Goal: Feedback & Contribution: Contribute content

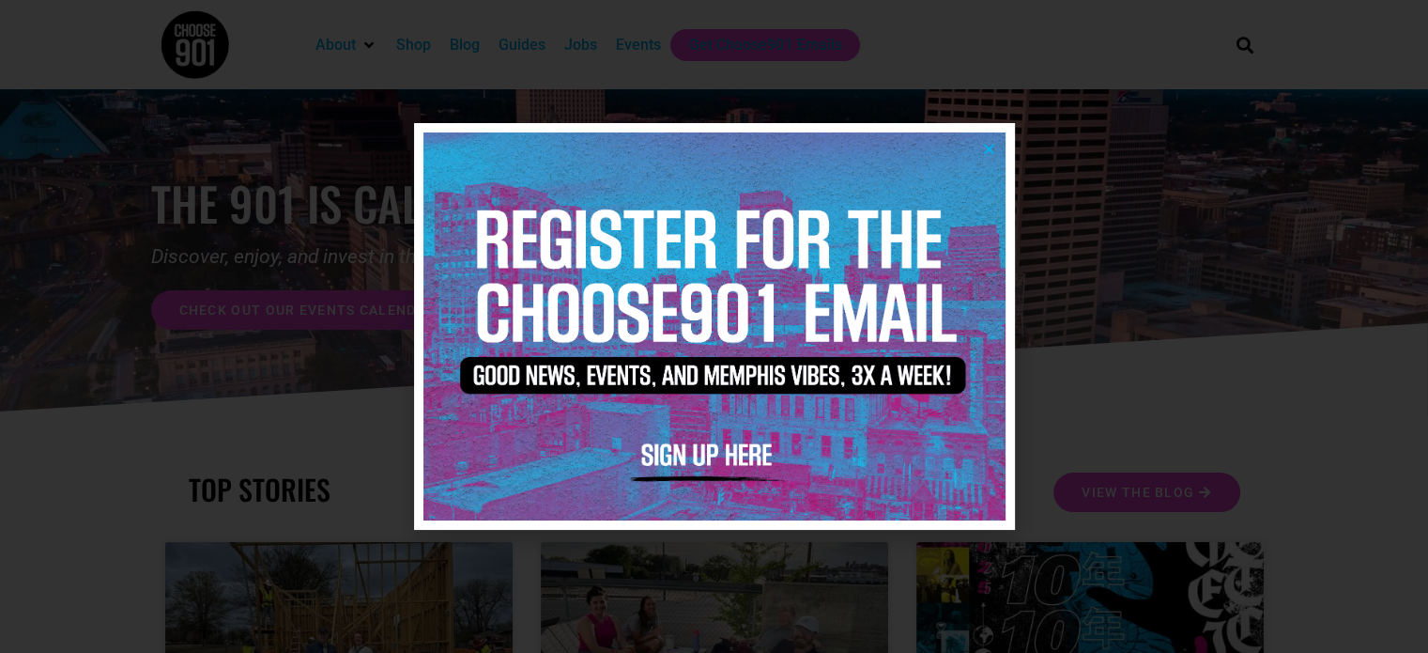
click at [989, 142] on icon "Close" at bounding box center [989, 149] width 14 height 14
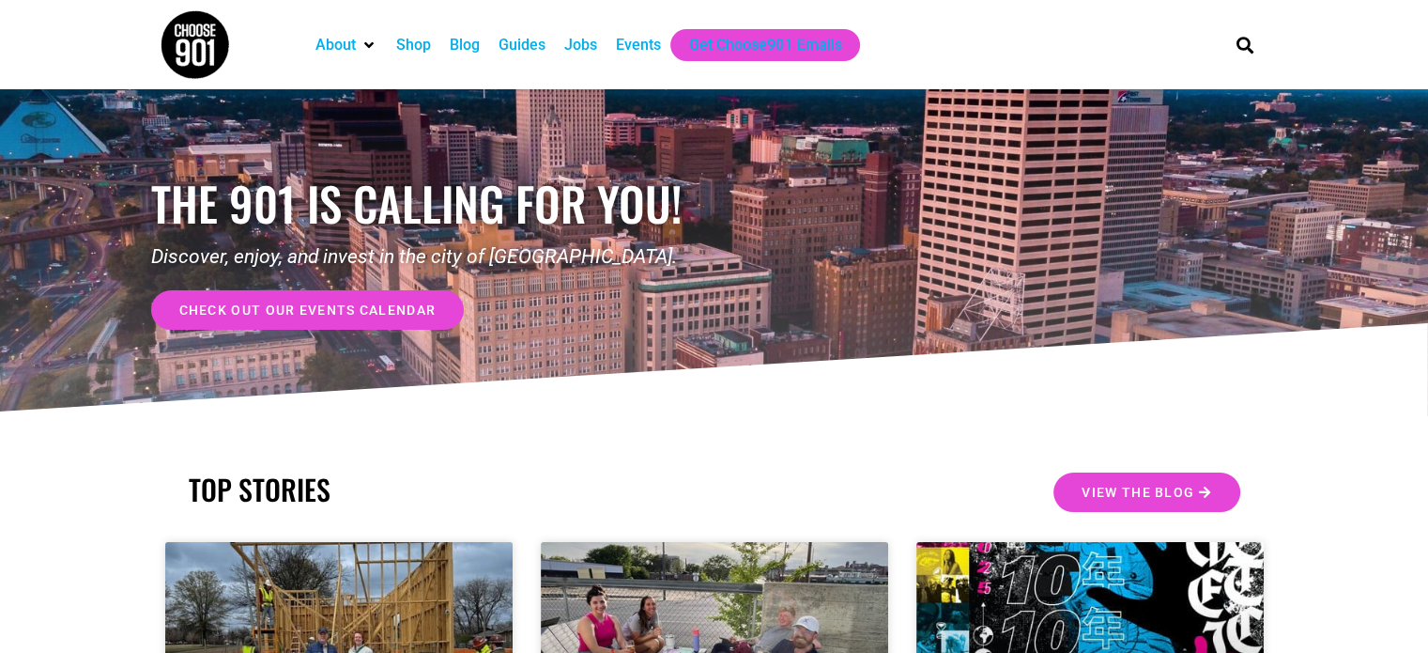
click at [639, 43] on div "Events" at bounding box center [638, 45] width 45 height 23
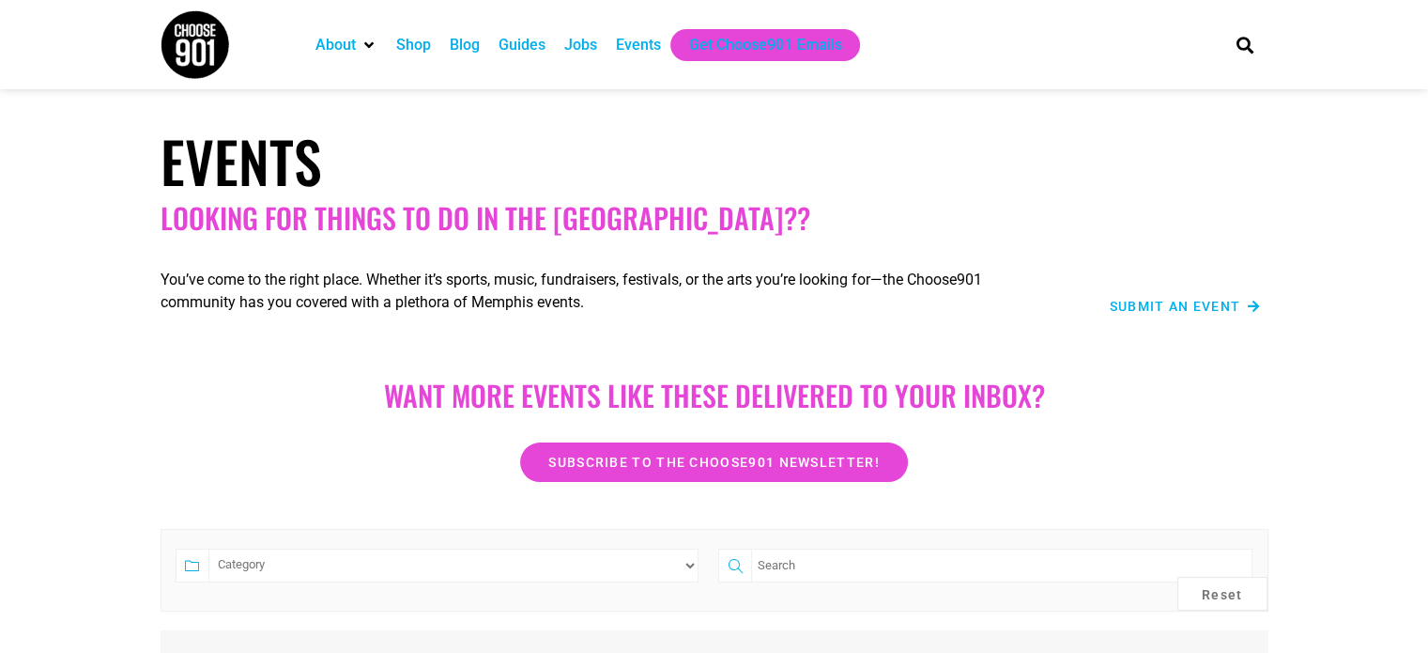
click at [1183, 296] on div "Submit an Event" at bounding box center [1161, 306] width 199 height 23
click at [1179, 307] on span "Submit an Event" at bounding box center [1175, 306] width 131 height 13
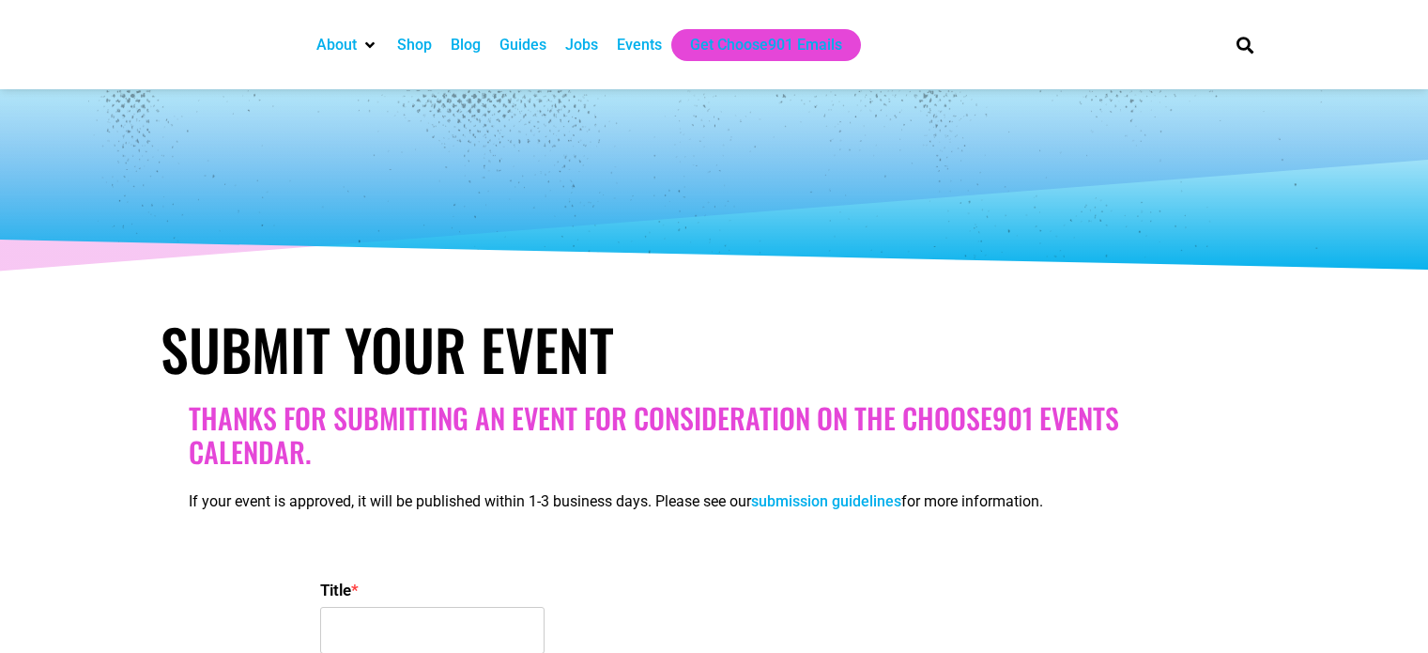
select select
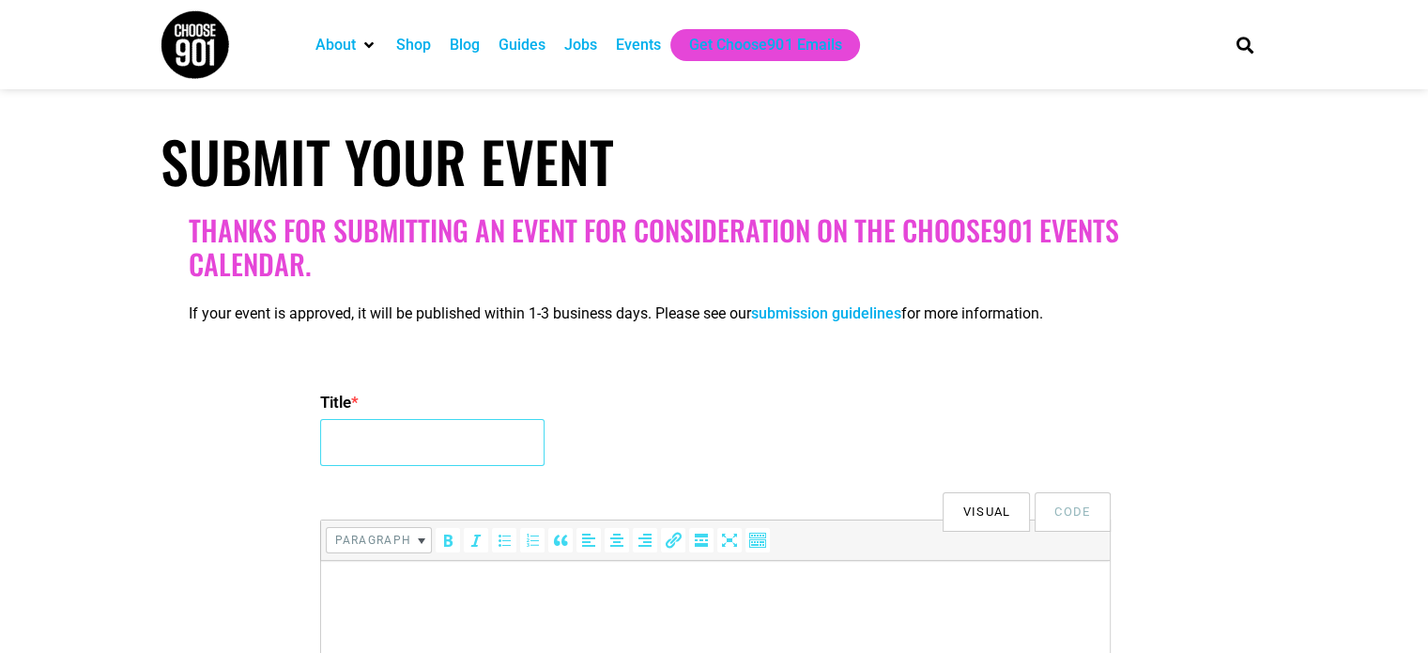
click at [400, 443] on input "Title *" at bounding box center [432, 442] width 224 height 47
type input "Spillit: Field Trip"
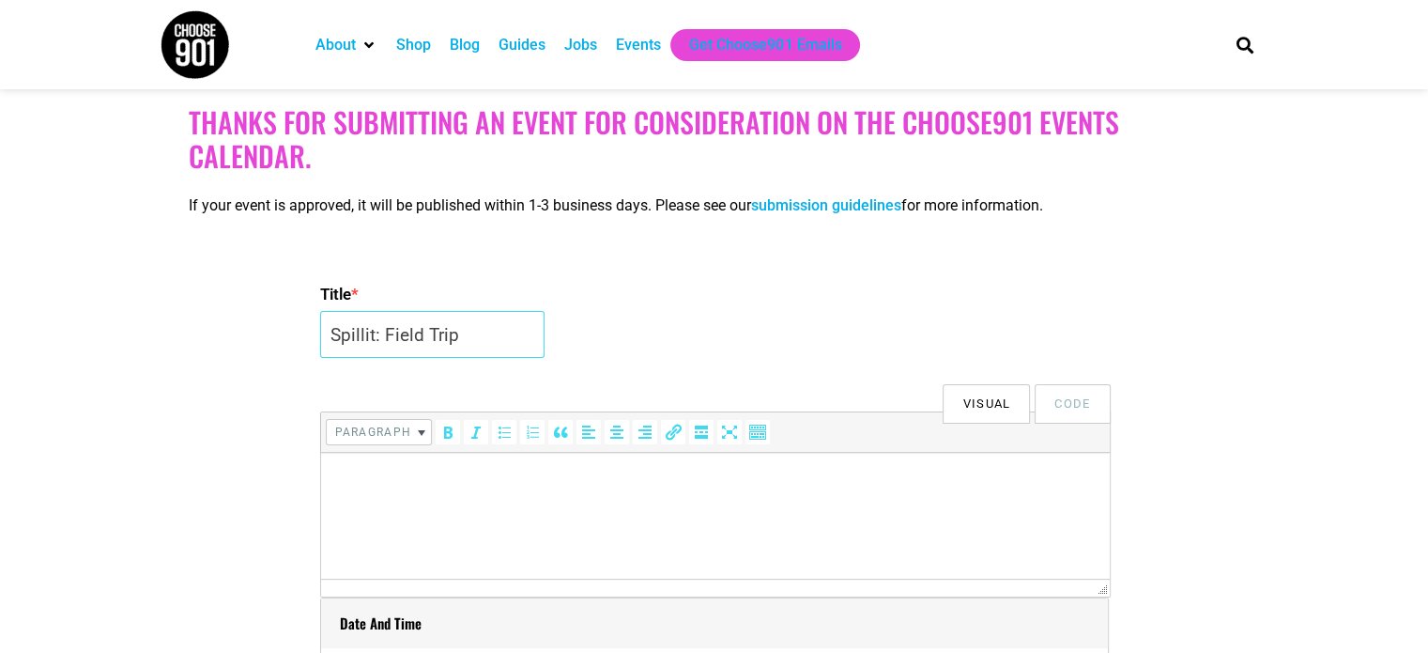
scroll to position [376, 0]
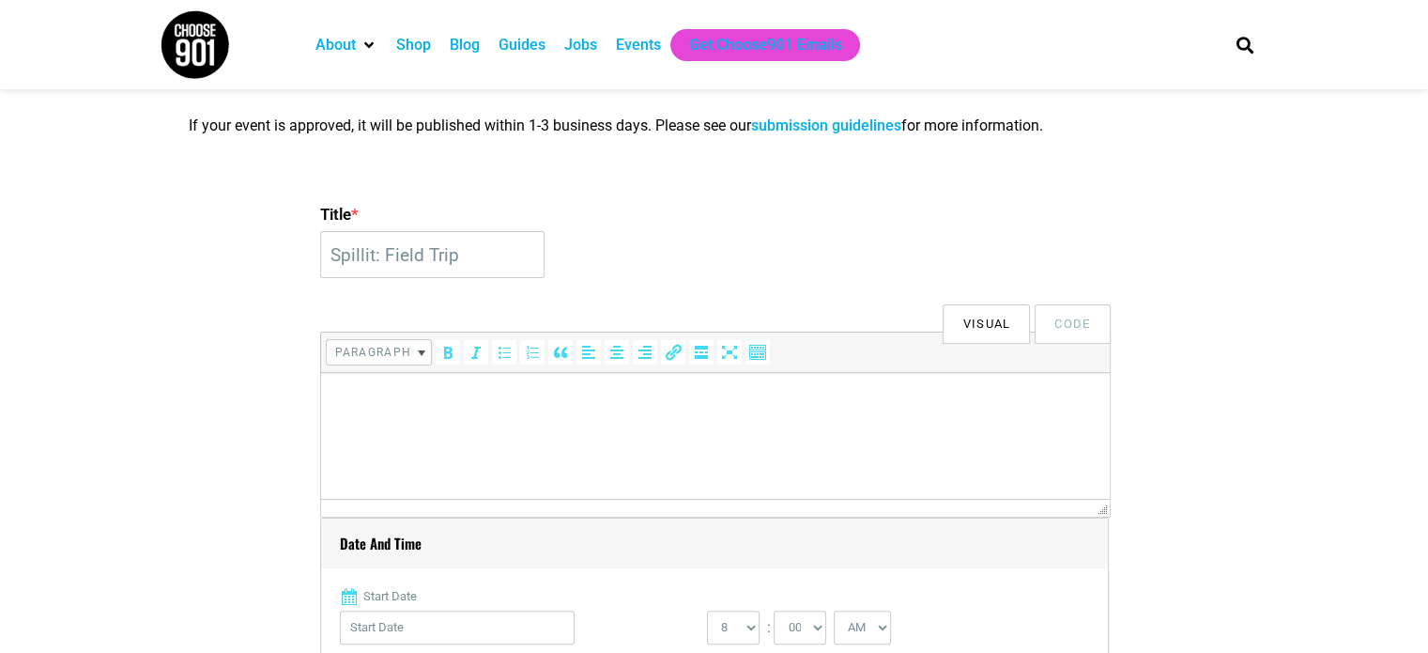
click at [385, 401] on p at bounding box center [715, 399] width 770 height 23
click at [400, 405] on p at bounding box center [715, 399] width 770 height 23
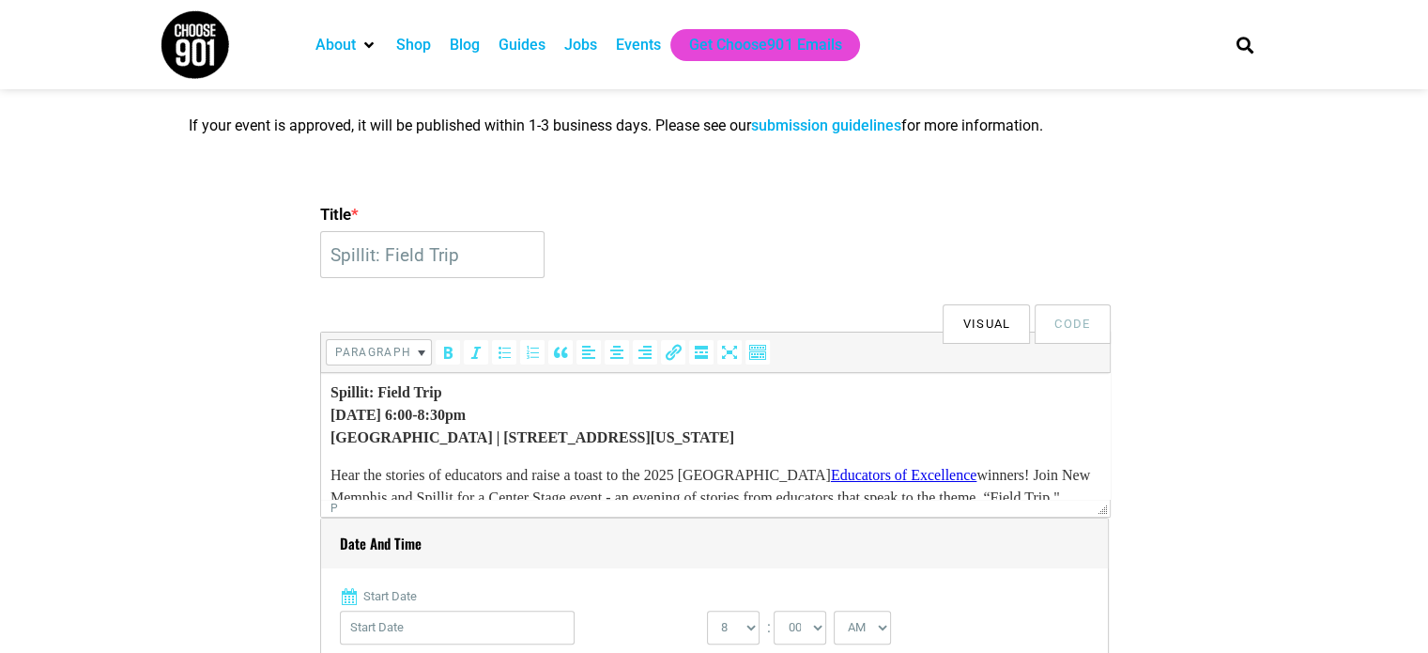
scroll to position [282, 0]
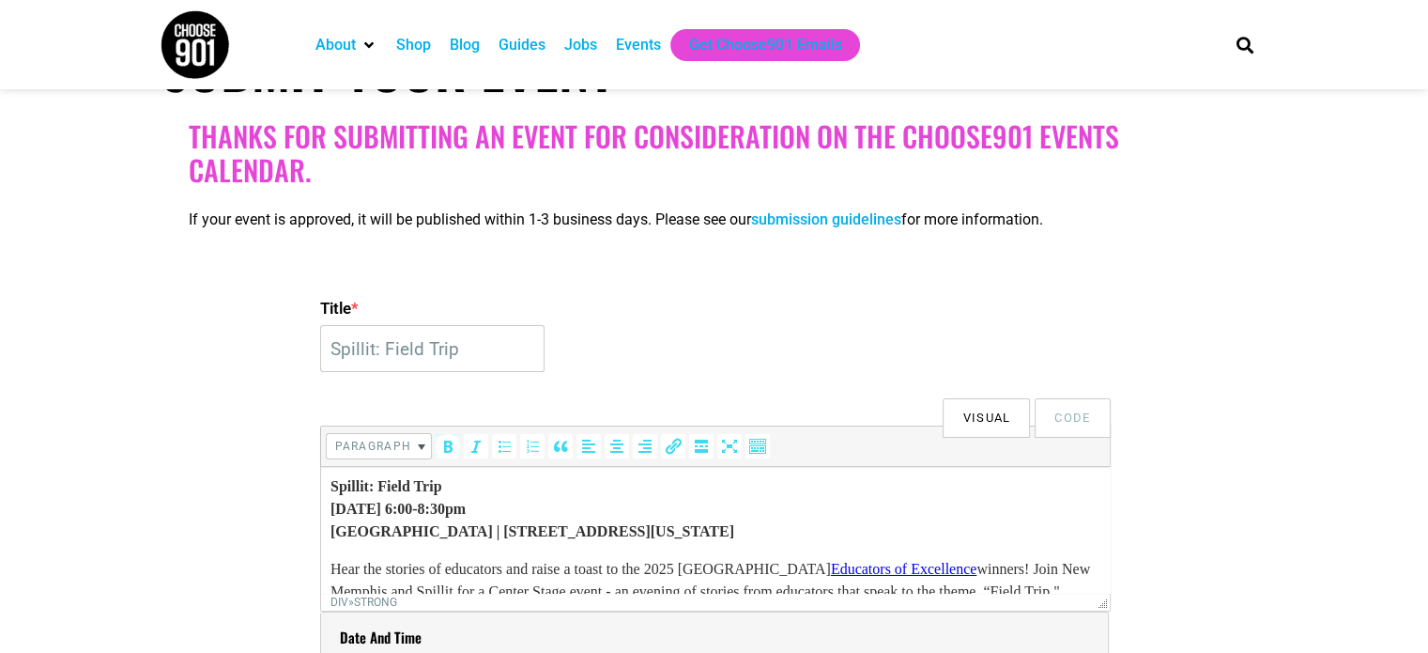
drag, startPoint x: 905, startPoint y: 532, endPoint x: 296, endPoint y: 463, distance: 613.3
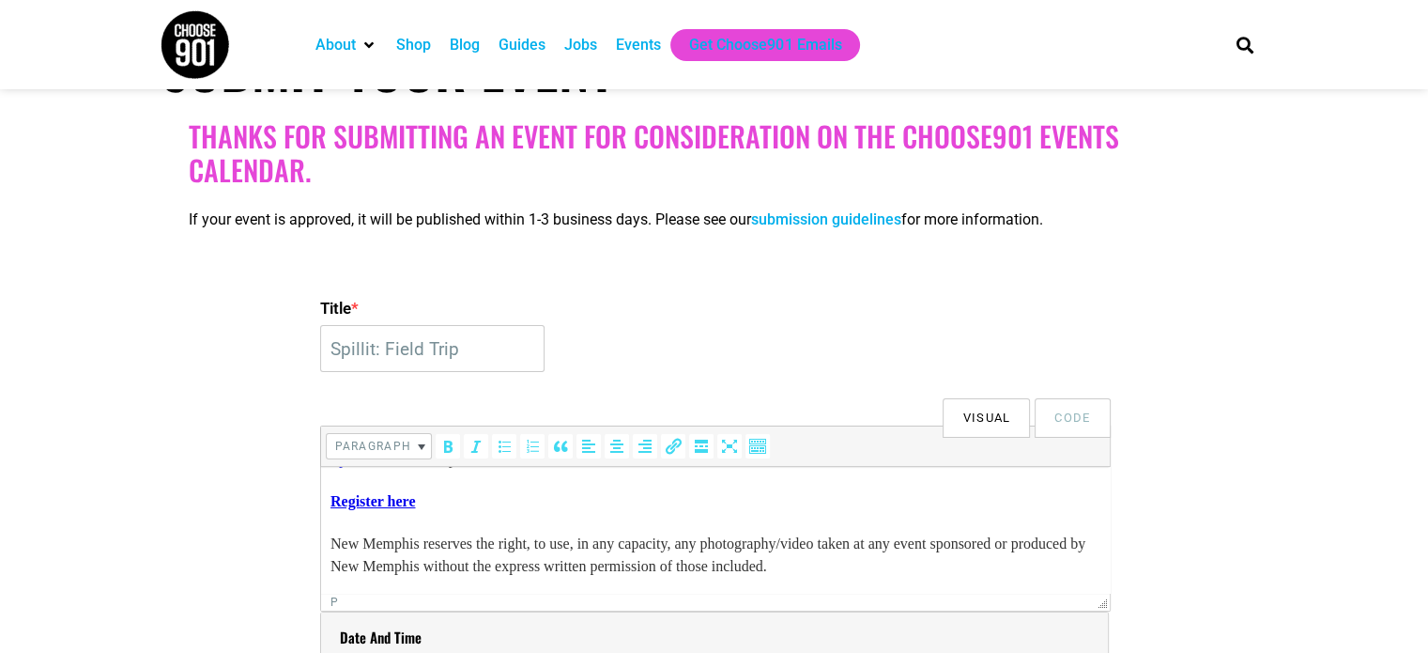
scroll to position [389, 0]
drag, startPoint x: 460, startPoint y: 494, endPoint x: 615, endPoint y: 960, distance: 490.8
click at [320, 494] on html "Hear the stories of educators and raise a toast to the 2025 New Memphis Educato…" at bounding box center [714, 346] width 789 height 493
paste body
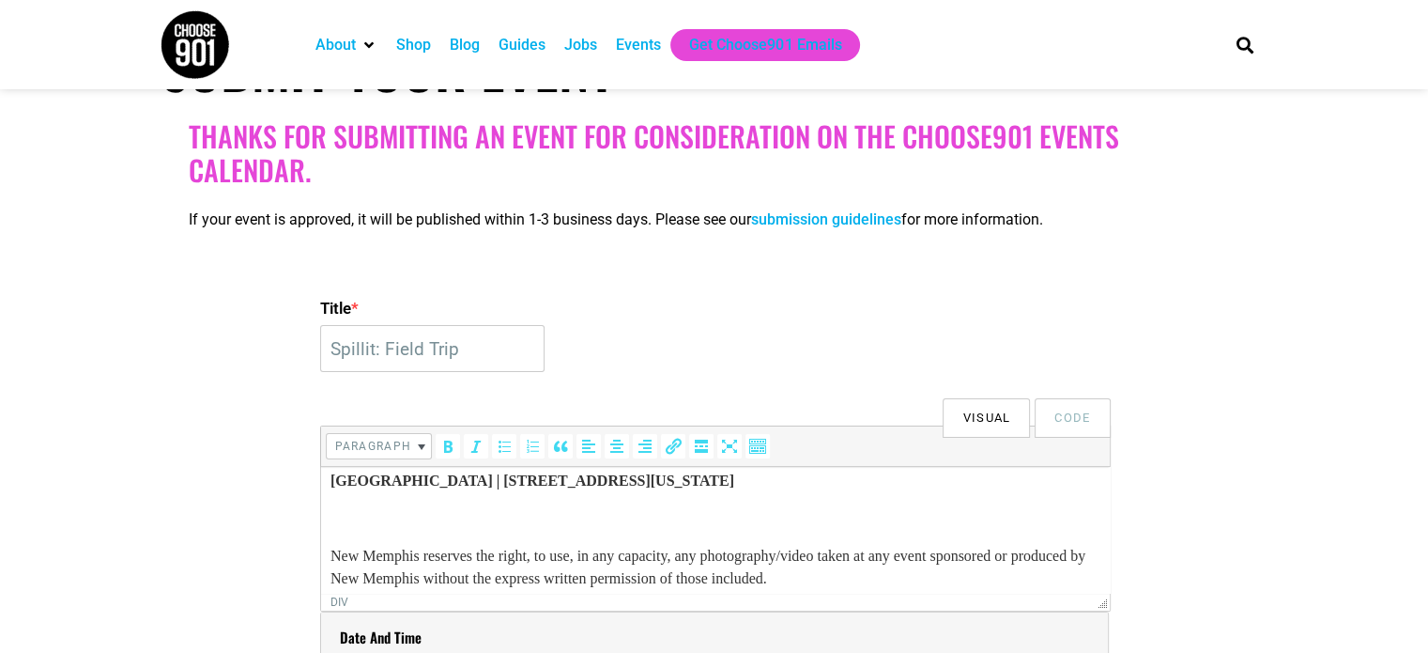
scroll to position [462, 0]
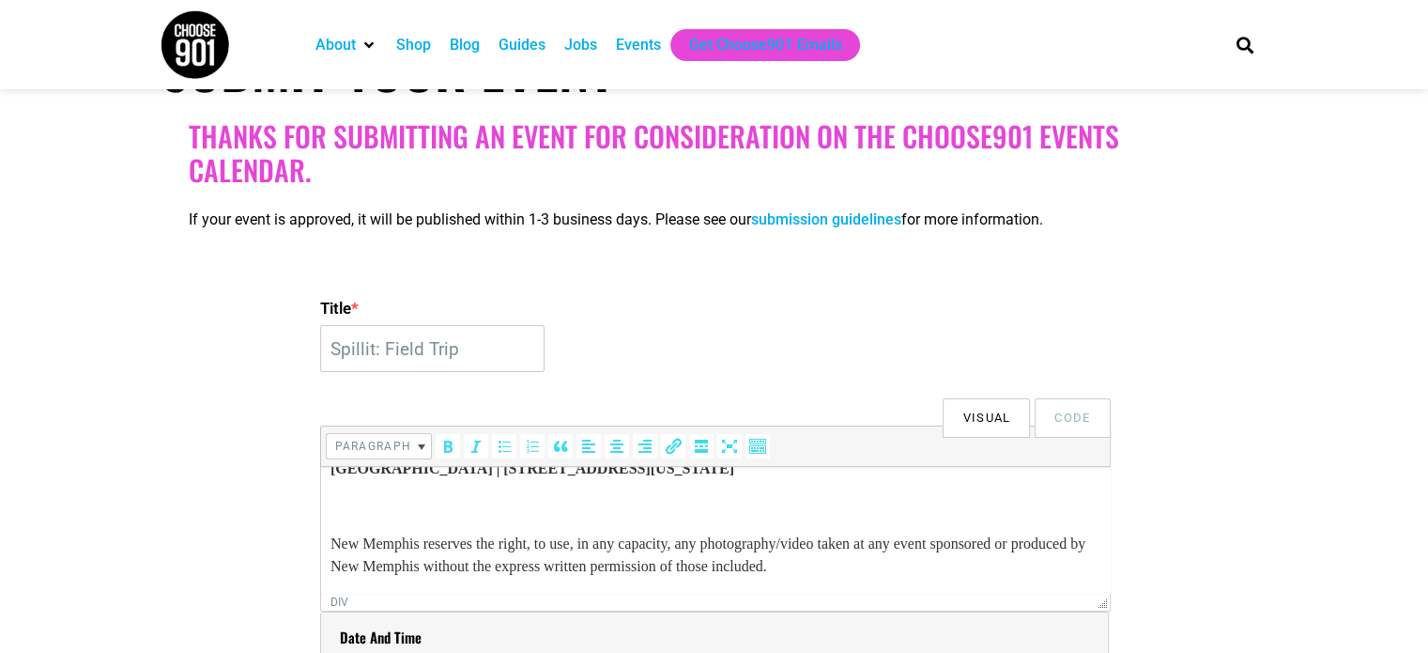
click at [448, 521] on body "Hear the stories of educators and raise a toast to the 2025 New Memphis Educato…" at bounding box center [715, 309] width 770 height 536
click at [429, 500] on p at bounding box center [715, 506] width 770 height 23
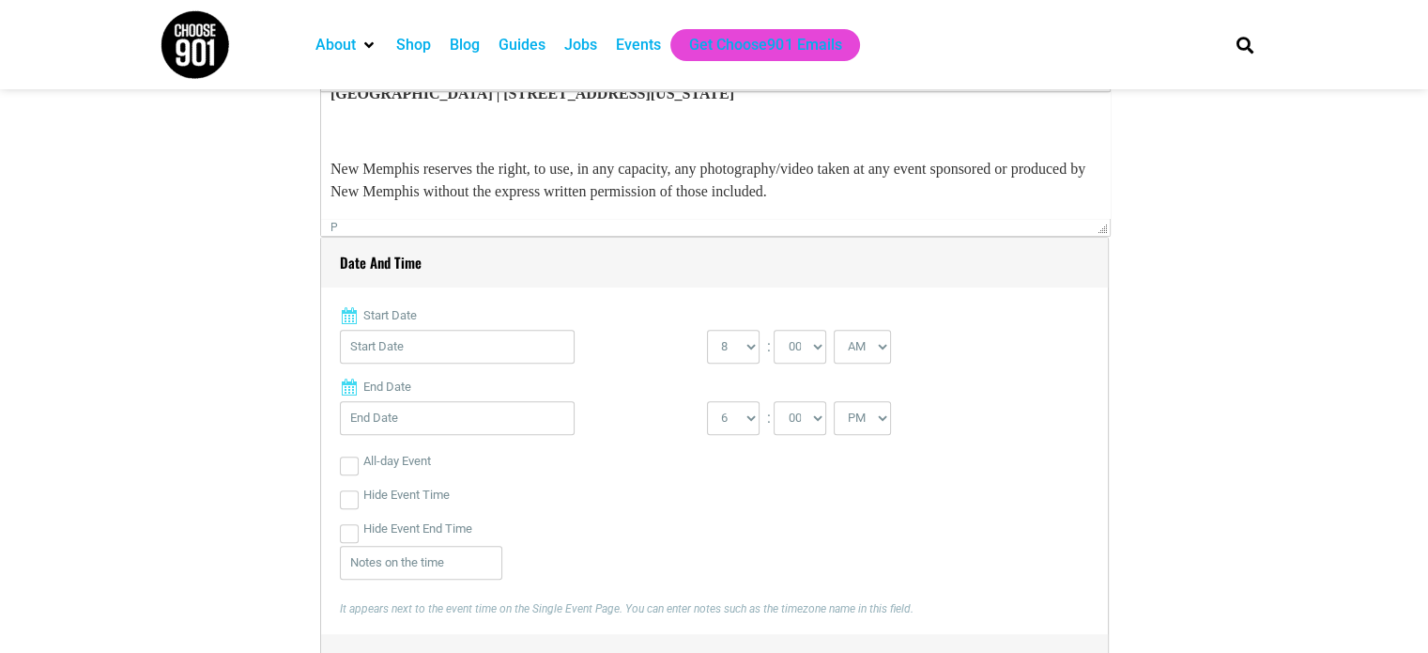
scroll to position [657, 0]
click at [388, 329] on input "Start Date" at bounding box center [457, 346] width 235 height 34
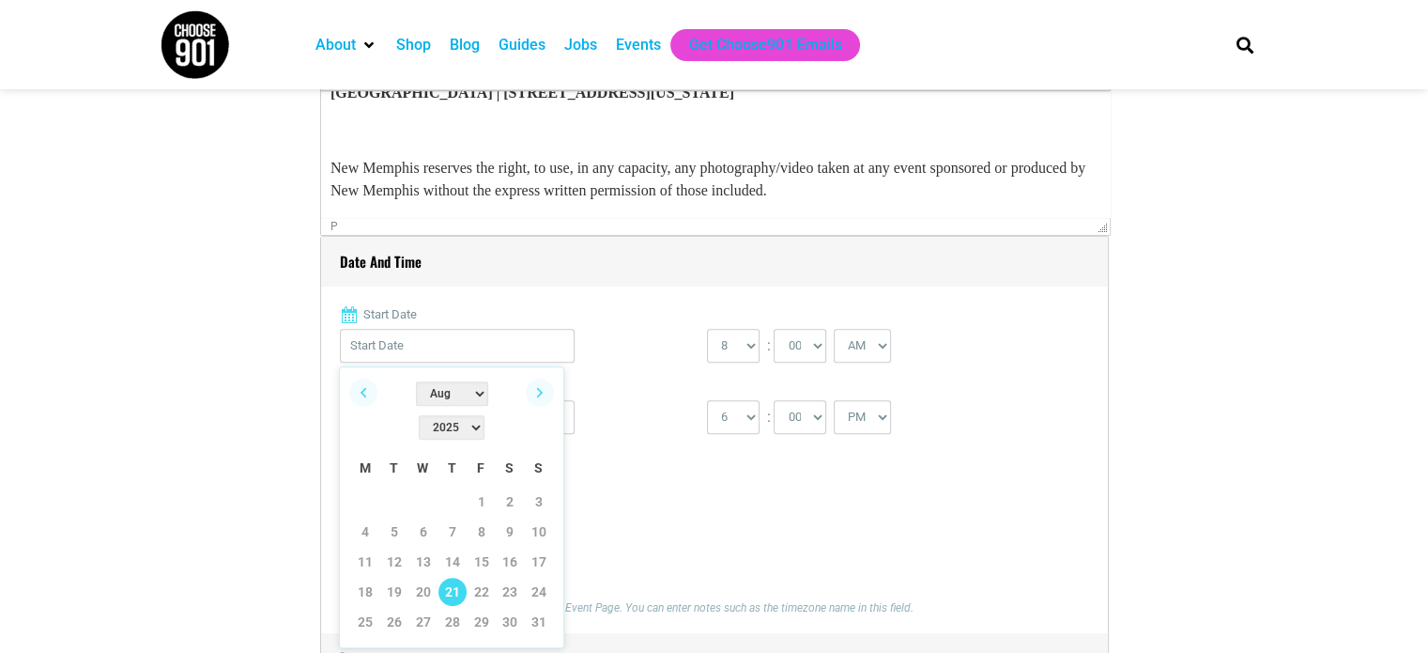
click at [463, 577] on link "21" at bounding box center [453, 591] width 28 height 28
type input "08/21/2025"
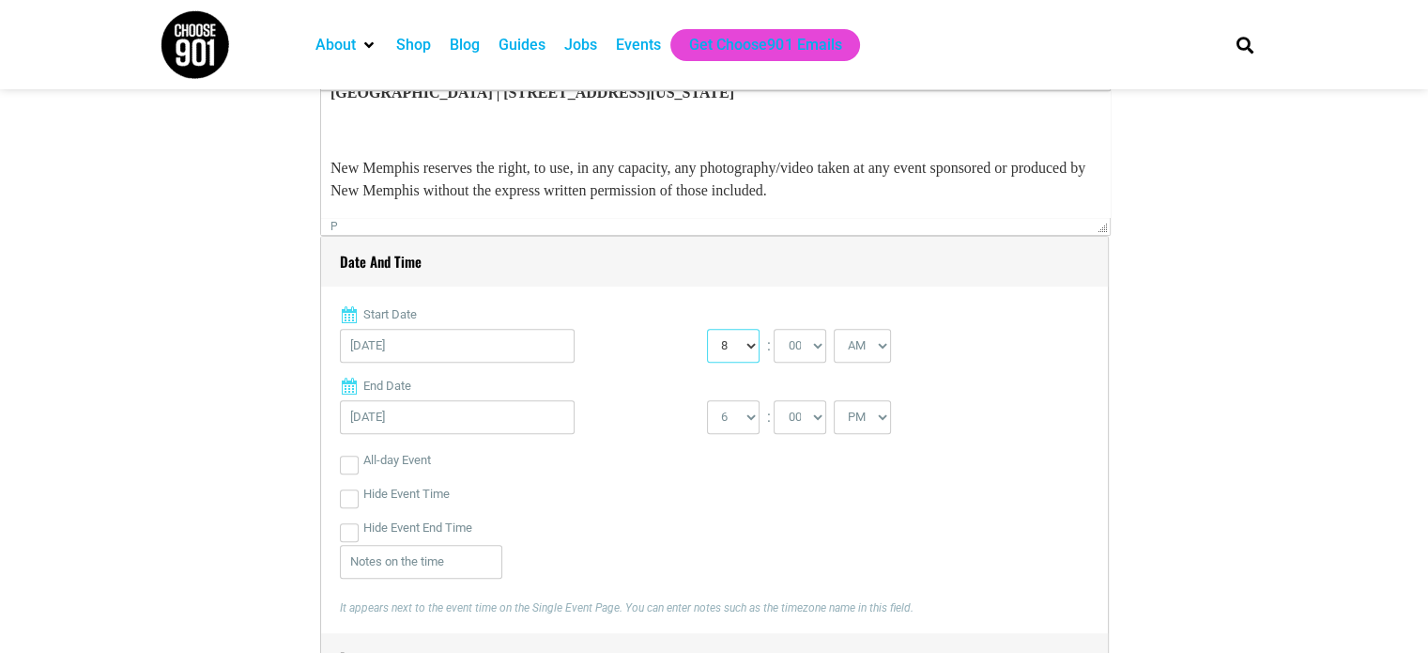
click at [751, 339] on select "0 1 2 3 4 5 6 7 8 9 10 11 12" at bounding box center [733, 346] width 53 height 34
select select "6"
click at [707, 329] on select "0 1 2 3 4 5 6 7 8 9 10 11 12" at bounding box center [733, 346] width 53 height 34
click at [856, 354] on select "AM PM" at bounding box center [862, 346] width 57 height 34
select select "PM"
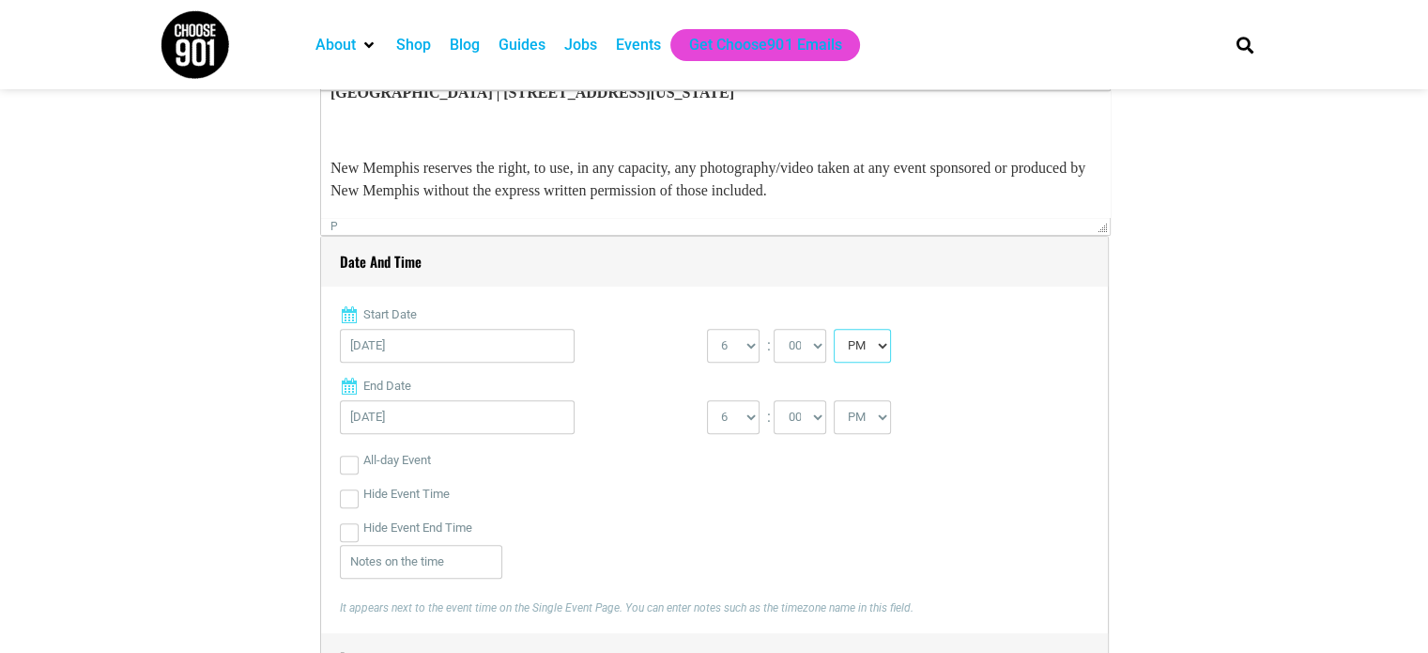
click at [834, 329] on select "AM PM" at bounding box center [862, 346] width 57 height 34
click at [744, 421] on select "1 2 3 4 5 6 7 8 9 10 11 12" at bounding box center [733, 417] width 53 height 34
select select "8"
click at [707, 400] on select "1 2 3 4 5 6 7 8 9 10 11 12" at bounding box center [733, 417] width 53 height 34
click at [601, 492] on div "Hide Event Time" at bounding box center [714, 494] width 749 height 34
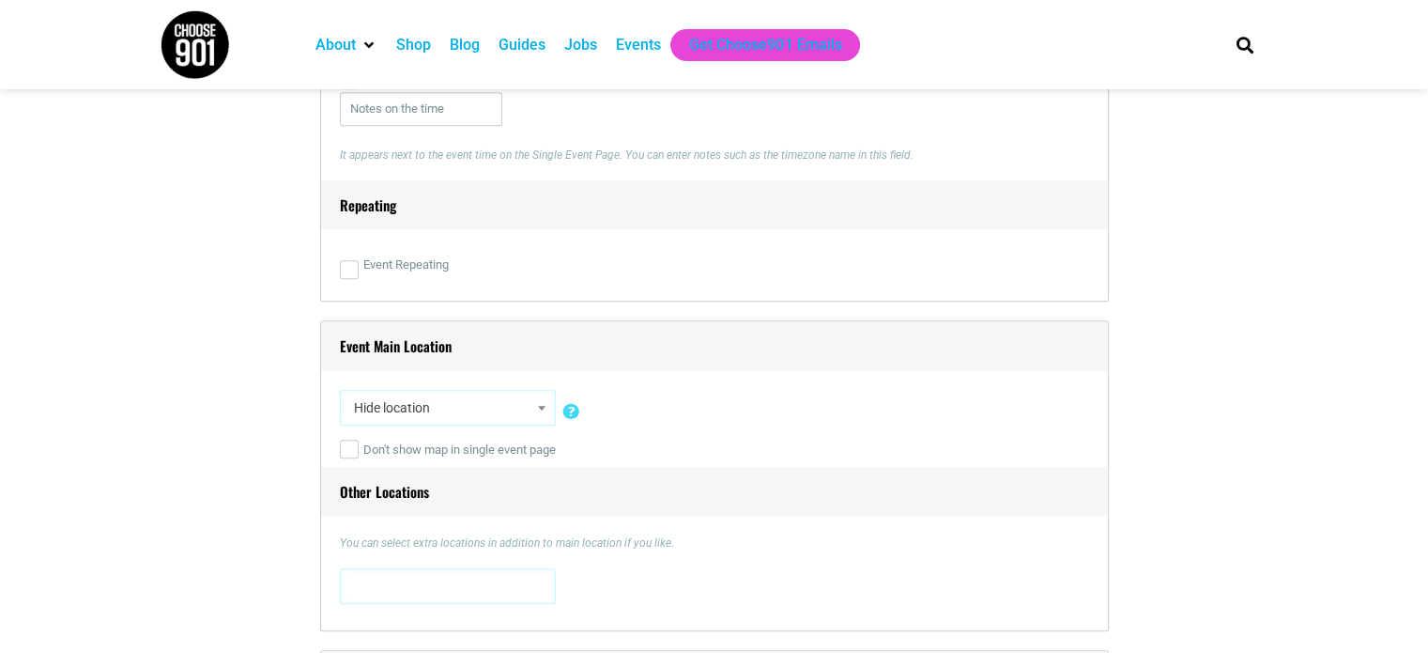
scroll to position [1221, 0]
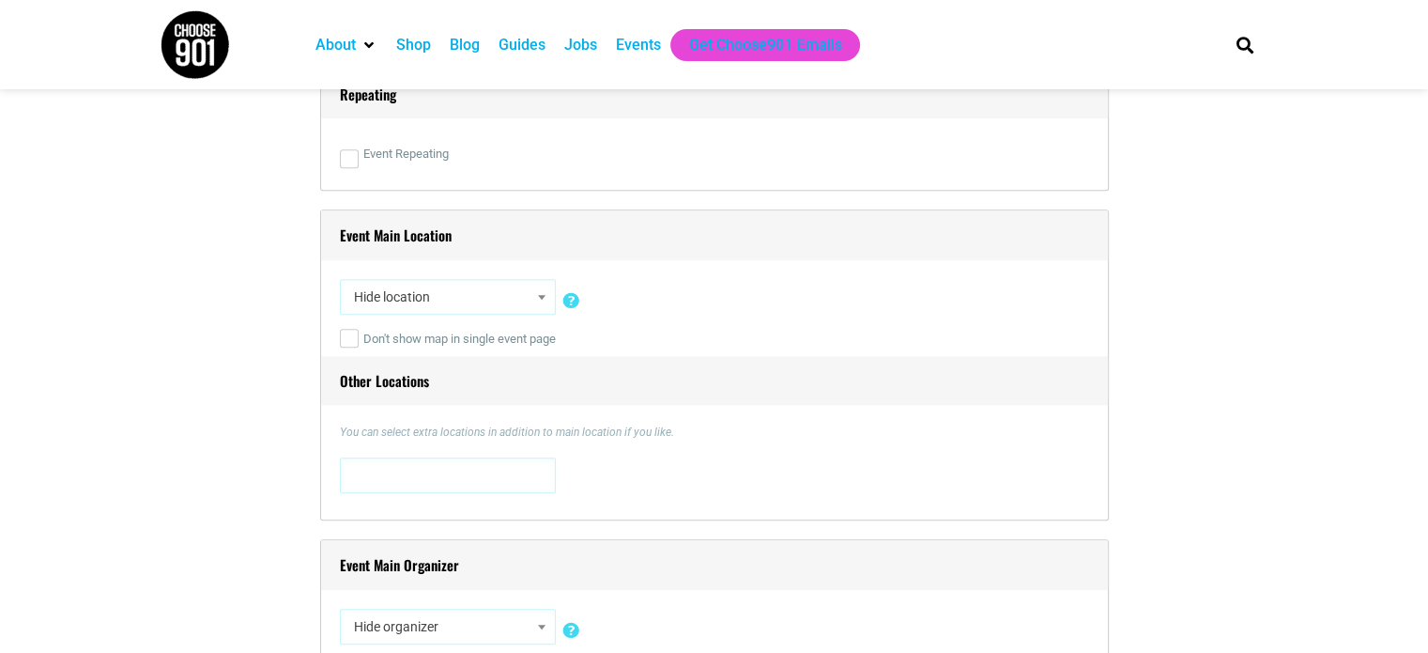
click at [457, 300] on span "Hide location" at bounding box center [447, 297] width 203 height 34
type input "New Memphis"
select select "2836"
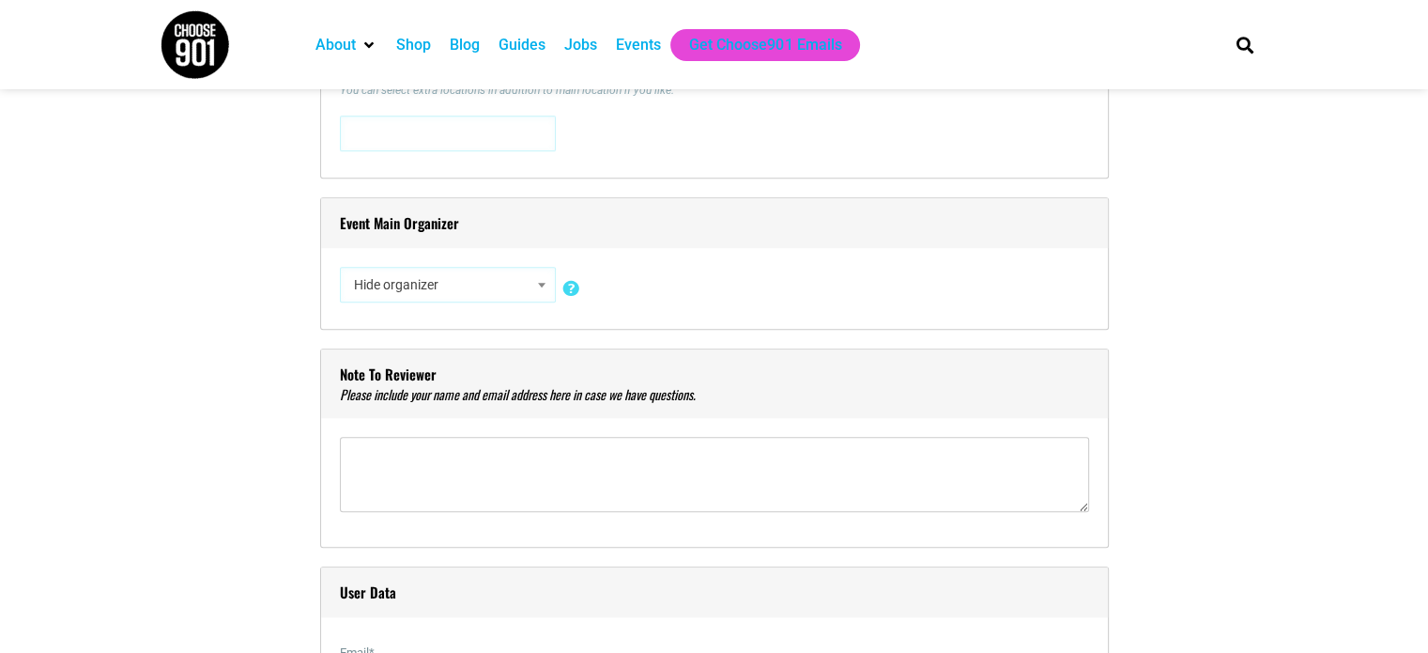
scroll to position [1596, 0]
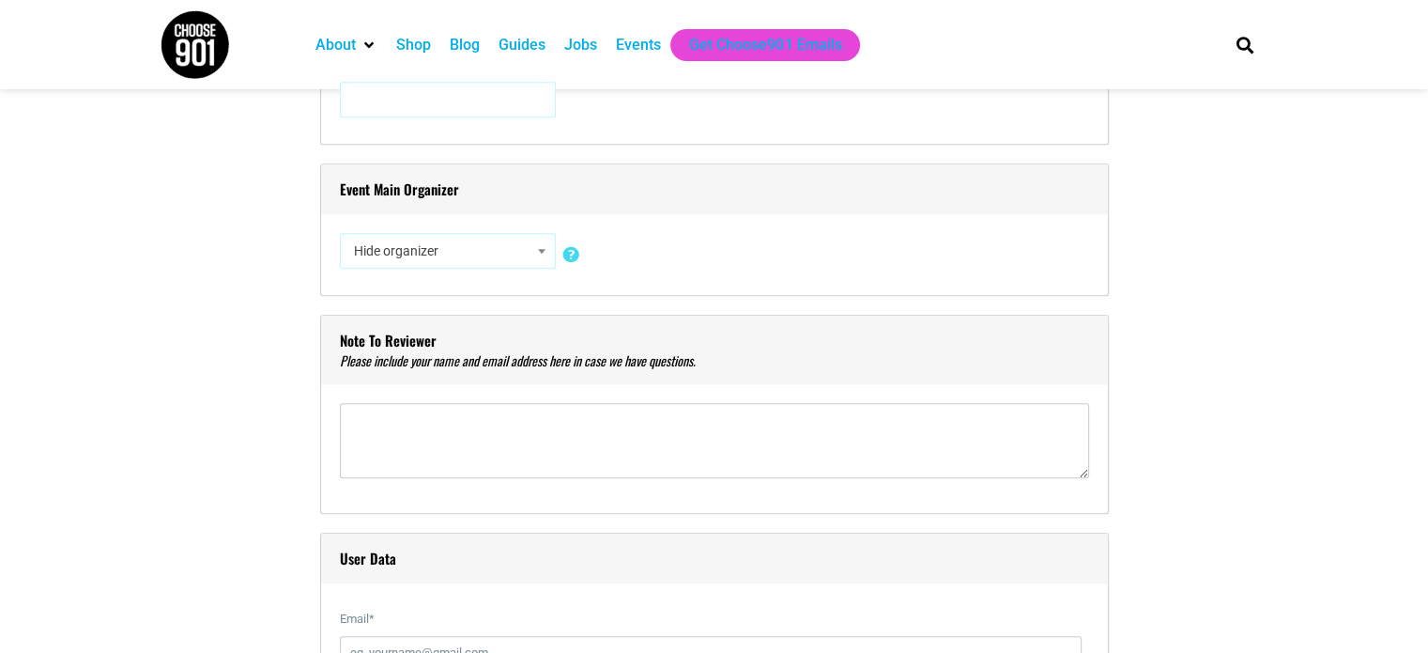
click at [437, 264] on span "Hide organizer" at bounding box center [447, 251] width 203 height 34
type input "New Memphis"
select select "1609"
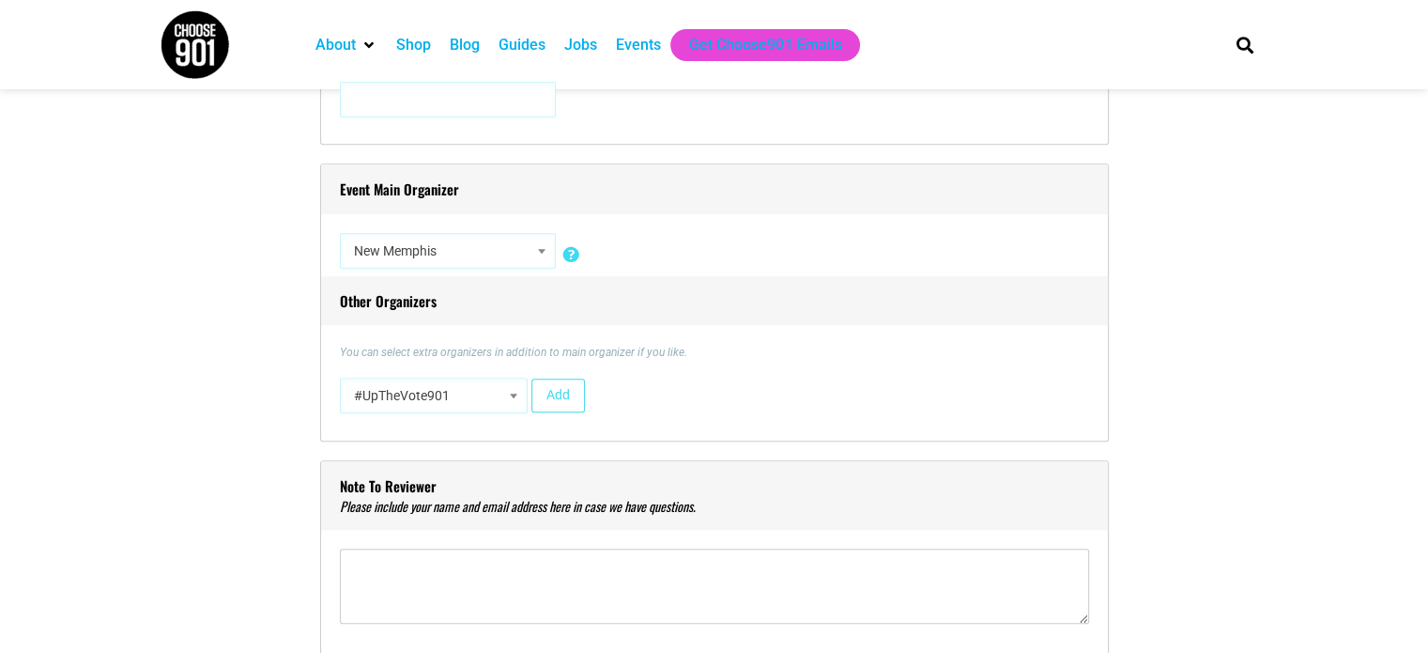
click at [515, 395] on b at bounding box center [514, 395] width 8 height 5
type input "Spillit"
select select "4024"
click at [572, 380] on button "Add" at bounding box center [558, 395] width 54 height 34
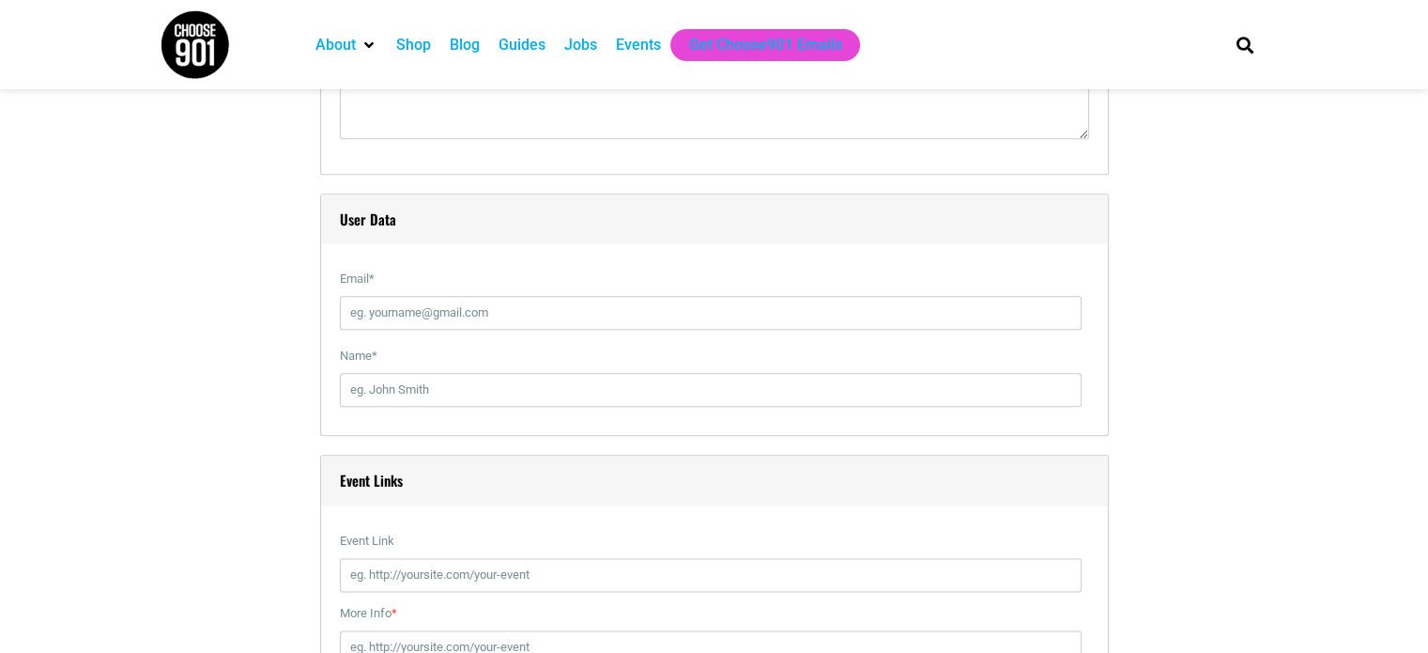
scroll to position [2160, 0]
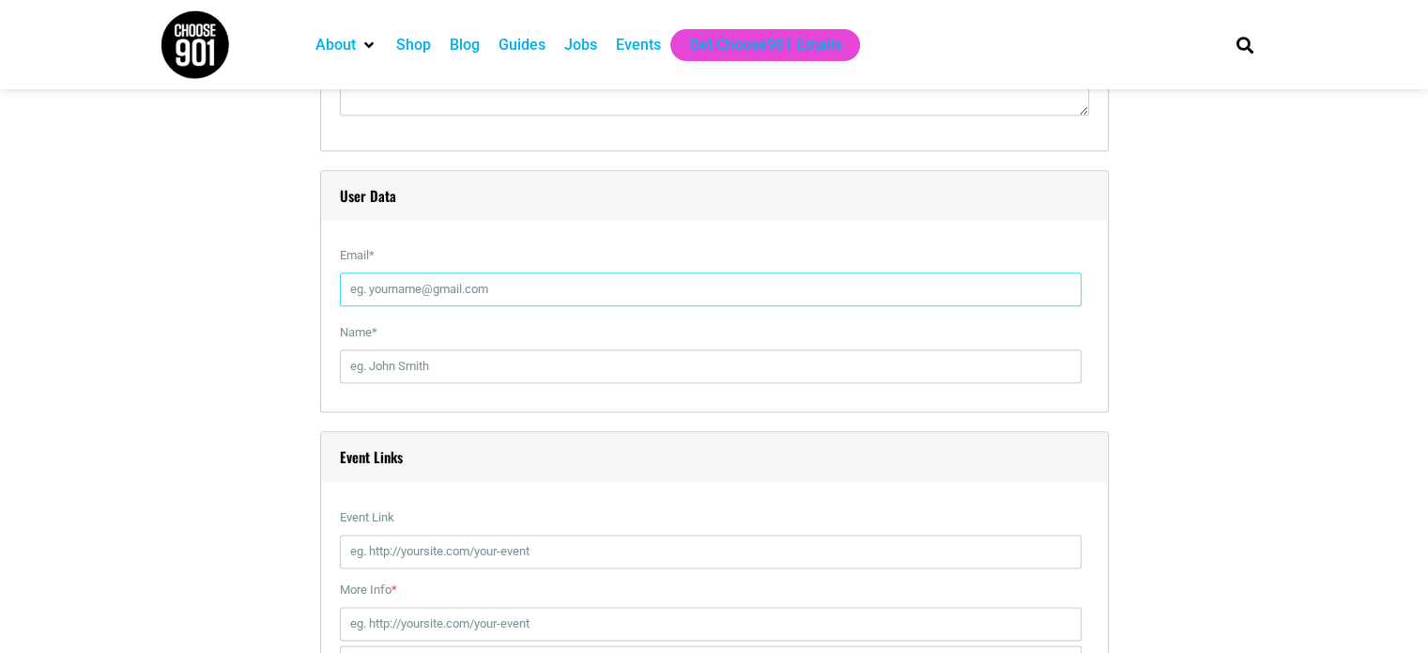
click at [397, 297] on input "Email *" at bounding box center [711, 289] width 742 height 34
type input "annat@newmemphis.org"
click at [432, 367] on input "Name *" at bounding box center [711, 366] width 742 height 34
type input "Anna Thompson"
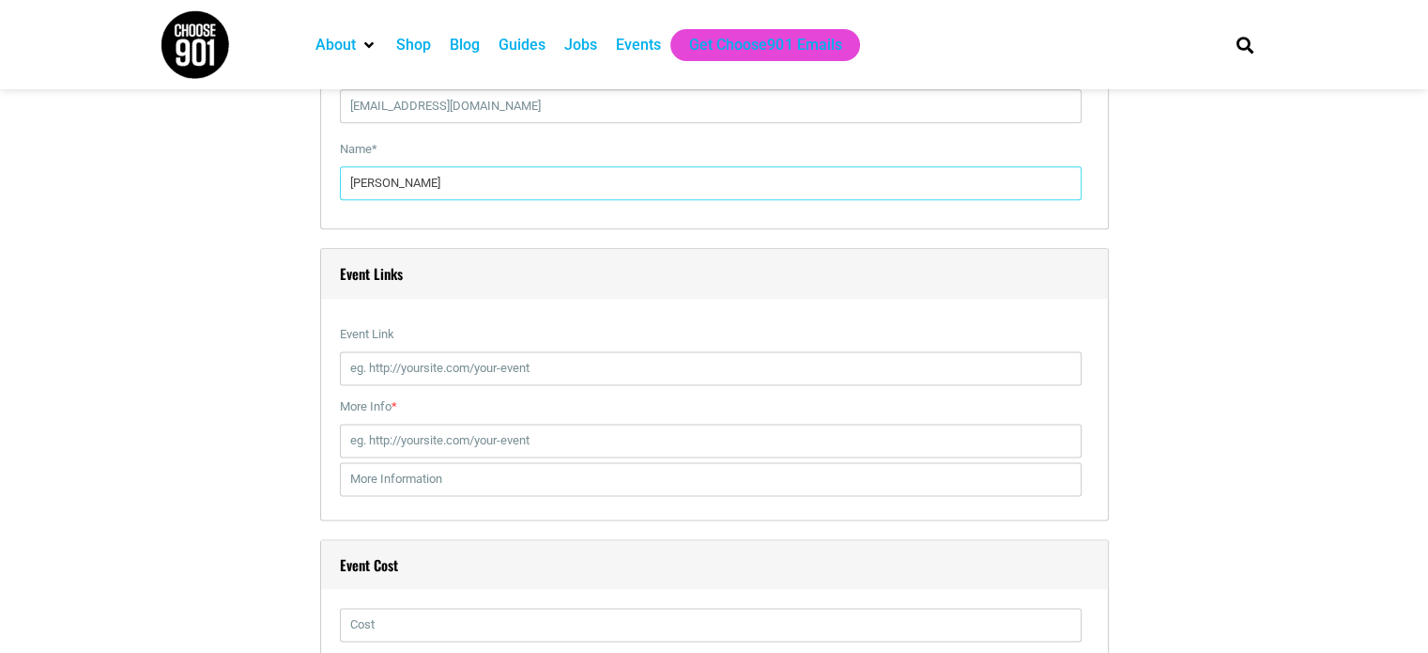
scroll to position [2347, 0]
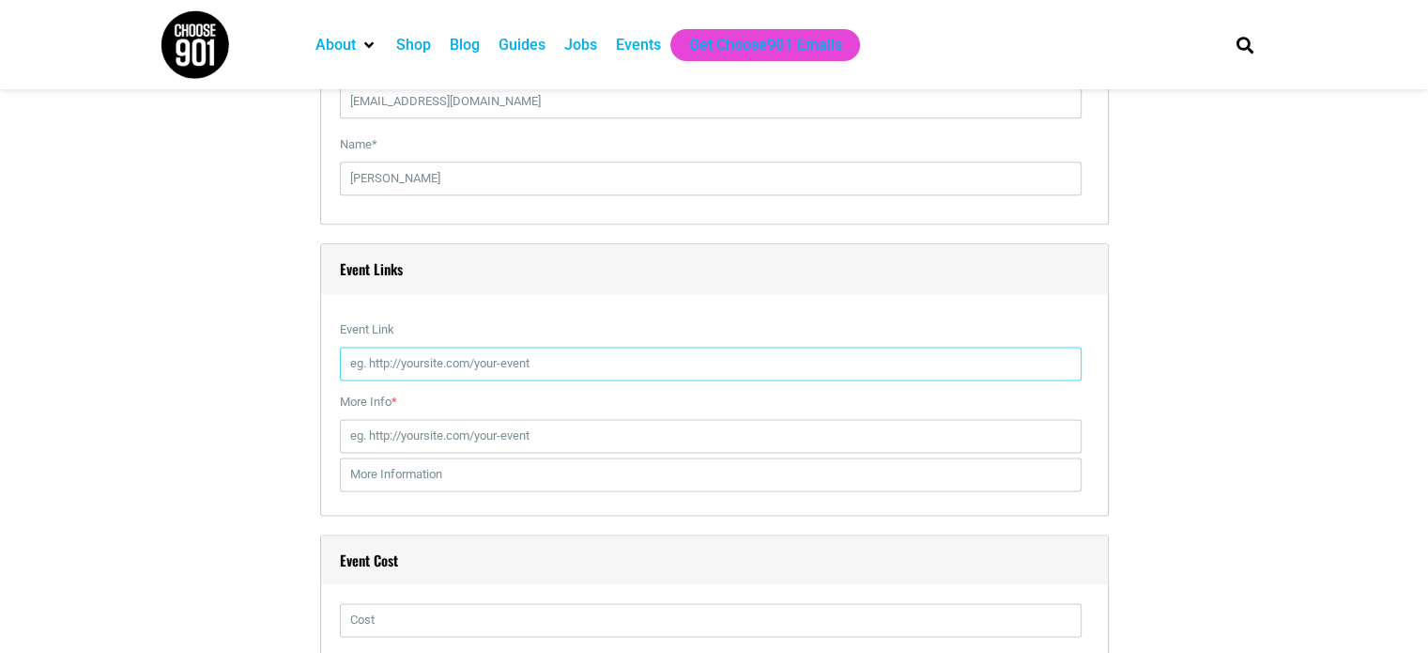
click at [418, 375] on input "Event Link" at bounding box center [711, 363] width 742 height 34
paste input "https://www.tfaforms.com/5184536"
type input "https://www.tfaforms.com/5184536"
click at [381, 435] on input "More Info *" at bounding box center [711, 436] width 742 height 34
type input "RSVP for this free event here!"
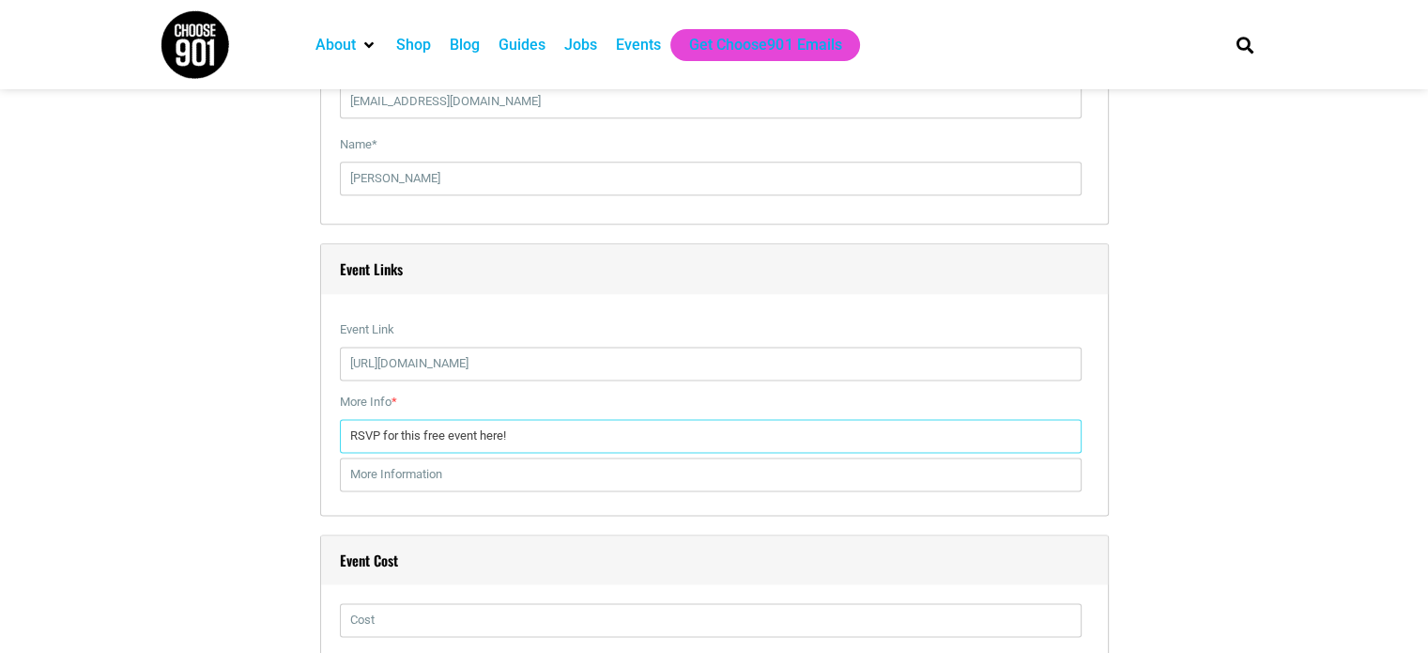
click at [378, 427] on input "RSVP for this free event here!" at bounding box center [711, 436] width 742 height 34
paste input "https://www.tfaforms.com/5184536"
type input "https://www.tfaforms.com/5184536"
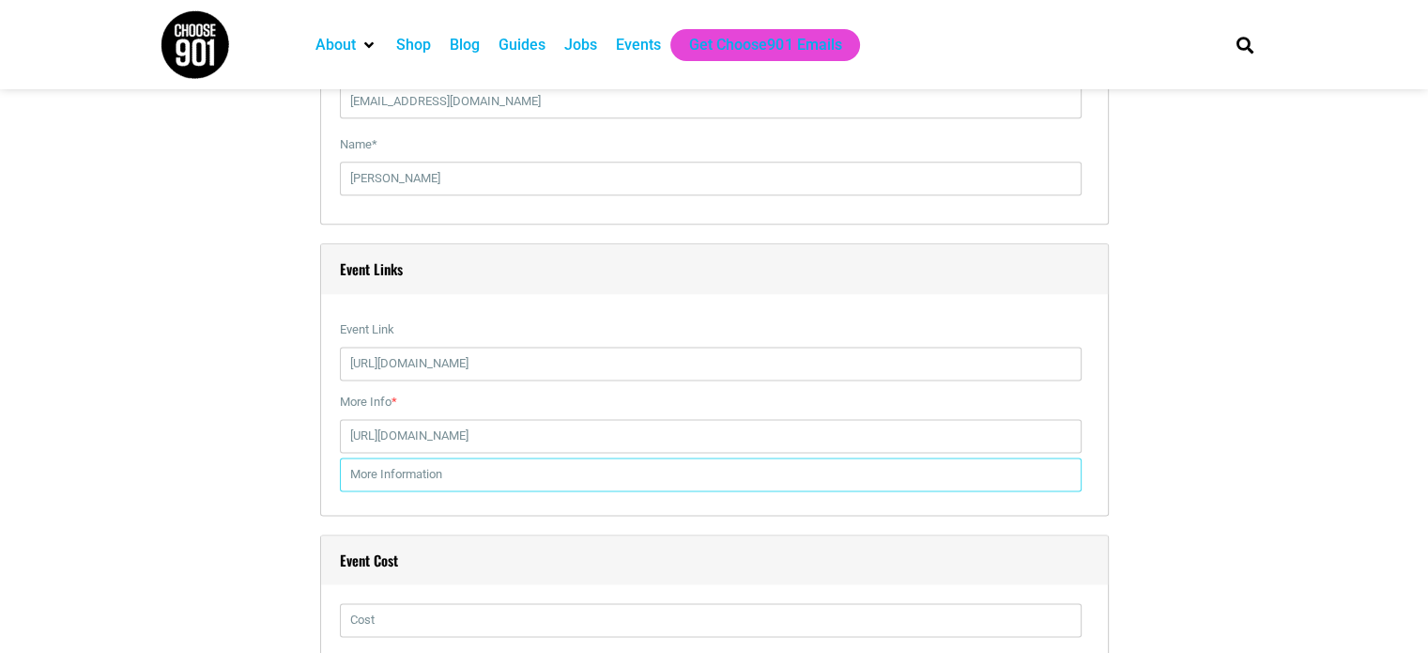
click at [1261, 496] on div "Title * Spillit: Field Trip Visual Code b i link b-quote del ins img ul ol li c…" at bounding box center [715, 27] width 1108 height 3679
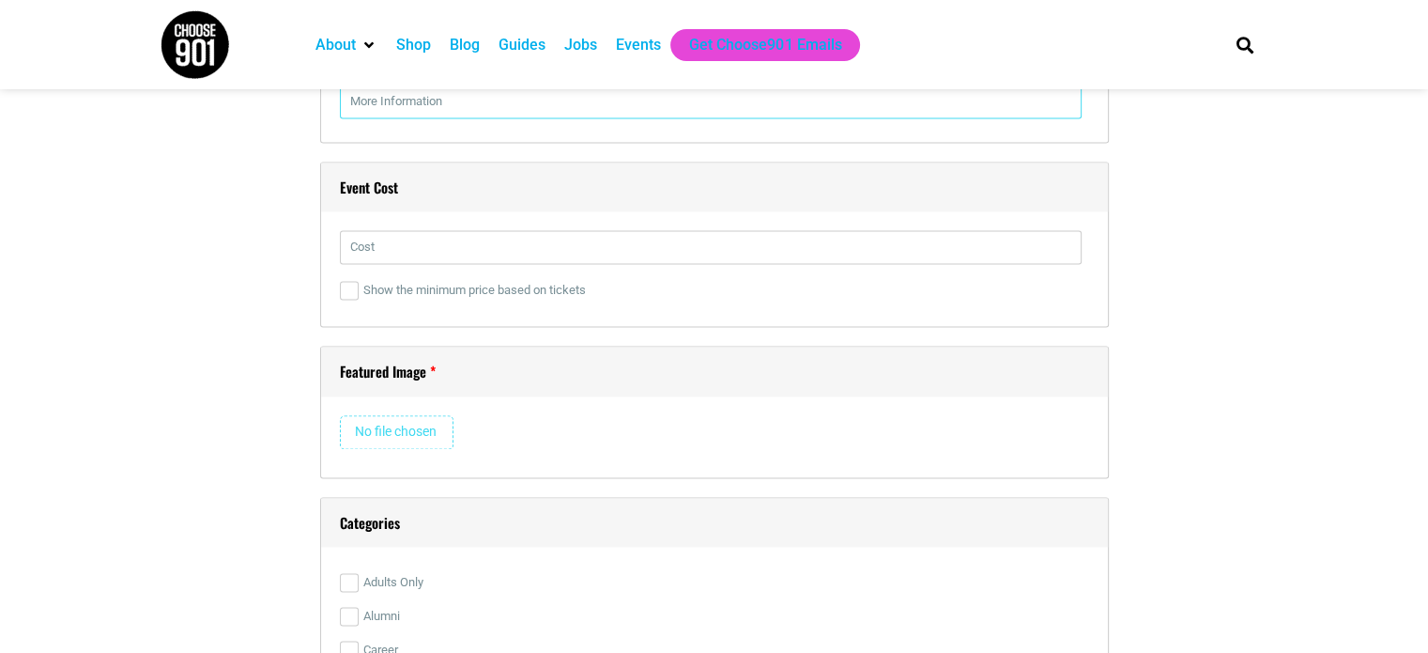
scroll to position [2723, 0]
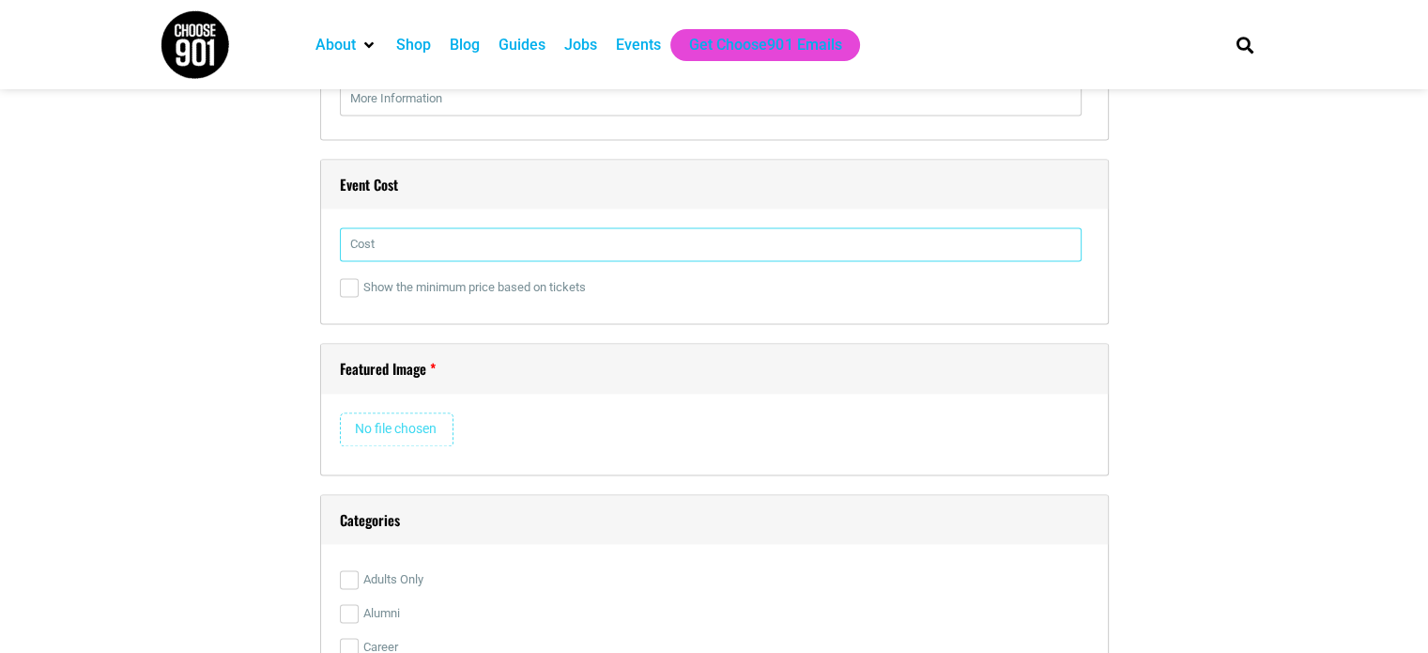
click at [412, 232] on input "text" at bounding box center [711, 244] width 742 height 34
type input "free"
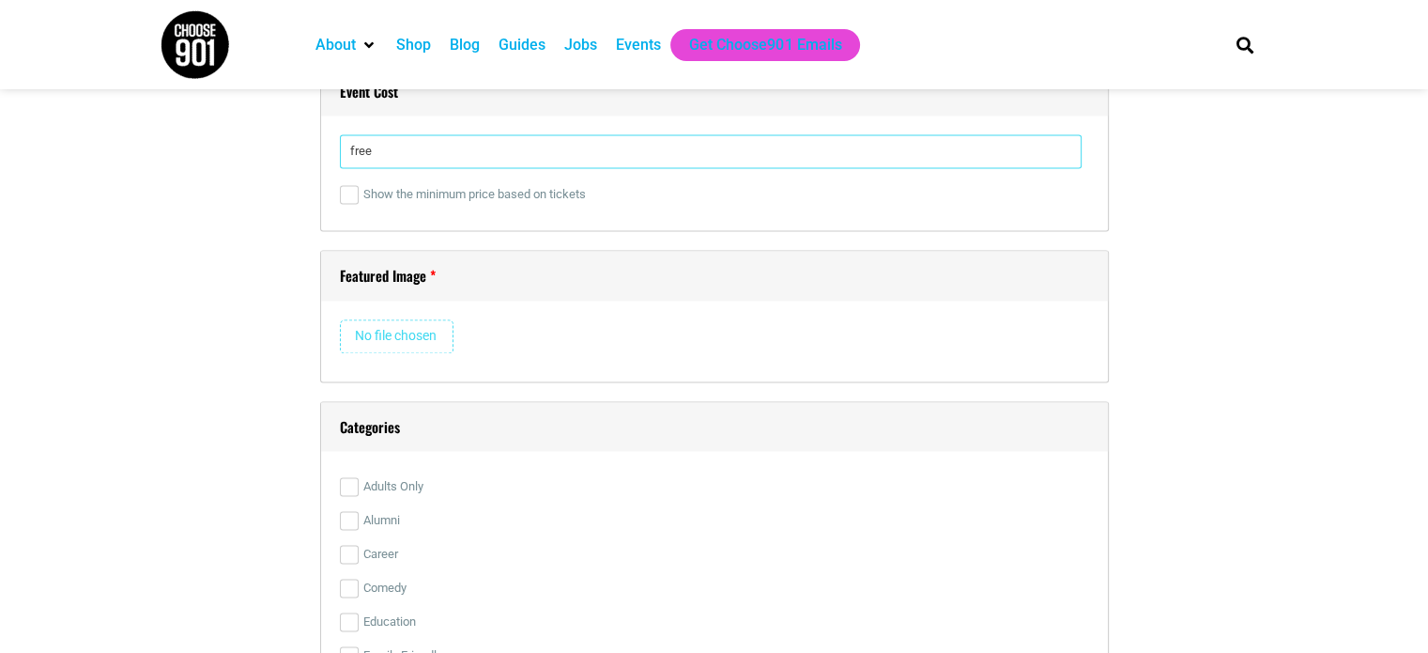
scroll to position [2817, 0]
click at [379, 345] on input "file" at bounding box center [397, 335] width 114 height 34
type input "C:\fakepath\2025 Spillit.png"
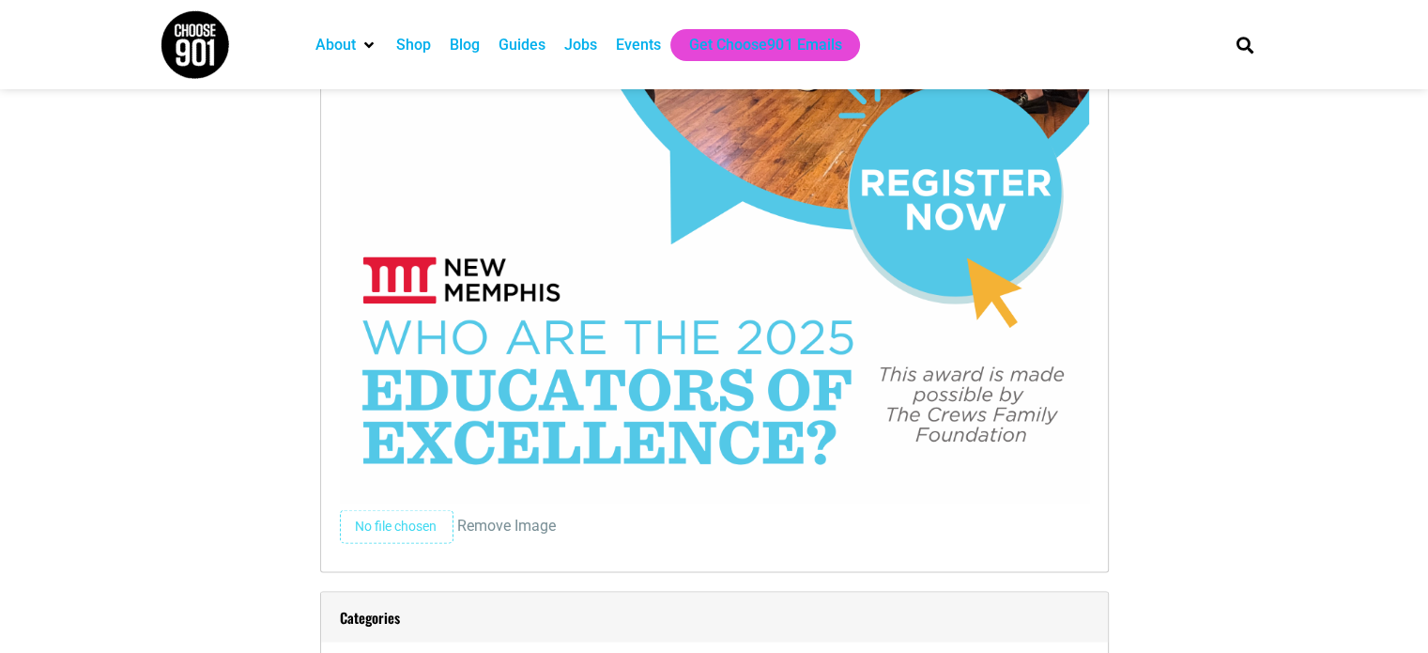
scroll to position [3568, 0]
click at [424, 519] on input "file" at bounding box center [397, 527] width 114 height 34
type input "C:\fakepath\2025 - Spillit DRAFT.png"
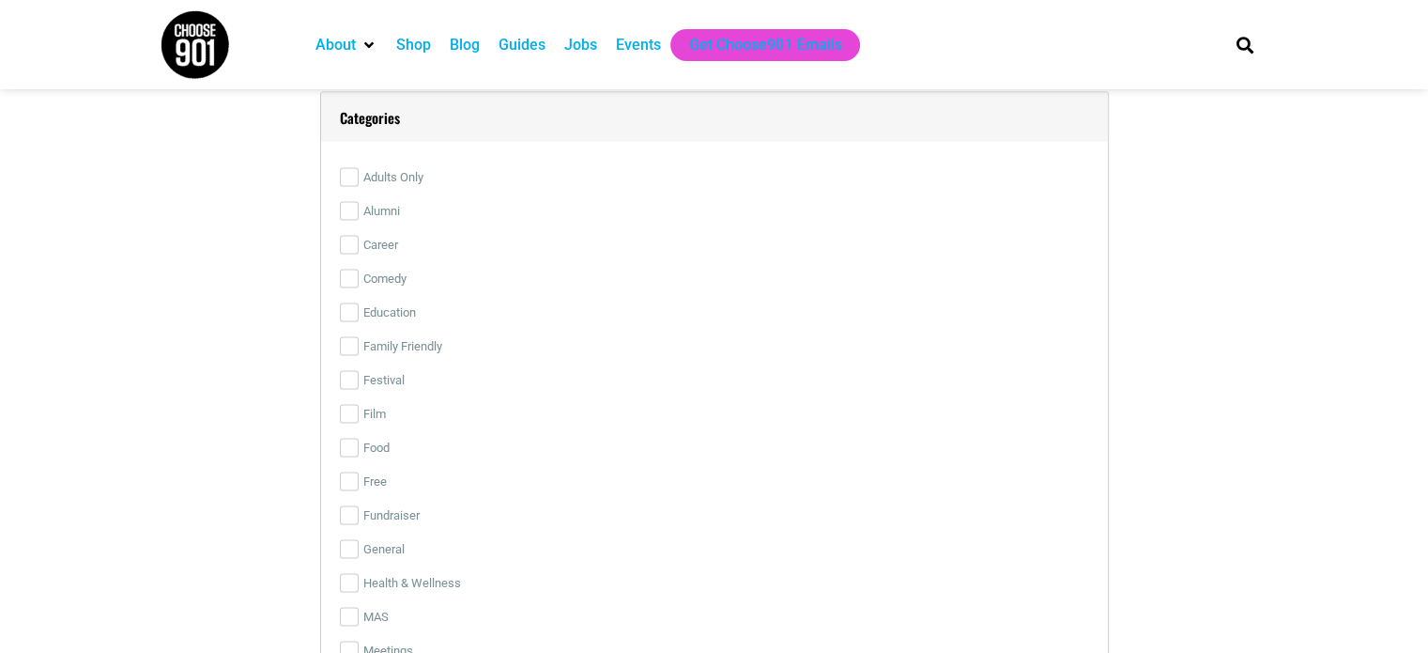
scroll to position [3474, 0]
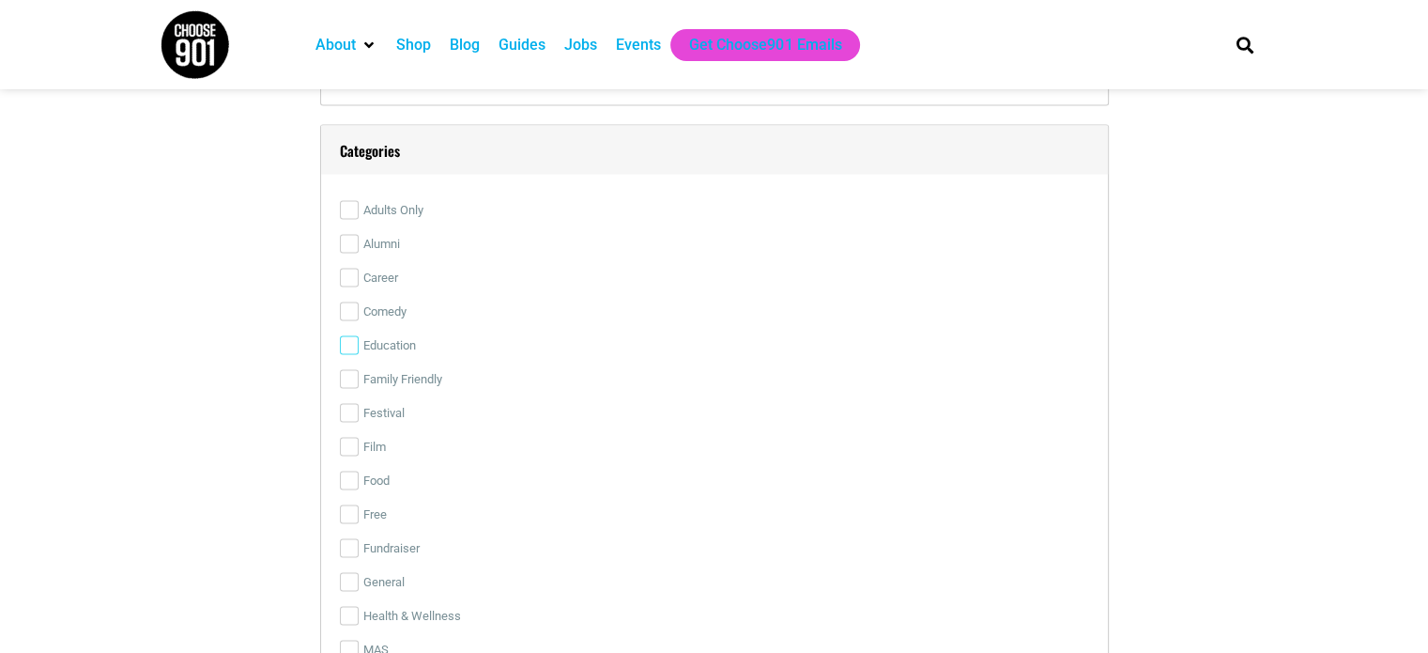
click at [351, 337] on input "Education" at bounding box center [349, 344] width 19 height 19
checkbox input "true"
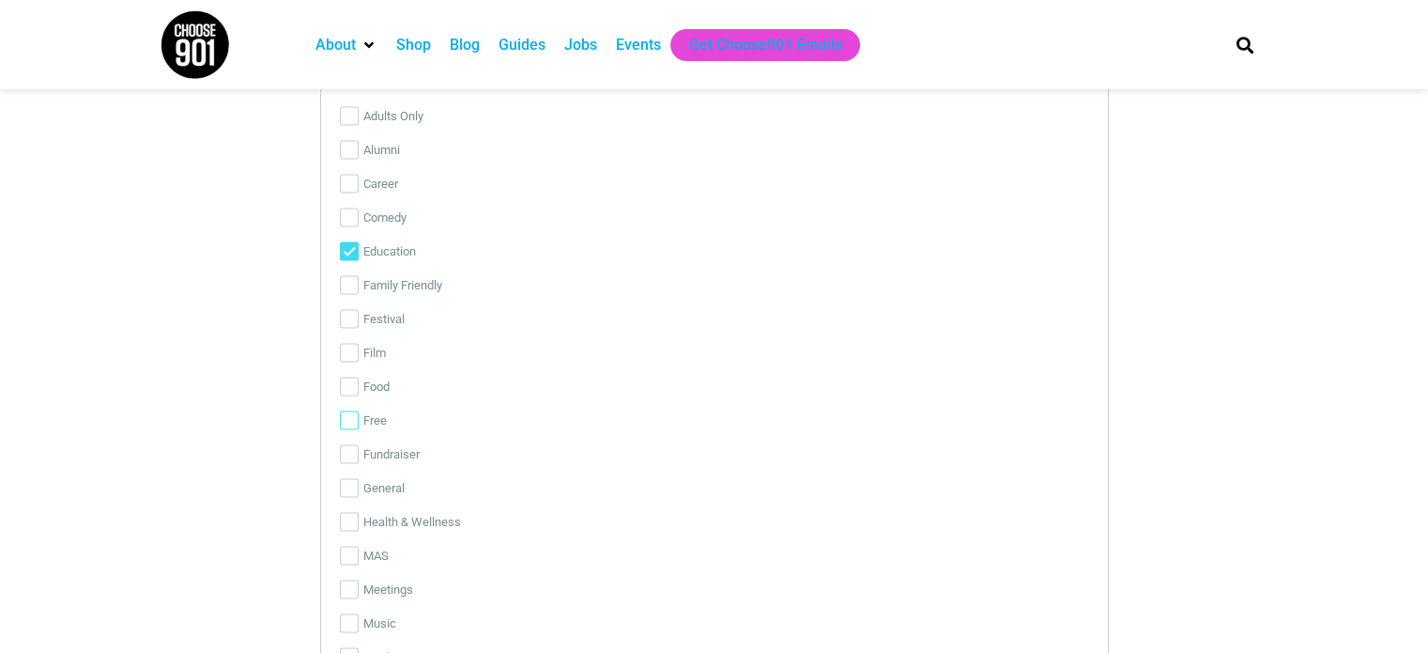
click at [345, 417] on input "Free" at bounding box center [349, 419] width 19 height 19
checkbox input "true"
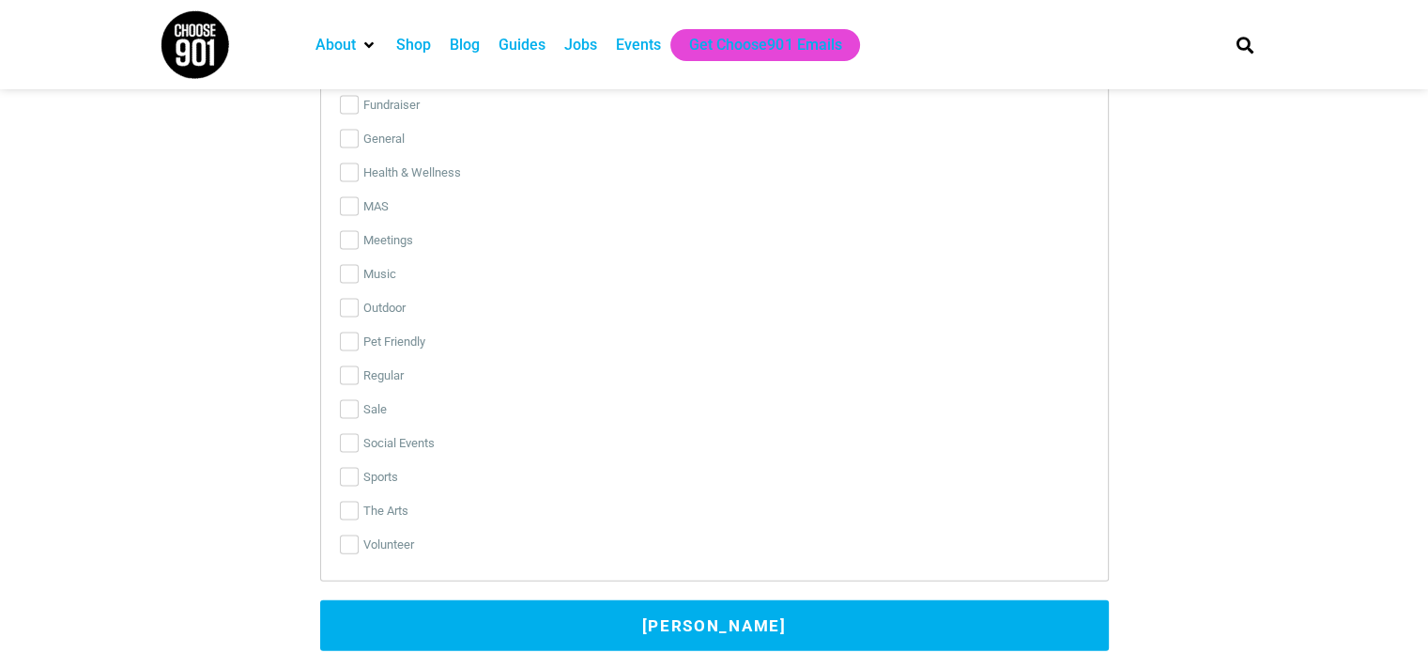
scroll to position [3944, 0]
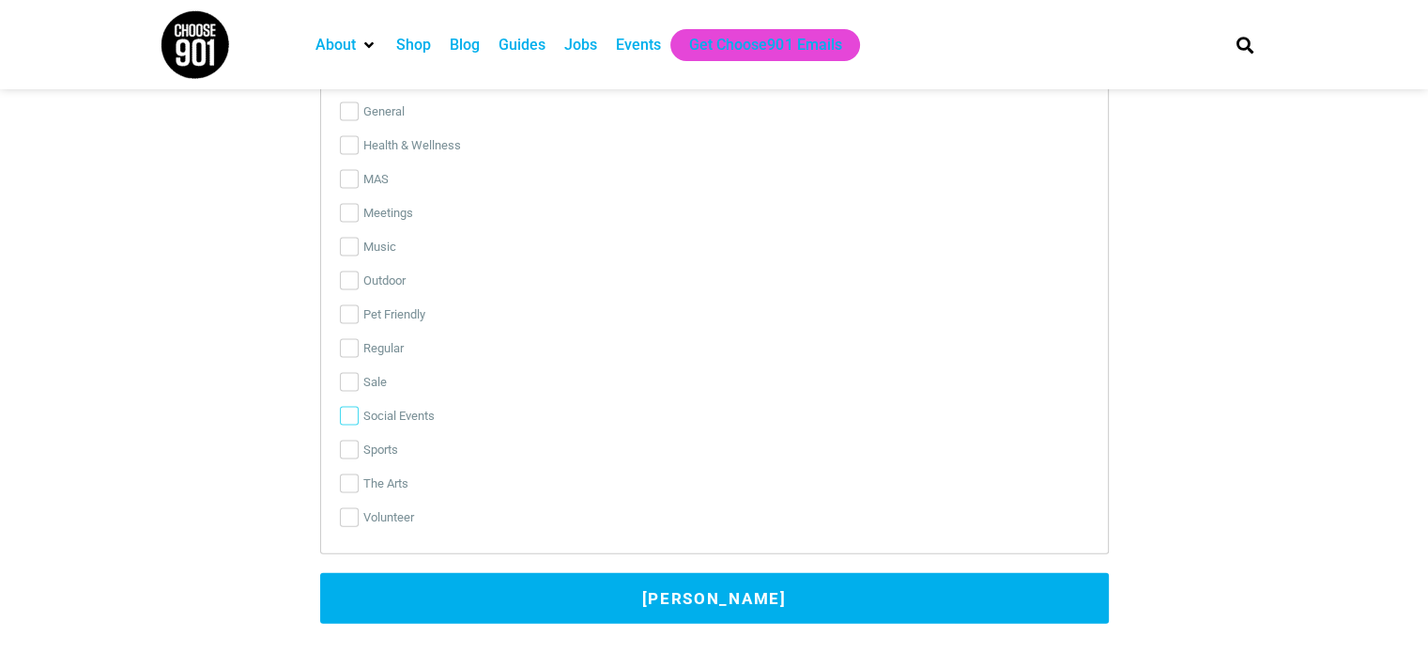
click at [352, 407] on input "Social Events" at bounding box center [349, 416] width 19 height 19
checkbox input "true"
click at [560, 594] on button "Submit Event" at bounding box center [714, 598] width 789 height 51
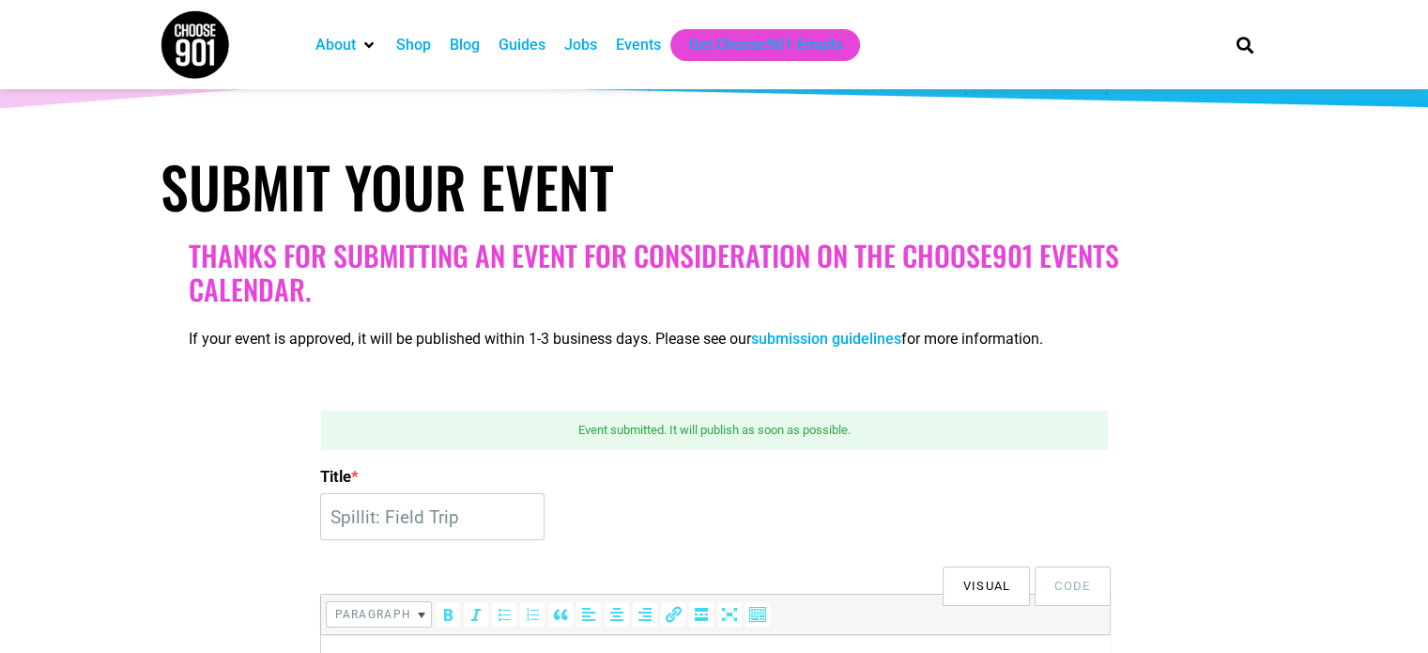
scroll to position [188, 0]
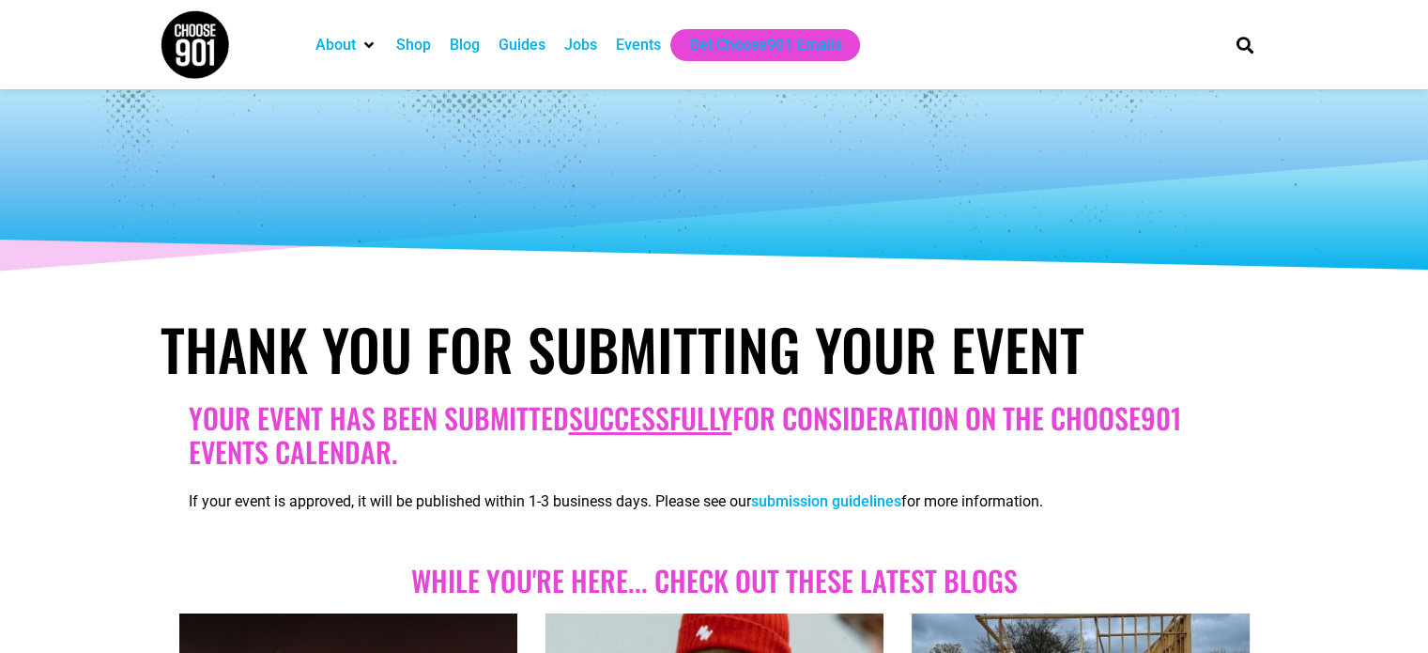
click at [631, 42] on div "Events" at bounding box center [638, 45] width 45 height 23
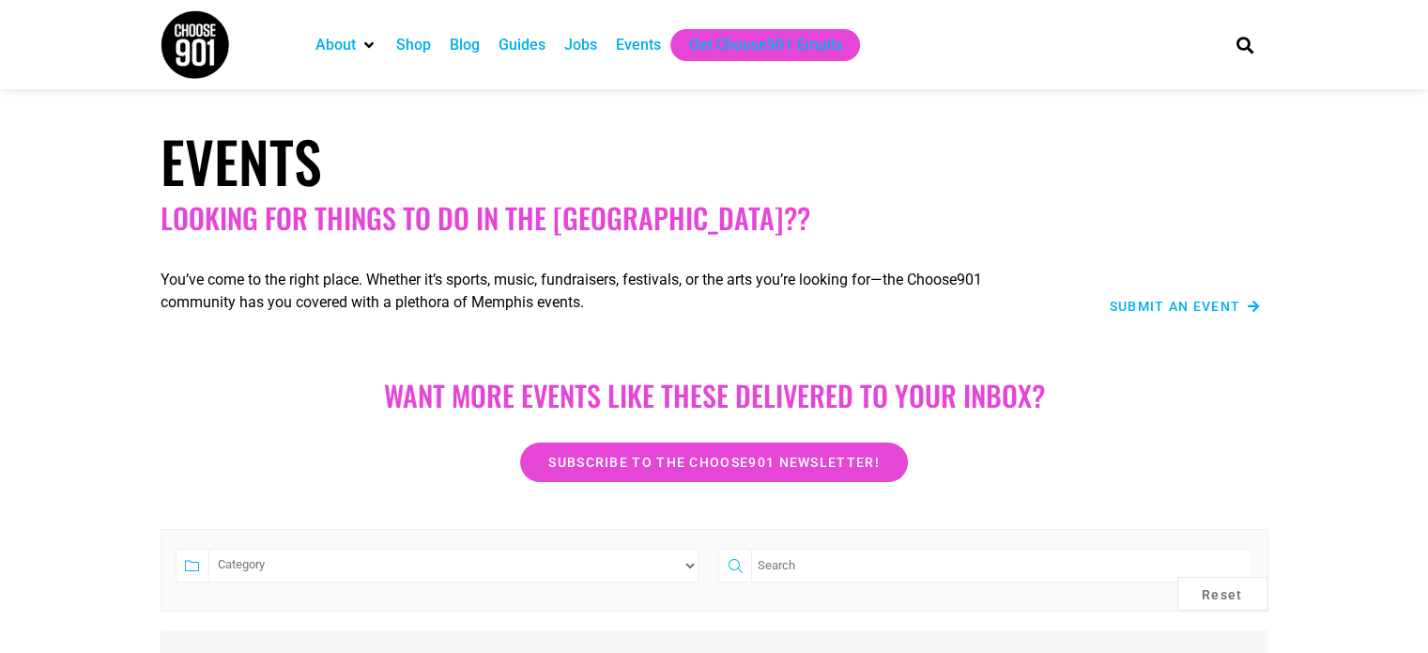
click at [1211, 295] on div "Submit an Event" at bounding box center [1161, 306] width 199 height 23
click at [1213, 313] on span "Submit an Event" at bounding box center [1175, 306] width 131 height 13
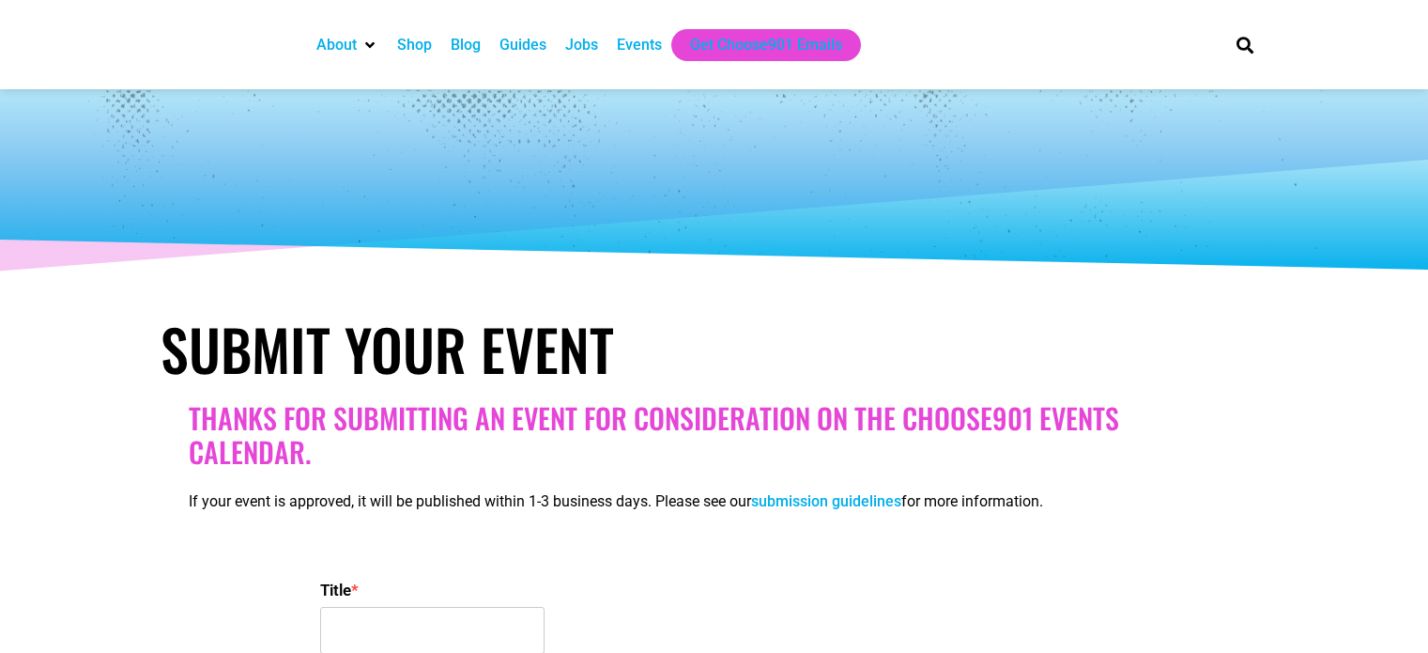
select select
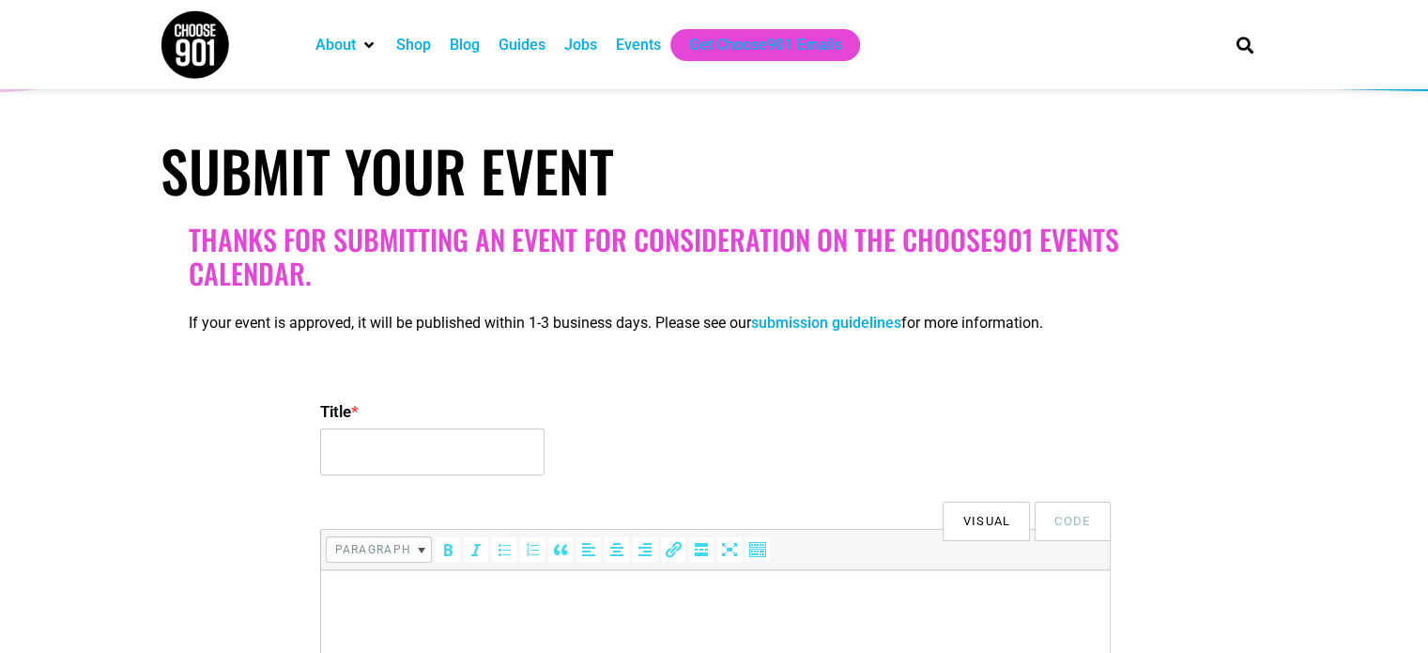
scroll to position [188, 0]
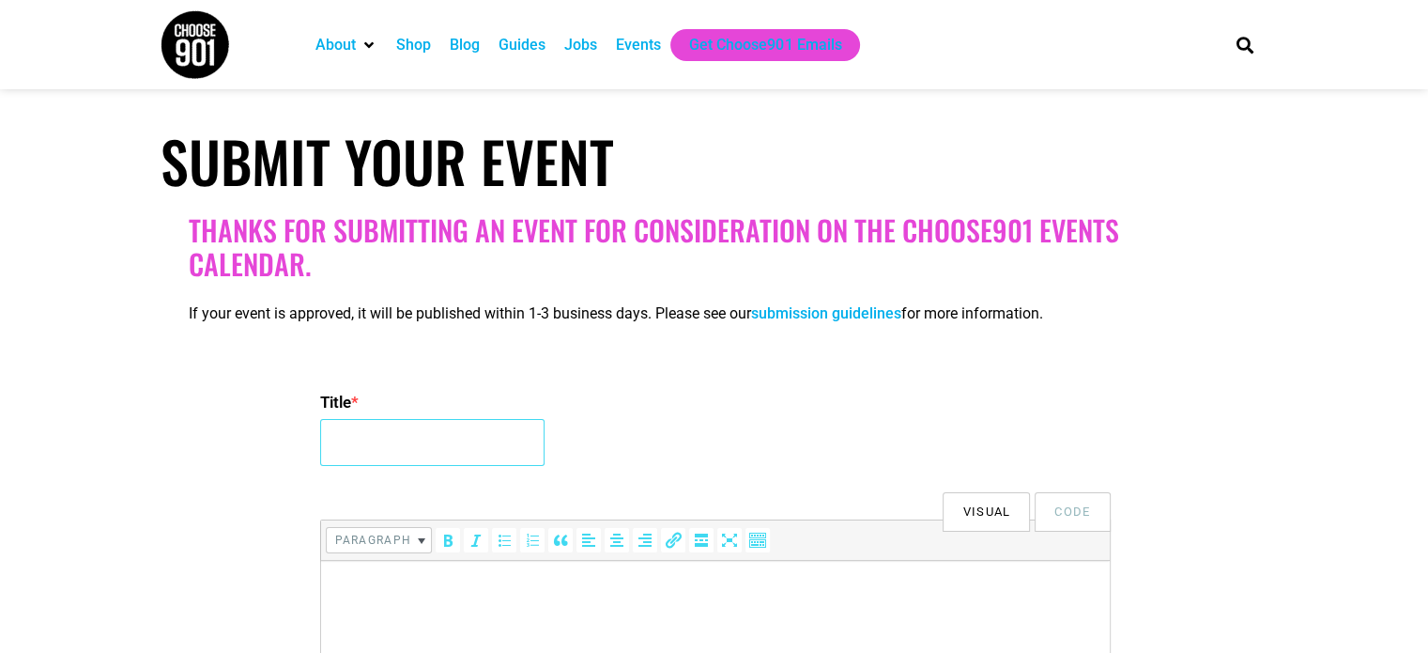
click at [424, 427] on input "Title *" at bounding box center [432, 442] width 224 height 47
click at [437, 446] on input "Celebrate What's Right: Anchoring the" at bounding box center [432, 442] width 224 height 47
type input "Celebrate What's Right: Anchoring the Community - A Conversation with the MMDC"
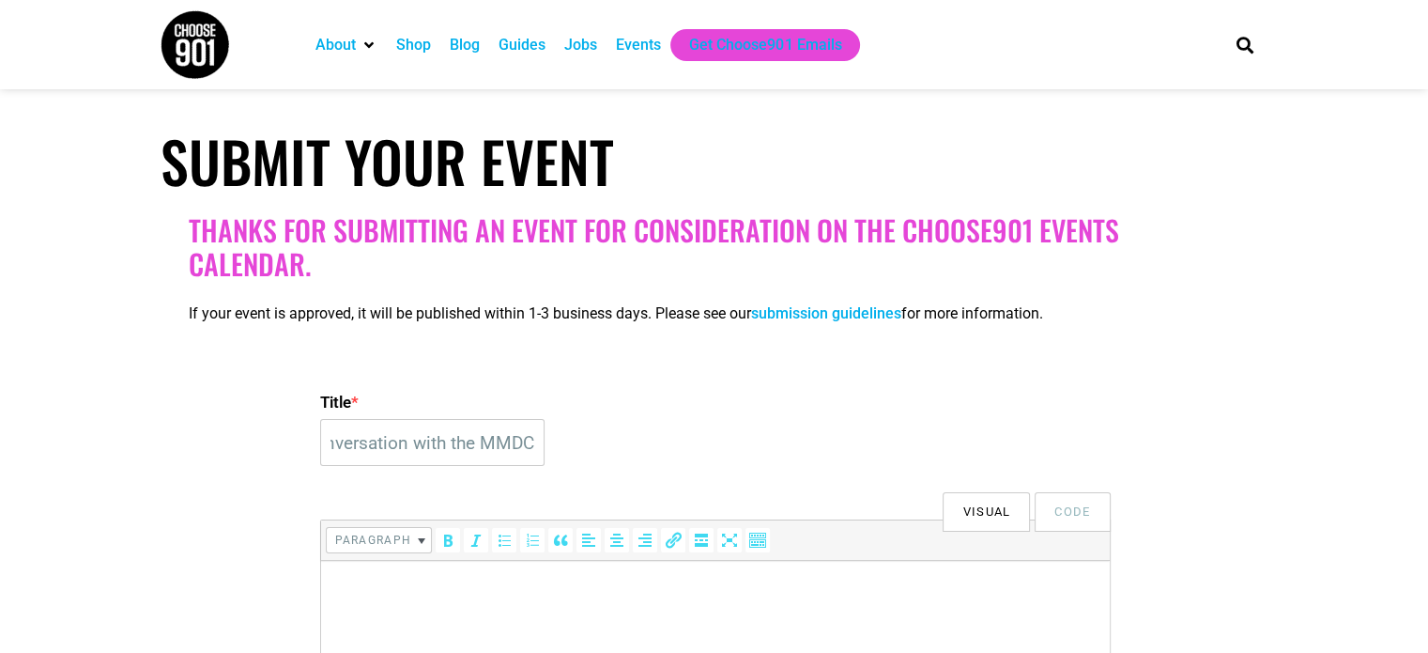
click at [511, 605] on html at bounding box center [714, 587] width 789 height 53
click at [389, 589] on p at bounding box center [715, 587] width 770 height 23
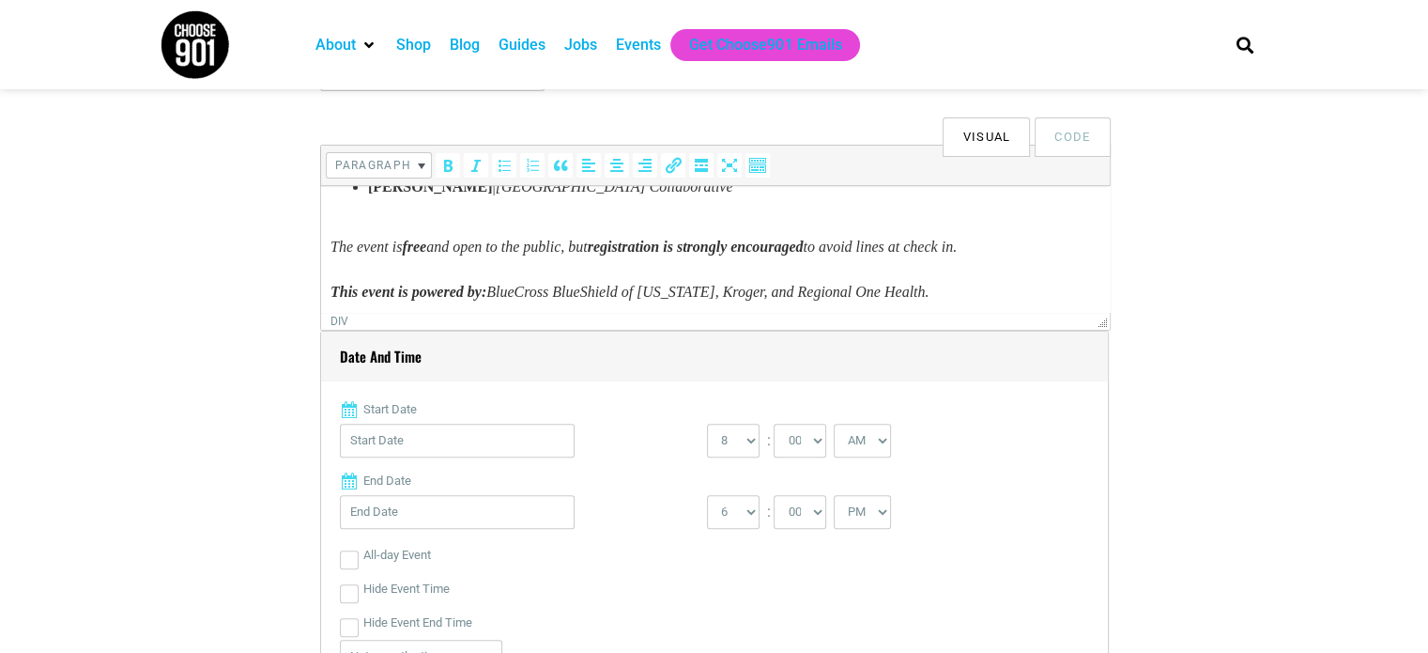
scroll to position [563, 0]
click at [450, 446] on input "Start Date" at bounding box center [457, 440] width 235 height 34
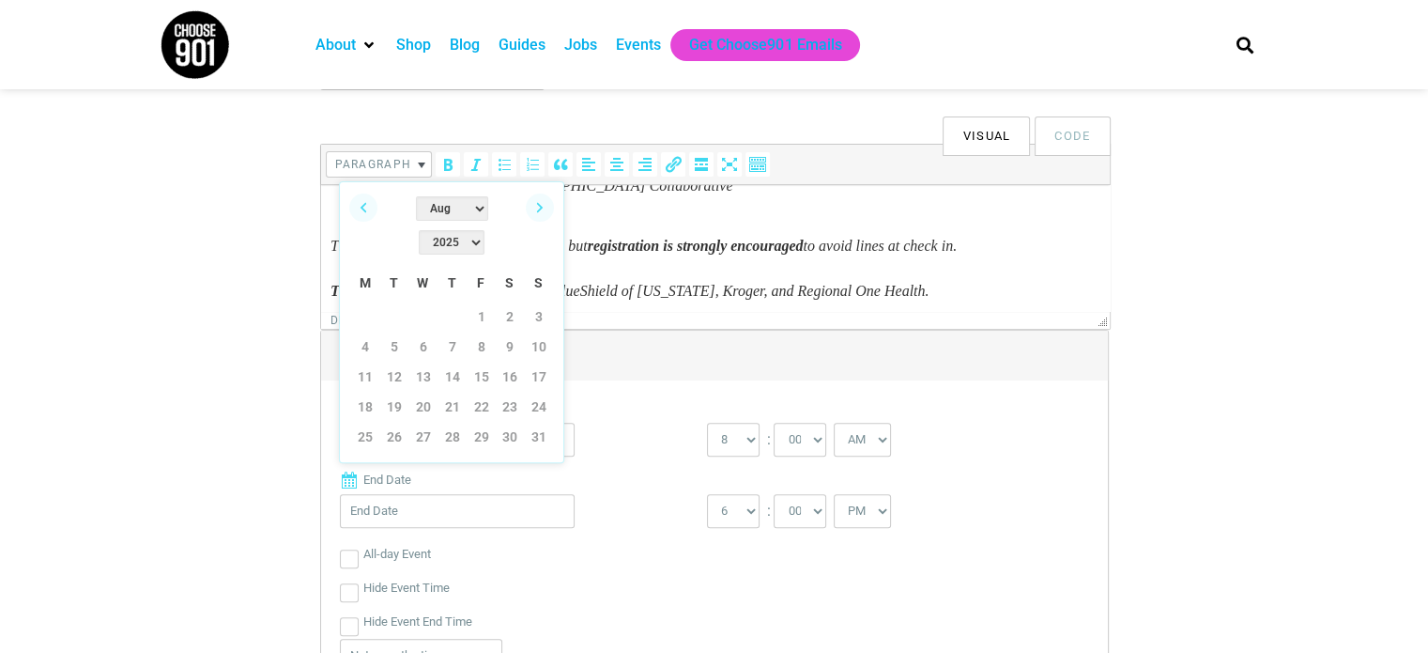
click at [436, 211] on select "Jan Feb Mar Apr May Jun Jul Aug Sep Oct Nov Dec" at bounding box center [452, 208] width 72 height 24
click at [368, 362] on link "15" at bounding box center [365, 376] width 28 height 28
type input "09/15/2025"
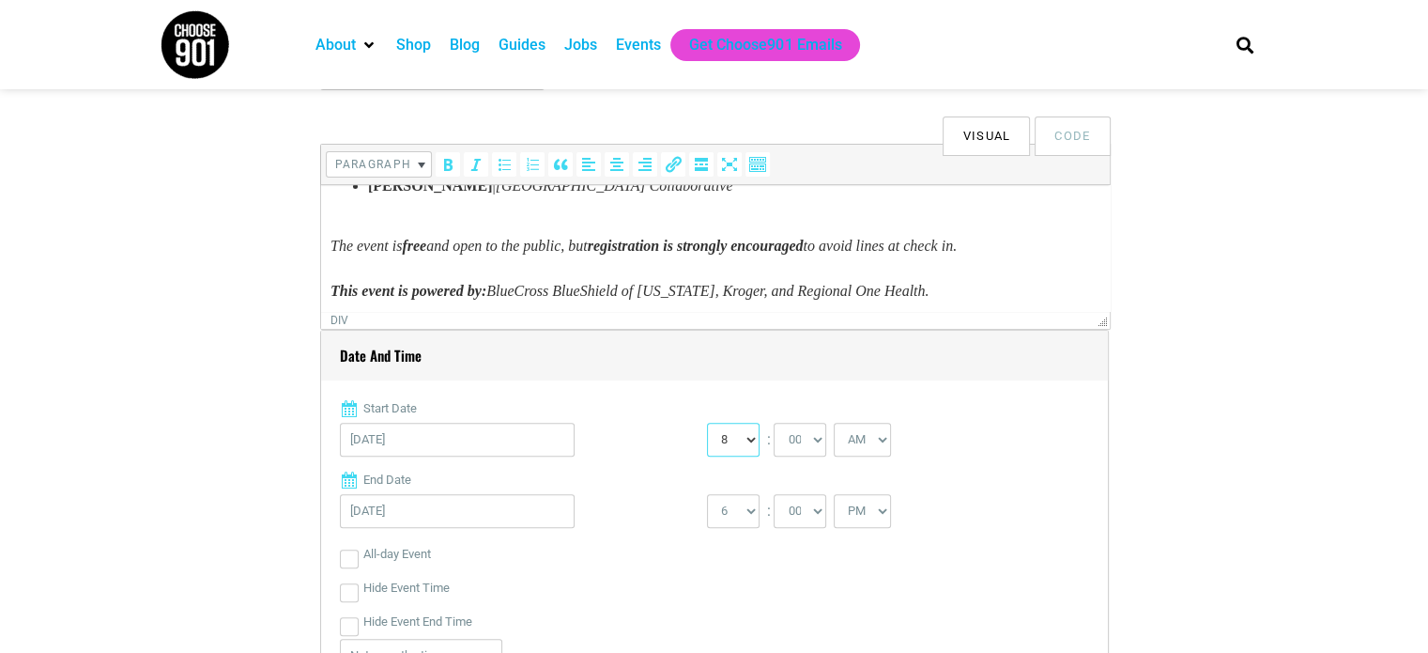
click at [747, 440] on select "0 1 2 3 4 5 6 7 8 9 10 11 12" at bounding box center [733, 440] width 53 height 34
select select "5"
click at [707, 423] on select "0 1 2 3 4 5 6 7 8 9 10 11 12" at bounding box center [733, 440] width 53 height 34
click at [794, 442] on select "00 05 10 15 20 25 30 35 40 45 50 55" at bounding box center [800, 440] width 53 height 34
select select "30"
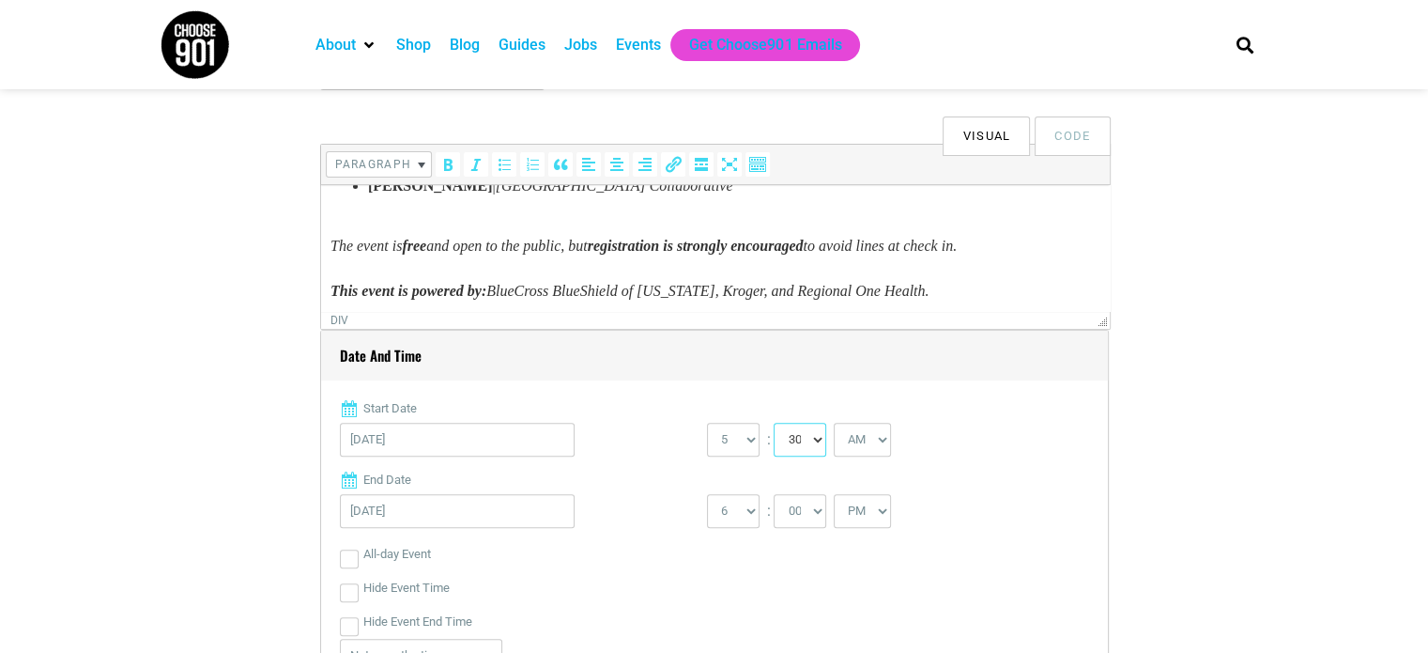
click at [774, 423] on select "00 05 10 15 20 25 30 35 40 45 50 55" at bounding box center [800, 440] width 53 height 34
click at [861, 438] on select "AM PM" at bounding box center [862, 440] width 57 height 34
select select "PM"
click at [834, 423] on select "AM PM" at bounding box center [862, 440] width 57 height 34
click at [743, 516] on select "1 2 3 4 5 6 7 8 9 10 11 12" at bounding box center [733, 511] width 53 height 34
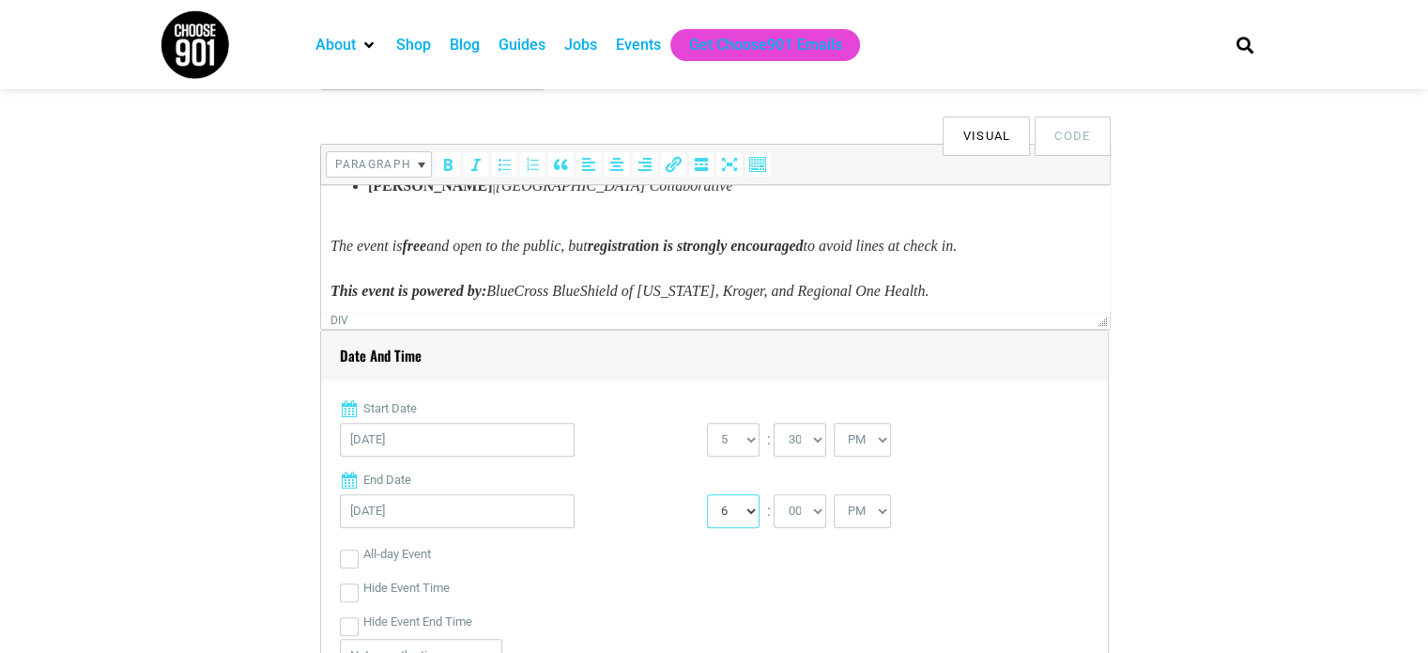
select select "7"
click at [707, 494] on select "1 2 3 4 5 6 7 8 9 10 11 12" at bounding box center [733, 511] width 53 height 34
click at [800, 512] on select "00 05 10 15 20 25 30 35 40 45 50 55" at bounding box center [800, 511] width 53 height 34
select select "30"
click at [774, 494] on select "00 05 10 15 20 25 30 35 40 45 50 55" at bounding box center [800, 511] width 53 height 34
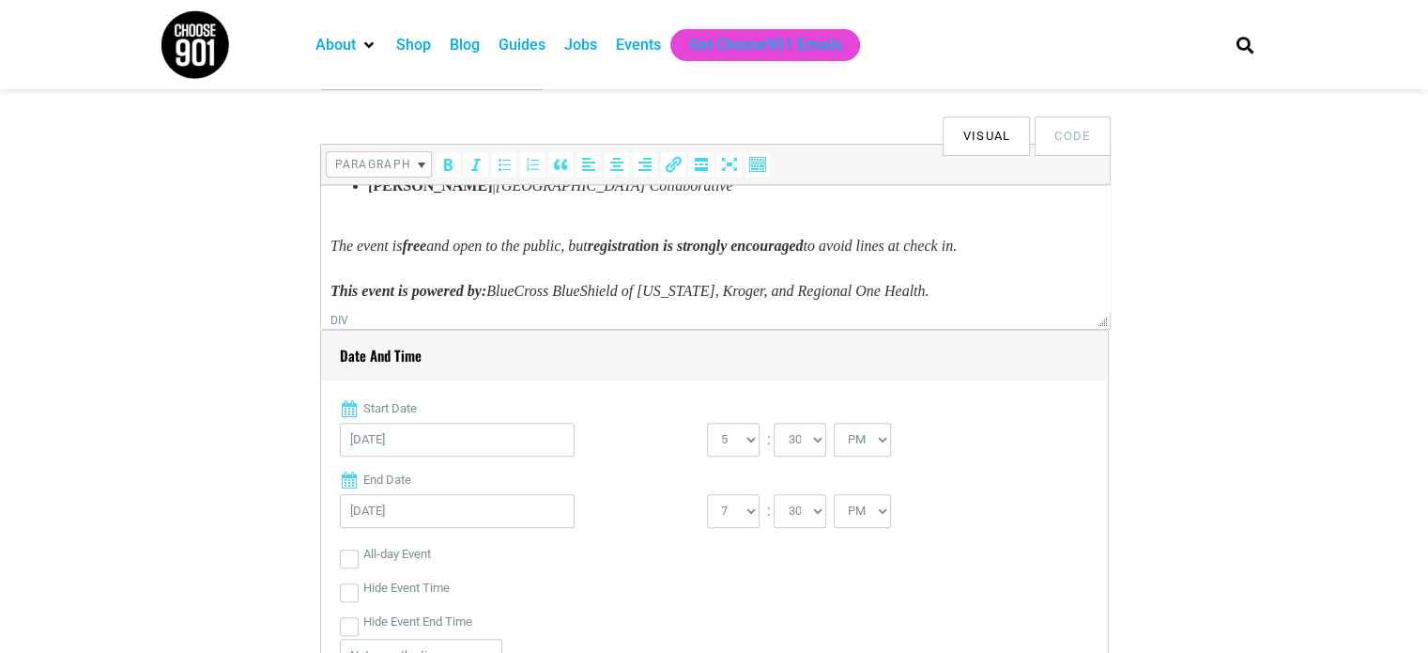
click at [932, 482] on label "End Date" at bounding box center [714, 479] width 749 height 19
click at [575, 494] on input "09/15/2025" at bounding box center [457, 511] width 235 height 34
click at [965, 435] on div "0 1 2 3 4 5 6 7 8 9 10 11 12 : 00 05 10 15 20 25 30 35 40 45 50 55 AM" at bounding box center [890, 444] width 367 height 43
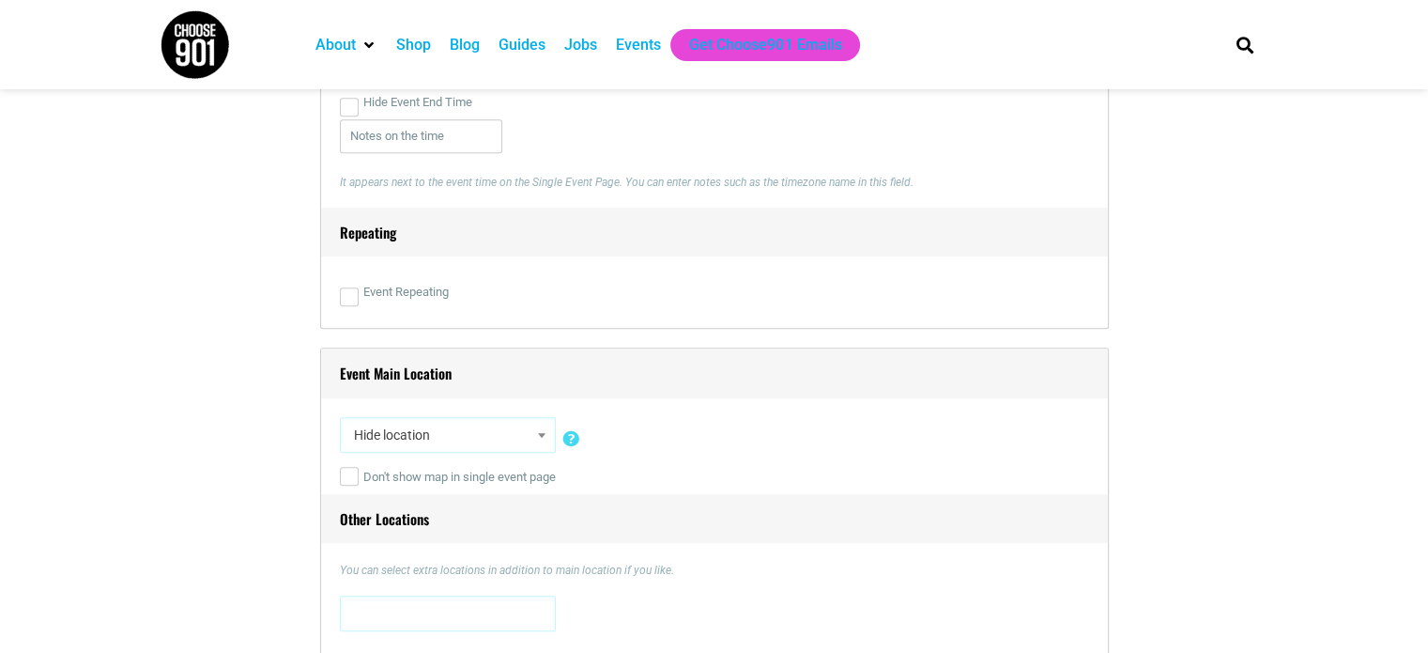
scroll to position [1127, 0]
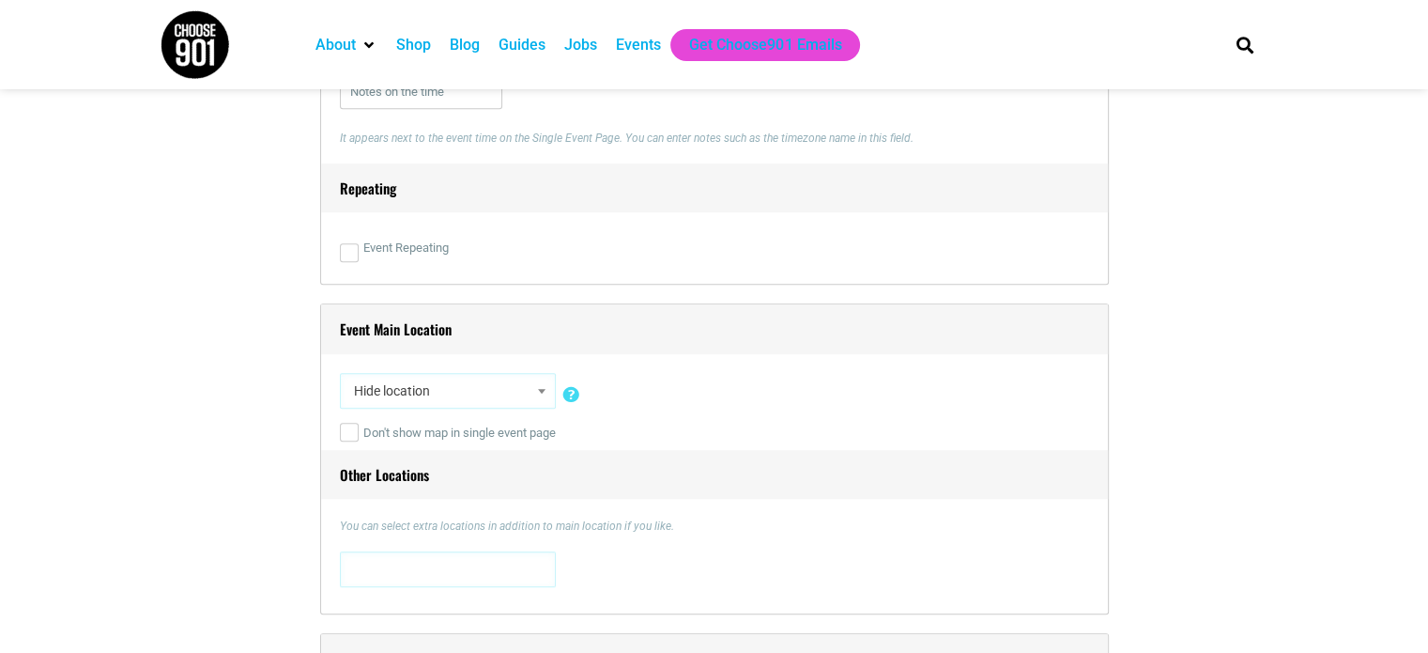
click at [479, 389] on span "Hide location" at bounding box center [447, 391] width 203 height 34
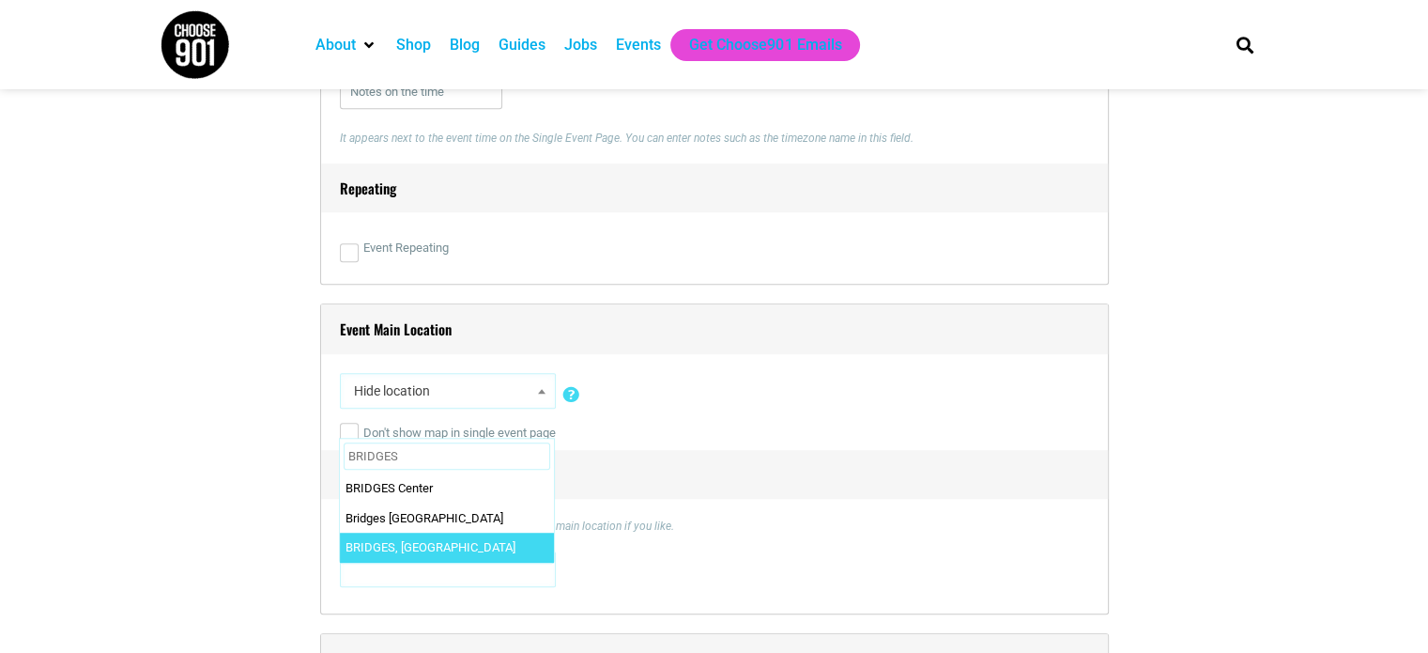
type input "BRIDGES"
select select "4527"
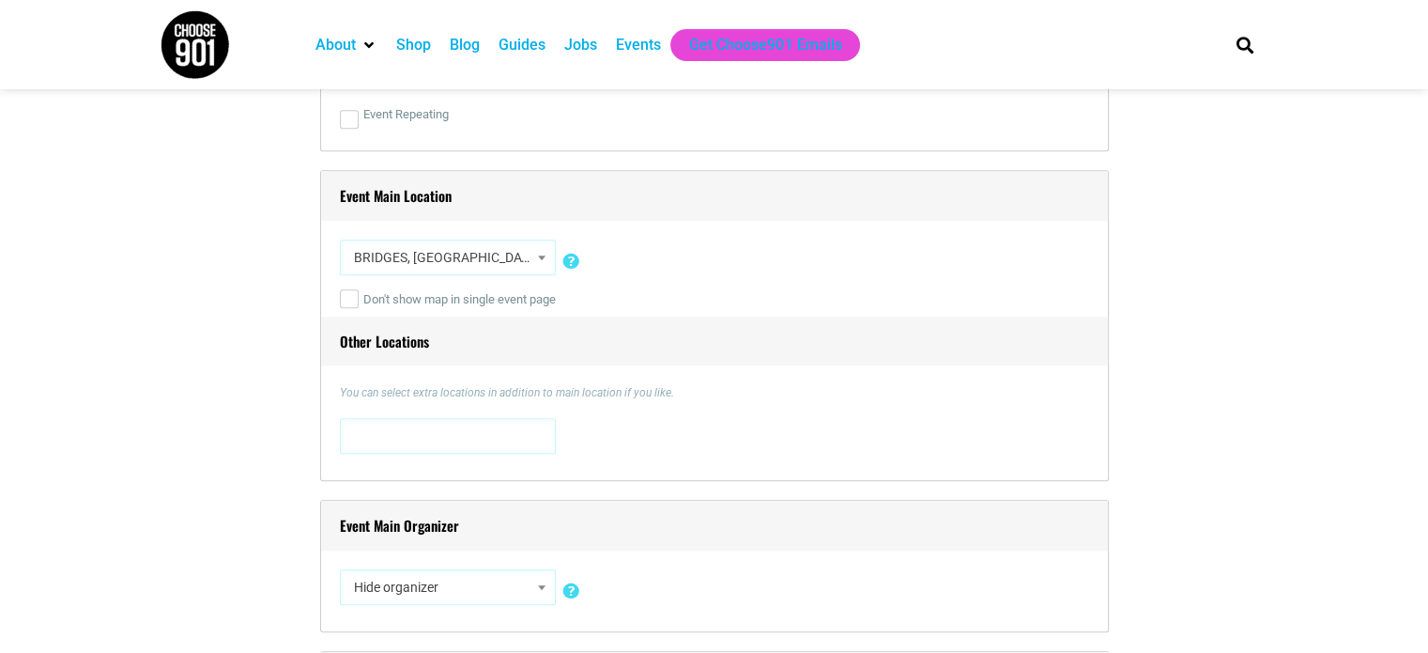
scroll to position [1315, 0]
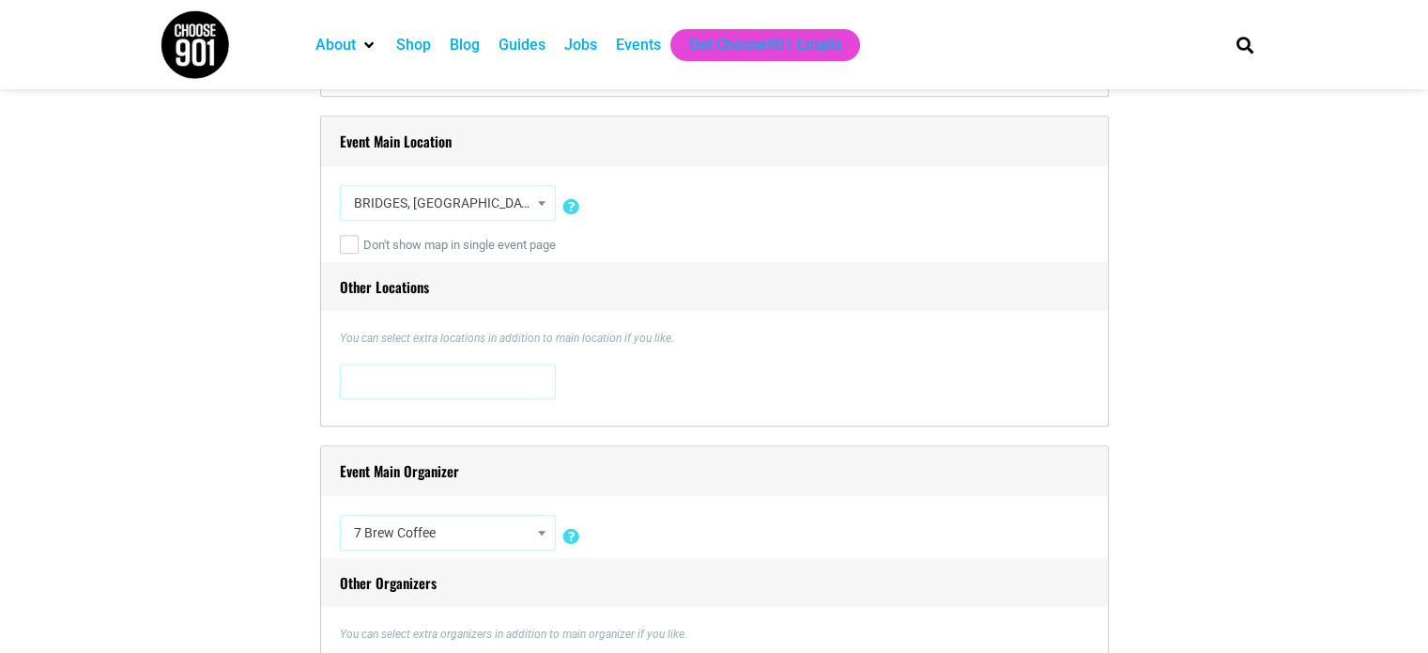
select select "4257"
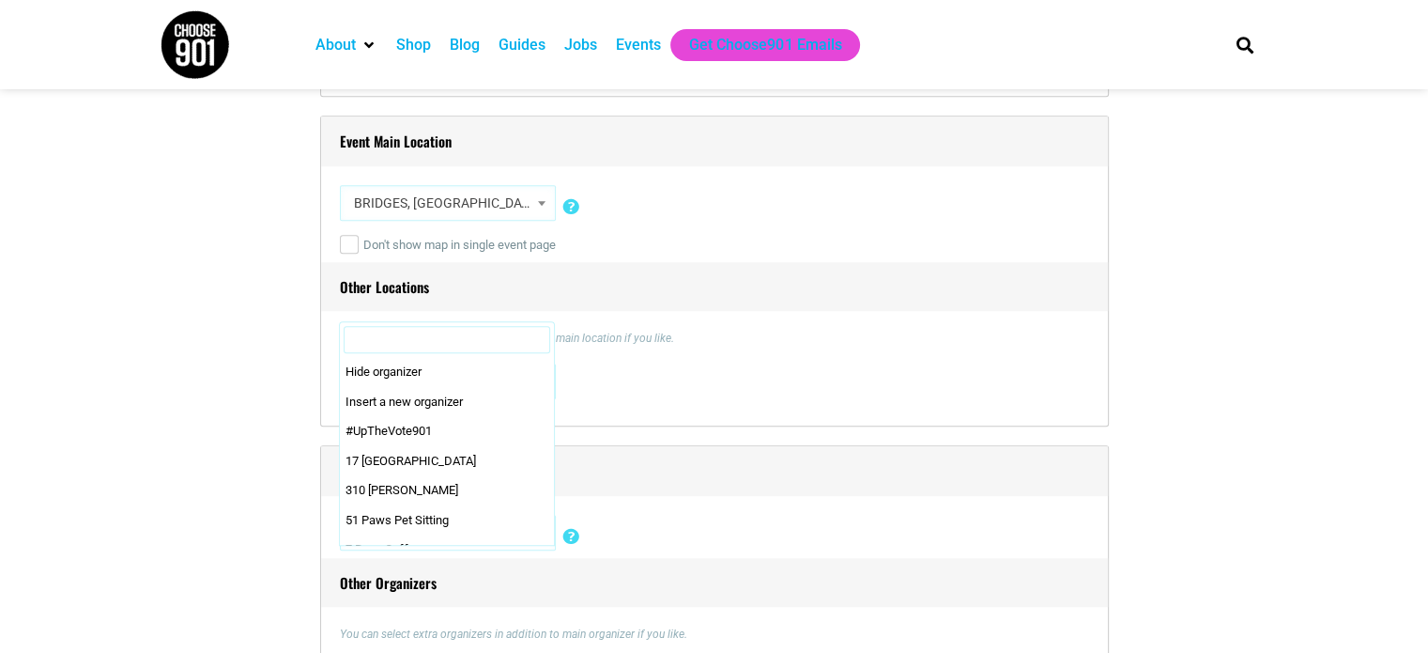
scroll to position [296, 0]
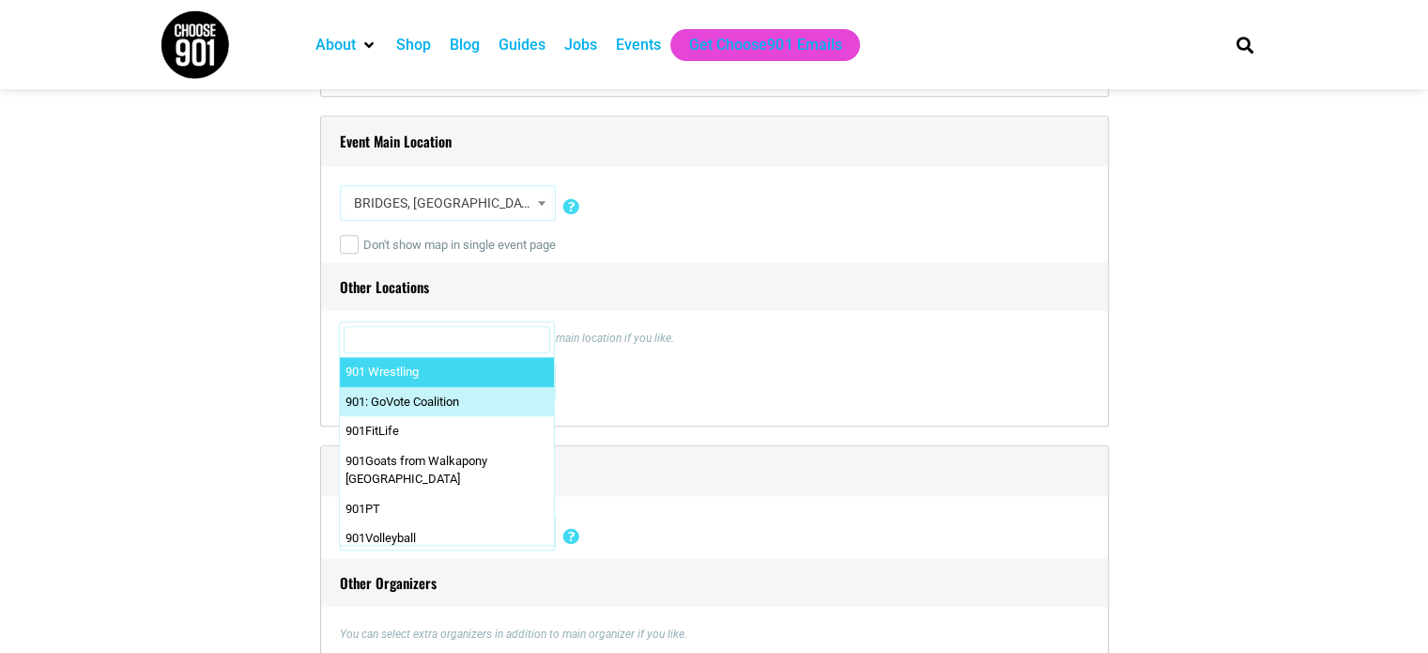
click at [468, 343] on input "Search" at bounding box center [447, 340] width 207 height 28
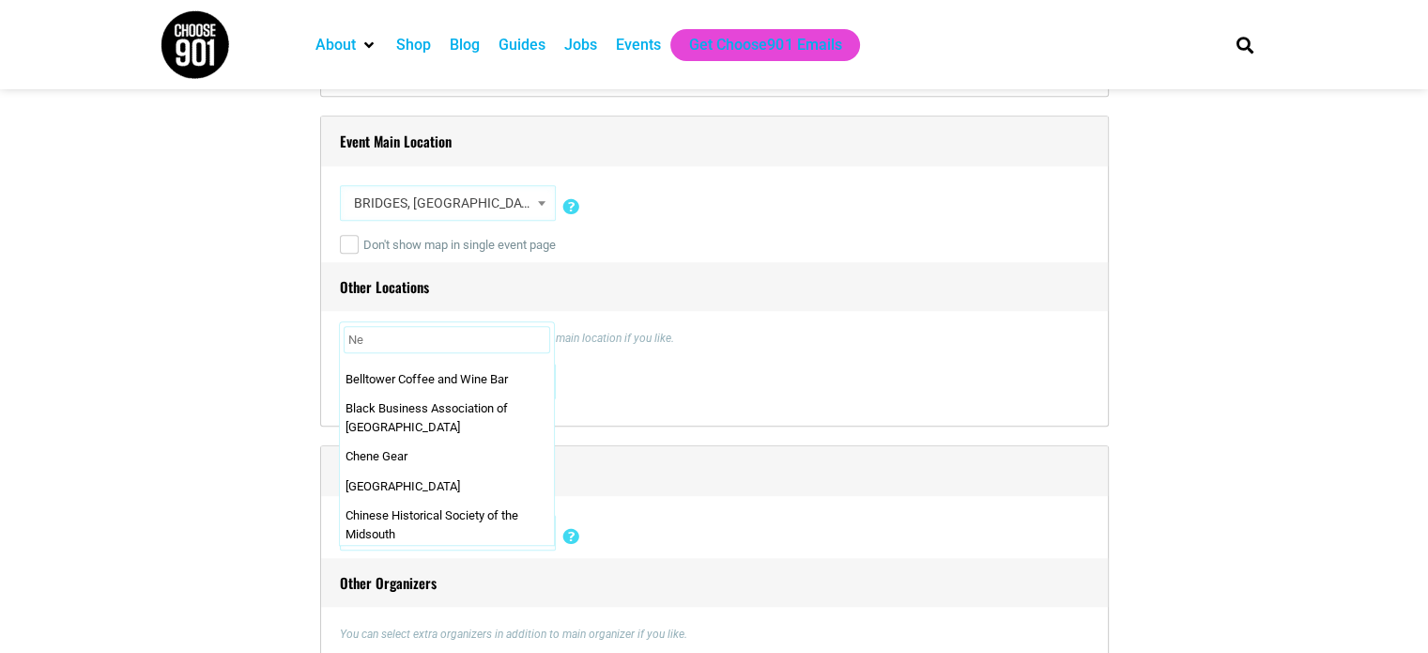
scroll to position [0, 0]
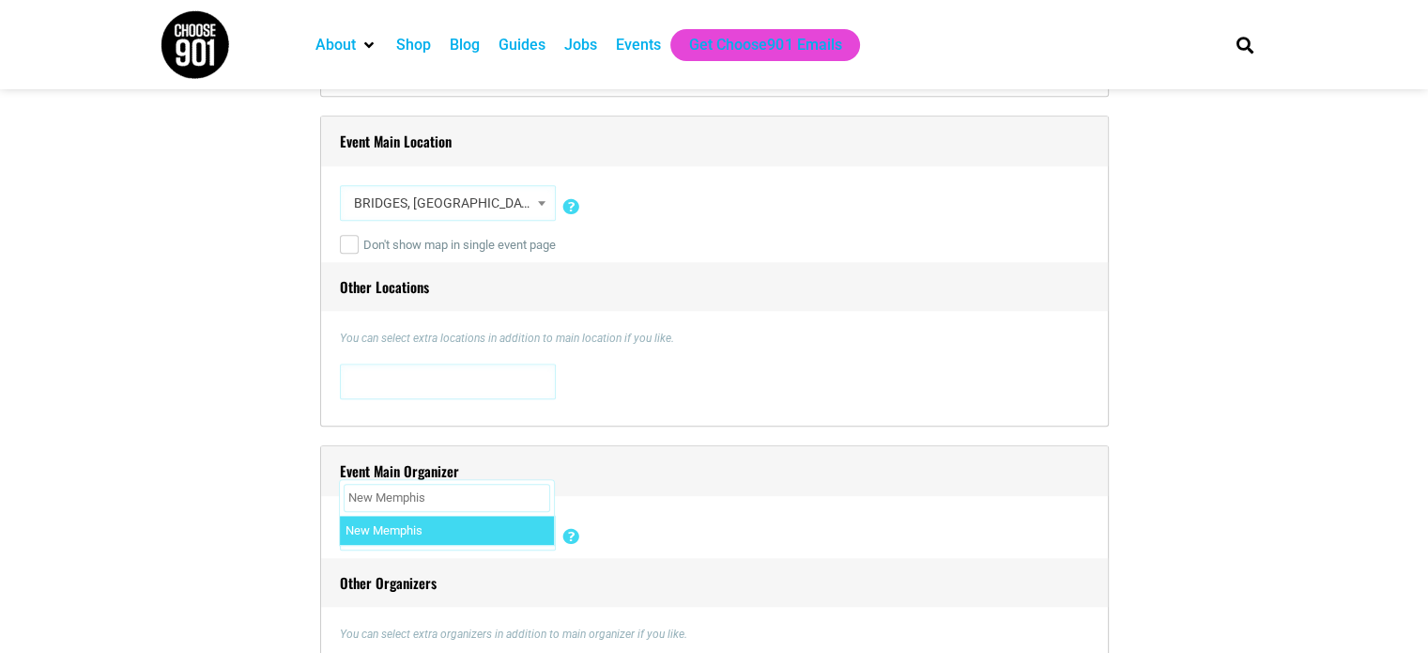
type input "New Memphis"
select select "1609"
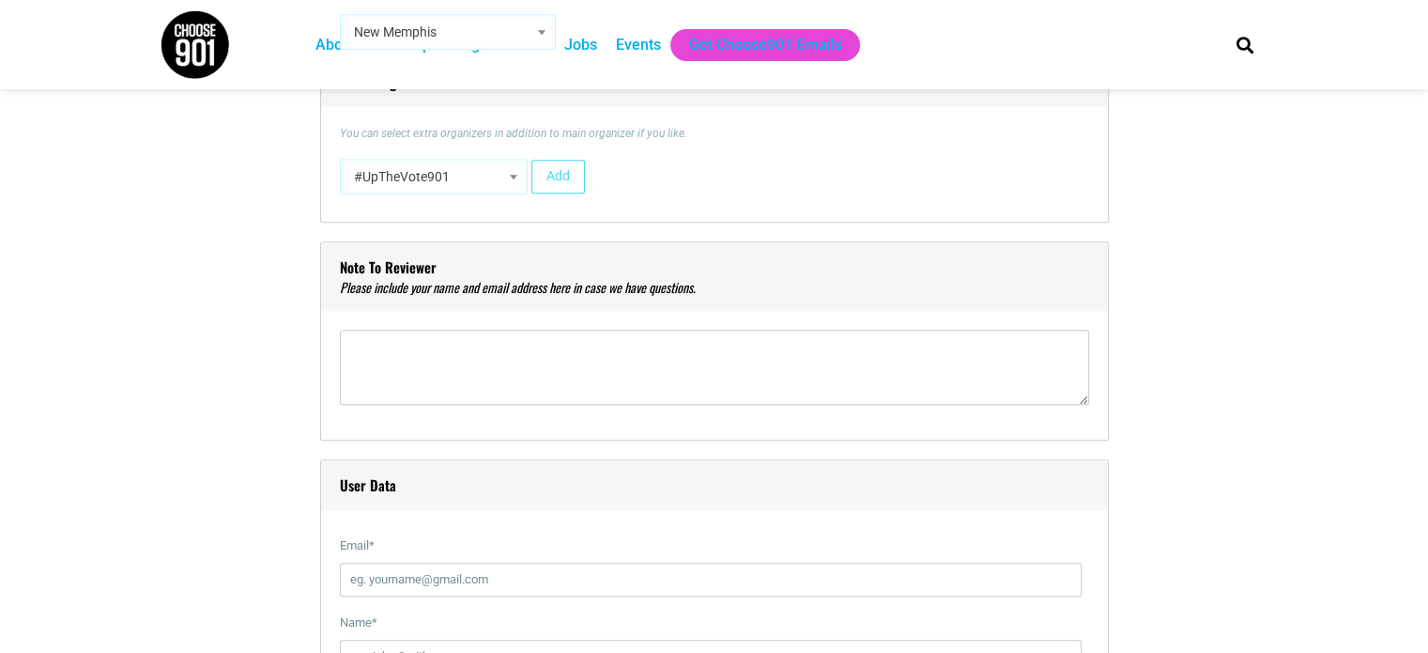
scroll to position [1972, 0]
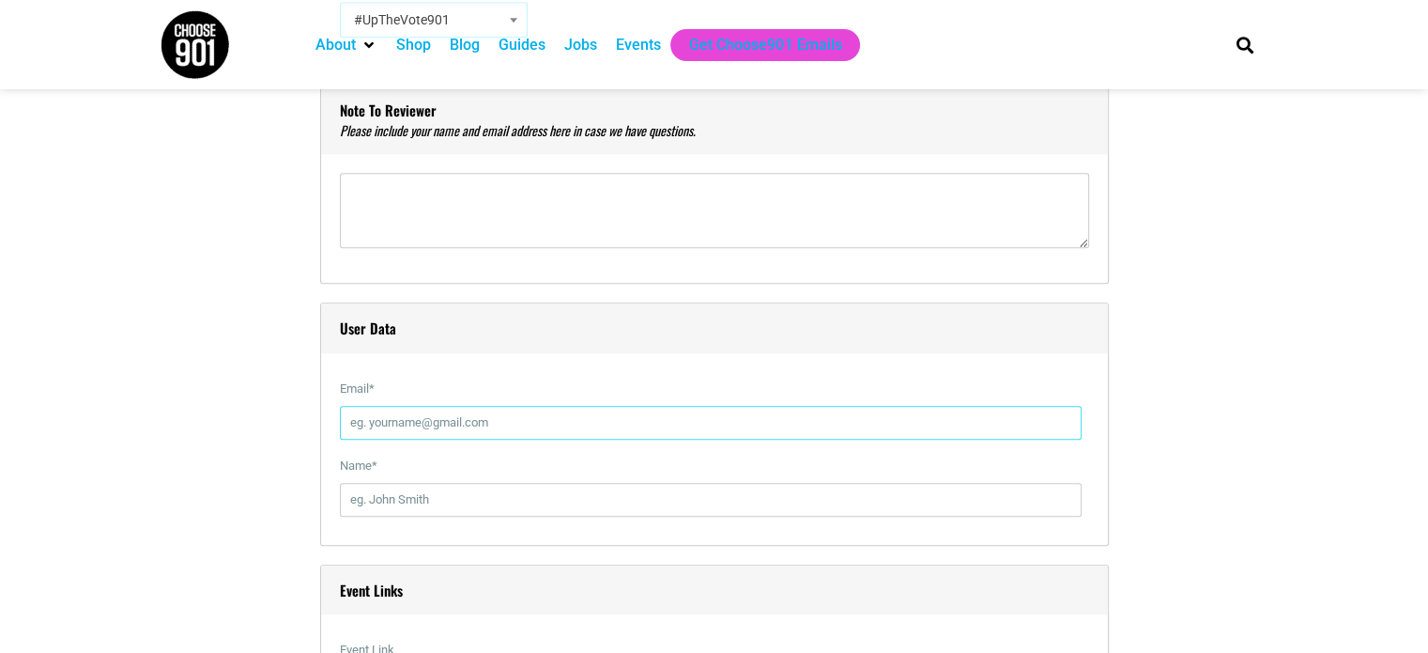
click at [396, 423] on input "Email *" at bounding box center [711, 423] width 742 height 34
type input "annat@newmemphis.org"
click at [373, 502] on input "Name *" at bounding box center [711, 500] width 742 height 34
type input "Anna Thompson"
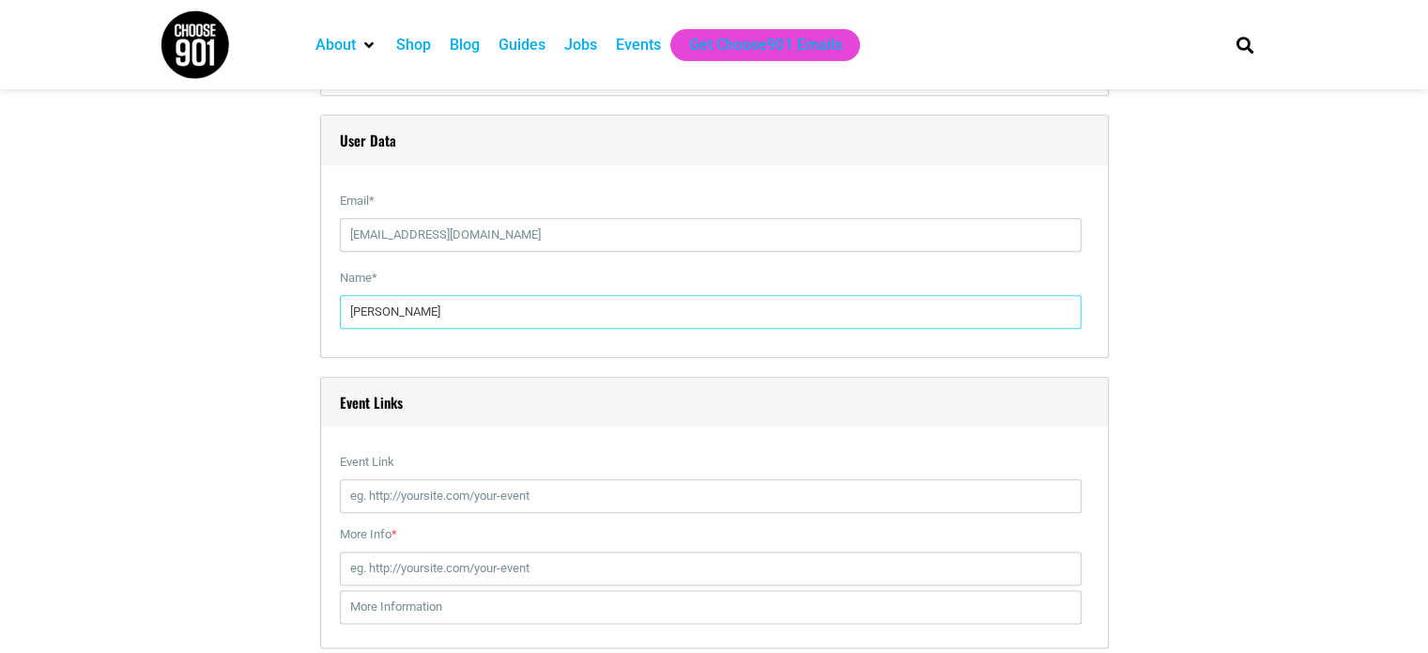
scroll to position [2254, 0]
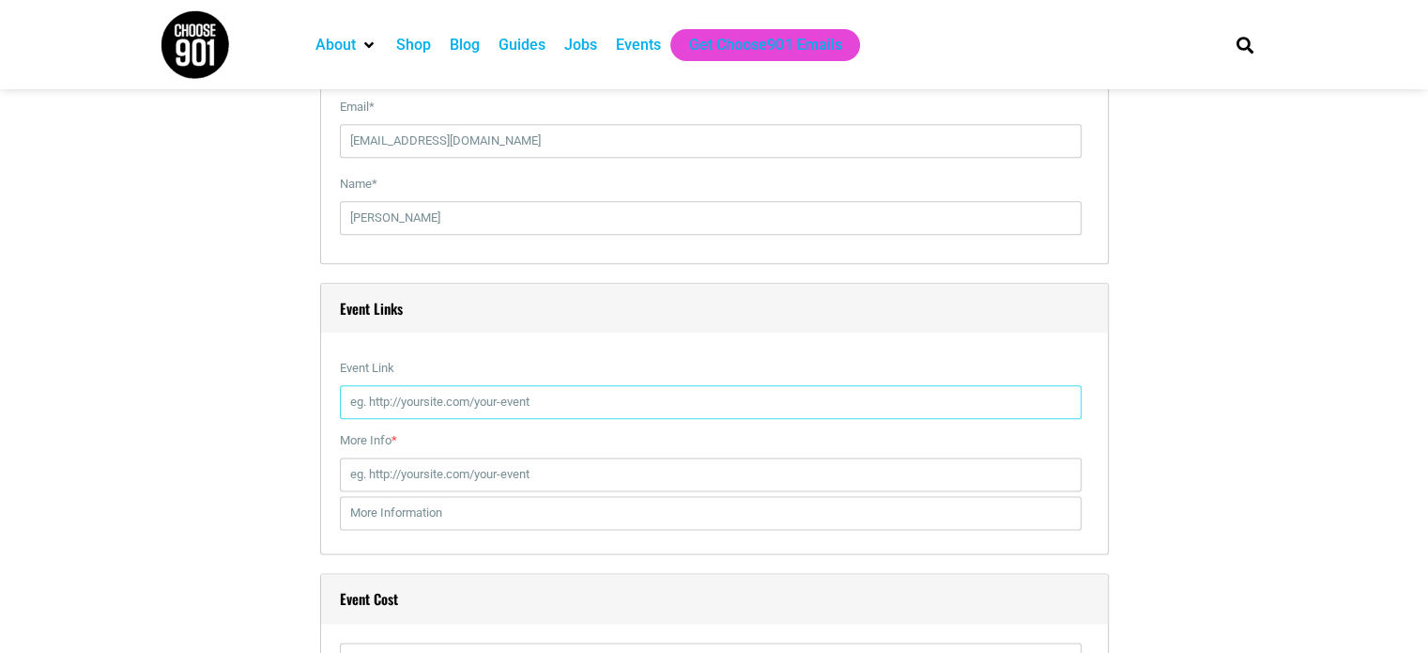
click at [478, 394] on input "Event Link" at bounding box center [711, 402] width 742 height 34
click at [380, 407] on input "Event Link" at bounding box center [711, 402] width 742 height 34
paste input "https://www.tfaforms.com/5183835"
type input "https://www.tfaforms.com/5183835"
click at [389, 480] on input "More Info *" at bounding box center [711, 474] width 742 height 34
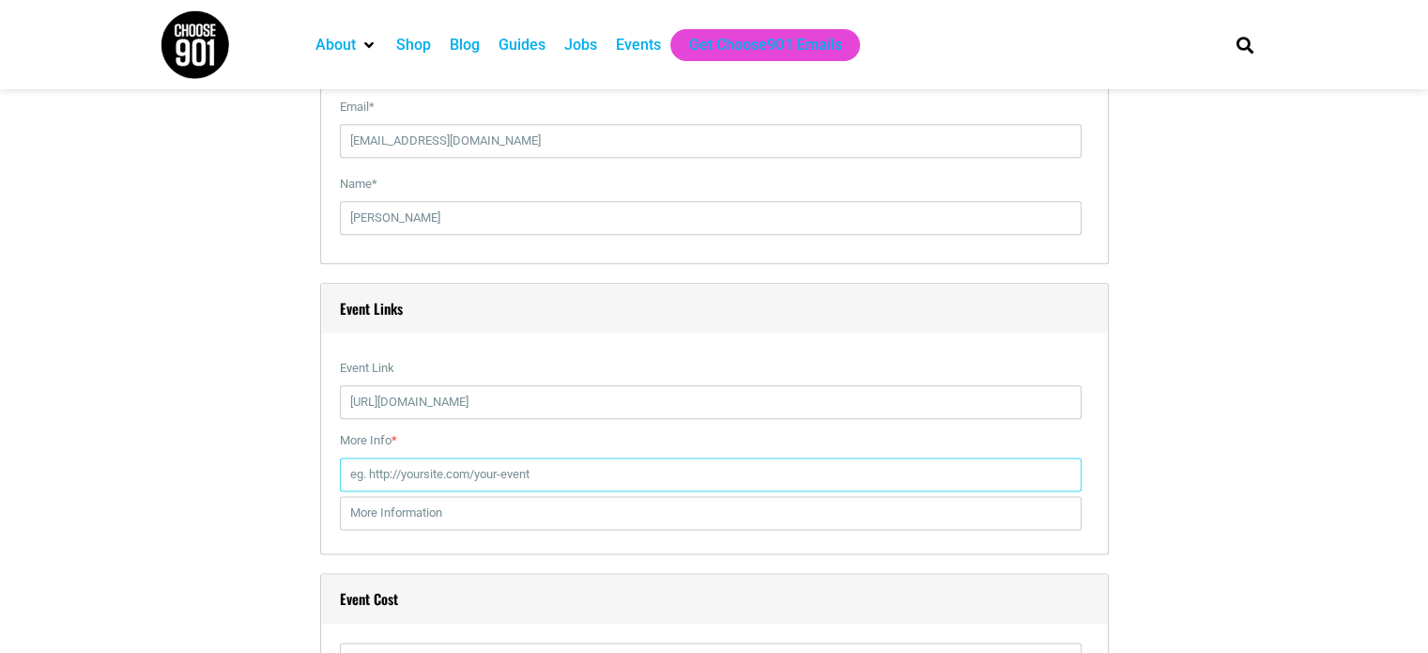
paste input "https://www.tfaforms.com/5183835"
type input "https://www.tfaforms.com/5183835"
click at [379, 510] on input "text" at bounding box center [711, 513] width 742 height 34
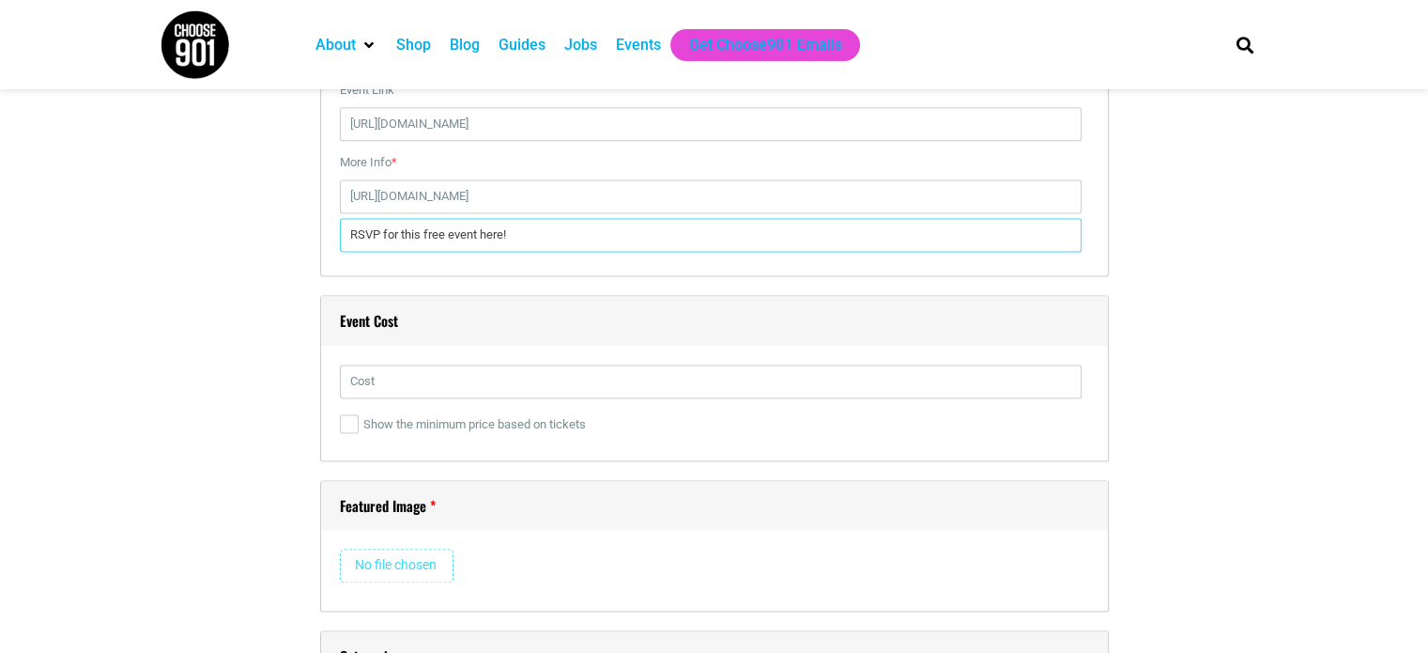
scroll to position [2535, 0]
type input "RSVP for this free event here!"
click at [409, 370] on input "text" at bounding box center [711, 378] width 742 height 34
type input "free"
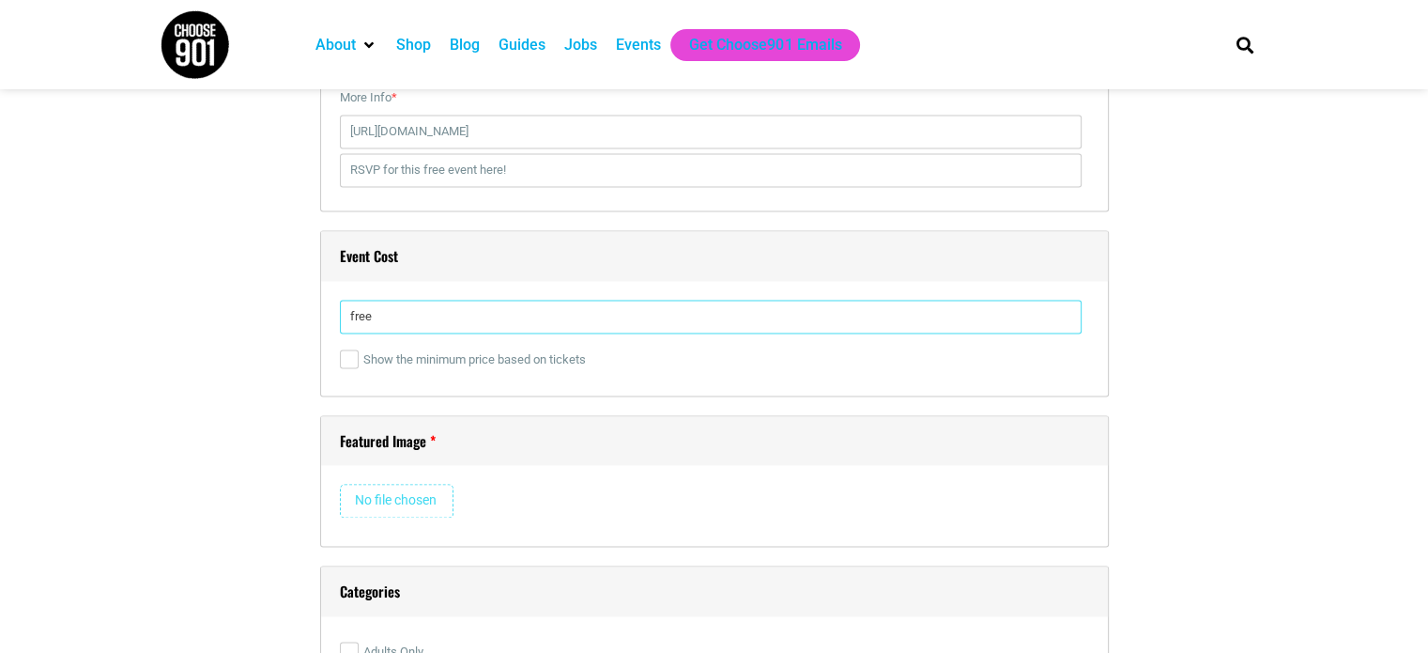
scroll to position [2629, 0]
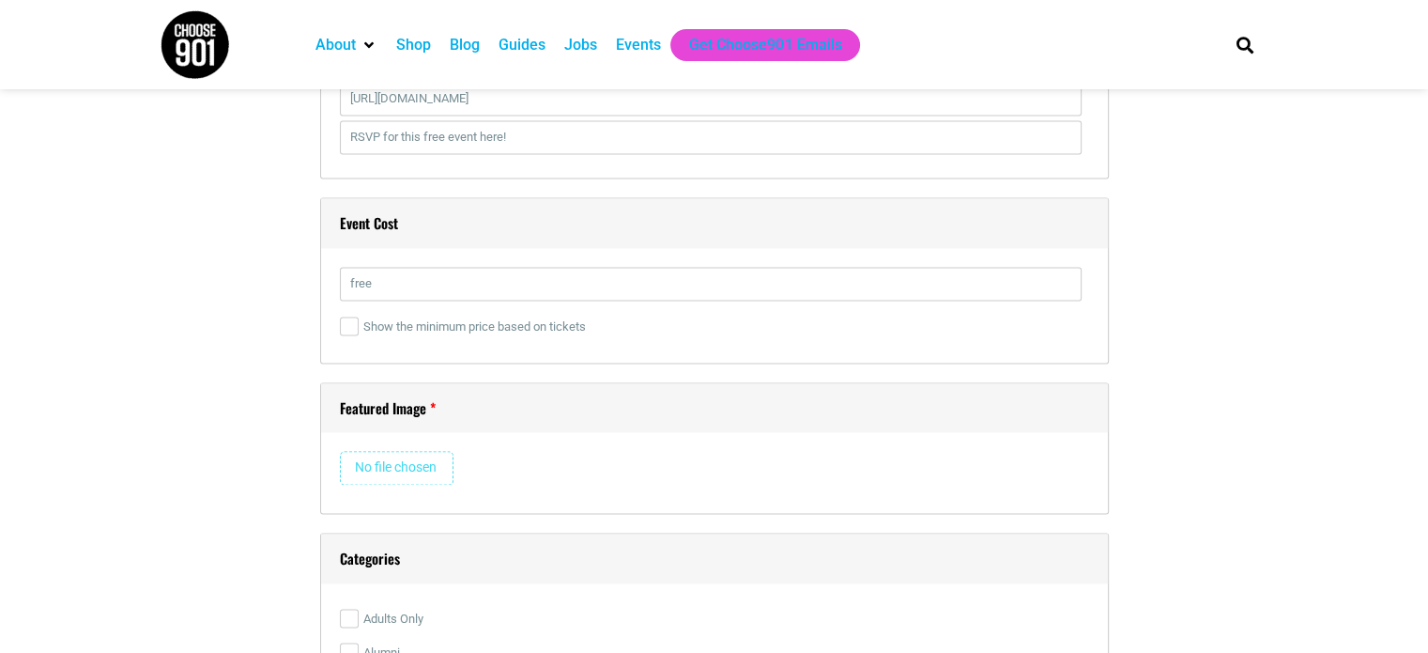
click at [404, 444] on div "Featured Image Remove Image" at bounding box center [714, 448] width 789 height 132
click at [399, 460] on input "file" at bounding box center [397, 468] width 114 height 34
type input "C:\fakepath\CWR Web Calendar_Sept 2025 (1).png"
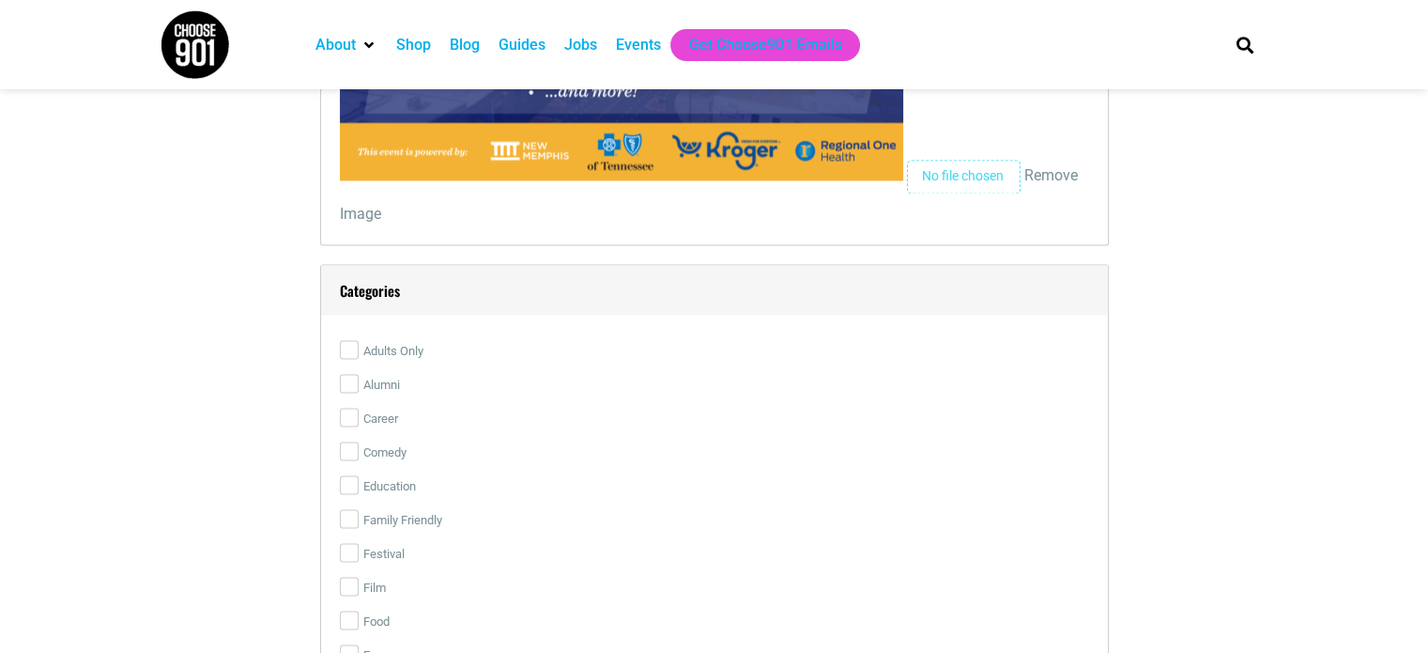
scroll to position [3286, 0]
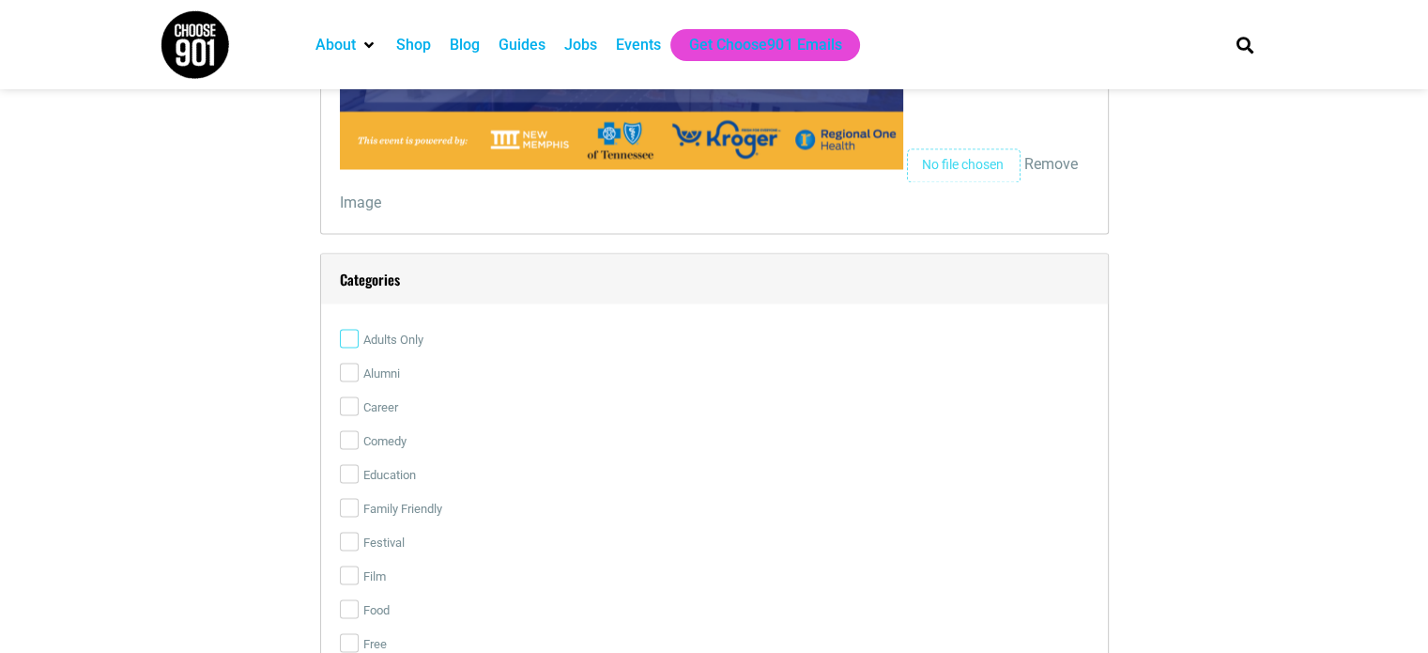
click at [344, 329] on input "Adults Only" at bounding box center [349, 338] width 19 height 19
checkbox input "true"
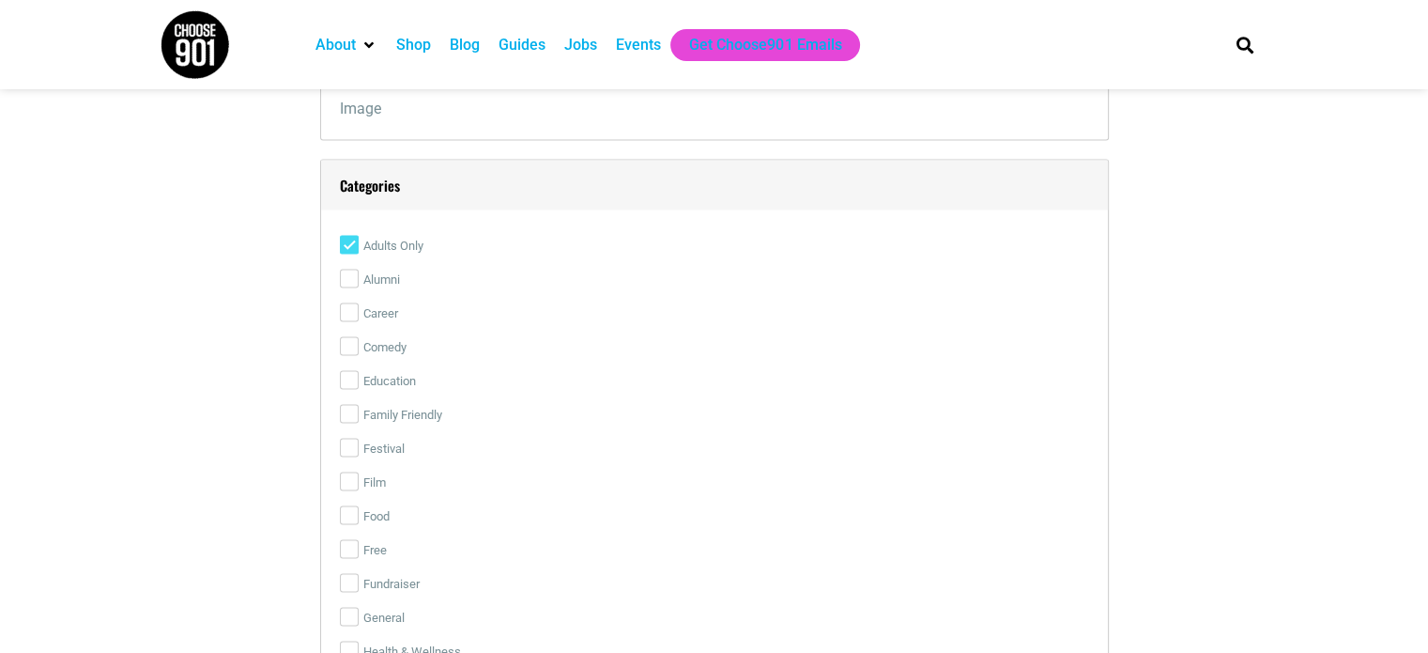
scroll to position [3474, 0]
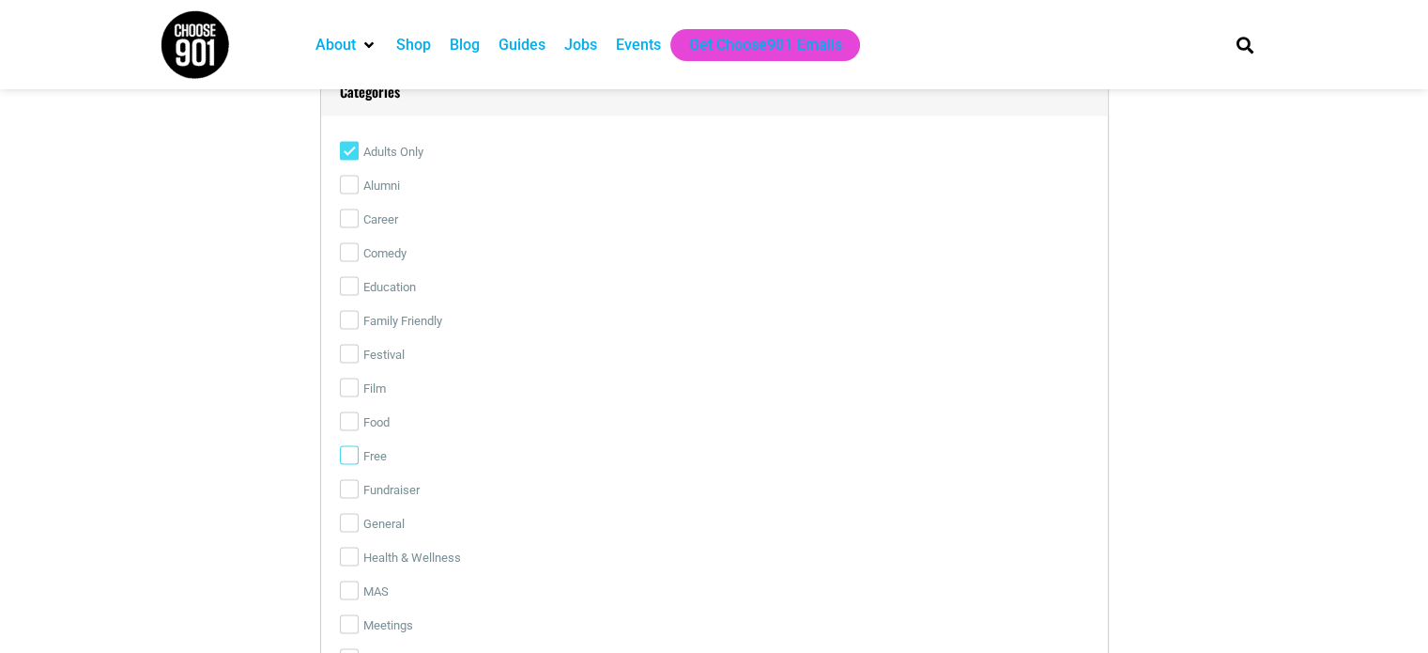
click at [346, 449] on input "Free" at bounding box center [349, 454] width 19 height 19
checkbox input "true"
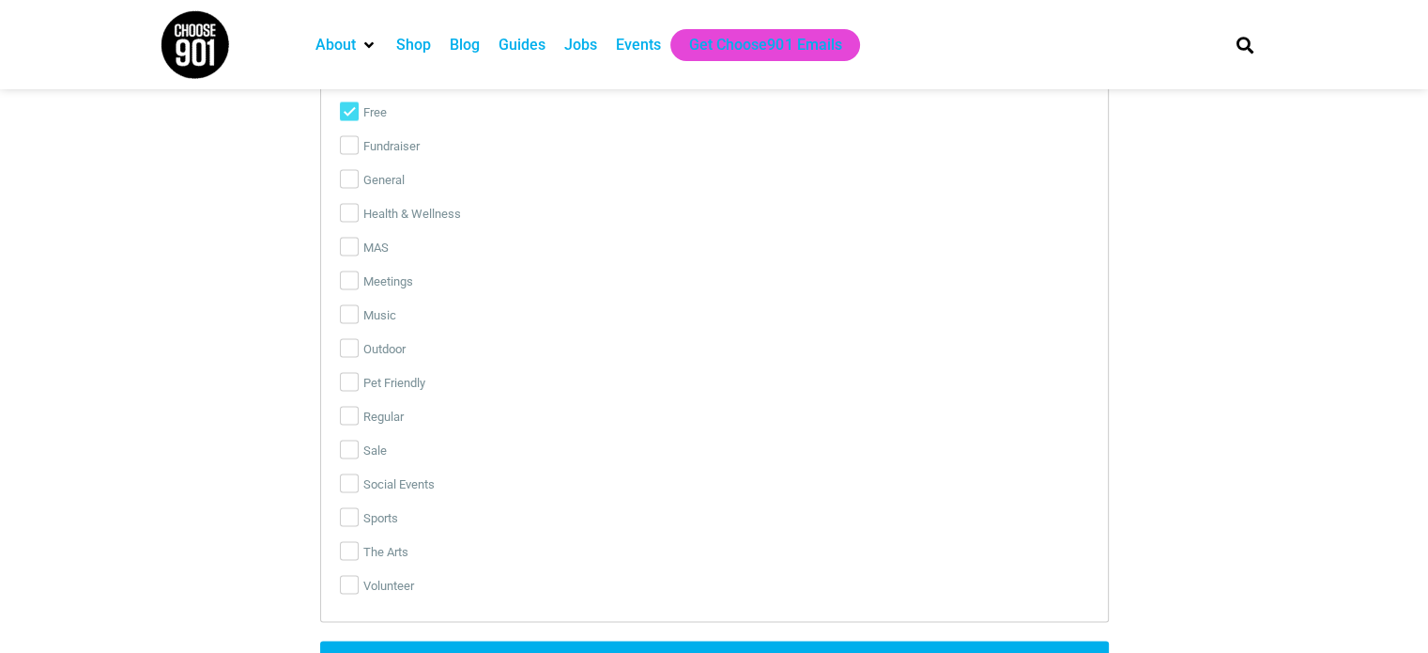
scroll to position [3850, 0]
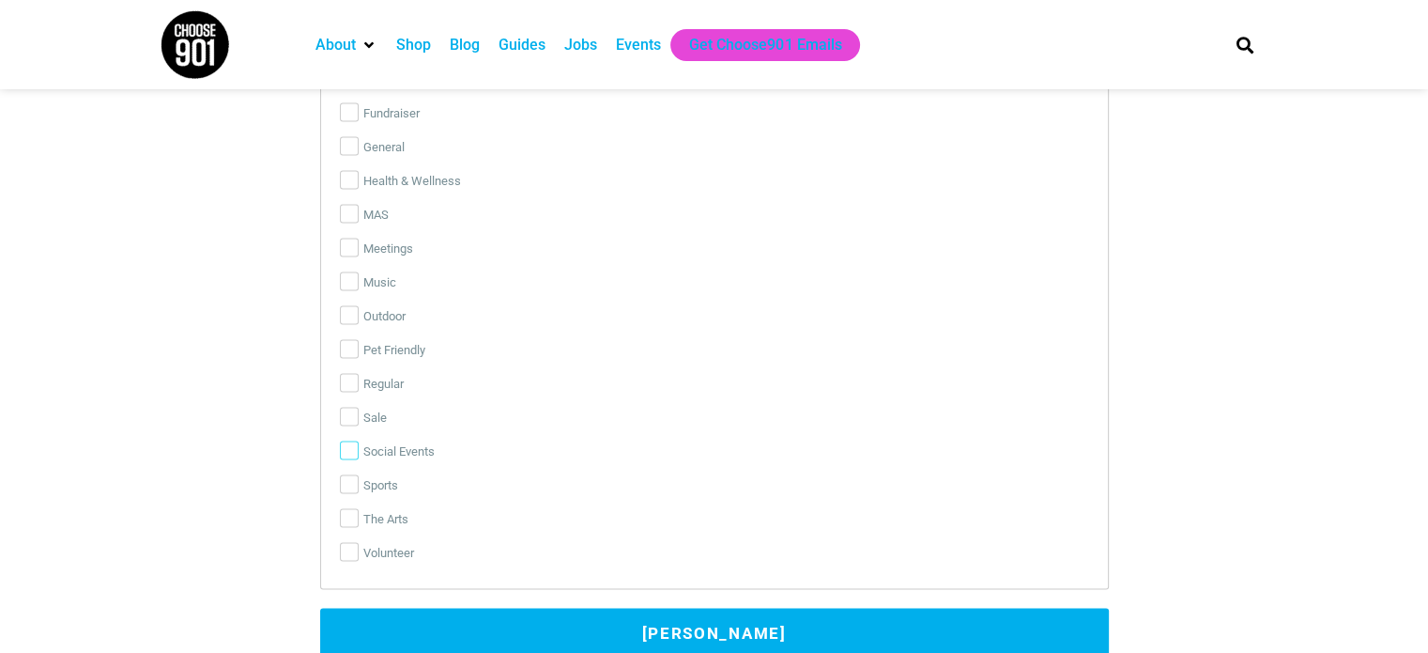
click at [349, 454] on input "Social Events" at bounding box center [349, 450] width 19 height 19
checkbox input "true"
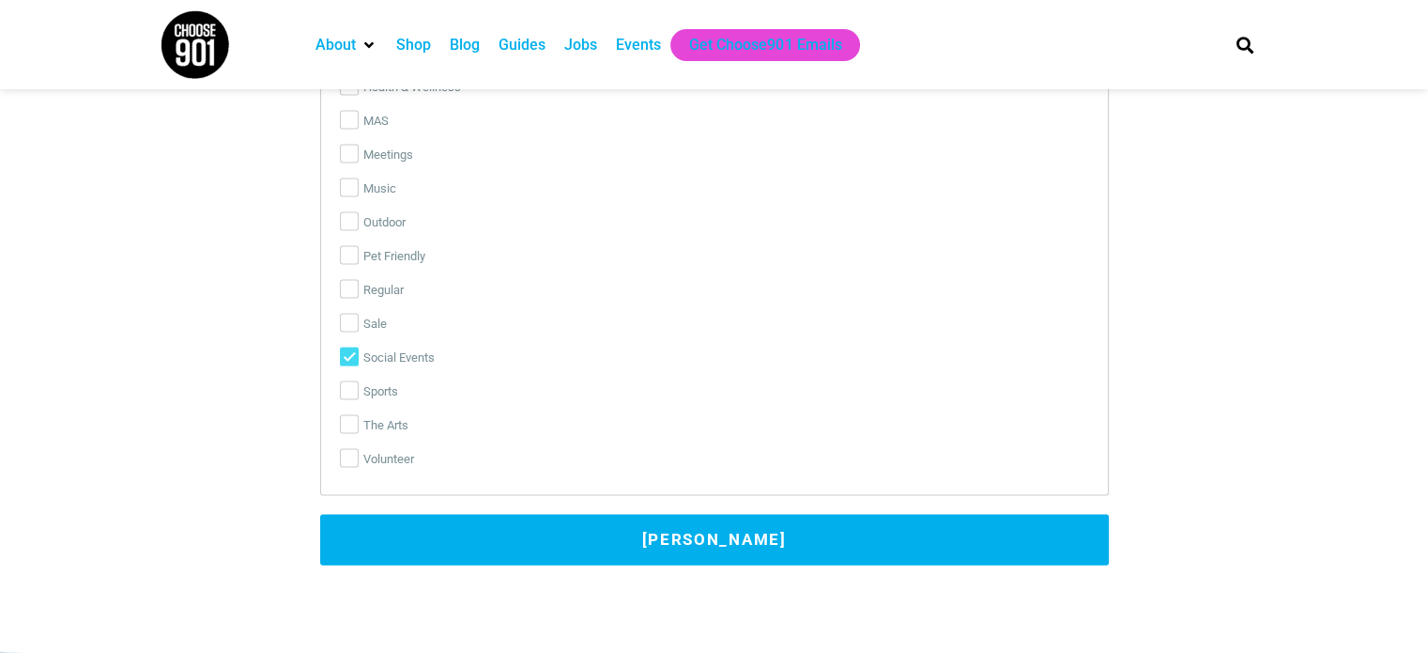
click at [727, 543] on button "Submit Event" at bounding box center [714, 540] width 789 height 51
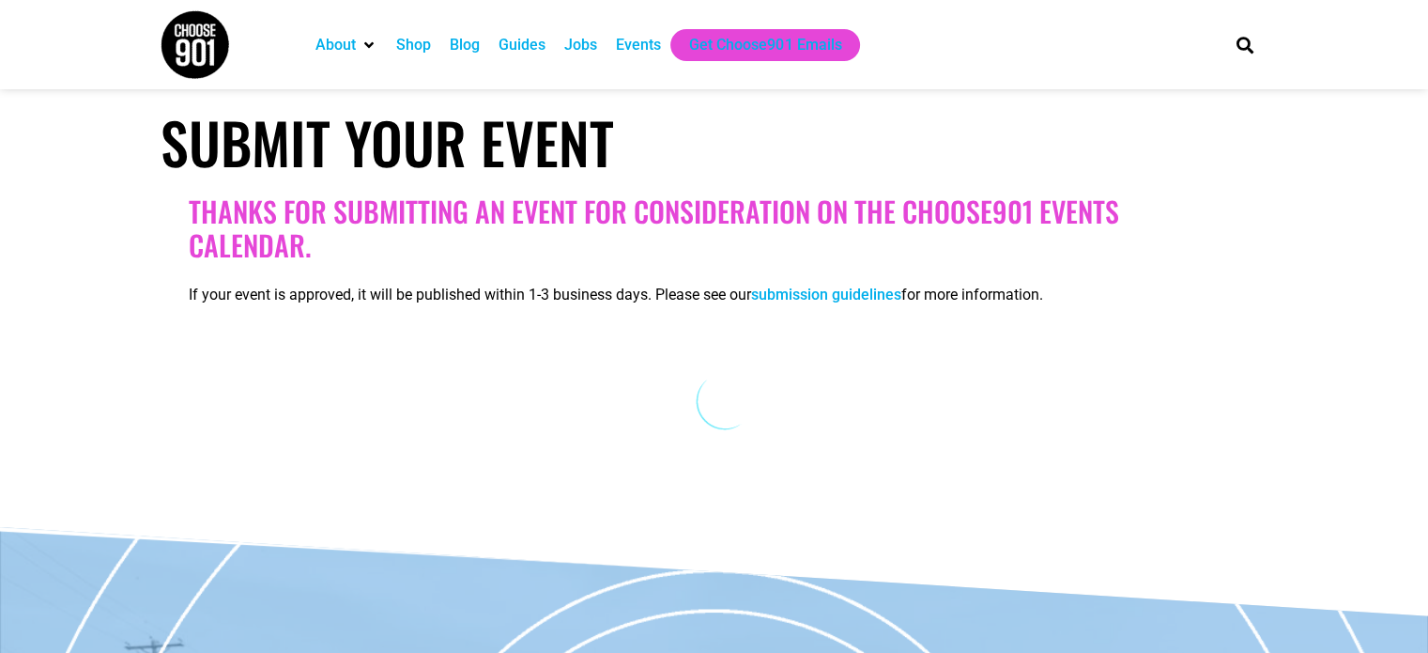
scroll to position [201, 0]
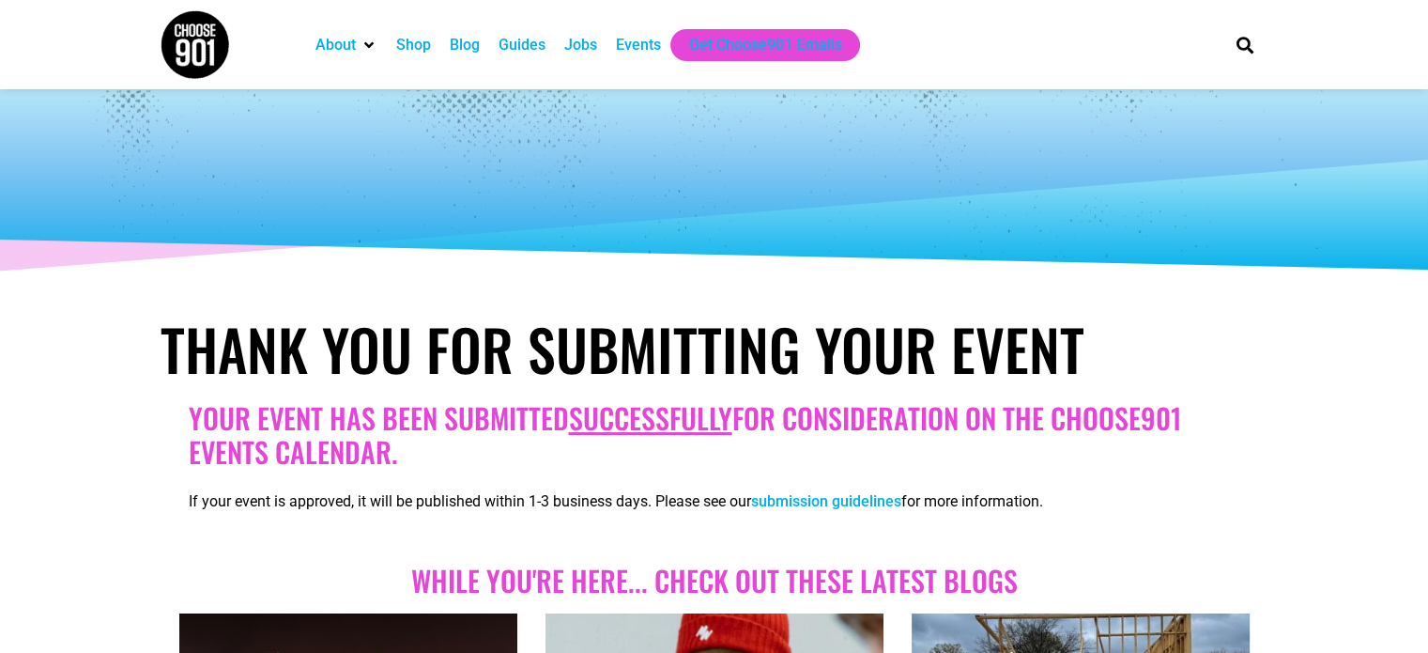
click at [635, 40] on div "Events" at bounding box center [638, 45] width 45 height 23
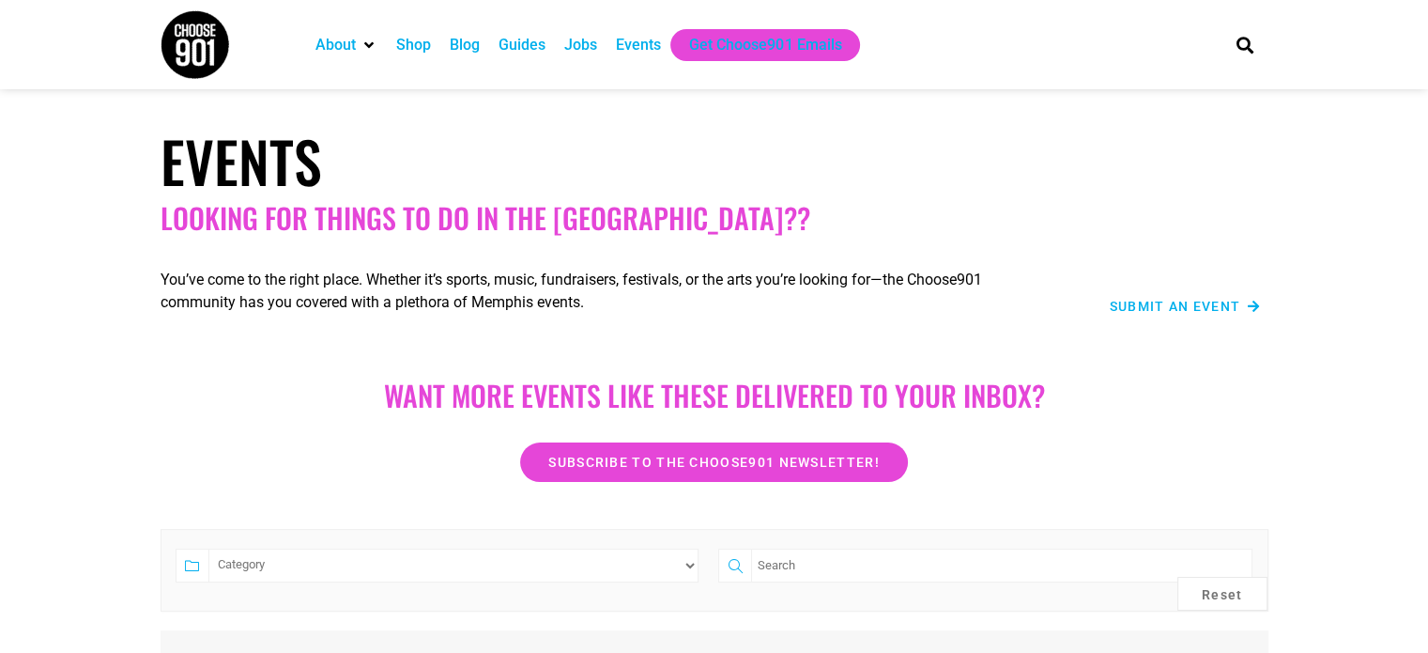
click at [1202, 300] on span "Submit an Event" at bounding box center [1175, 306] width 131 height 13
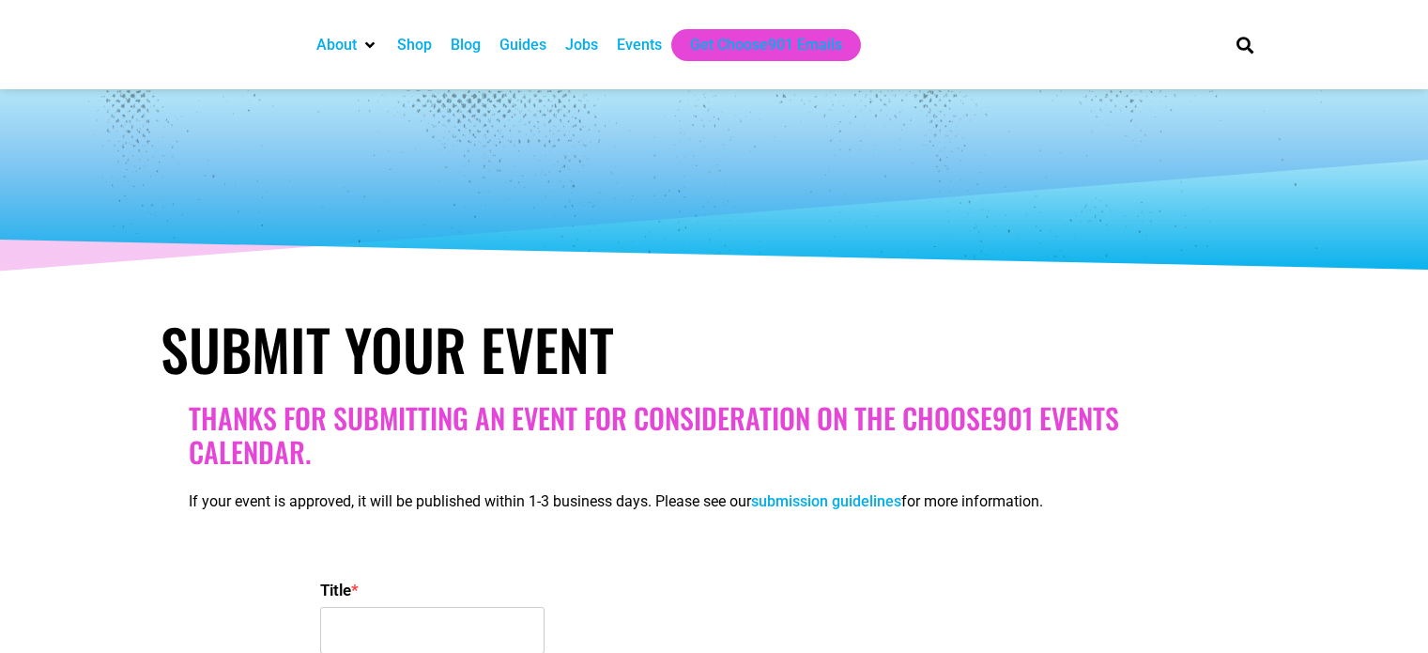
select select
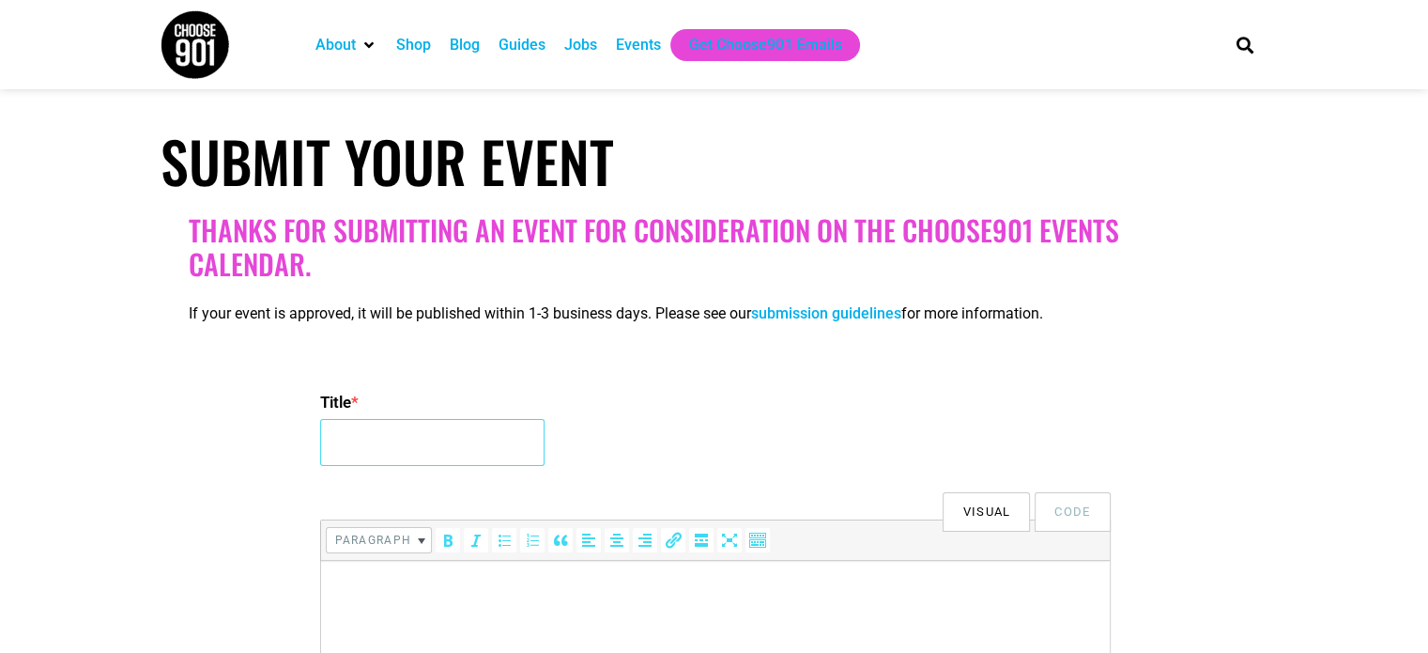
drag, startPoint x: 392, startPoint y: 432, endPoint x: 417, endPoint y: 436, distance: 25.6
click at [393, 435] on input "Title *" at bounding box center [432, 442] width 224 height 47
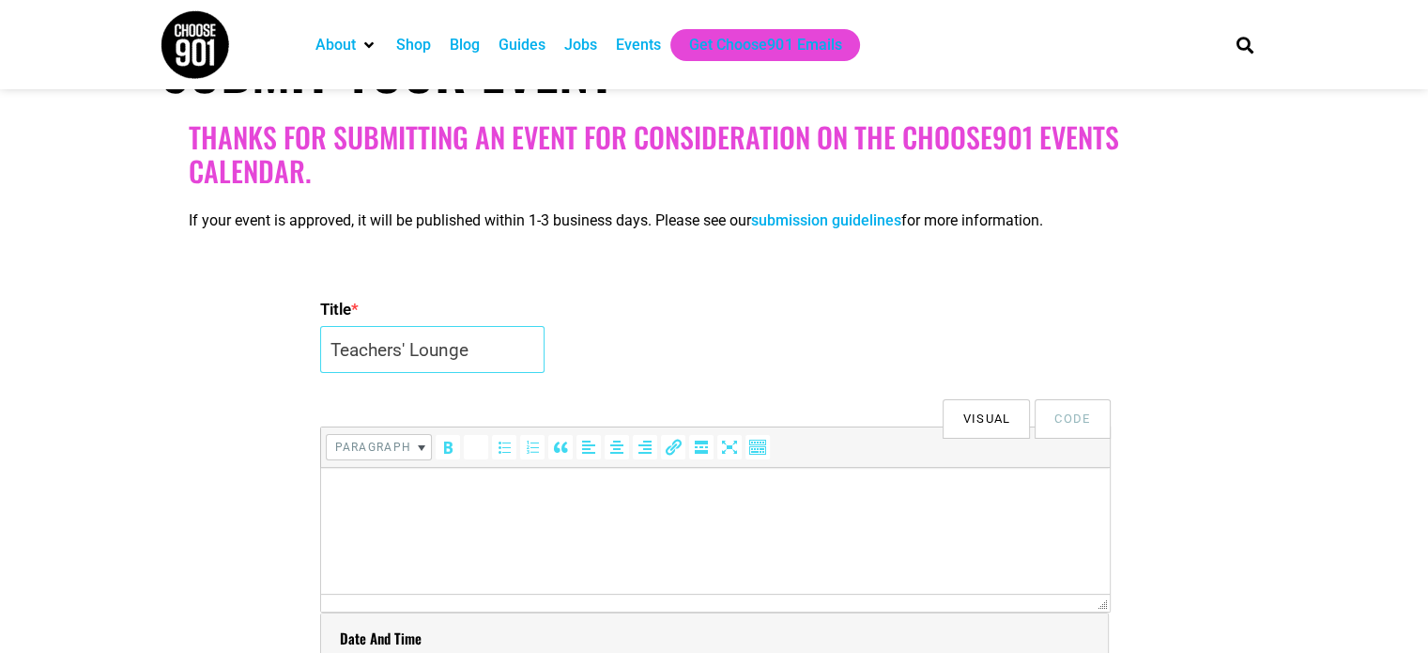
scroll to position [282, 0]
type input "Teachers' Lounge"
click at [372, 508] on html at bounding box center [714, 493] width 789 height 53
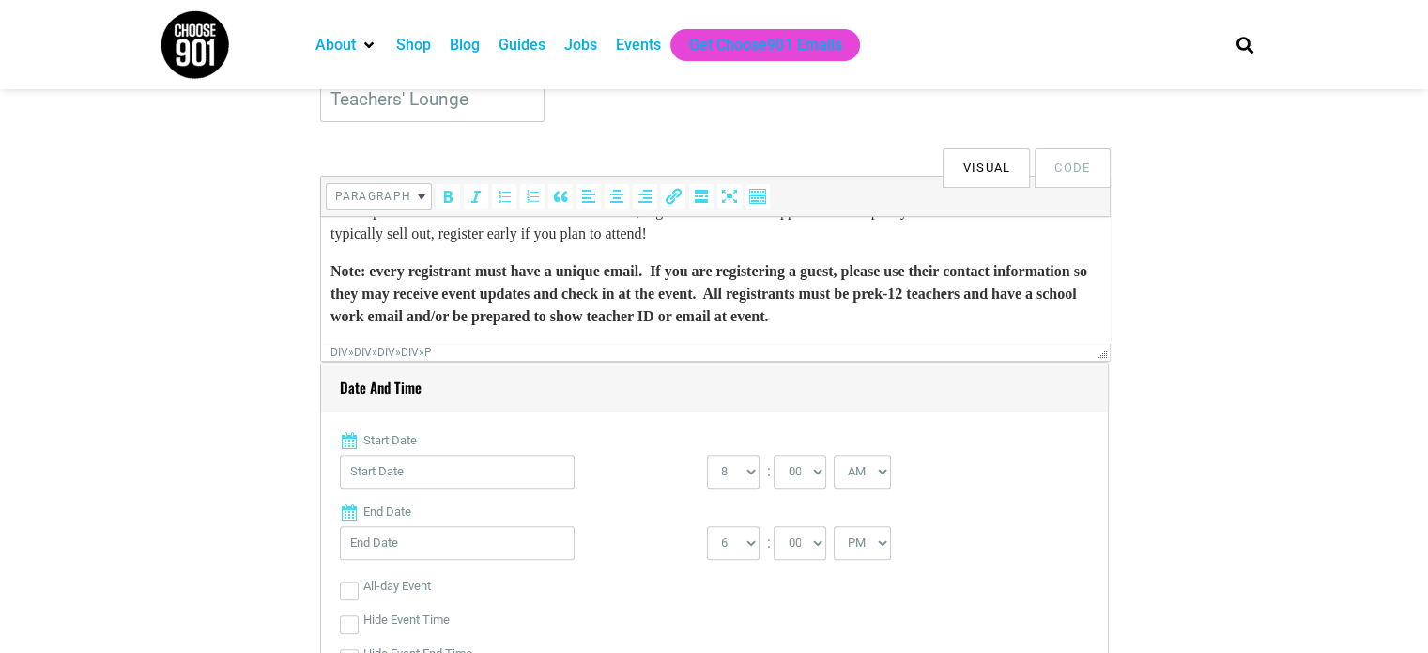
scroll to position [563, 0]
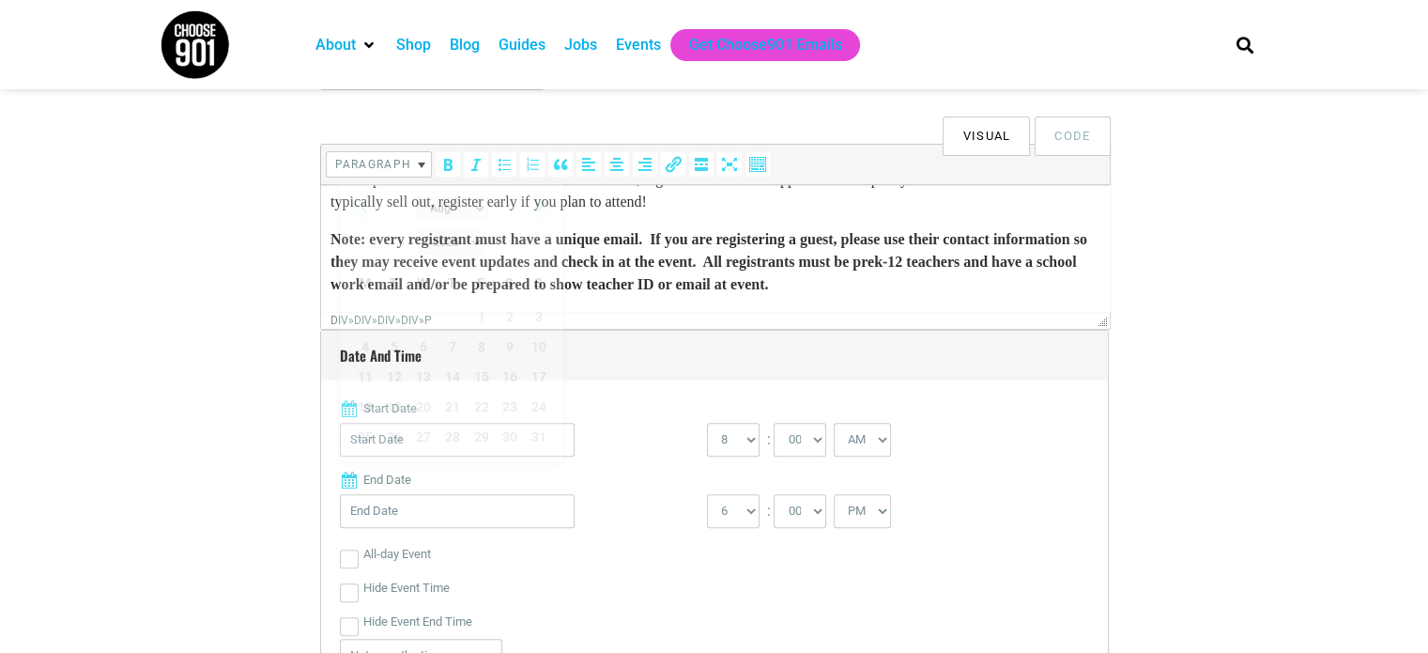
click at [512, 445] on input "Start Date" at bounding box center [457, 440] width 235 height 34
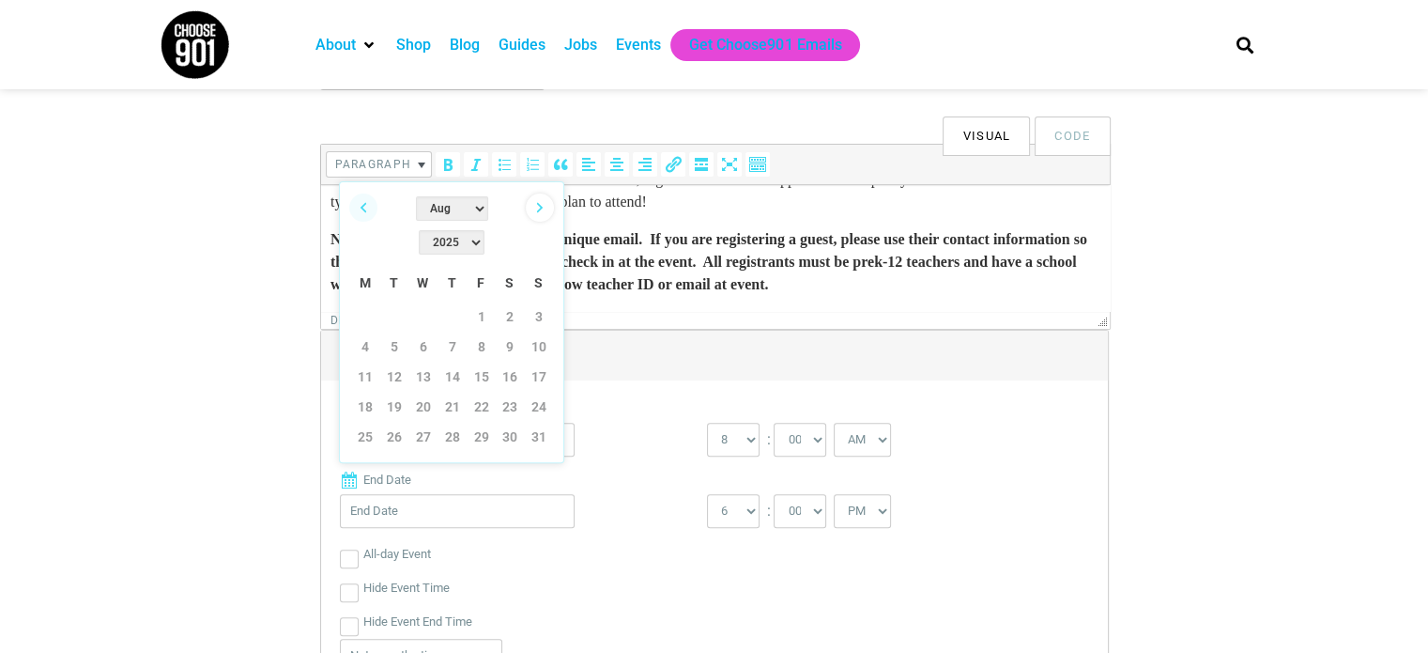
click at [551, 207] on link "Next" at bounding box center [540, 207] width 28 height 28
click at [397, 302] on link "2" at bounding box center [394, 316] width 28 height 28
type input "09/02/2025"
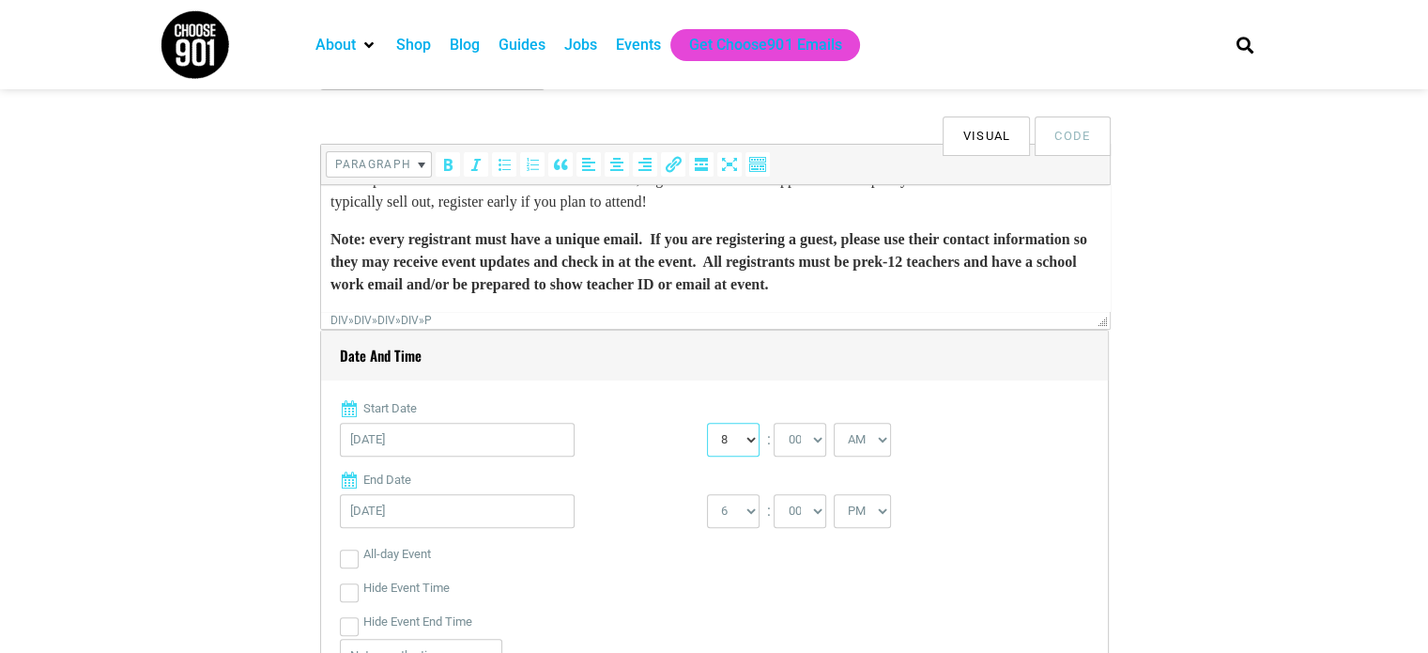
click at [756, 439] on select "0 1 2 3 4 5 6 7 8 9 10 11 12" at bounding box center [733, 440] width 53 height 34
select select "5"
click at [707, 423] on select "0 1 2 3 4 5 6 7 8 9 10 11 12" at bounding box center [733, 440] width 53 height 34
click at [805, 441] on select "00 05 10 15 20 25 30 35 40 45 50 55" at bounding box center [800, 440] width 53 height 34
select select "30"
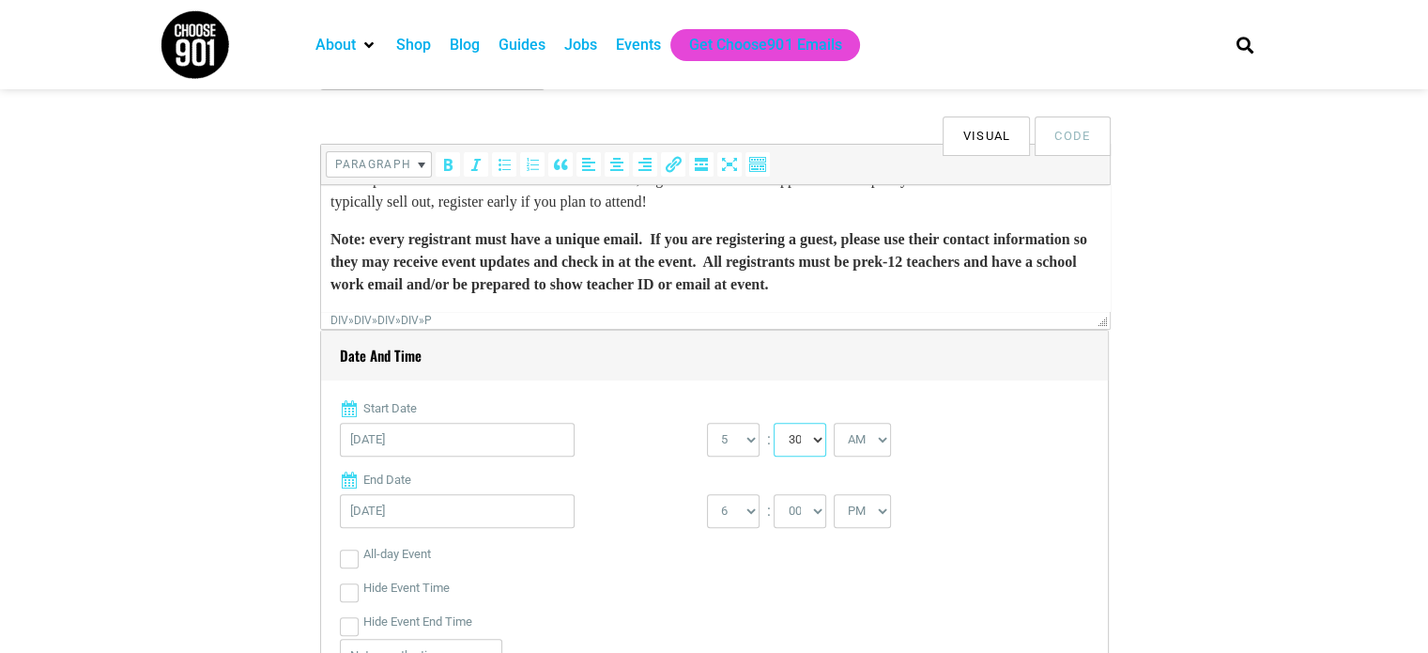
click at [774, 423] on select "00 05 10 15 20 25 30 35 40 45 50 55" at bounding box center [800, 440] width 53 height 34
click at [841, 439] on select "AM PM" at bounding box center [862, 440] width 57 height 34
select select "PM"
click at [834, 423] on select "AM PM" at bounding box center [862, 440] width 57 height 34
click at [736, 521] on select "1 2 3 4 5 6 7 8 9 10 11 12" at bounding box center [733, 511] width 53 height 34
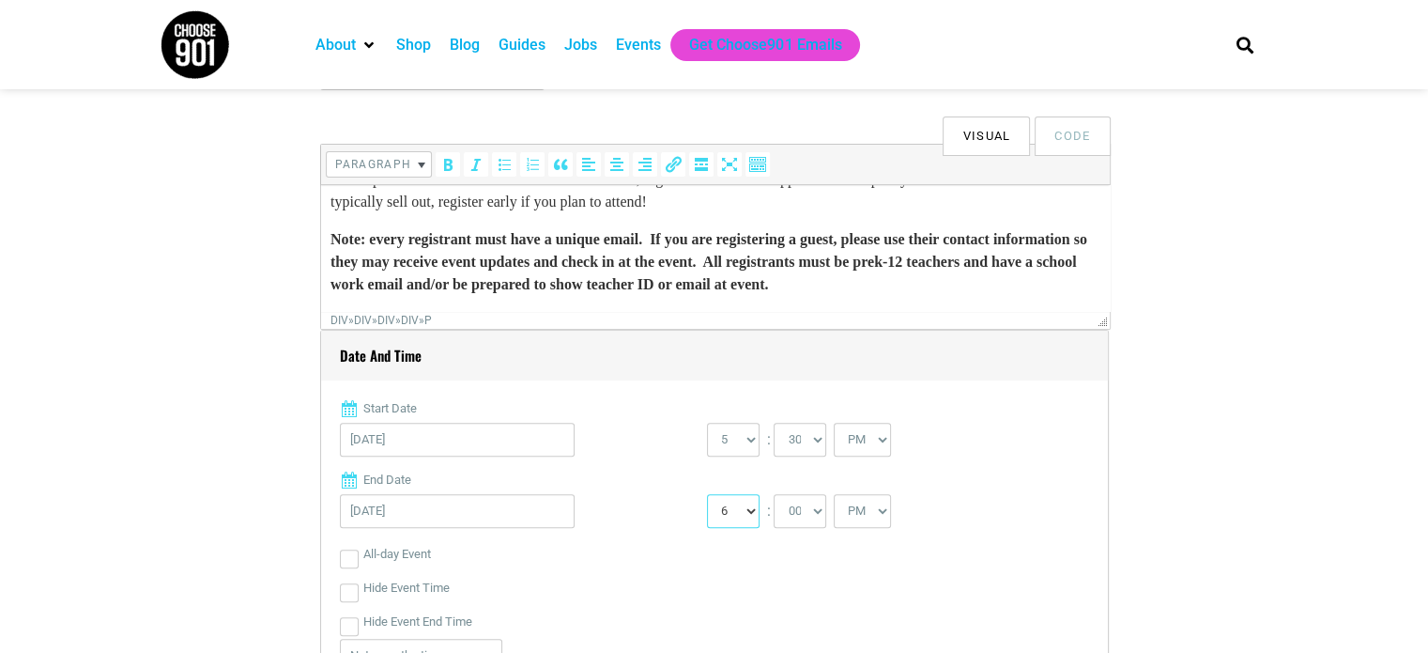
select select "7"
click at [707, 494] on select "1 2 3 4 5 6 7 8 9 10 11 12" at bounding box center [733, 511] width 53 height 34
drag, startPoint x: 734, startPoint y: 577, endPoint x: 608, endPoint y: 516, distance: 140.7
click at [732, 578] on div "Hide Event Time" at bounding box center [714, 588] width 749 height 34
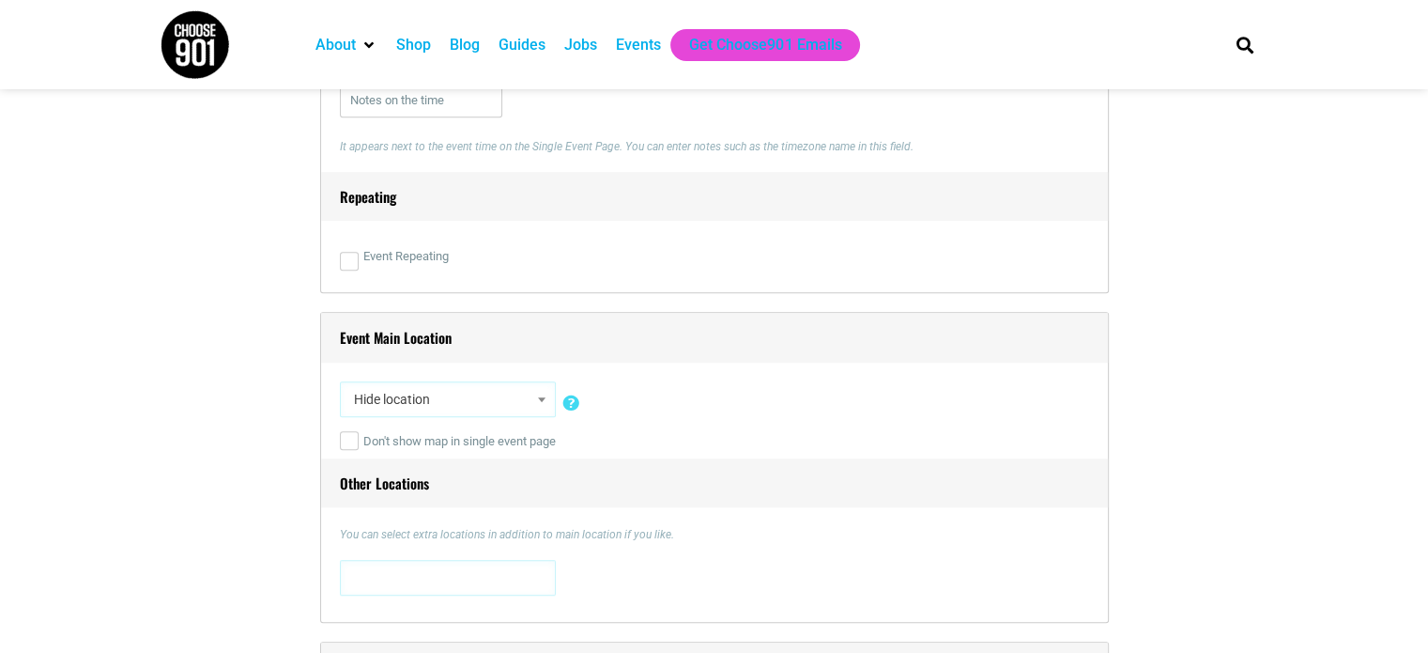
scroll to position [1127, 0]
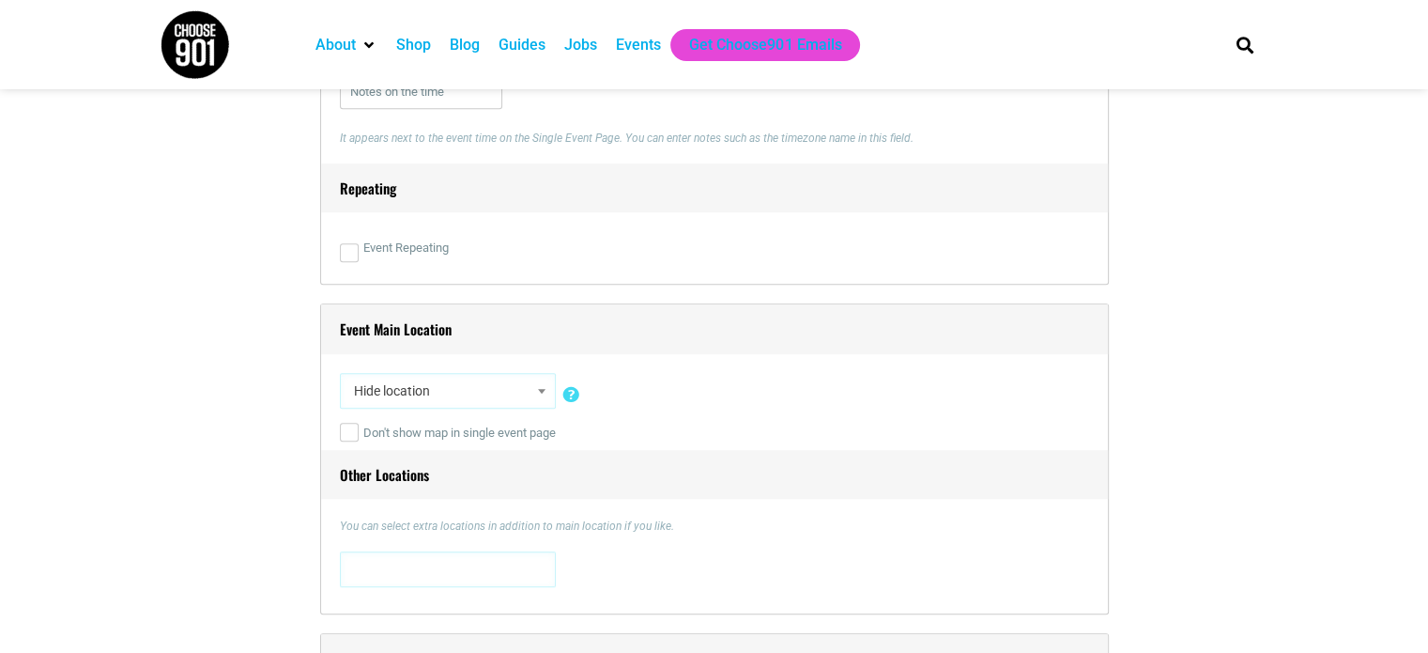
click at [471, 379] on span "Hide location" at bounding box center [447, 391] width 203 height 34
type input "Rock'n Dough Pizza and Brewery - Orleans Station on Madison Ave."
click at [887, 552] on div "0 N. Main Street 0 N. Main Street , Memphis, TN, United States, Tennessee 38107…" at bounding box center [714, 572] width 749 height 43
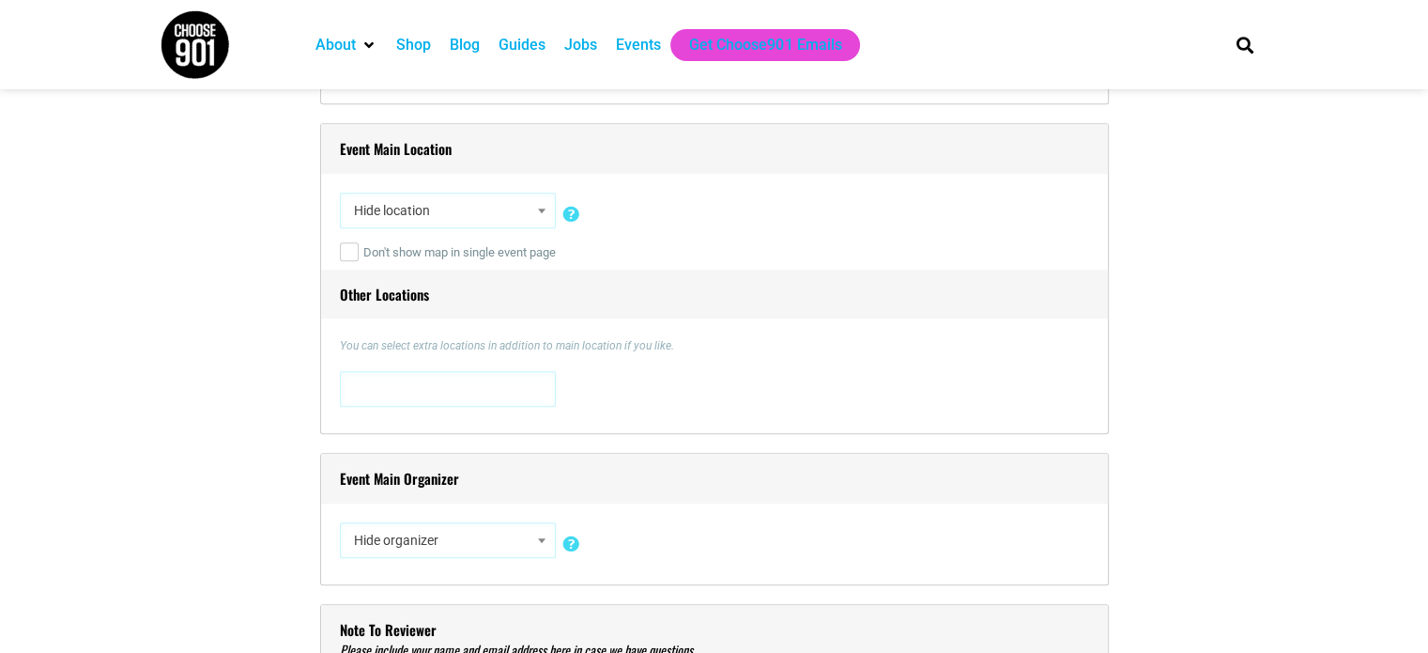
scroll to position [1315, 0]
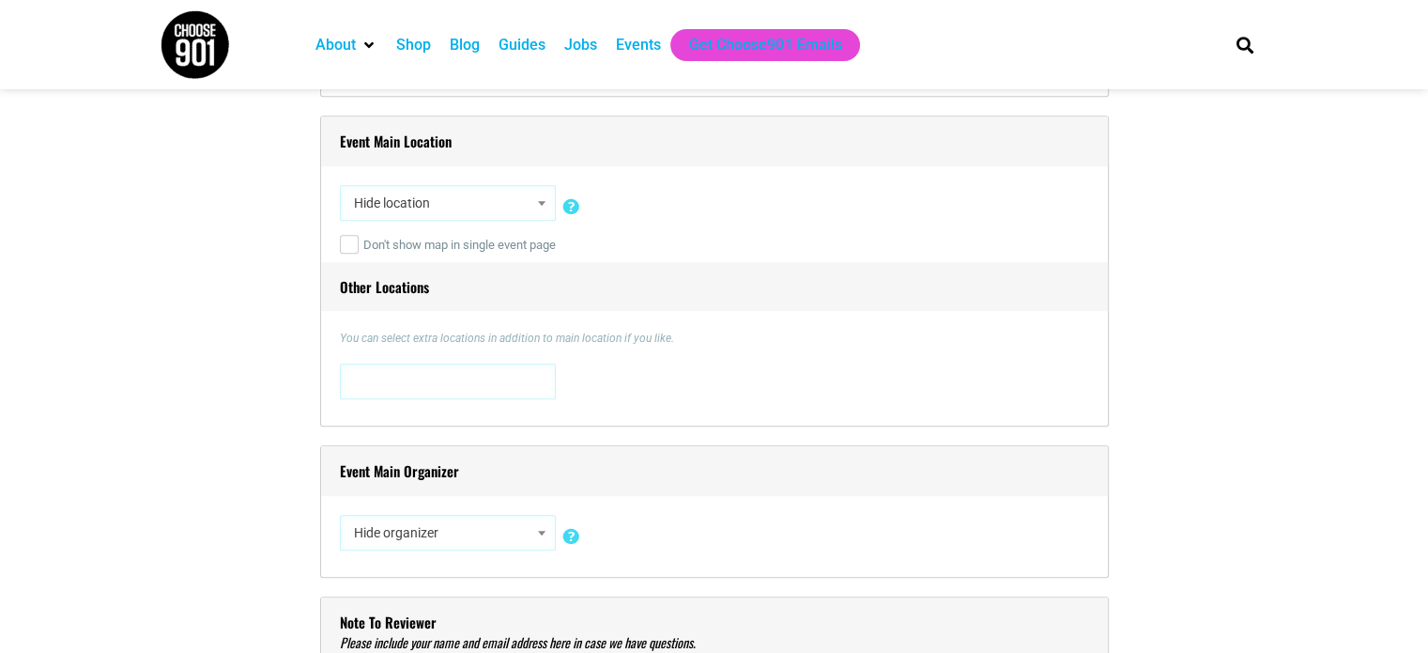
click at [522, 382] on span at bounding box center [447, 379] width 203 height 30
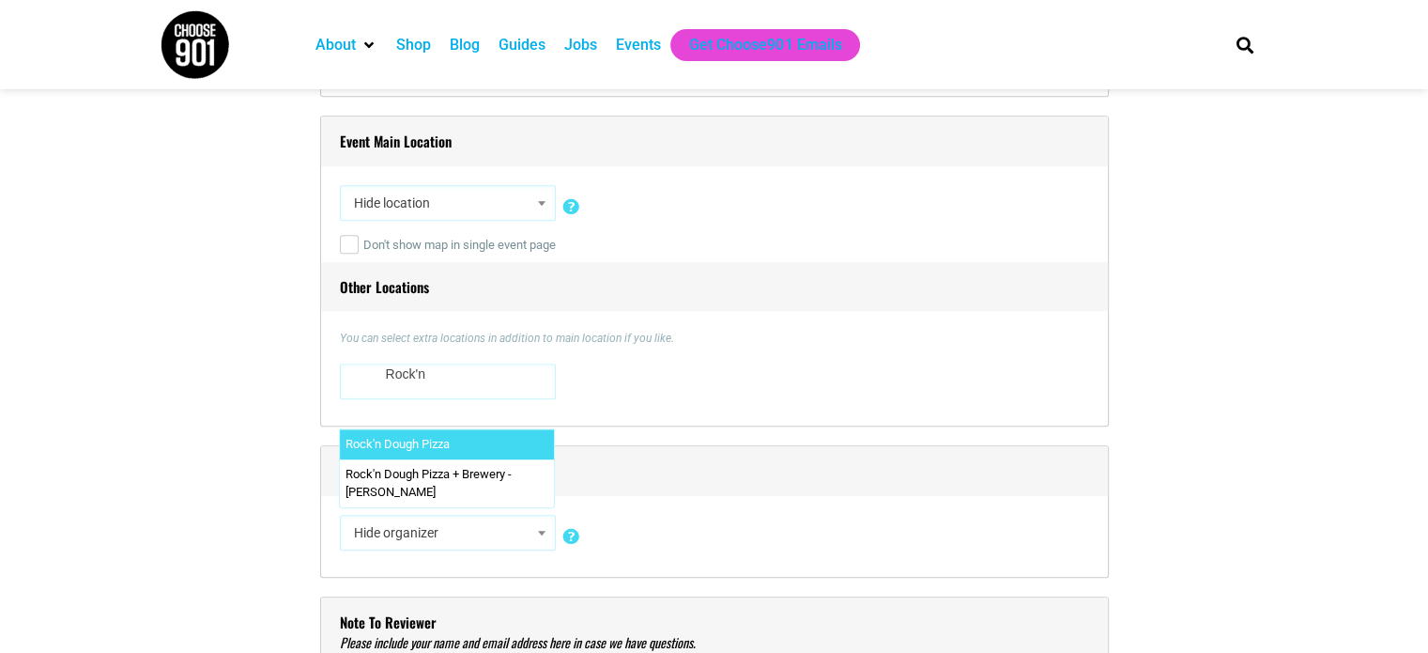
type textarea "Rock'n"
select select "3540"
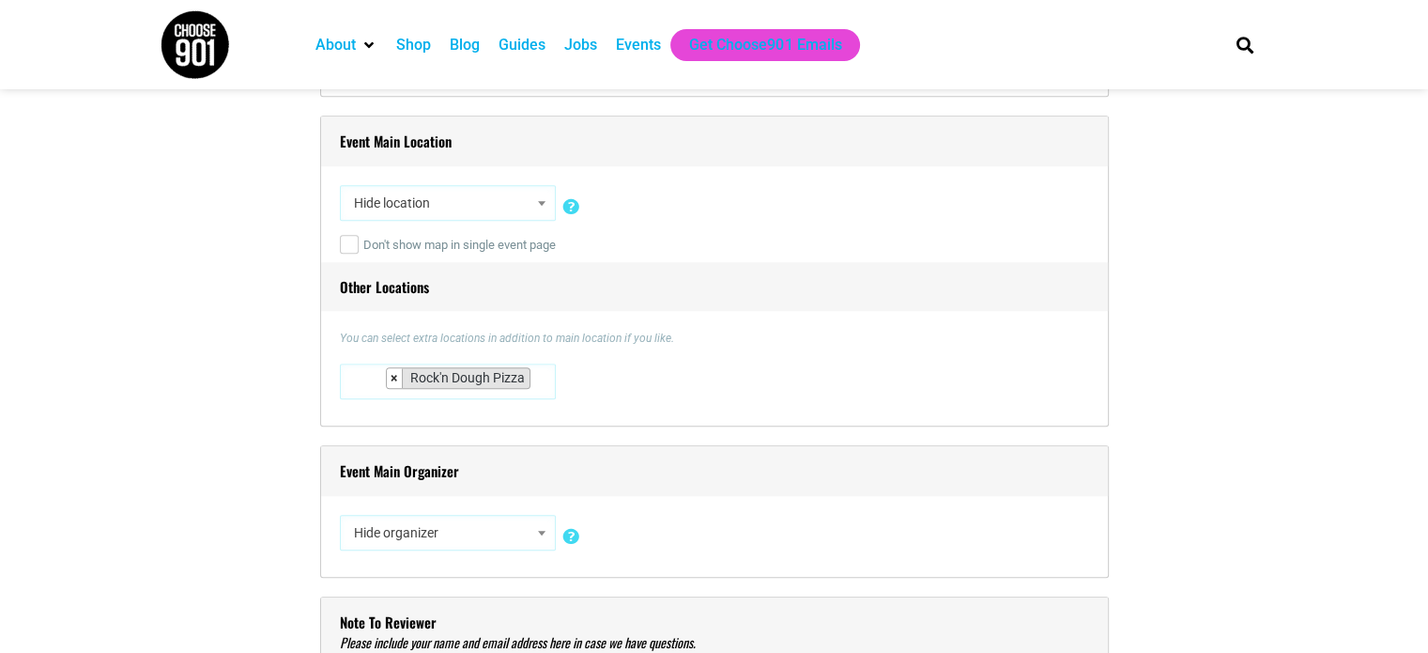
click at [392, 375] on span "×" at bounding box center [395, 377] width 8 height 15
select select
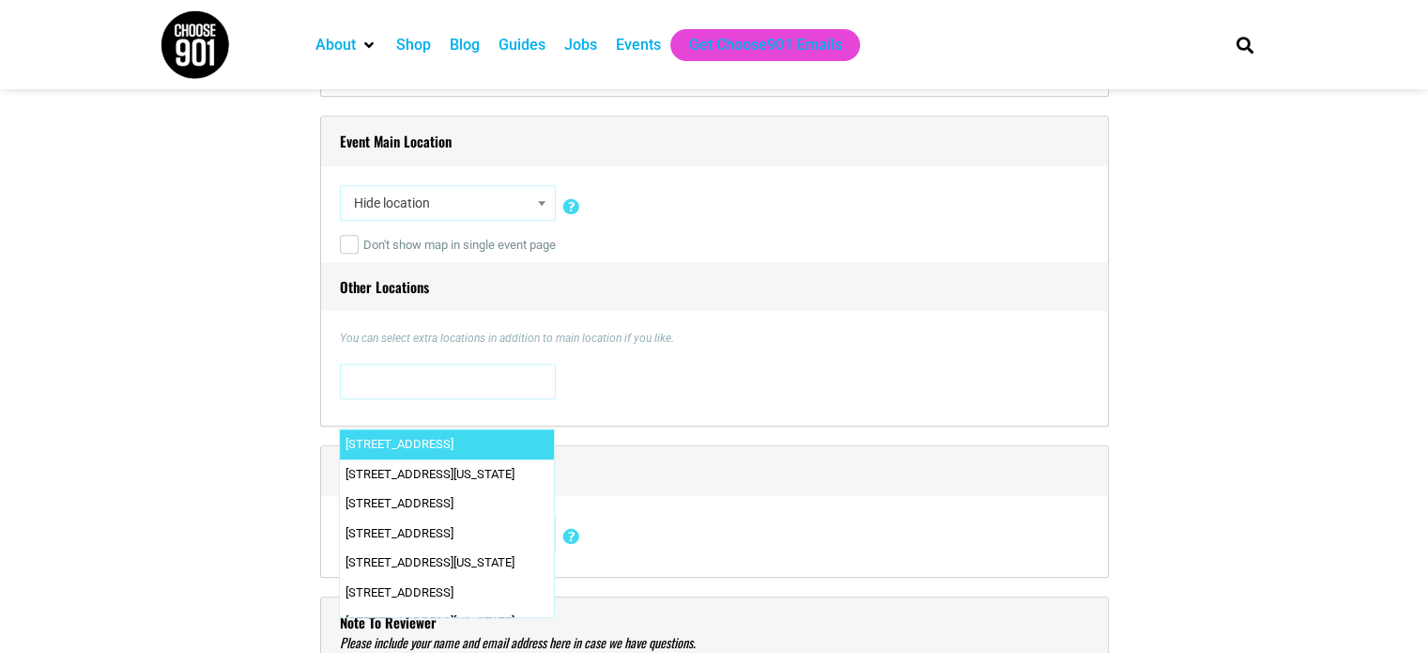
click at [409, 198] on span "Hide location" at bounding box center [447, 203] width 203 height 34
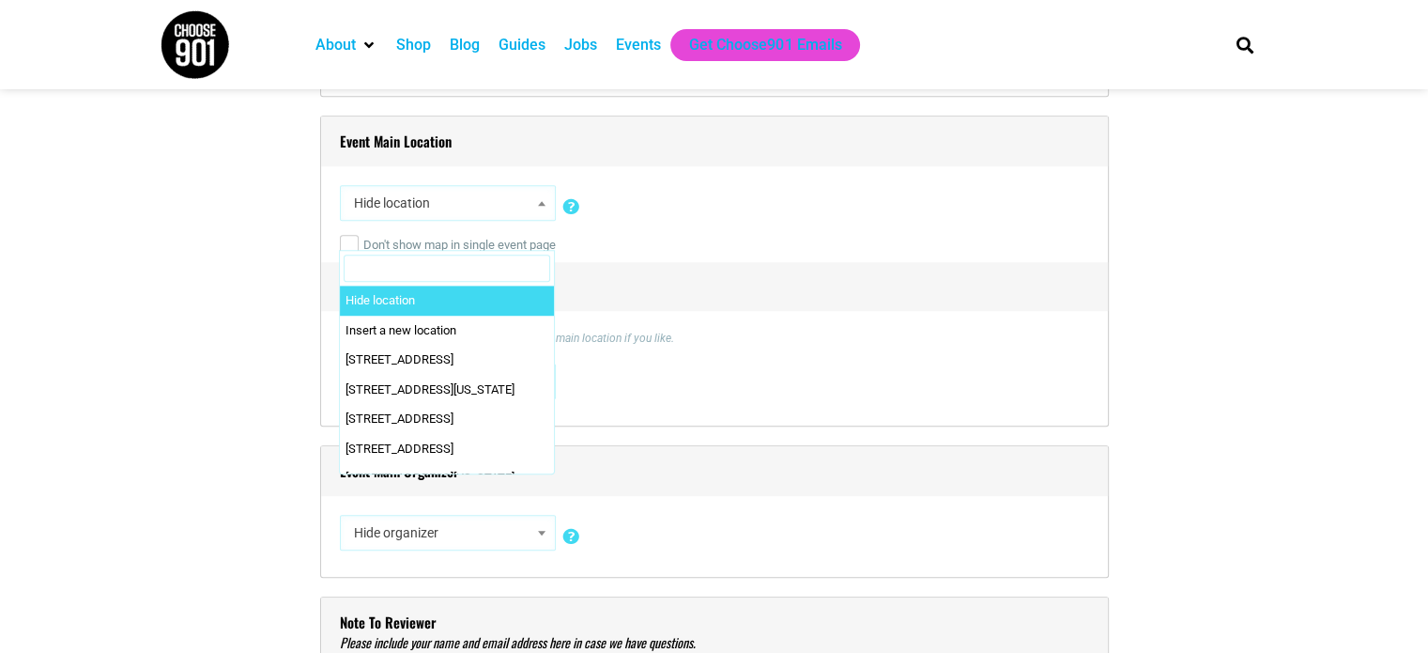
type input "704 Madison Ave, Memphis, TN 38103"
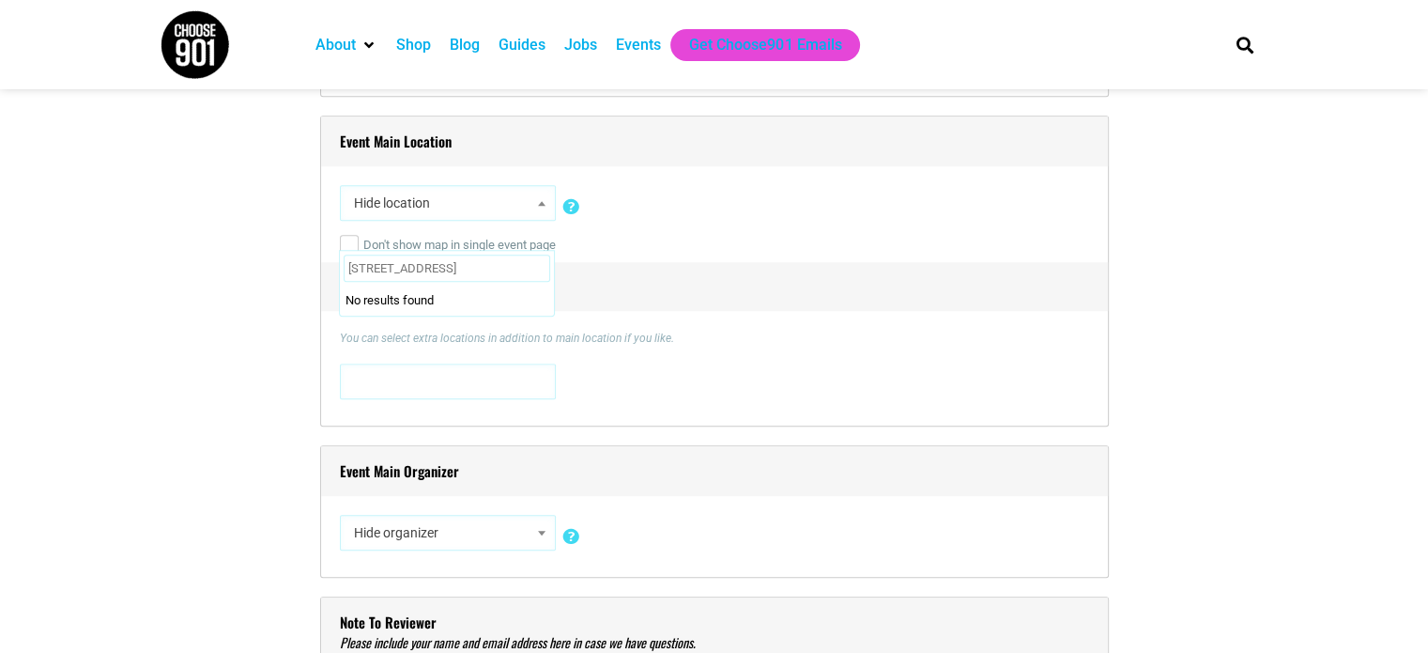
scroll to position [0, 15]
click at [845, 230] on div "Don't show map in single event page" at bounding box center [714, 245] width 749 height 34
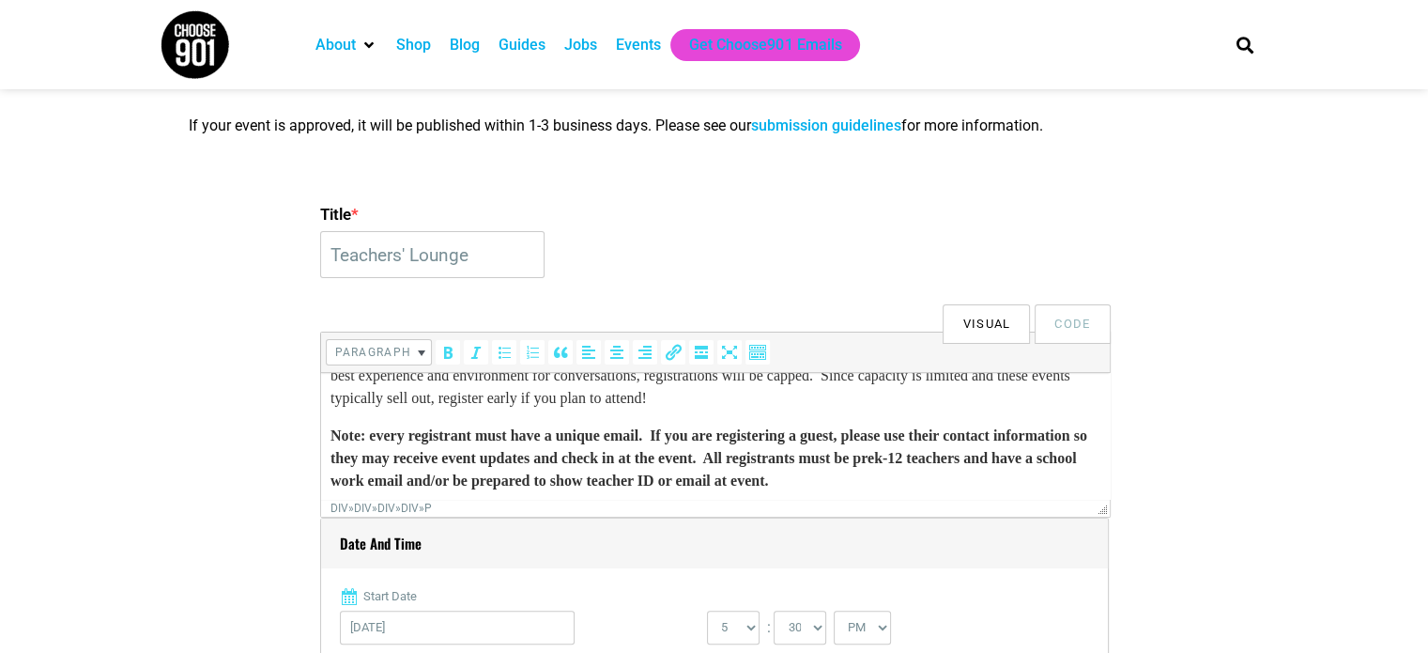
scroll to position [171, 0]
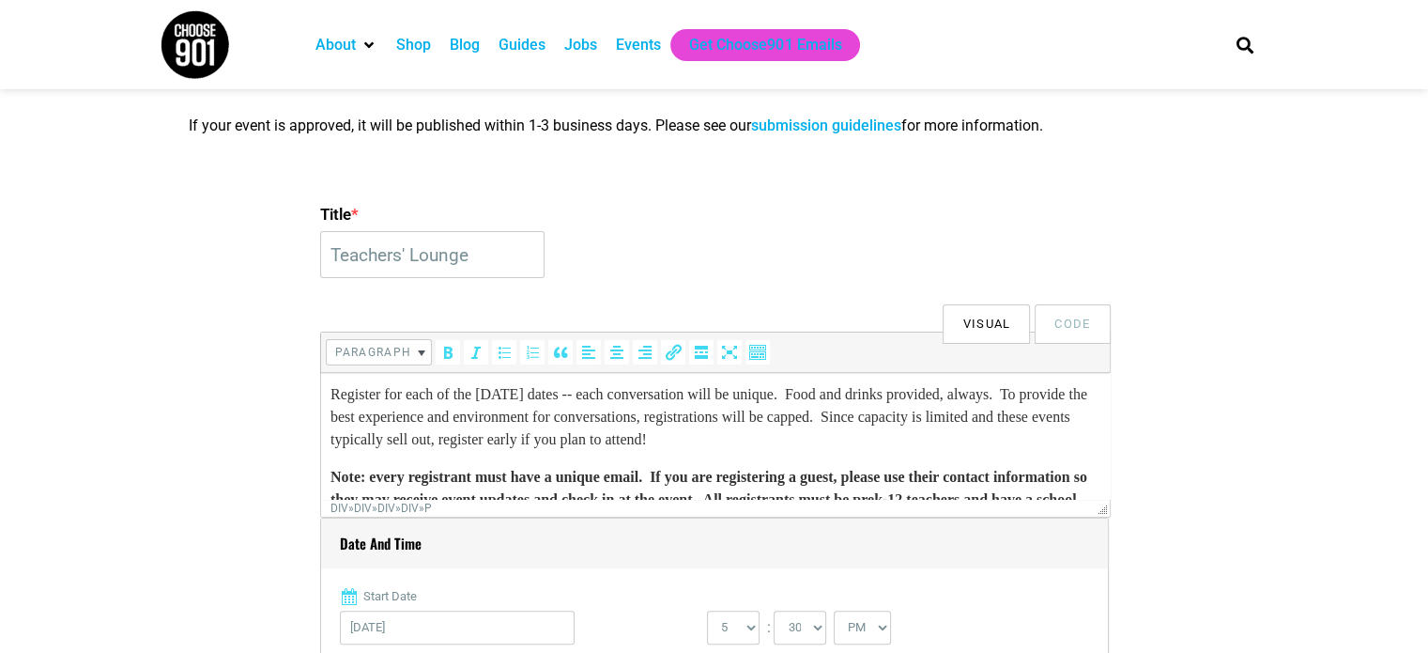
click at [861, 451] on p "Register for each of the Tuesday dates -- each conversation will be unique. Foo…" at bounding box center [715, 417] width 770 height 68
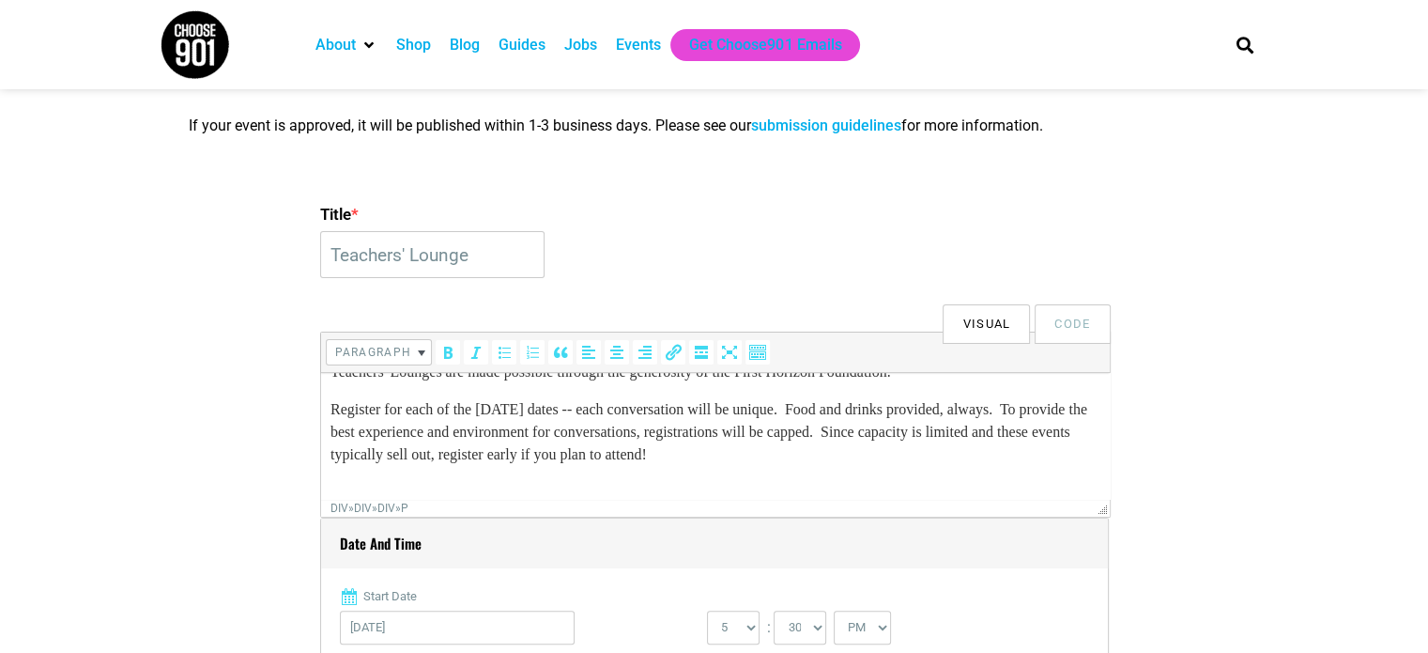
scroll to position [188, 0]
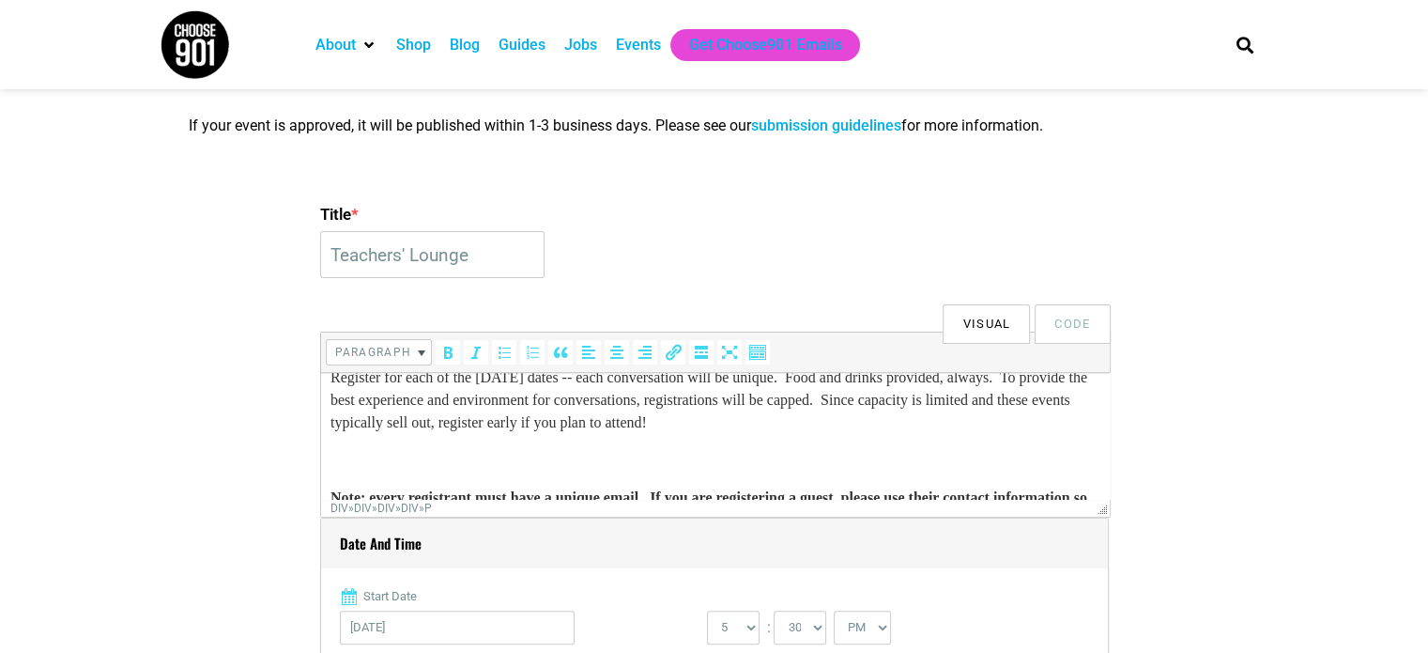
click at [870, 434] on p "Register for each of the Tuesday dates -- each conversation will be unique. Foo…" at bounding box center [715, 400] width 770 height 68
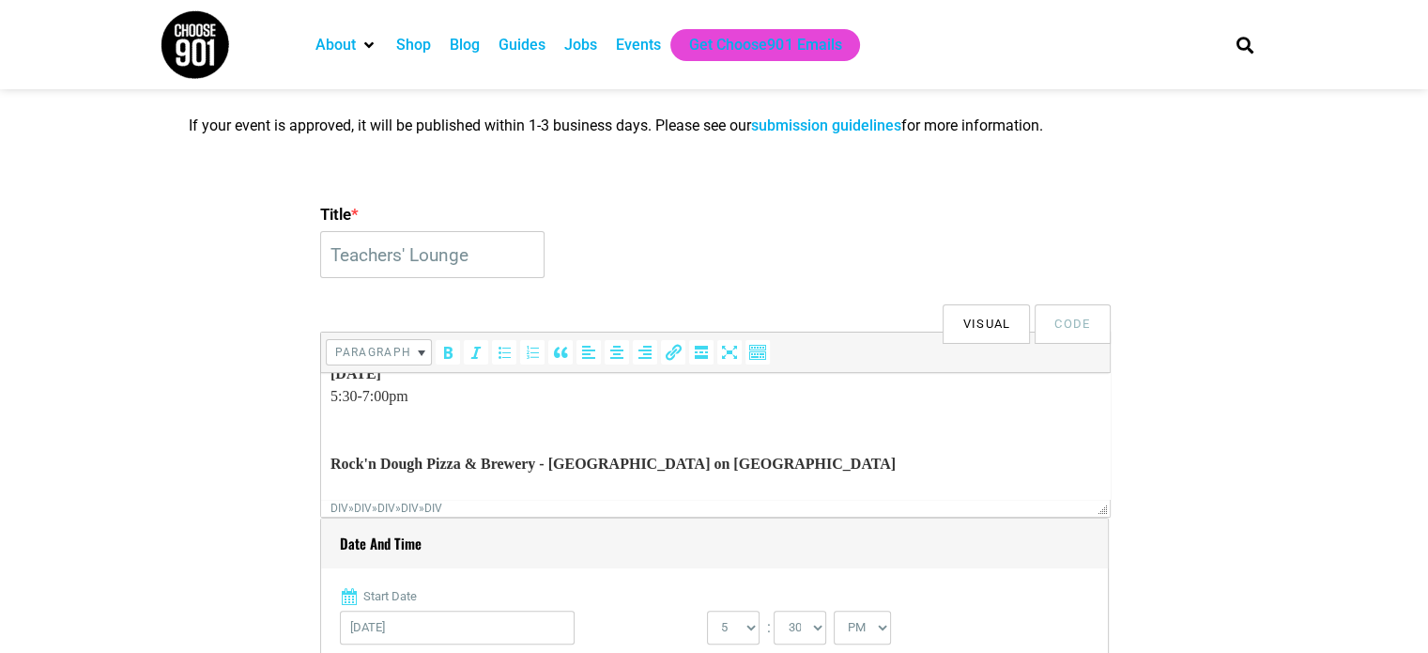
scroll to position [322, 0]
click at [492, 449] on div at bounding box center [715, 438] width 770 height 23
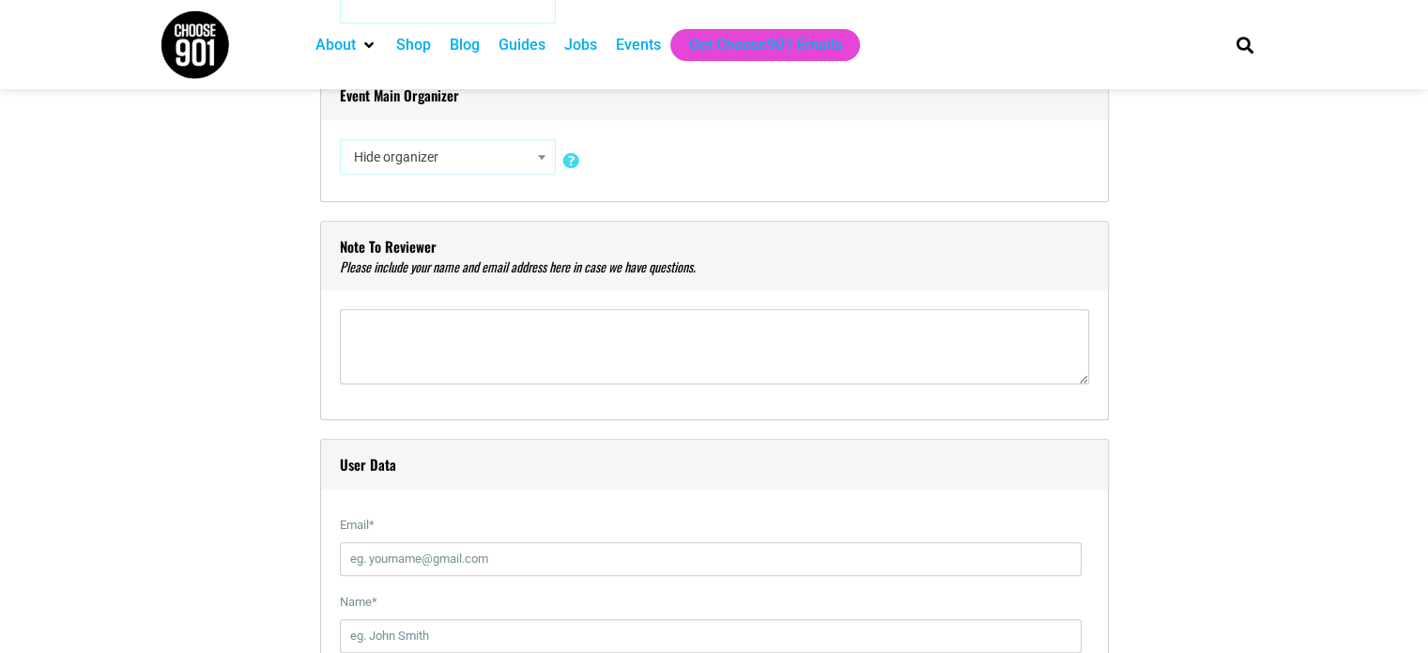
scroll to position [1784, 0]
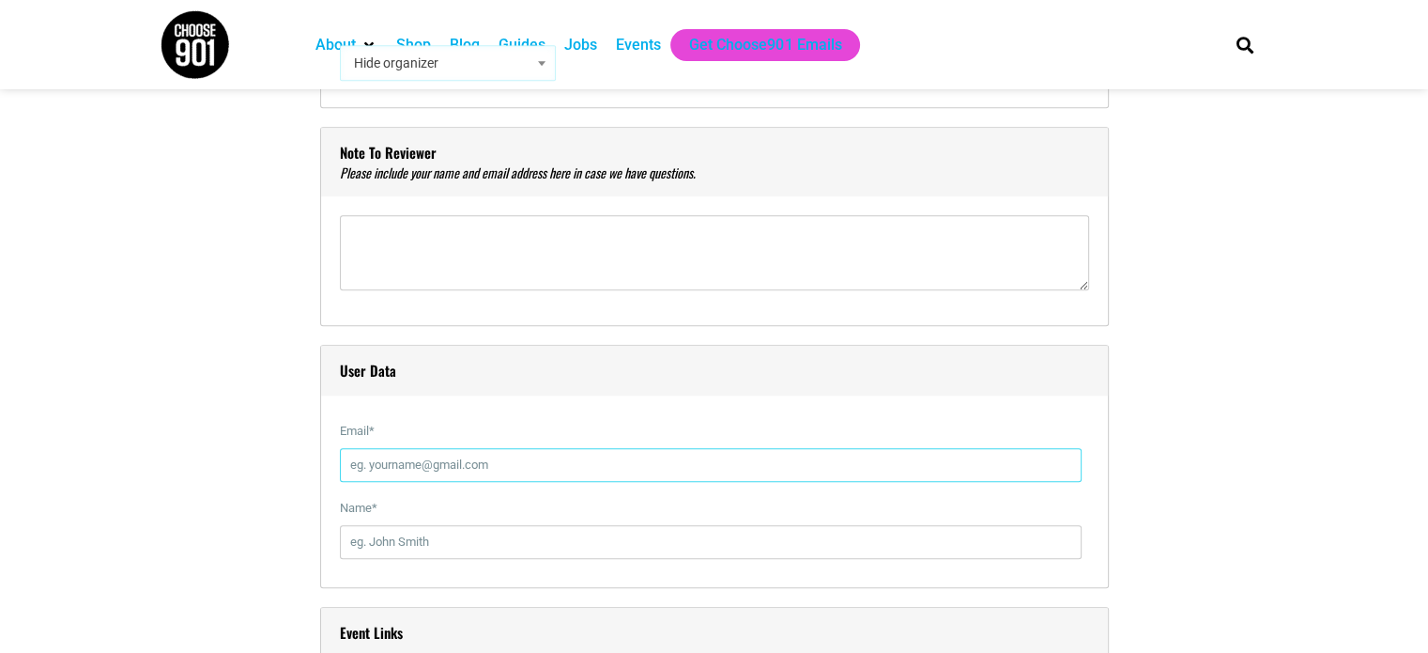
click at [434, 455] on input "Email *" at bounding box center [711, 465] width 742 height 34
type input "[EMAIL_ADDRESS][DOMAIN_NAME]"
click at [402, 539] on input "Name *" at bounding box center [711, 542] width 742 height 34
type input "[PERSON_NAME]"
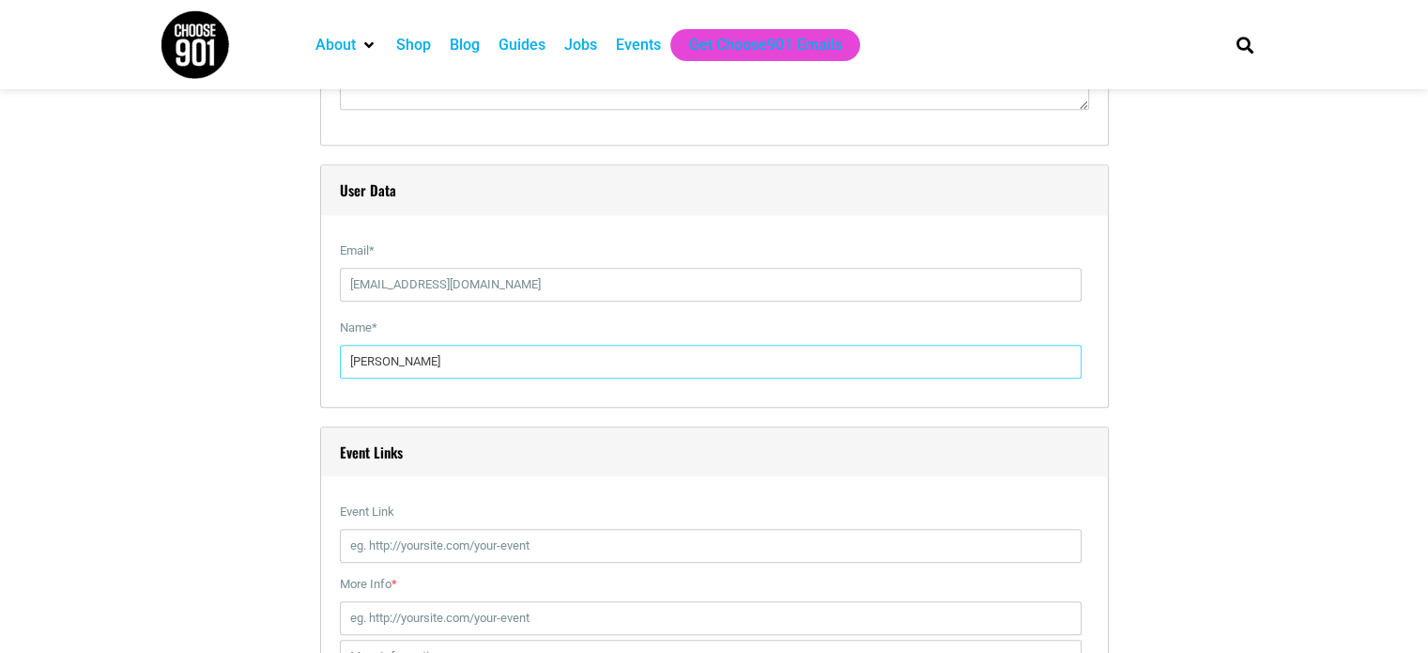
scroll to position [1972, 0]
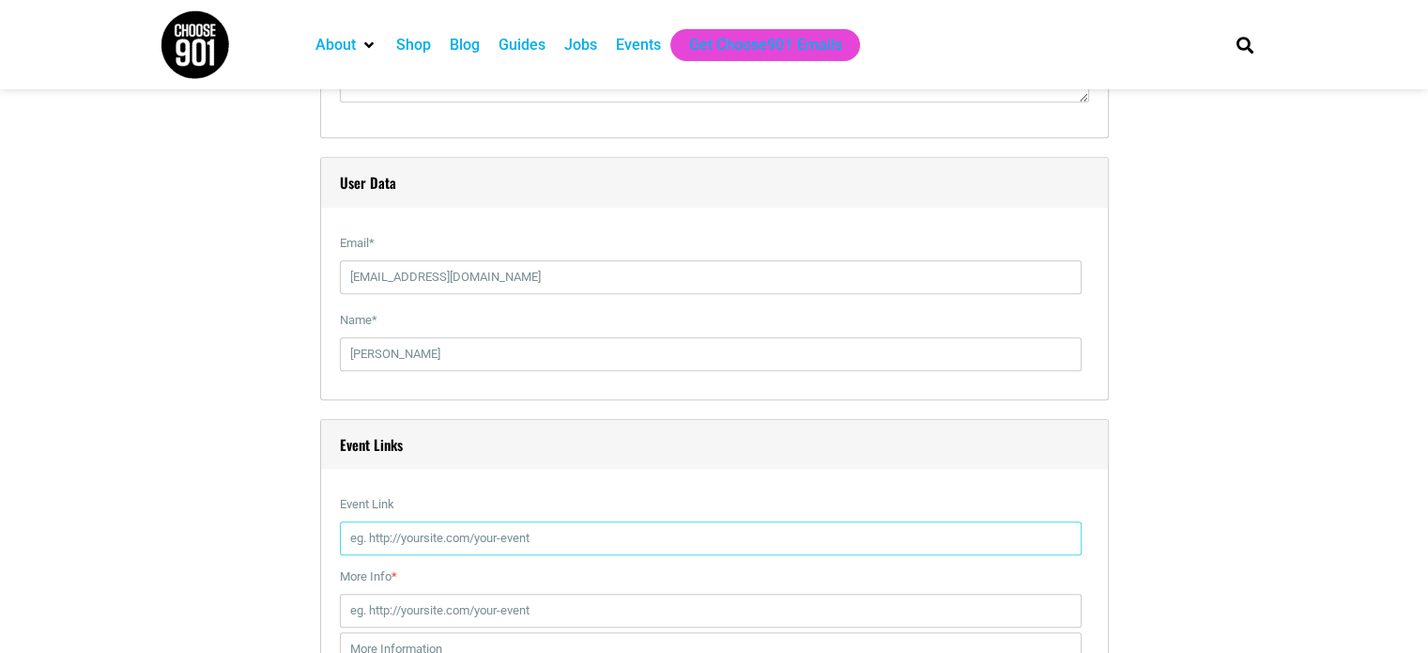
click at [461, 537] on input "Event Link" at bounding box center [711, 538] width 742 height 34
paste input "https://www.tfaforms.com/5138290"
type input "https://www.tfaforms.com/5138290"
click at [433, 611] on input "More Info *" at bounding box center [711, 610] width 742 height 34
paste input "https://www.tfaforms.com/5138290"
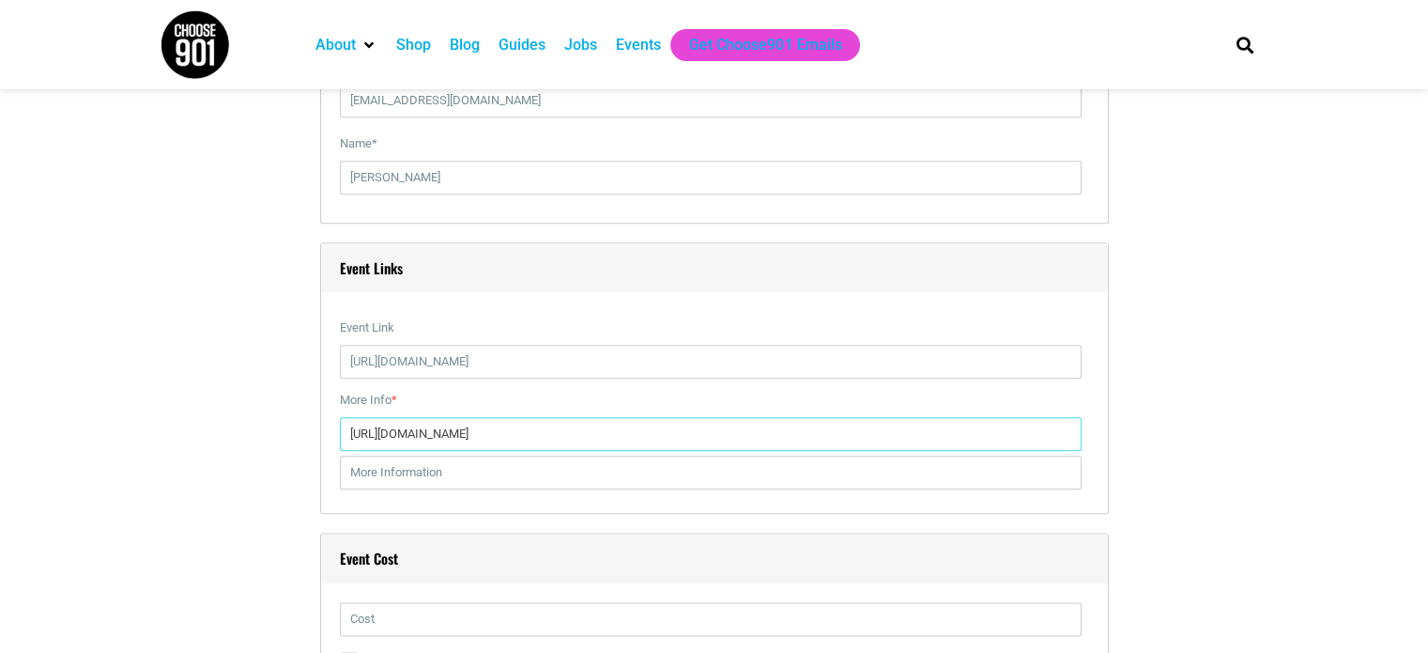
scroll to position [2160, 0]
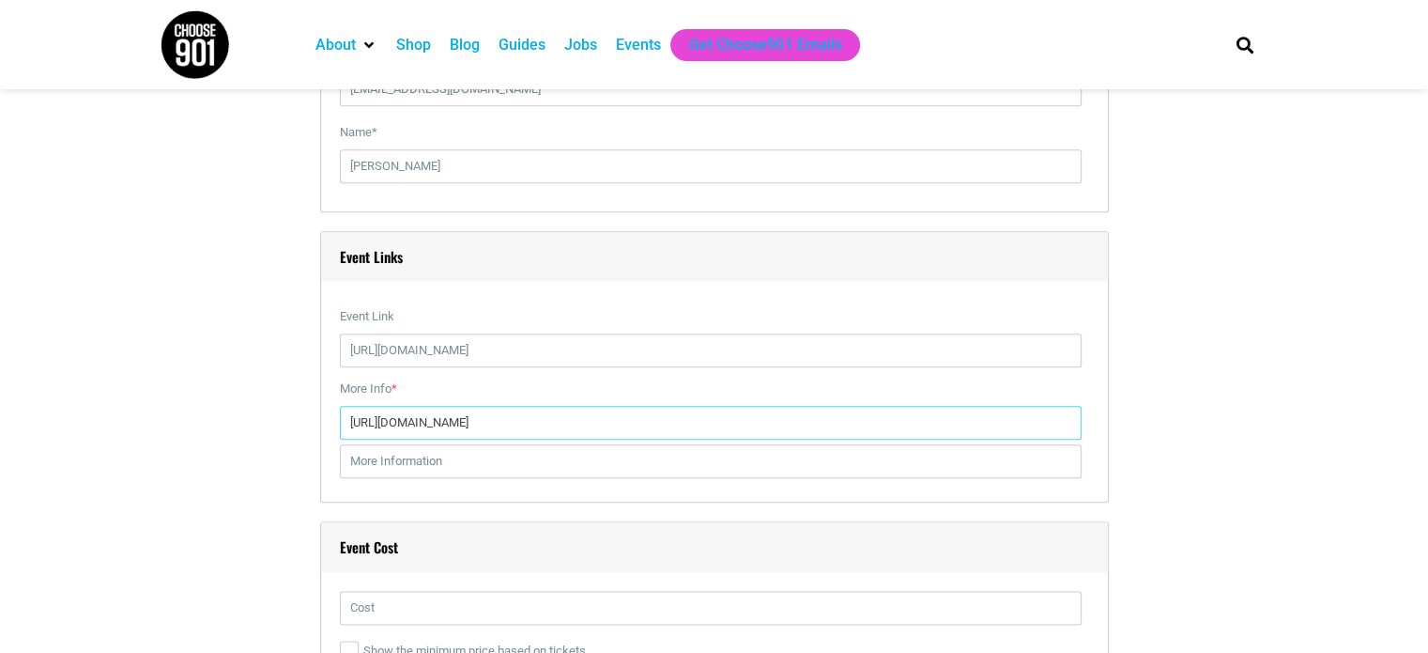
type input "https://www.tfaforms.com/5138290"
click at [454, 464] on input "text" at bounding box center [711, 461] width 742 height 34
type input "E"
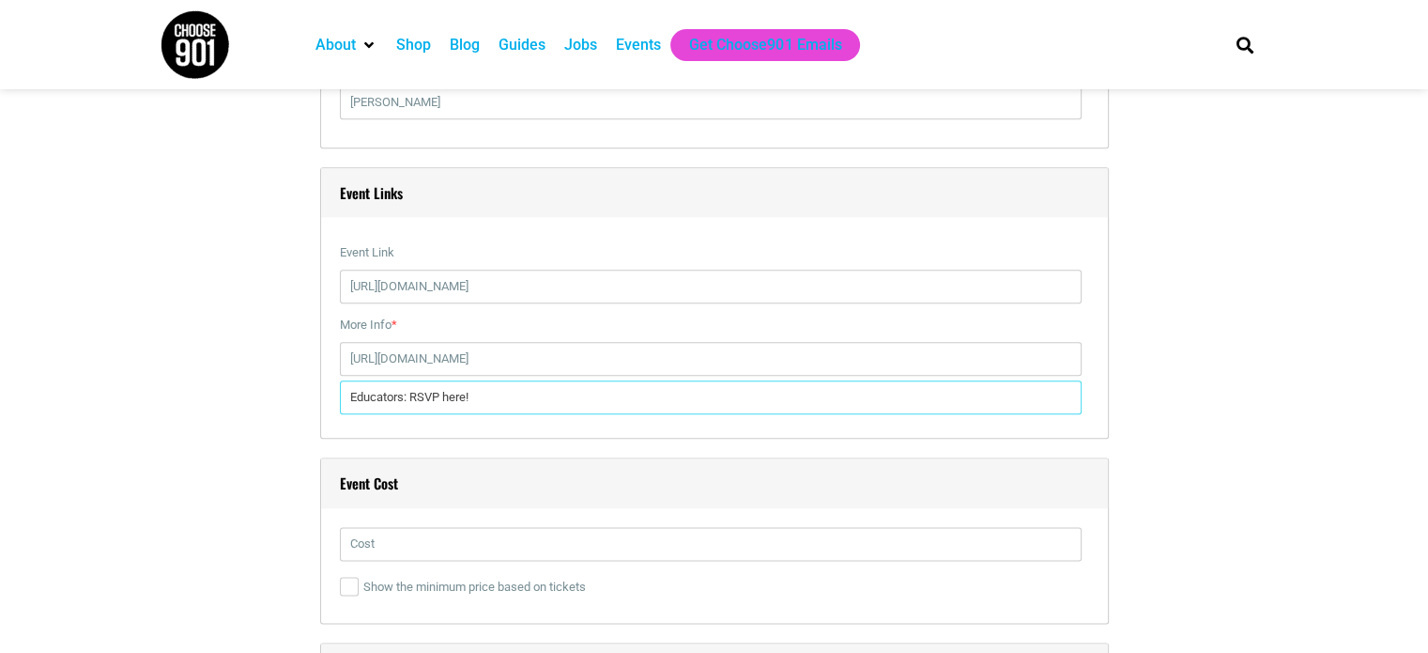
scroll to position [2254, 0]
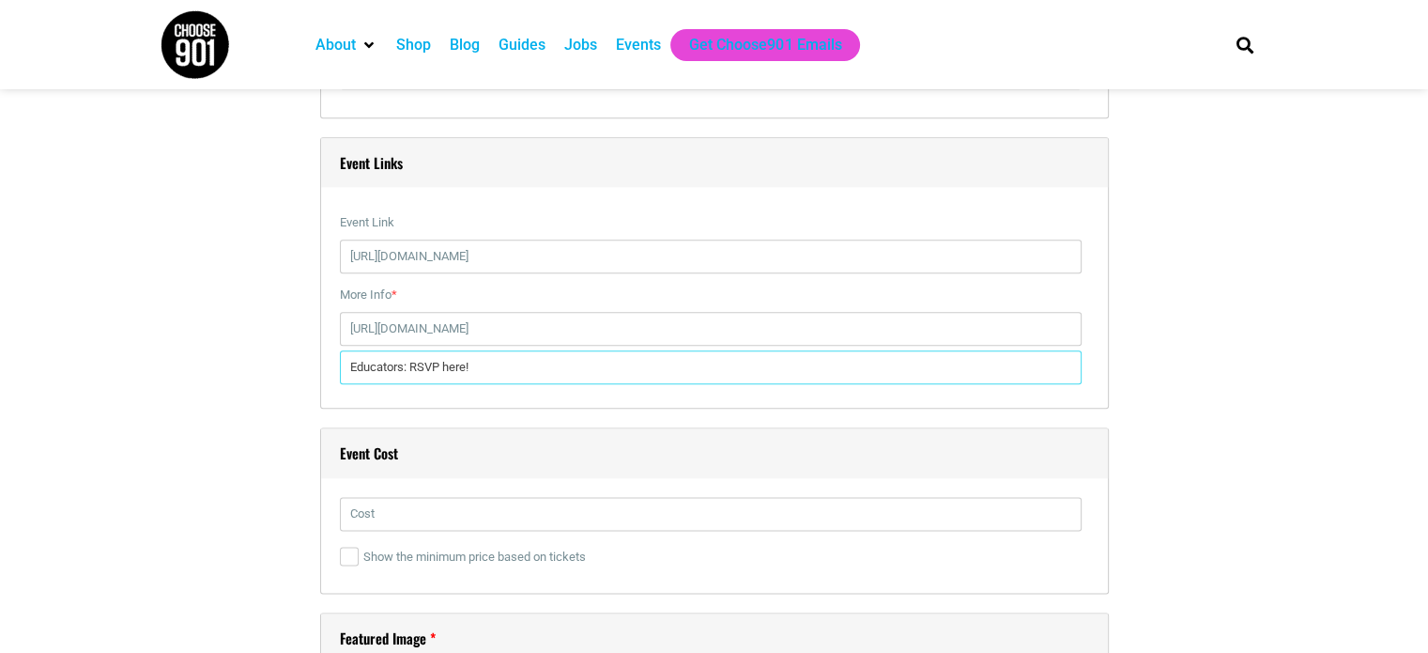
type input "Educators: RSVP here!"
click at [358, 517] on input "text" at bounding box center [711, 514] width 742 height 34
type input "free"
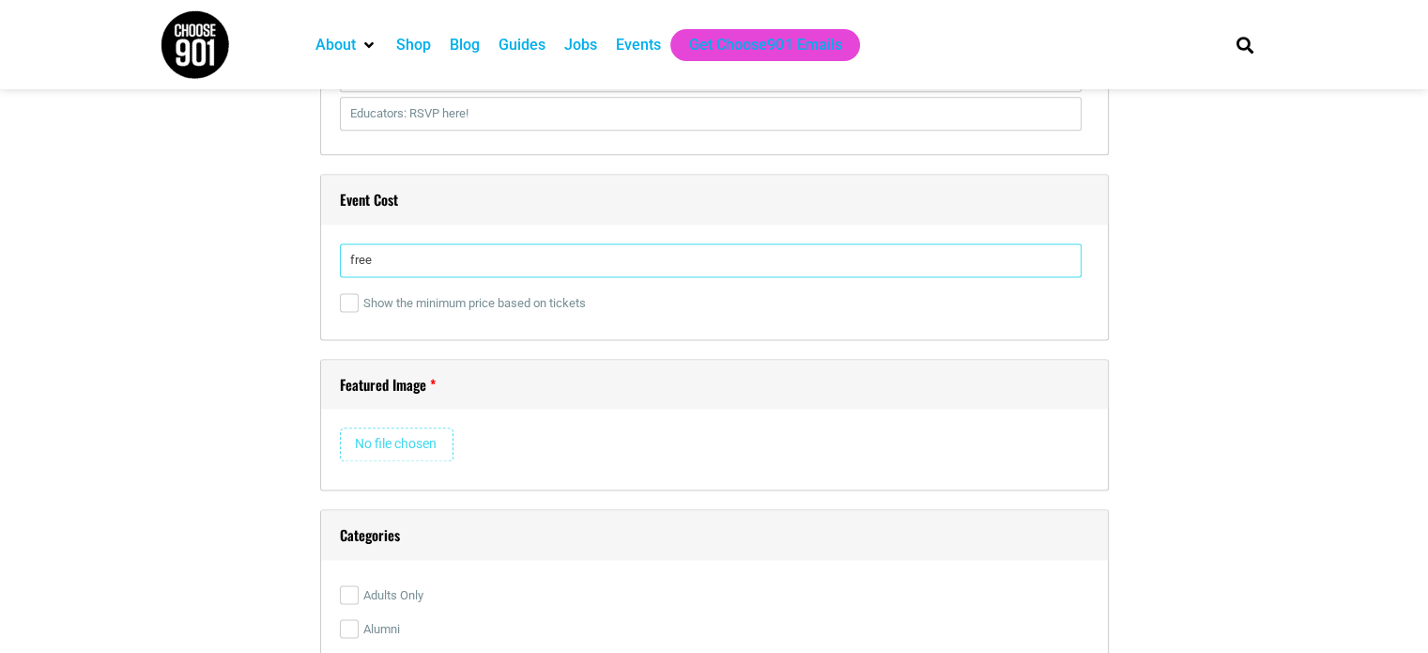
scroll to position [2535, 0]
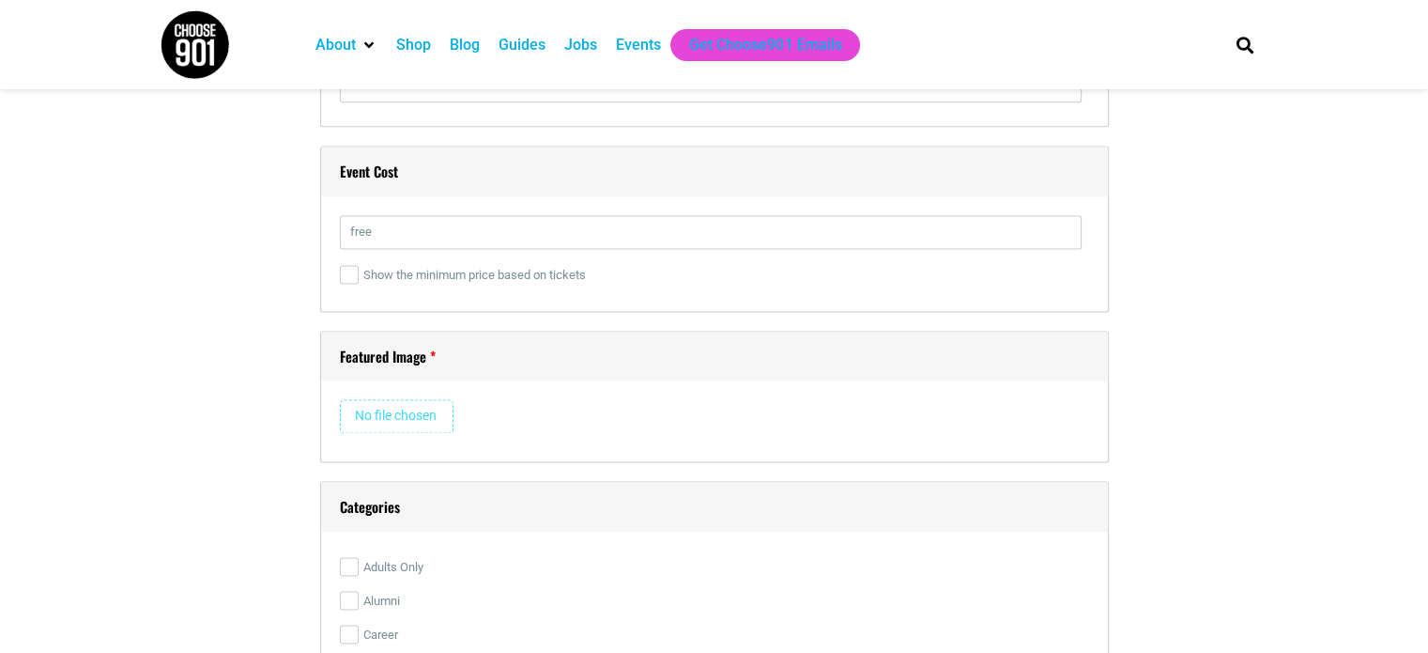
click at [381, 408] on input "file" at bounding box center [397, 416] width 114 height 34
type input "C:\fakepath\9.2.25 IG Graphic.jpg"
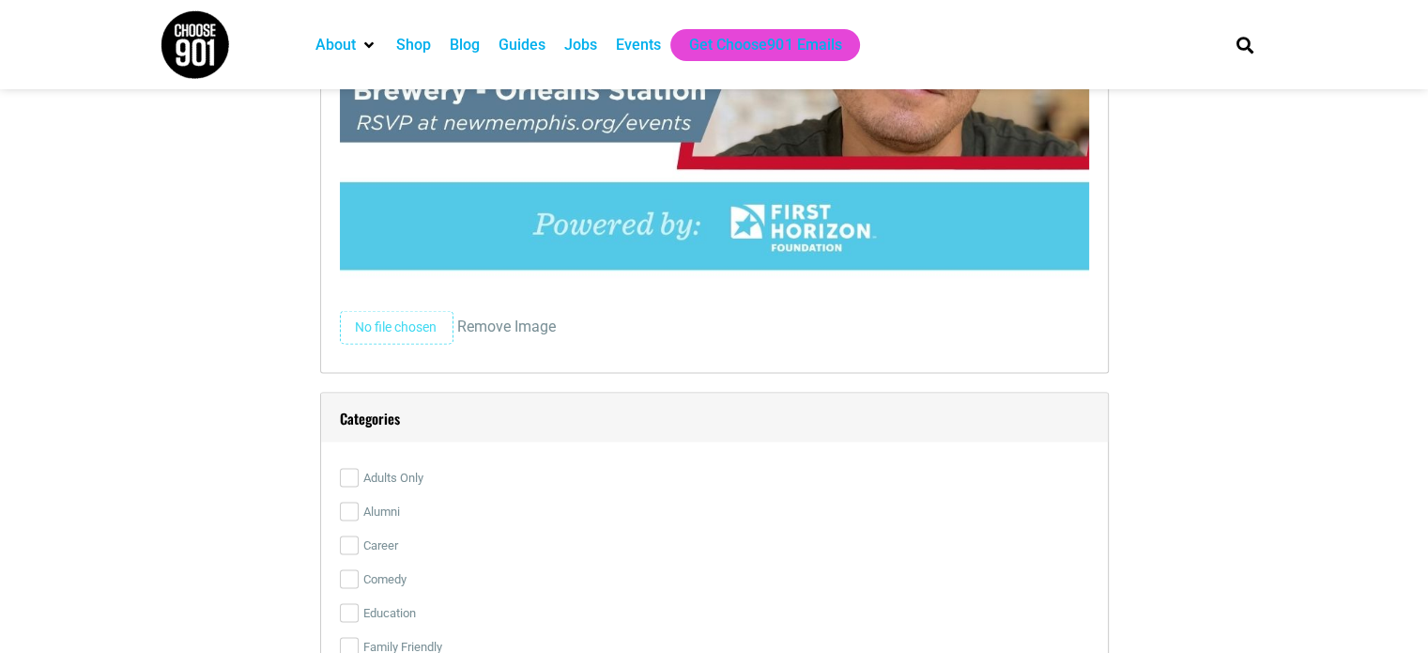
scroll to position [3756, 0]
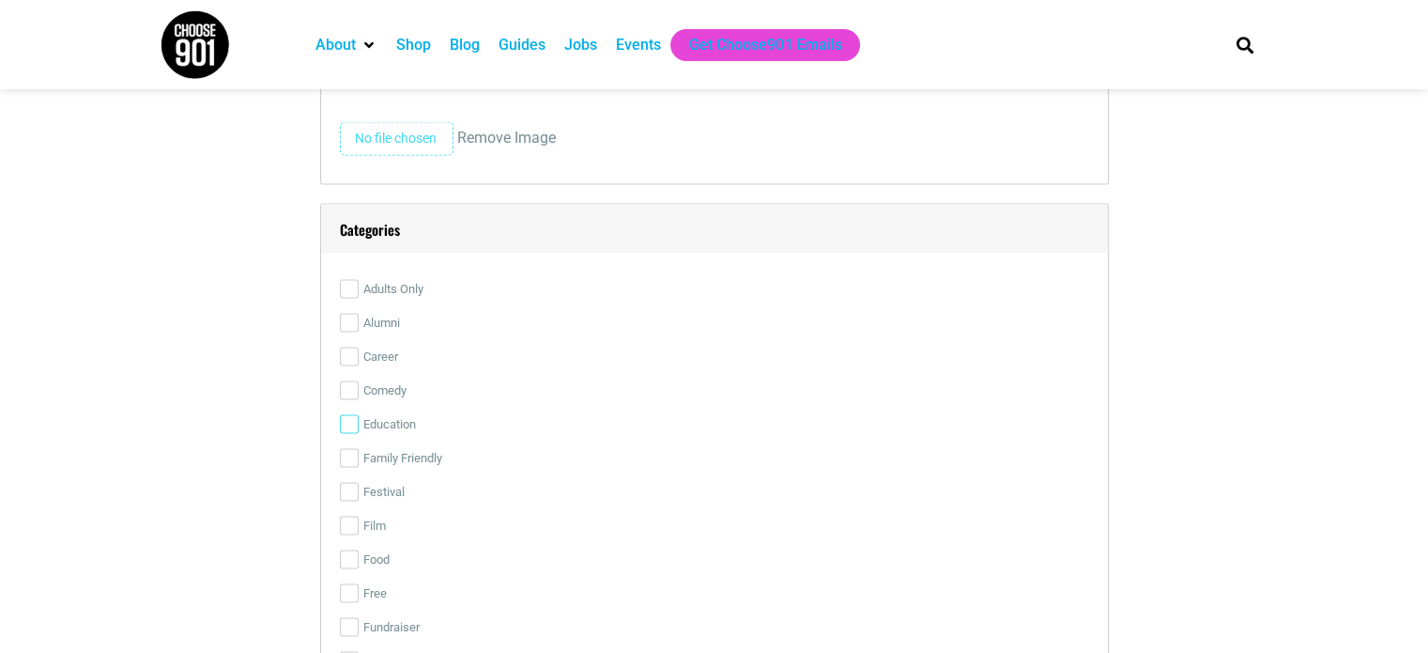
click at [346, 424] on input "Education" at bounding box center [349, 424] width 19 height 19
checkbox input "true"
click at [344, 596] on input "Free" at bounding box center [349, 593] width 19 height 19
checkbox input "true"
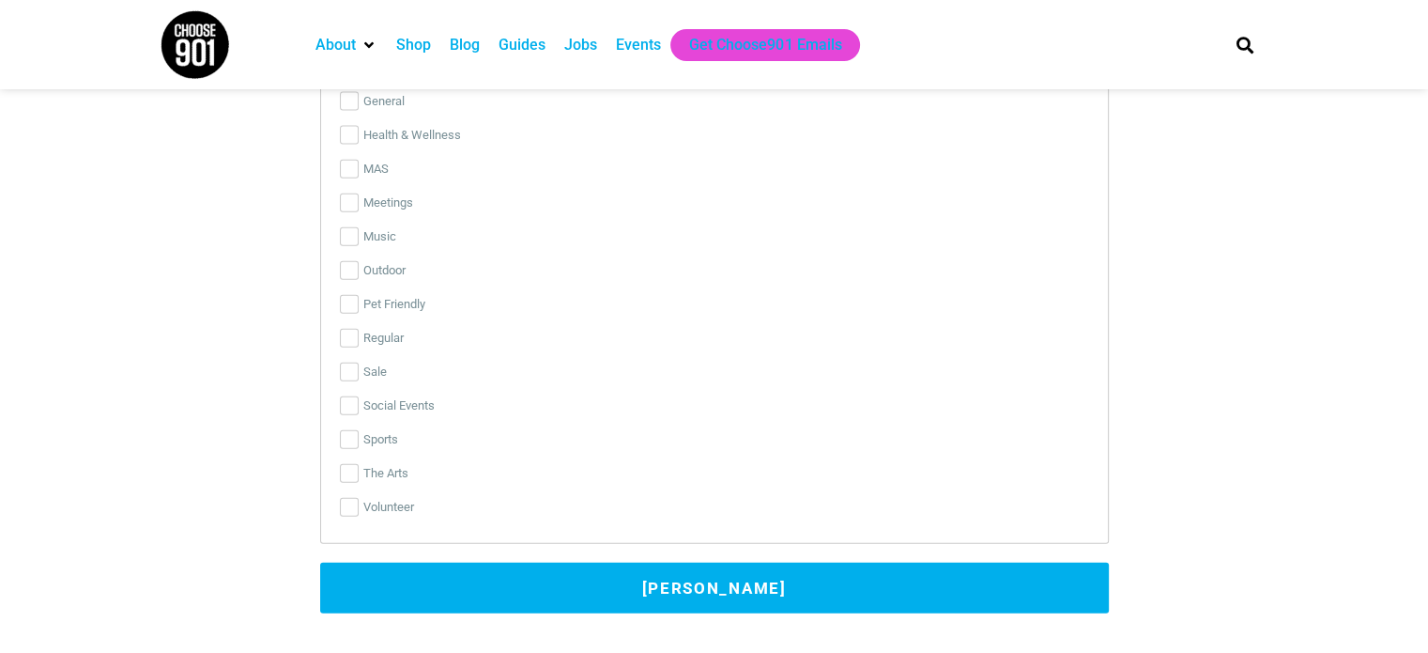
scroll to position [4319, 0]
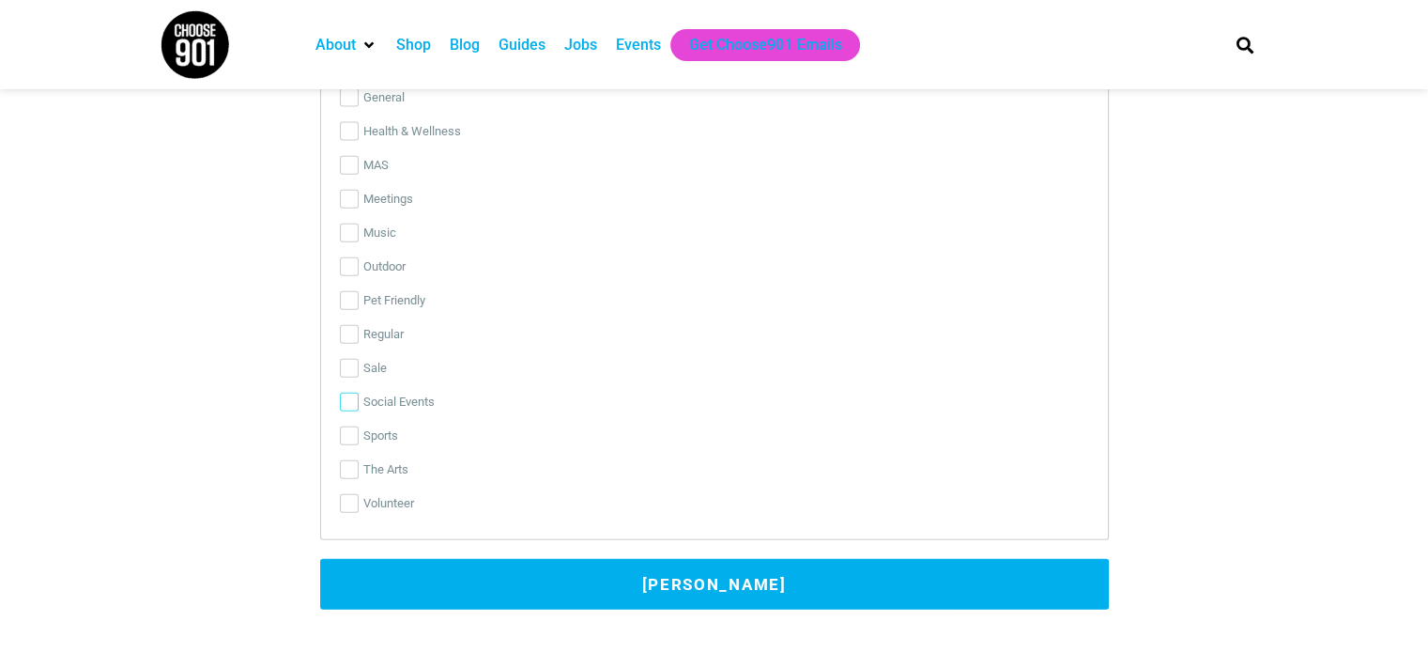
click at [348, 394] on input "Social Events" at bounding box center [349, 401] width 19 height 19
checkbox input "true"
click at [591, 574] on button "[PERSON_NAME]" at bounding box center [714, 584] width 789 height 51
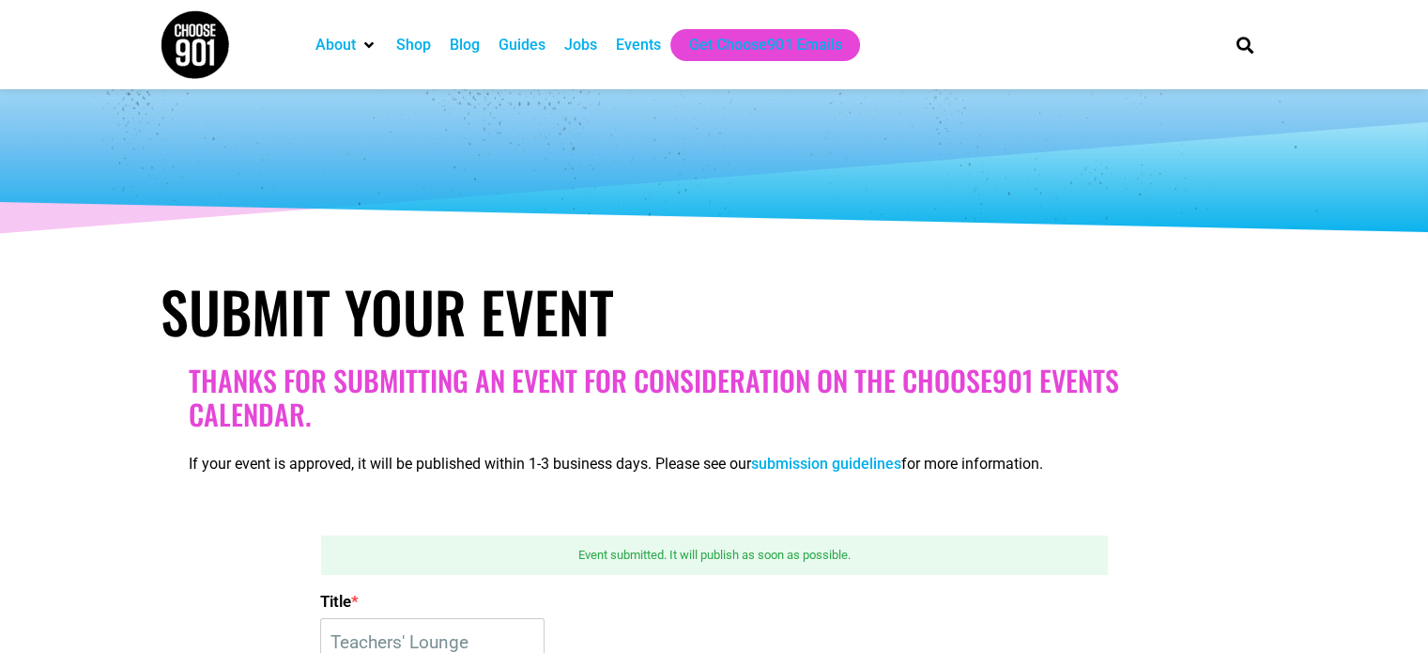
scroll to position [0, 0]
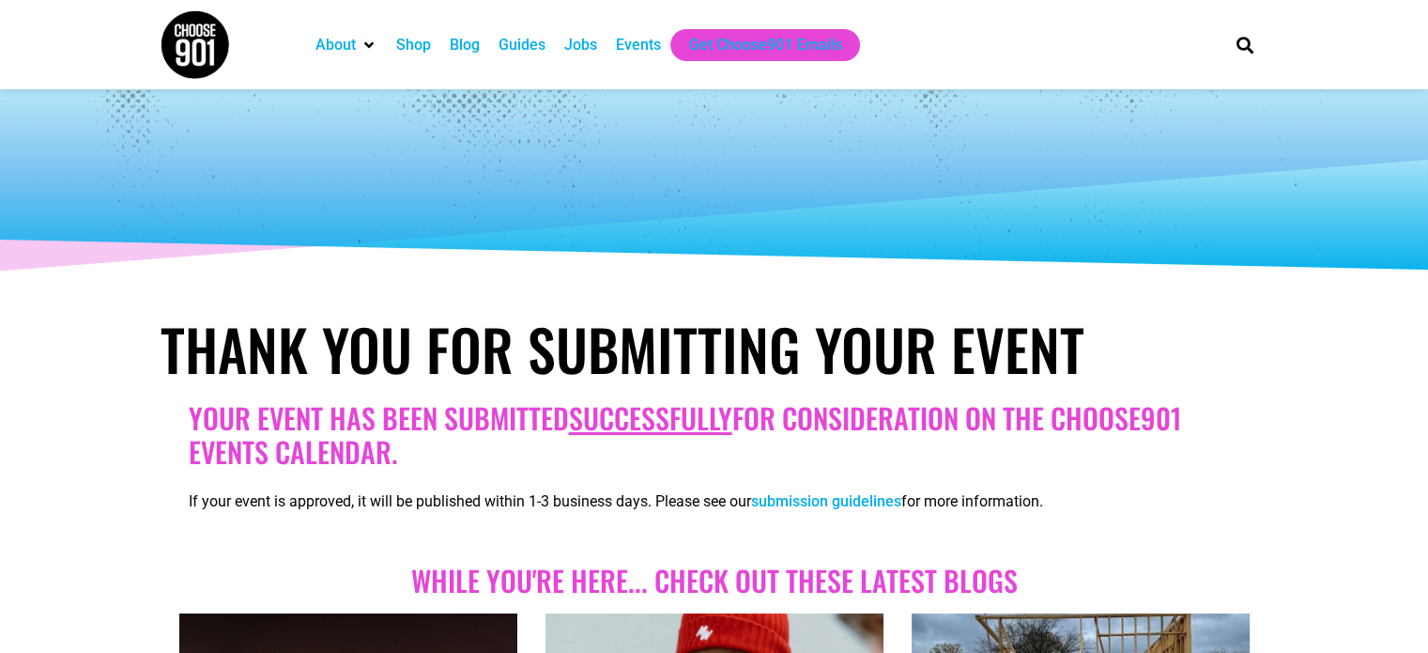
click at [644, 44] on div "Events" at bounding box center [638, 45] width 45 height 23
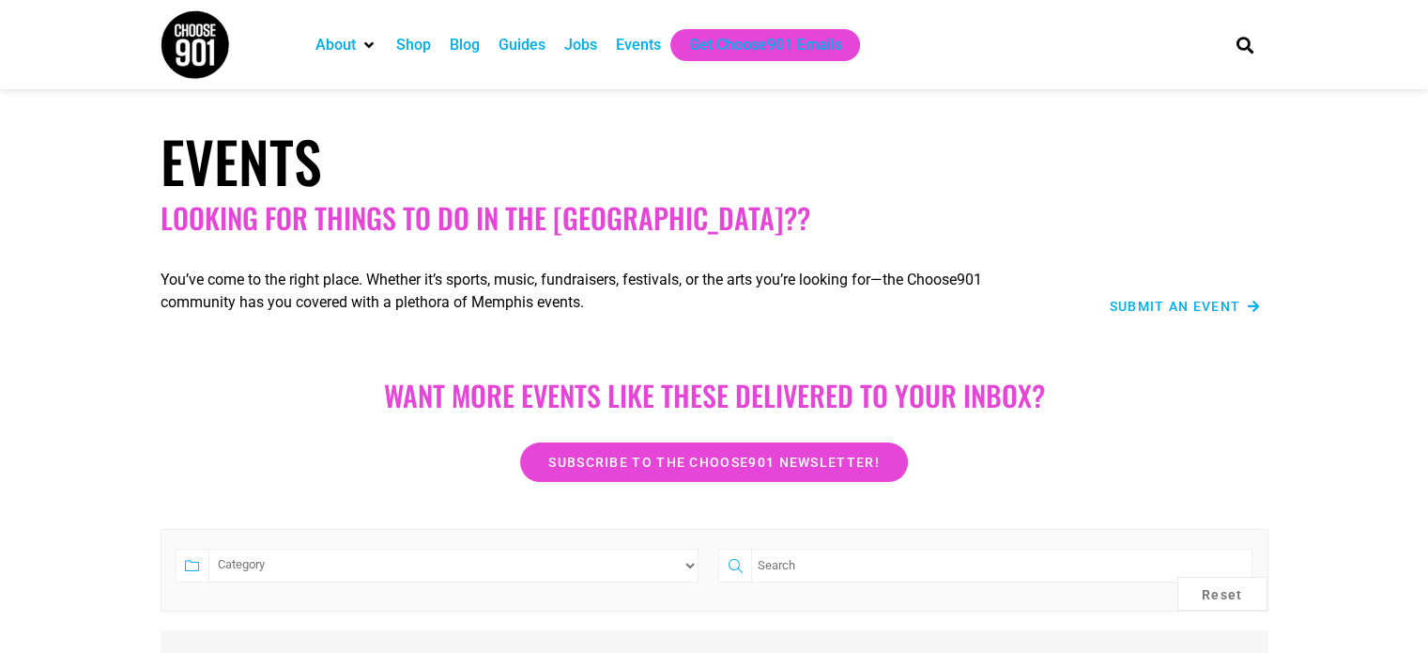
click at [1209, 308] on span "Submit an Event" at bounding box center [1175, 306] width 131 height 13
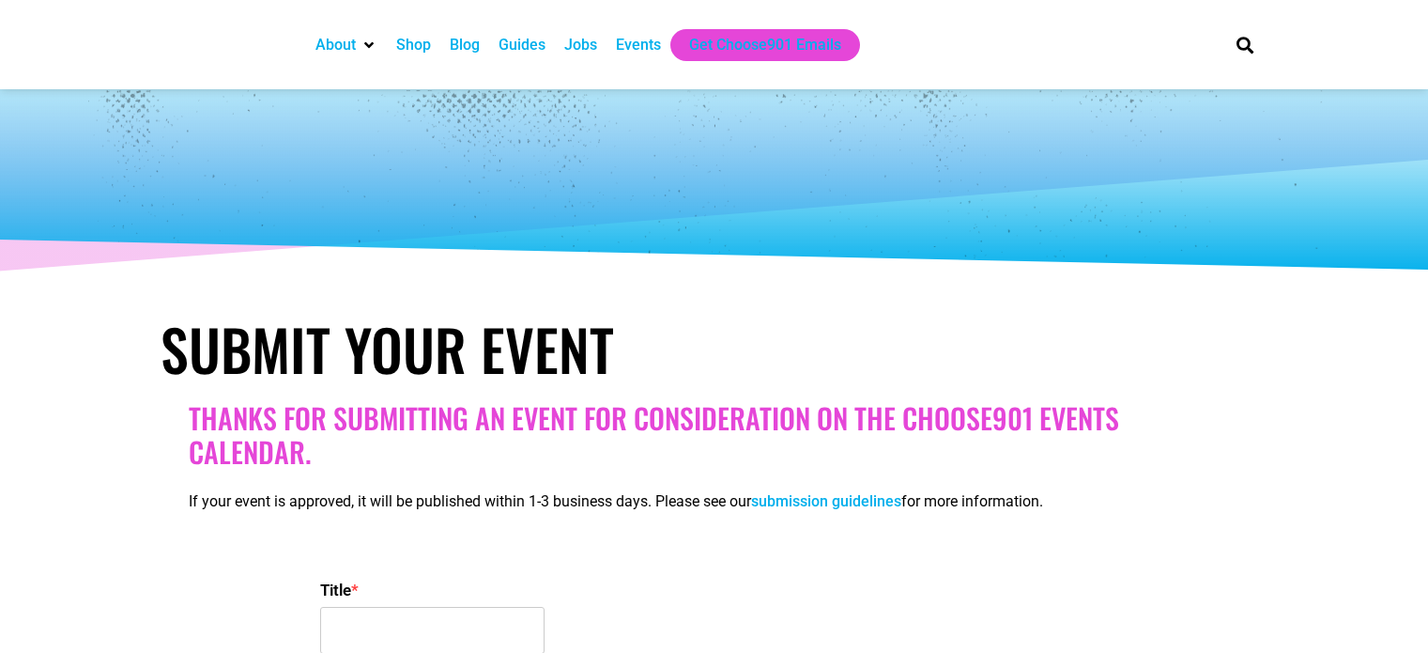
select select
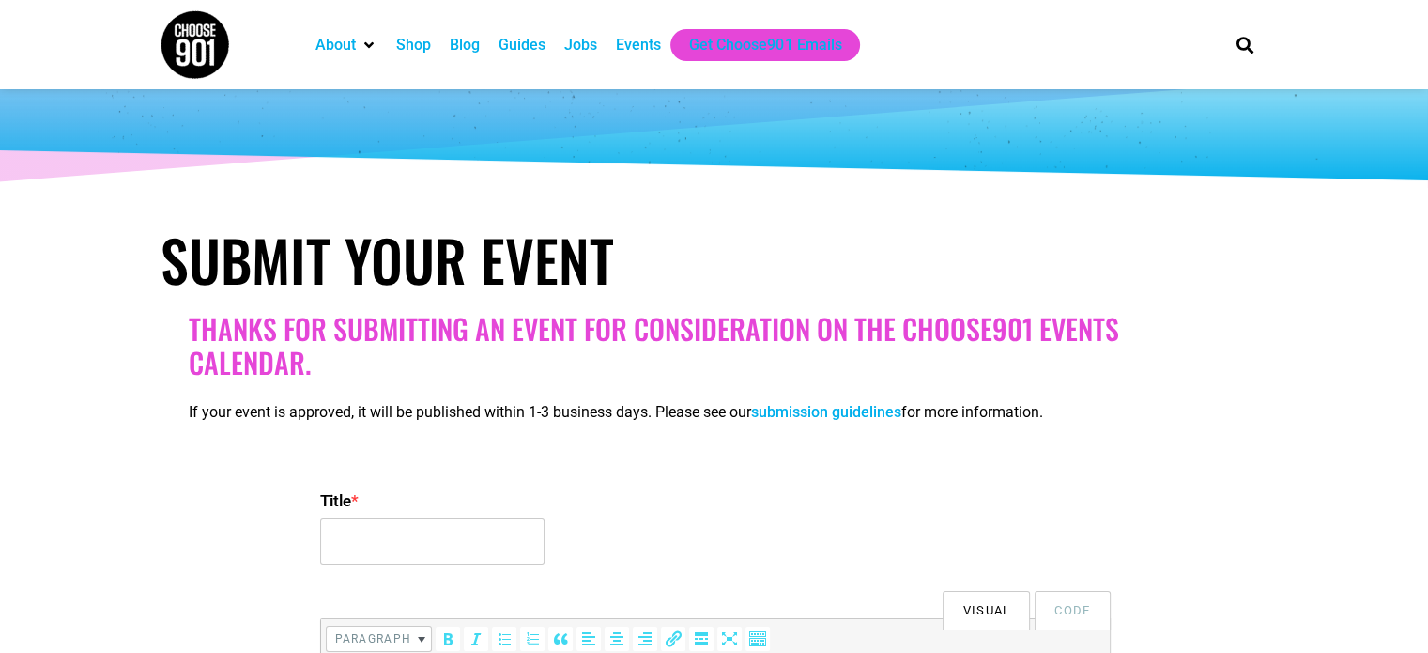
scroll to position [188, 0]
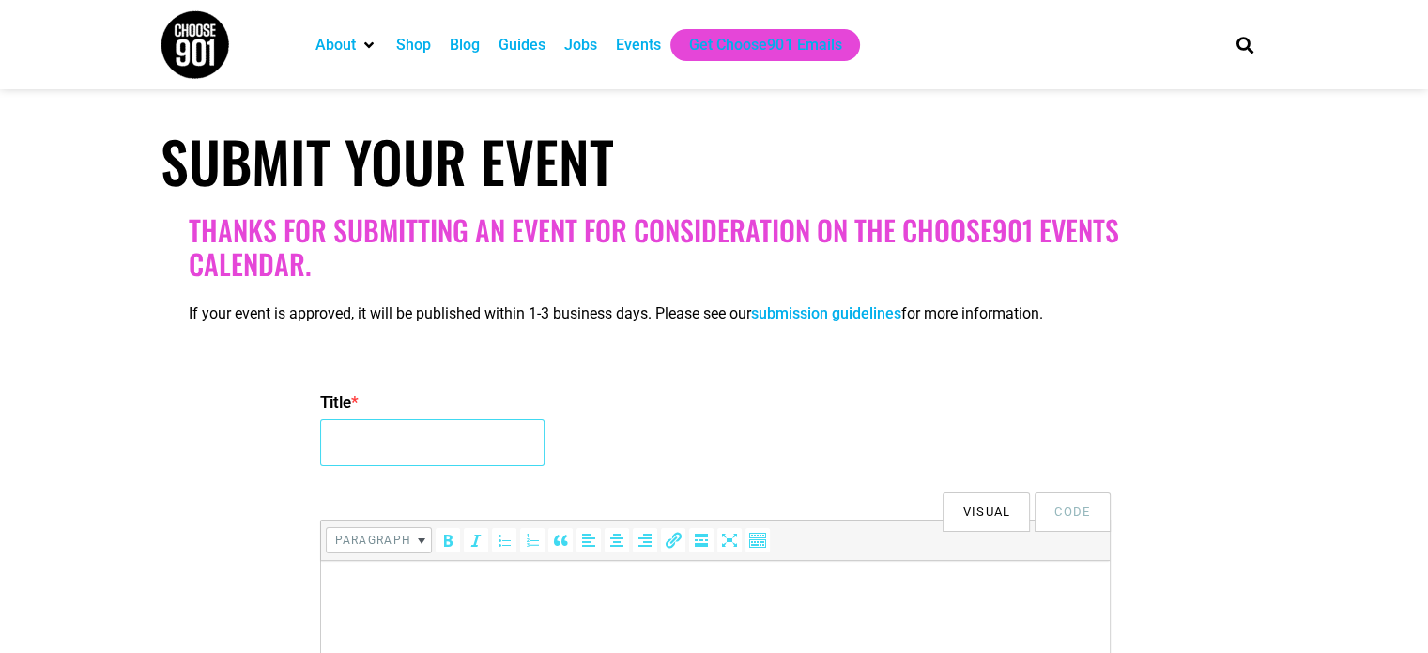
click at [459, 442] on input "Title *" at bounding box center [432, 442] width 224 height 47
type input "Memphis 101"
click at [706, 447] on div "Title * Memphis 101" at bounding box center [714, 430] width 789 height 90
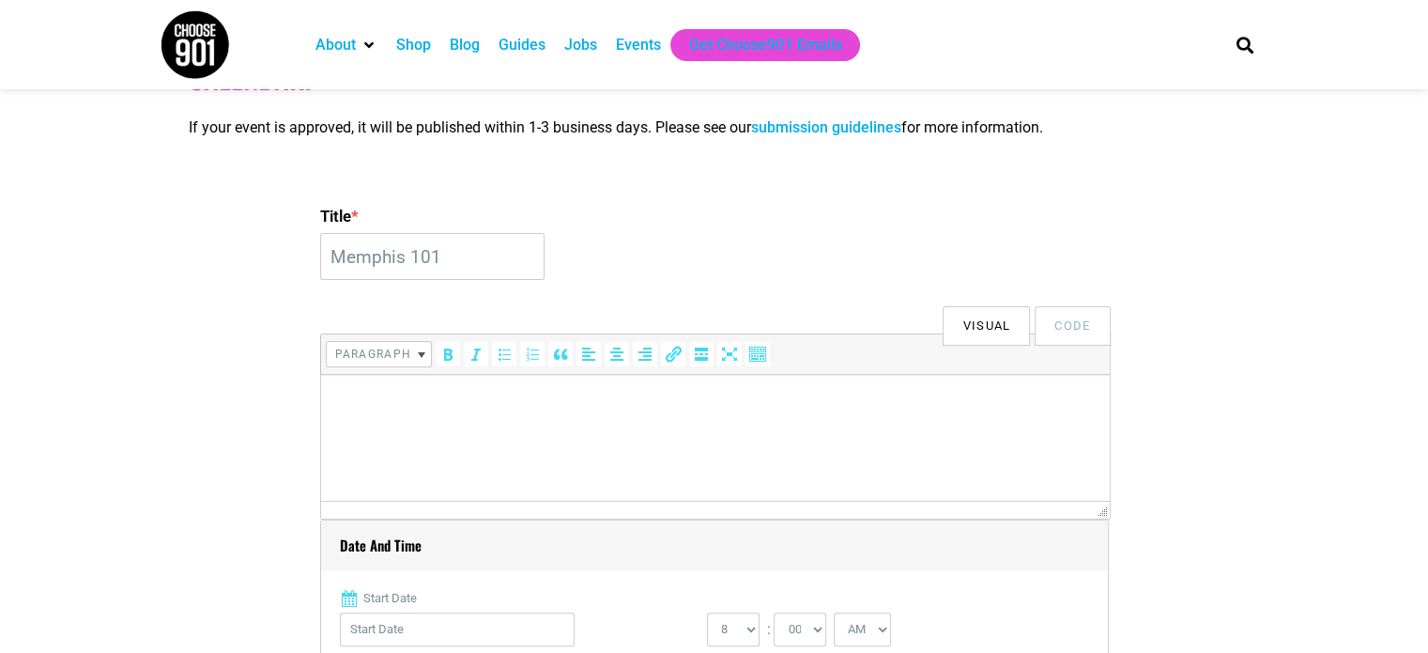
scroll to position [376, 0]
click at [514, 425] on html at bounding box center [714, 399] width 789 height 53
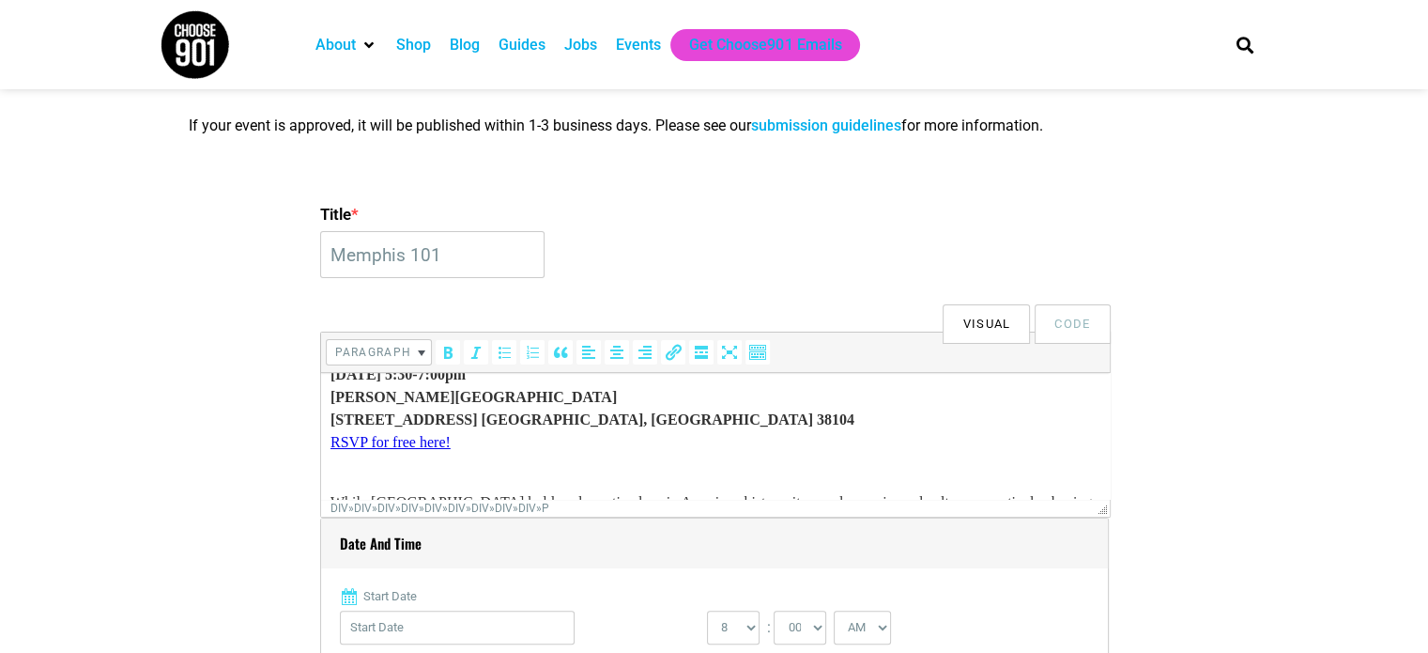
scroll to position [0, 0]
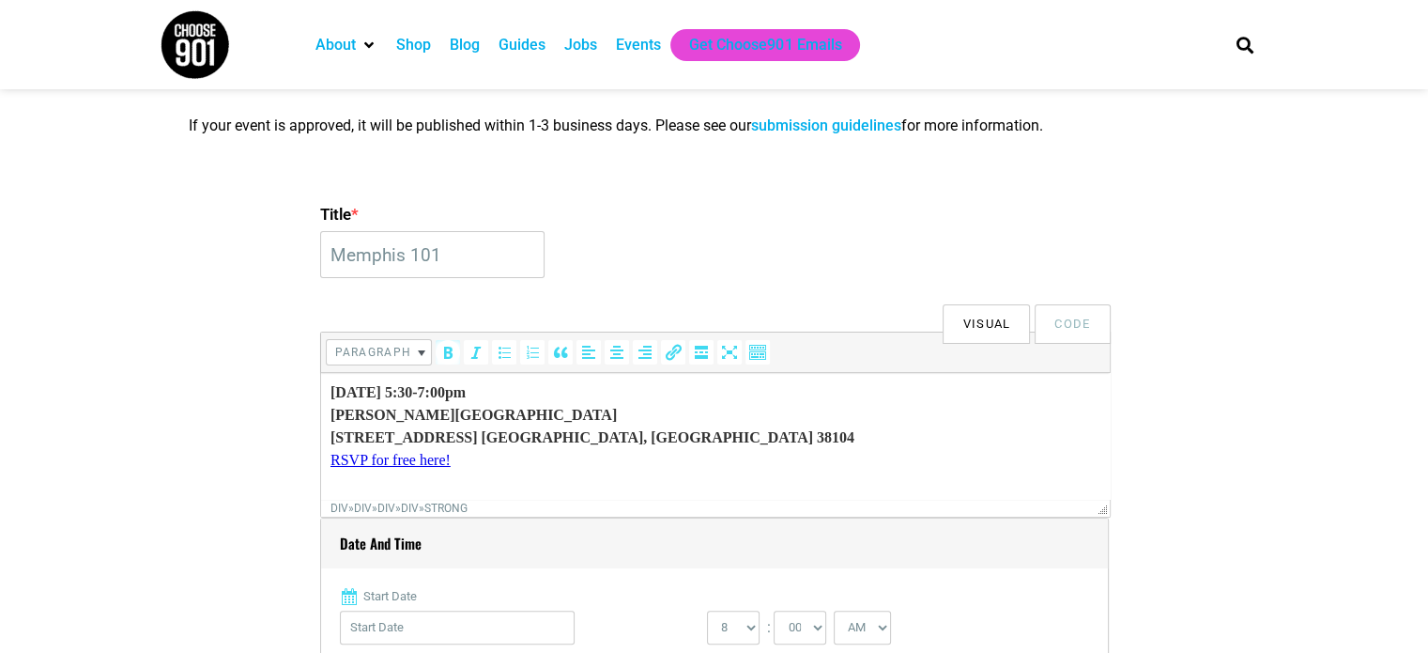
drag, startPoint x: 459, startPoint y: 454, endPoint x: 309, endPoint y: 386, distance: 164.7
click at [320, 386] on html "September 23, 2025 | 5:30-7:00pm Memphis Brooks Museum of Art 1934 Poplar Ave. …" at bounding box center [714, 591] width 789 height 437
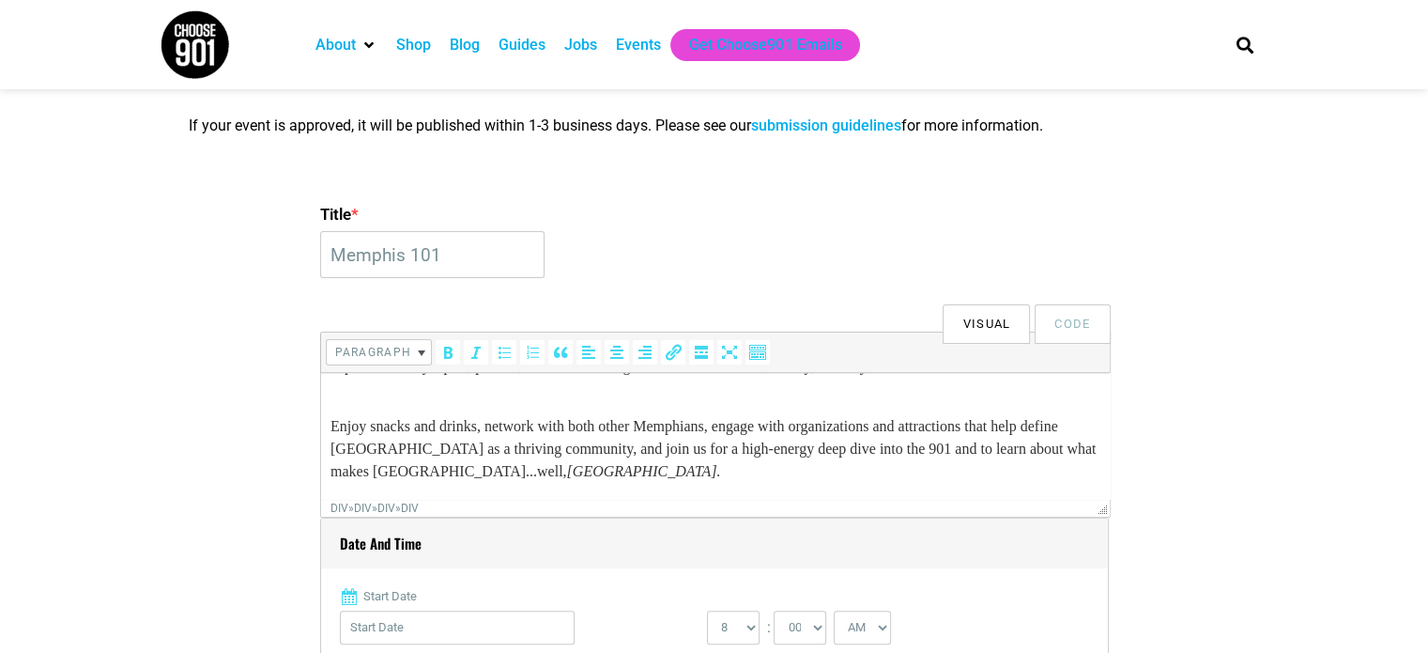
scroll to position [188, 0]
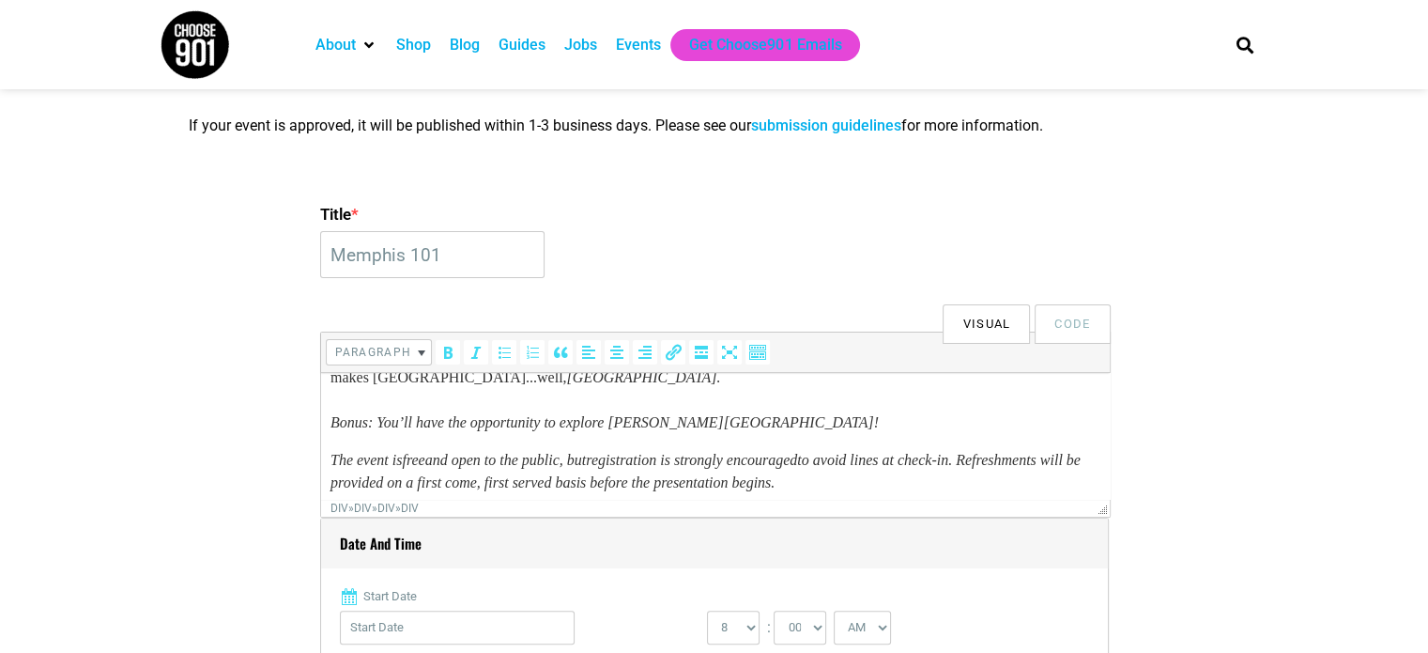
click at [955, 420] on p "Enjoy snacks and drinks, network with both other Memphians, engage with organiz…" at bounding box center [715, 366] width 770 height 135
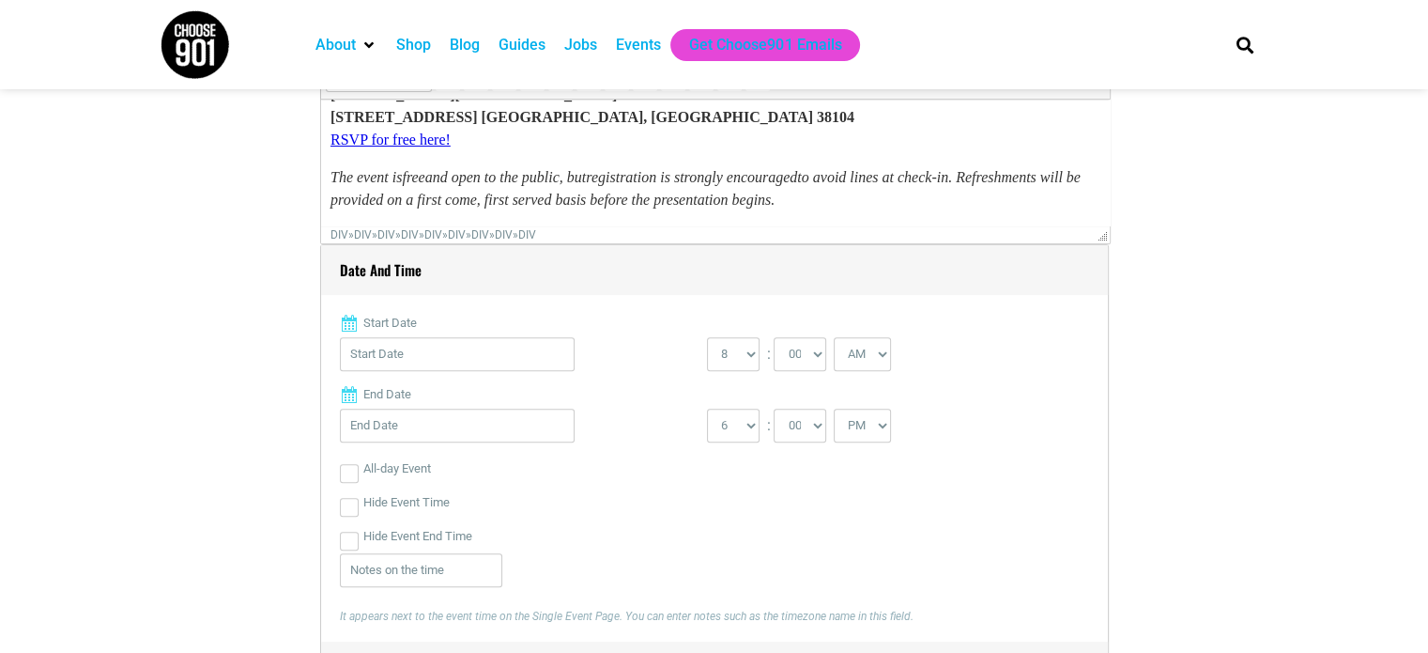
scroll to position [751, 0]
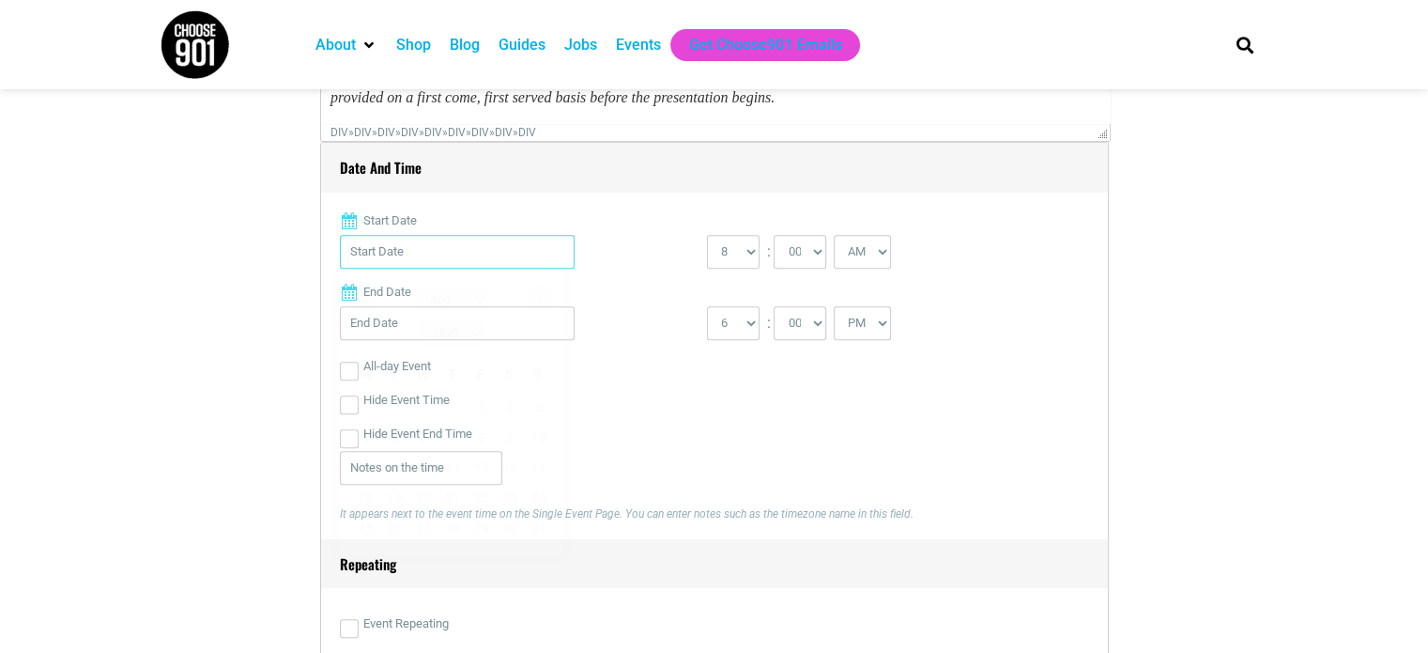
click at [516, 254] on input "Start Date" at bounding box center [457, 252] width 235 height 34
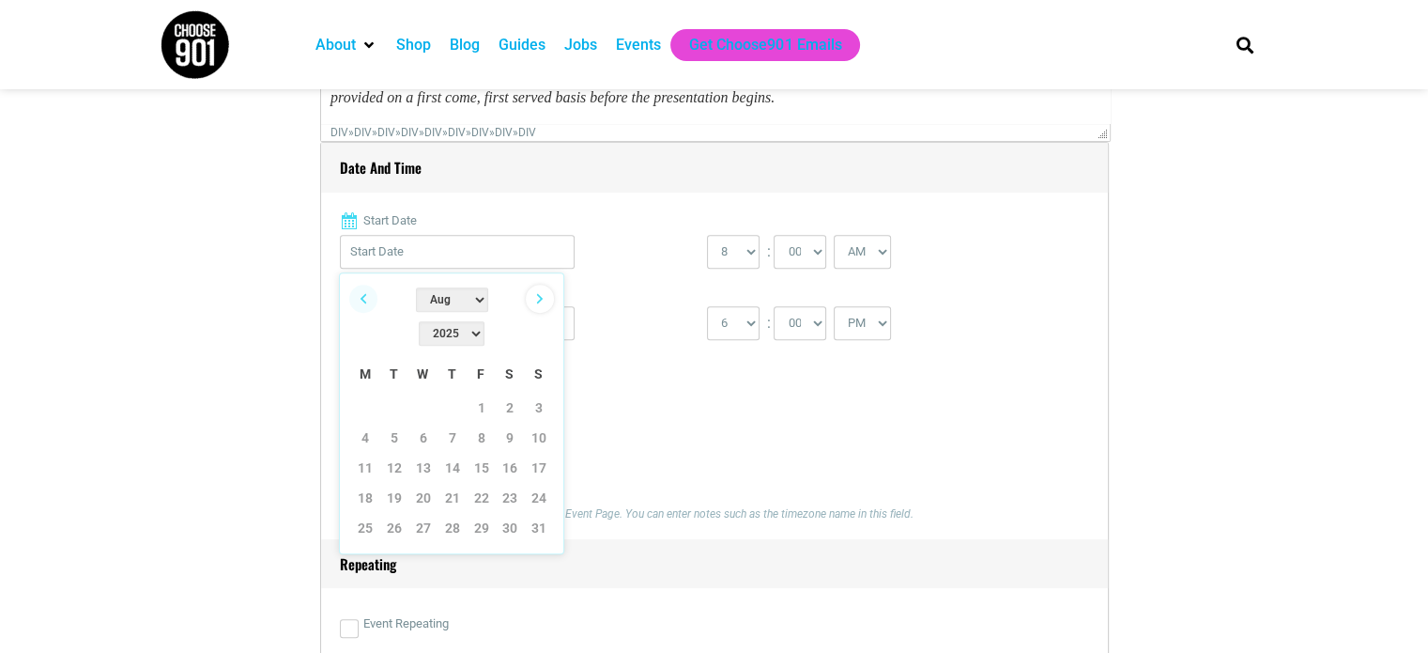
click at [533, 297] on link "Next" at bounding box center [540, 299] width 28 height 28
click at [394, 484] on link "23" at bounding box center [394, 498] width 28 height 28
type input "09/23/2025"
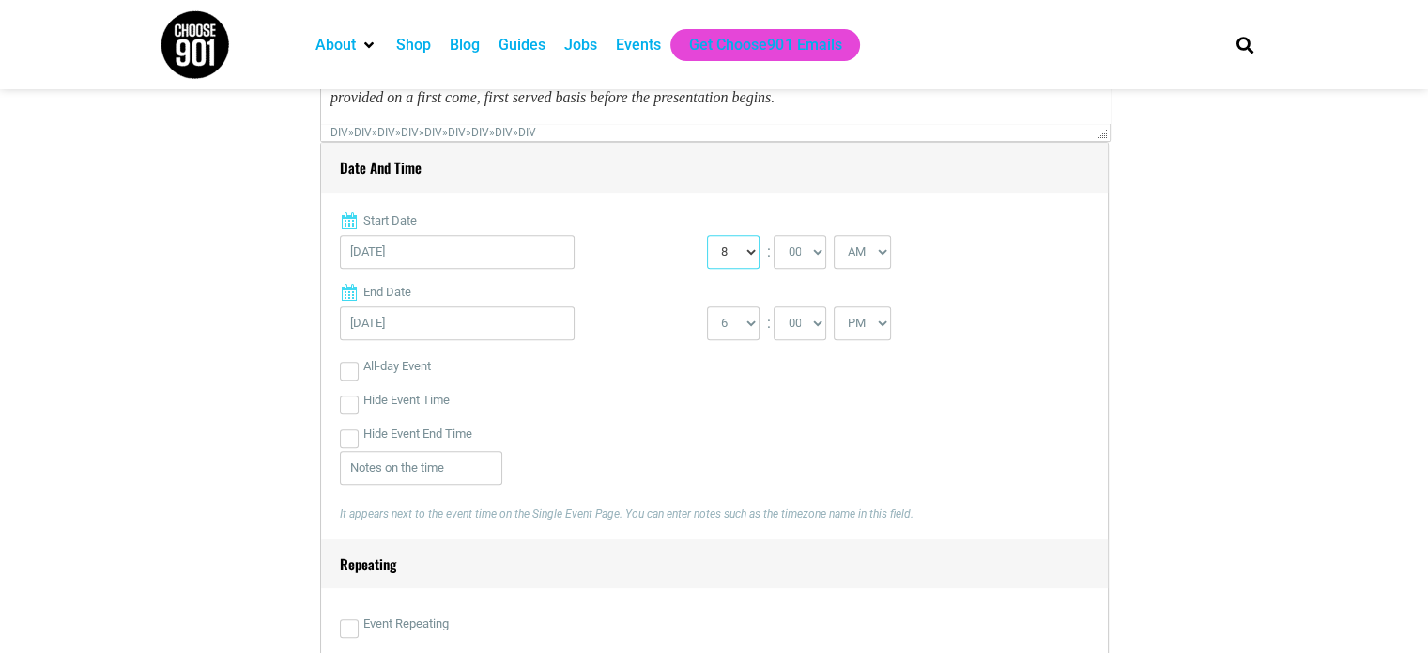
click at [746, 252] on select "0 1 2 3 4 5 6 7 8 9 10 11 12" at bounding box center [733, 252] width 53 height 34
select select "5"
click at [707, 235] on select "0 1 2 3 4 5 6 7 8 9 10 11 12" at bounding box center [733, 252] width 53 height 34
click at [814, 258] on select "00 05 10 15 20 25 30 35 40 45 50 55" at bounding box center [800, 252] width 53 height 34
select select "30"
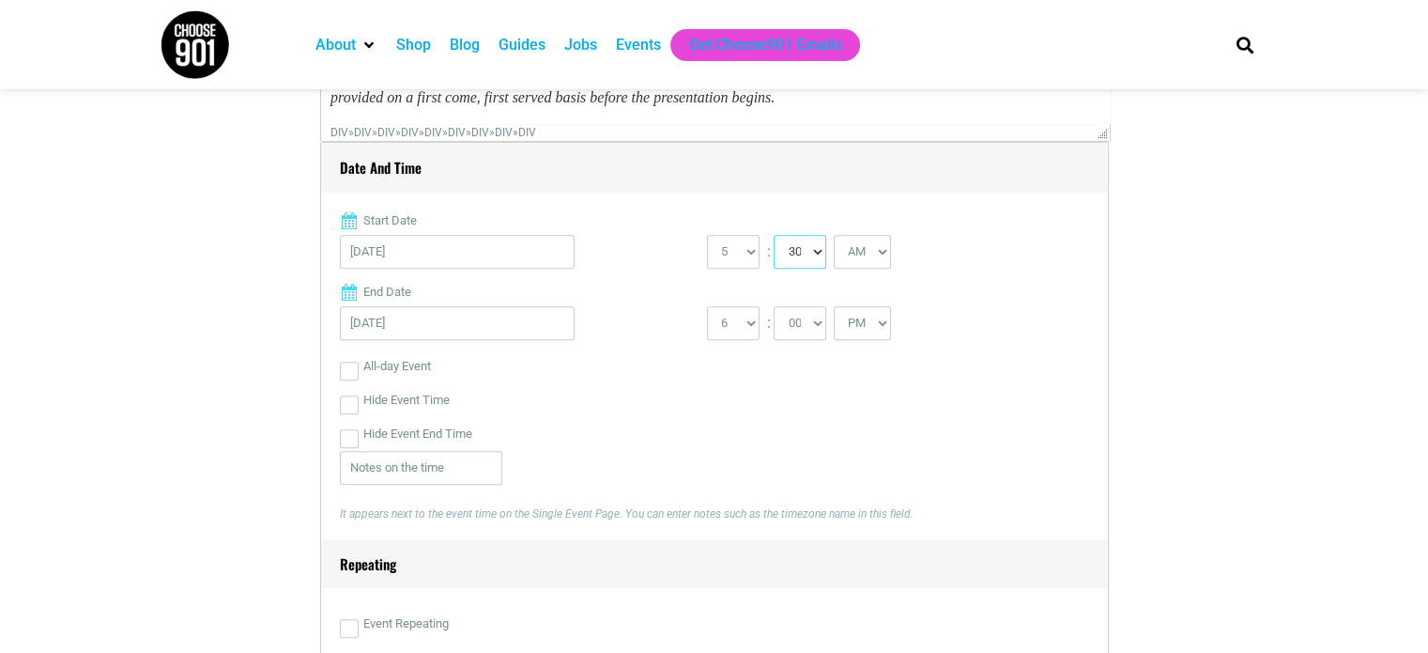
click at [774, 235] on select "00 05 10 15 20 25 30 35 40 45 50 55" at bounding box center [800, 252] width 53 height 34
click at [880, 248] on select "AM PM" at bounding box center [862, 252] width 57 height 34
click at [862, 318] on select "AM PM" at bounding box center [862, 323] width 57 height 34
click at [863, 257] on select "AM PM" at bounding box center [862, 252] width 57 height 34
select select "PM"
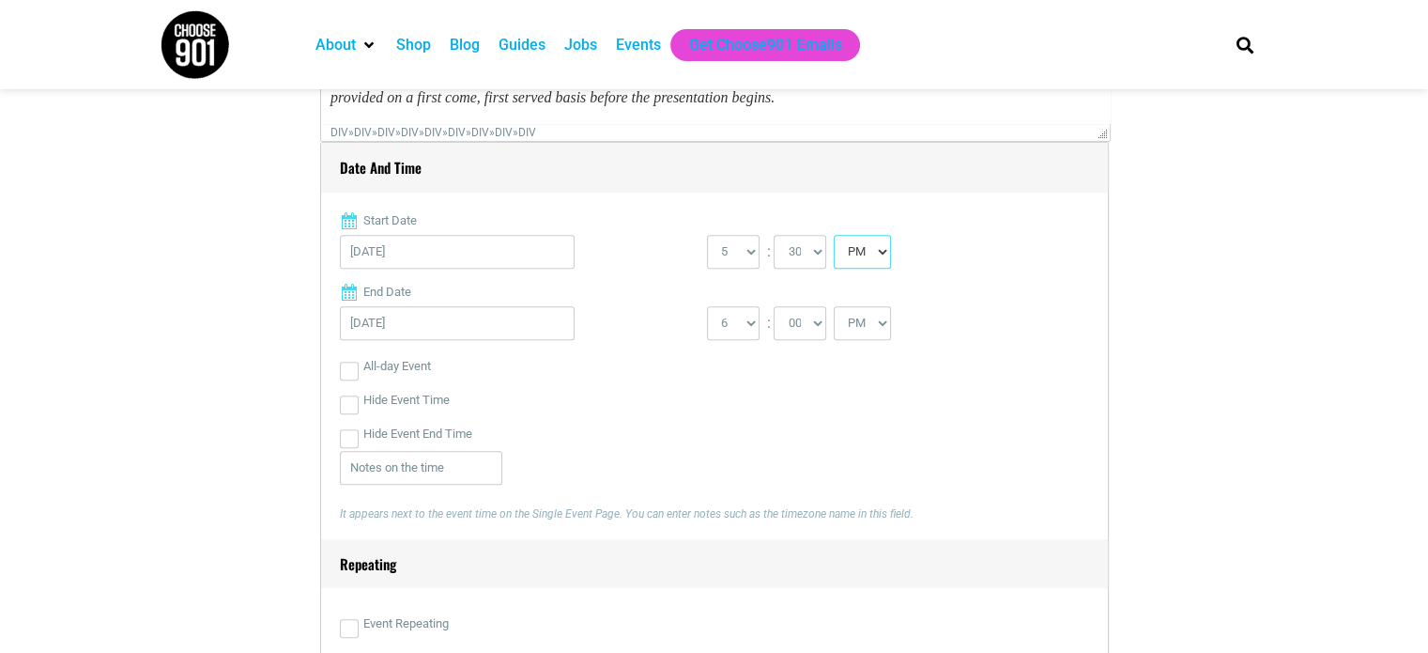
click at [834, 235] on select "AM PM" at bounding box center [862, 252] width 57 height 34
click at [744, 326] on select "1 2 3 4 5 6 7 8 9 10 11 12" at bounding box center [733, 323] width 53 height 34
select select "7"
click at [707, 306] on select "1 2 3 4 5 6 7 8 9 10 11 12" at bounding box center [733, 323] width 53 height 34
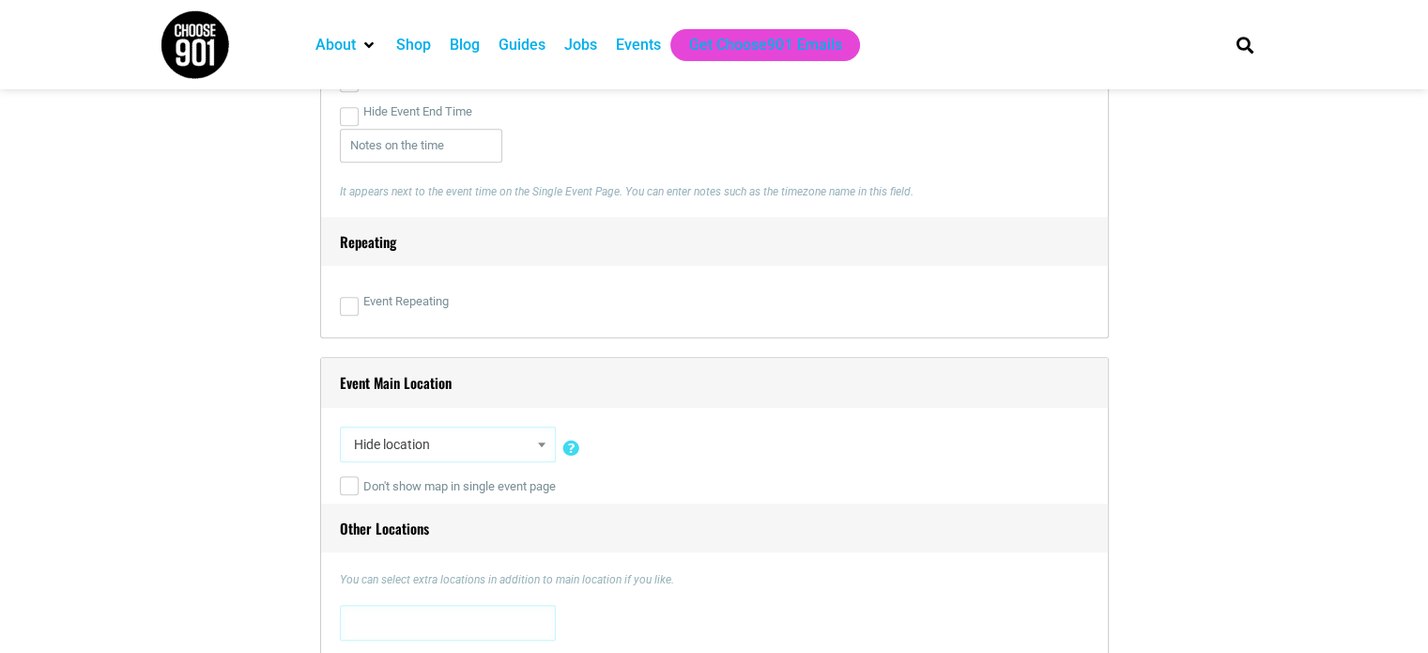
scroll to position [1127, 0]
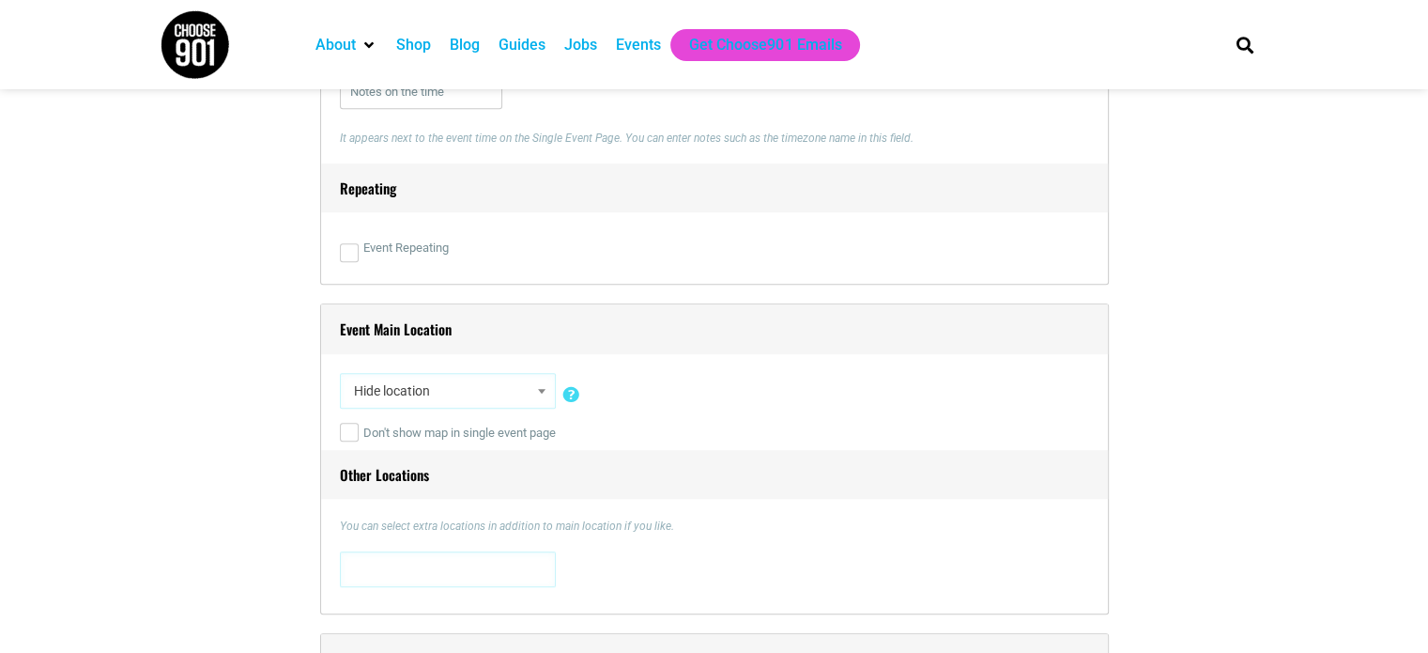
click at [494, 392] on span "Hide location" at bounding box center [447, 391] width 203 height 34
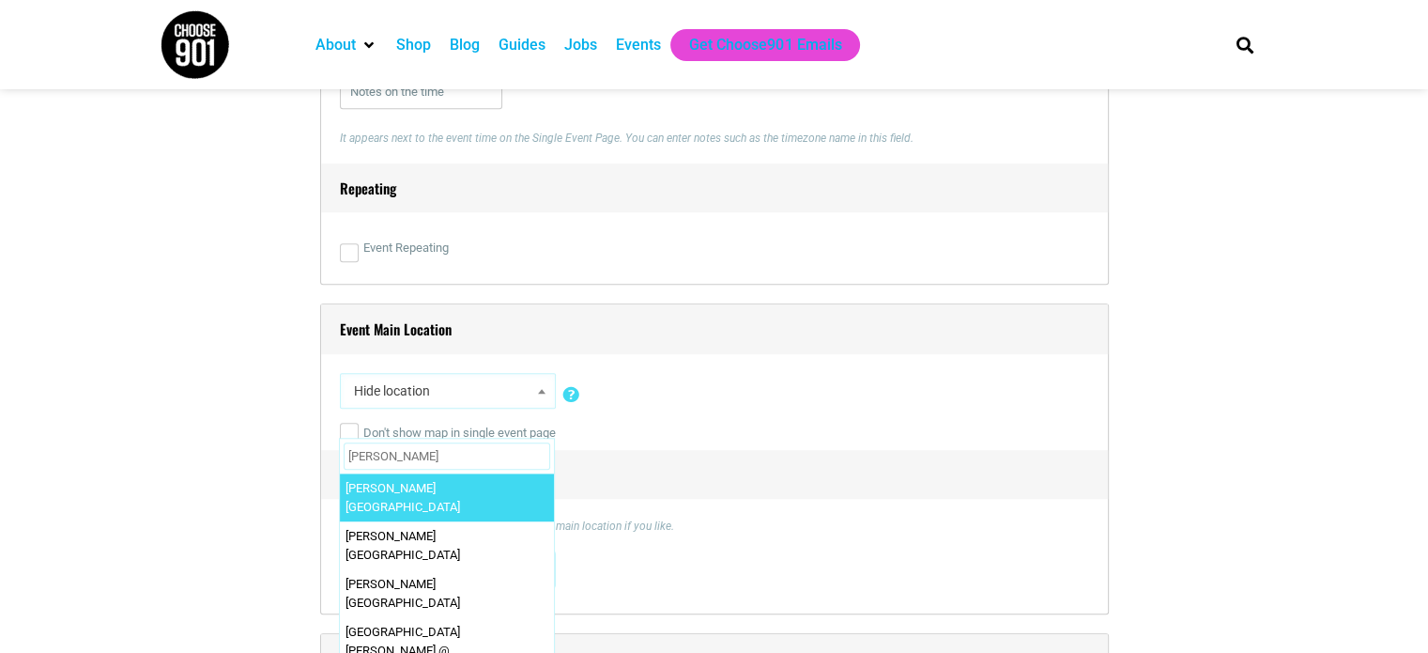
type input "Brooks"
select select "4685"
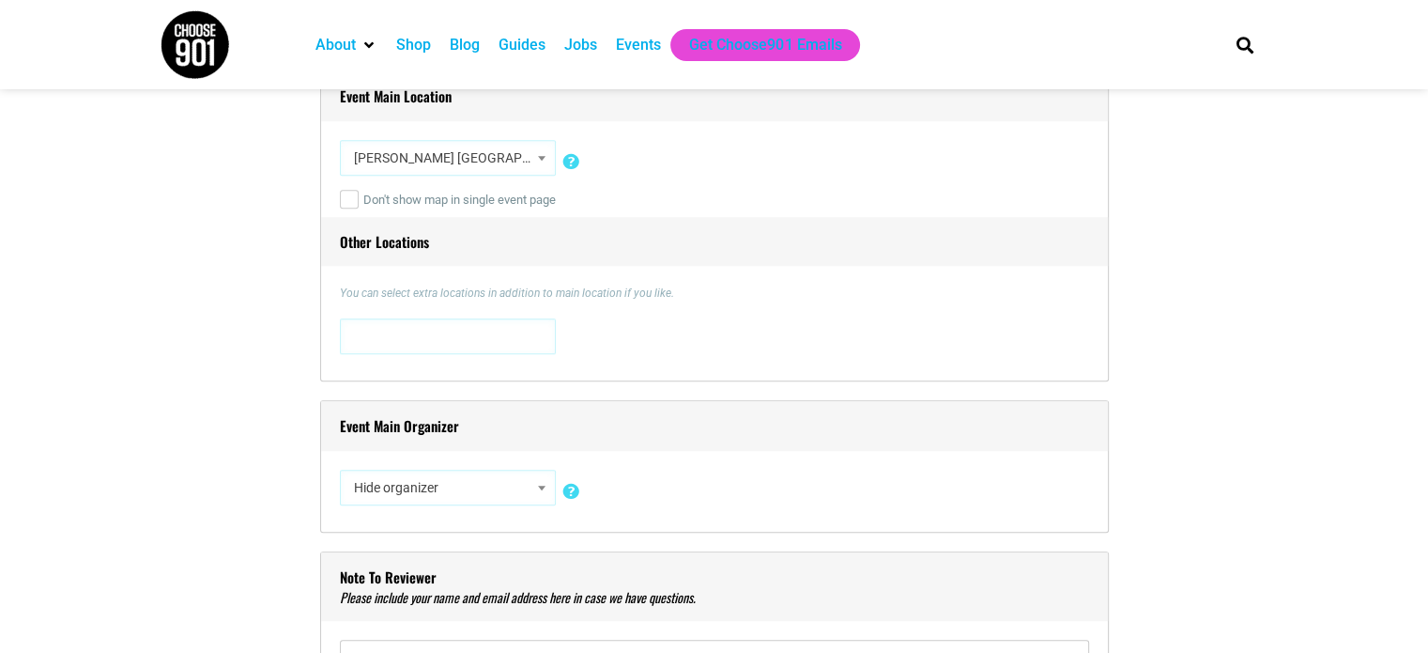
scroll to position [1408, 0]
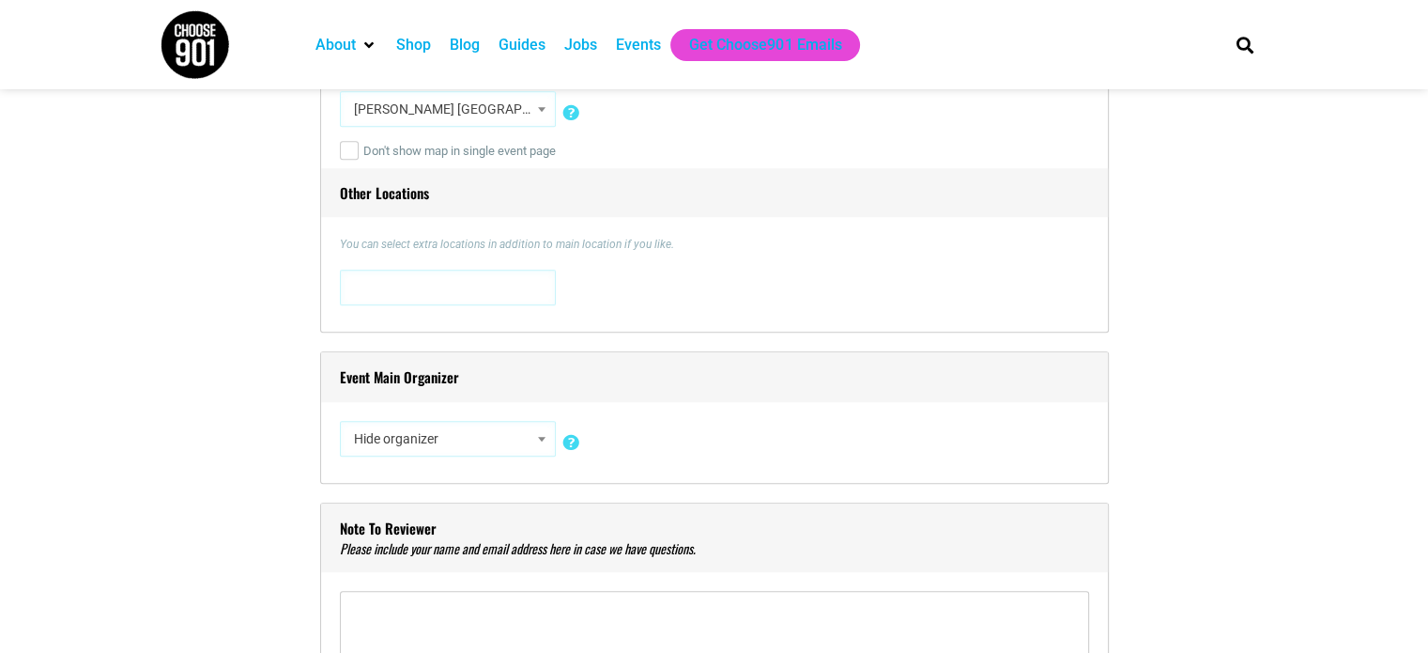
click at [468, 463] on div "Event Main Organizer Hide organizer Insert a new organizer #UpTheVote901 17 Ber…" at bounding box center [714, 417] width 789 height 132
select select "3237"
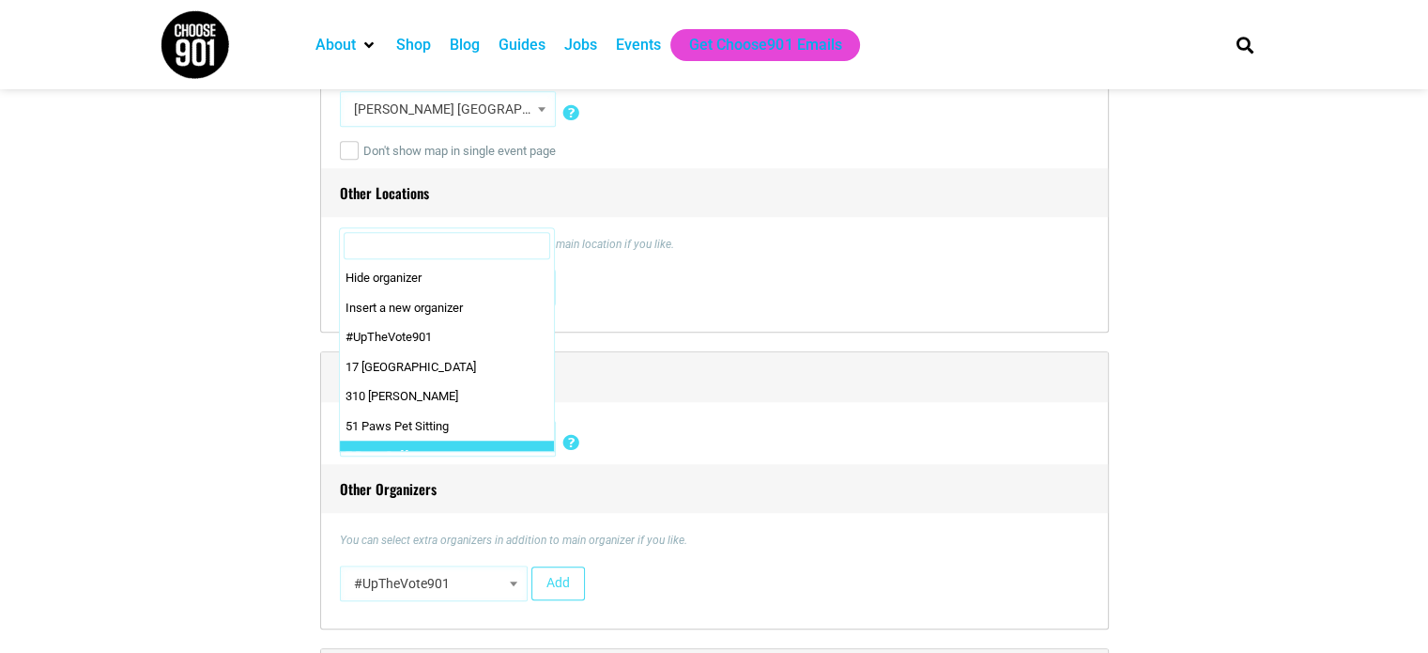
scroll to position [147, 0]
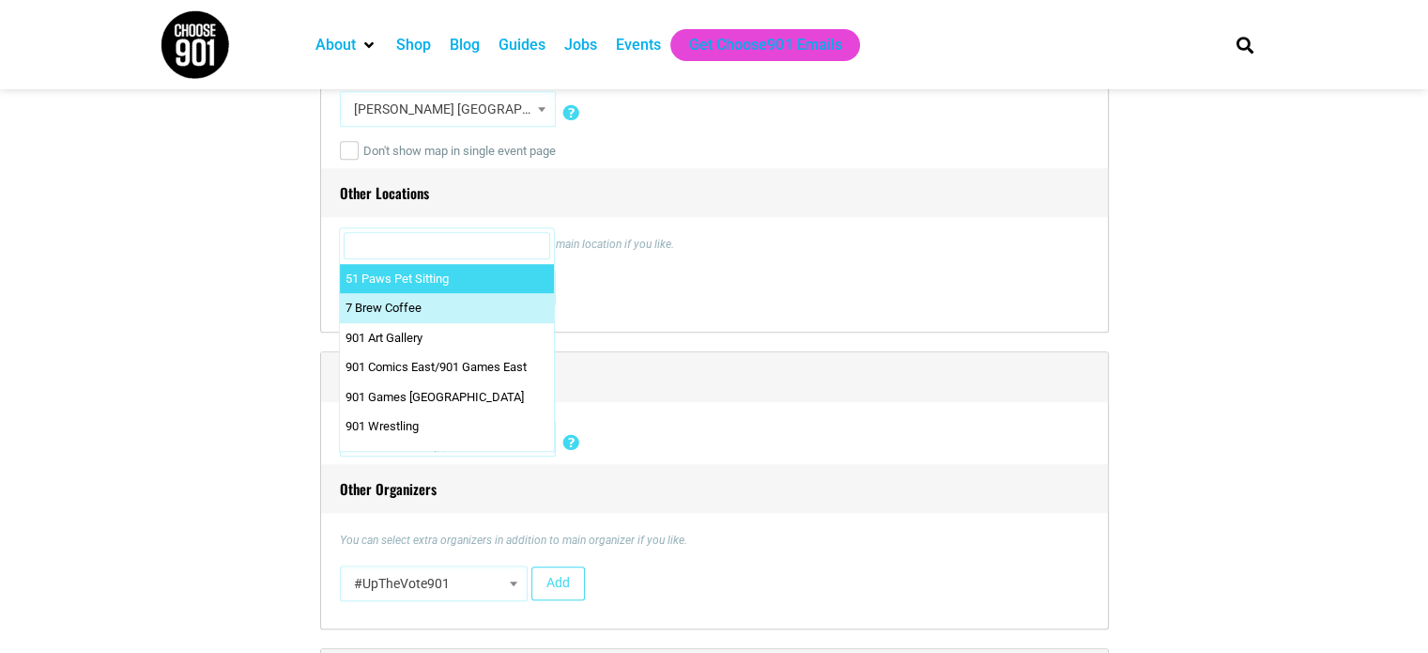
click at [431, 247] on input "Search" at bounding box center [447, 246] width 207 height 28
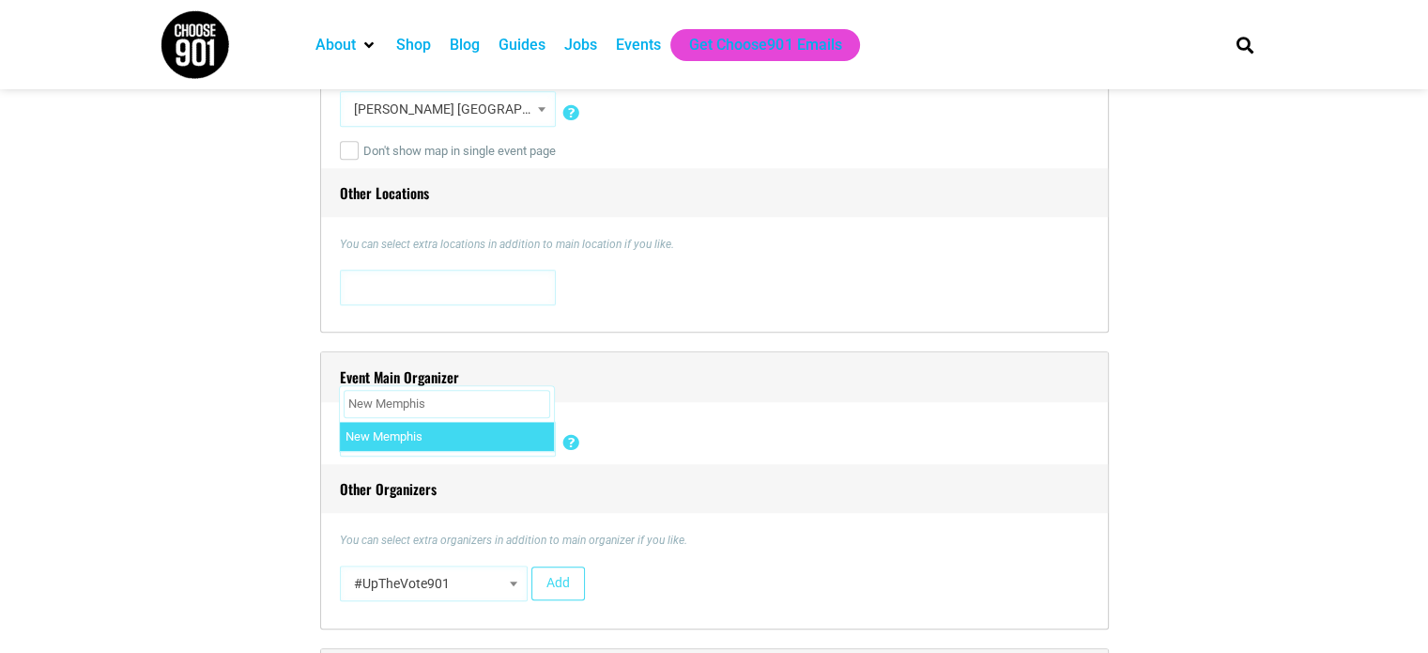
type input "New Memphis"
select select "1609"
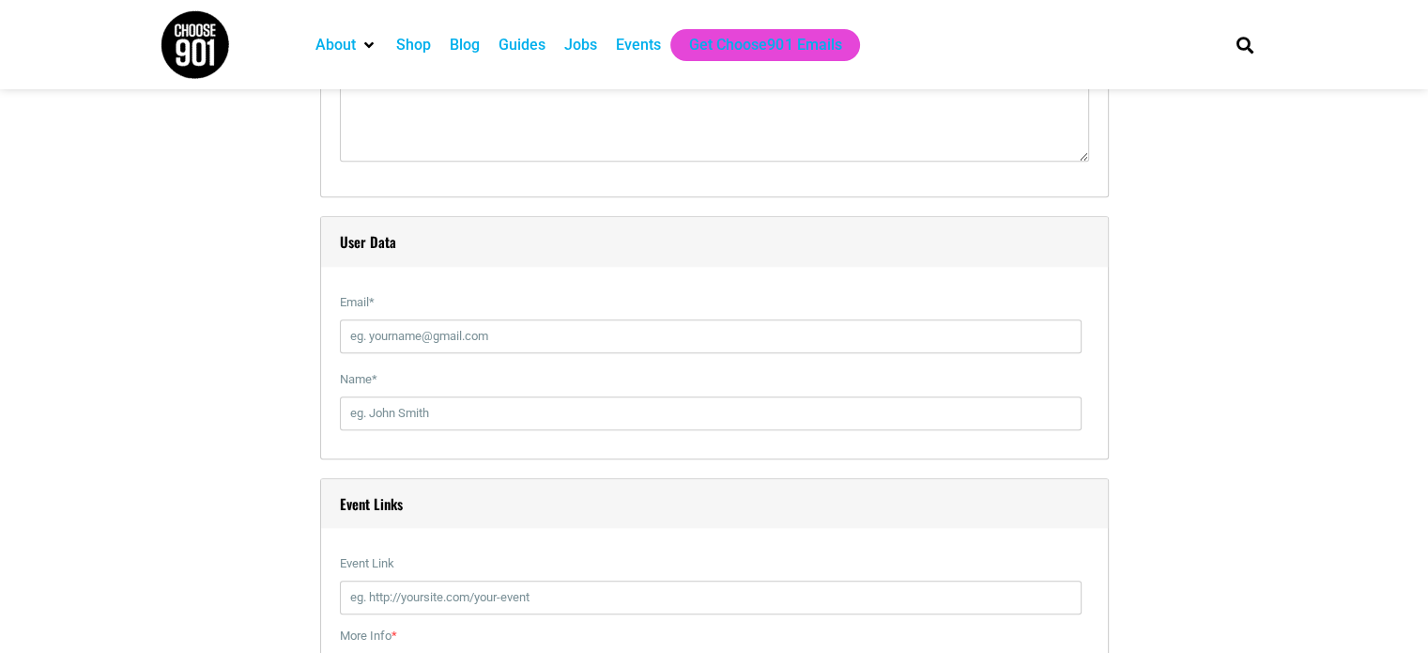
scroll to position [2066, 0]
click at [340, 312] on input "Email *" at bounding box center [711, 329] width 742 height 34
type input "[EMAIL_ADDRESS][DOMAIN_NAME]"
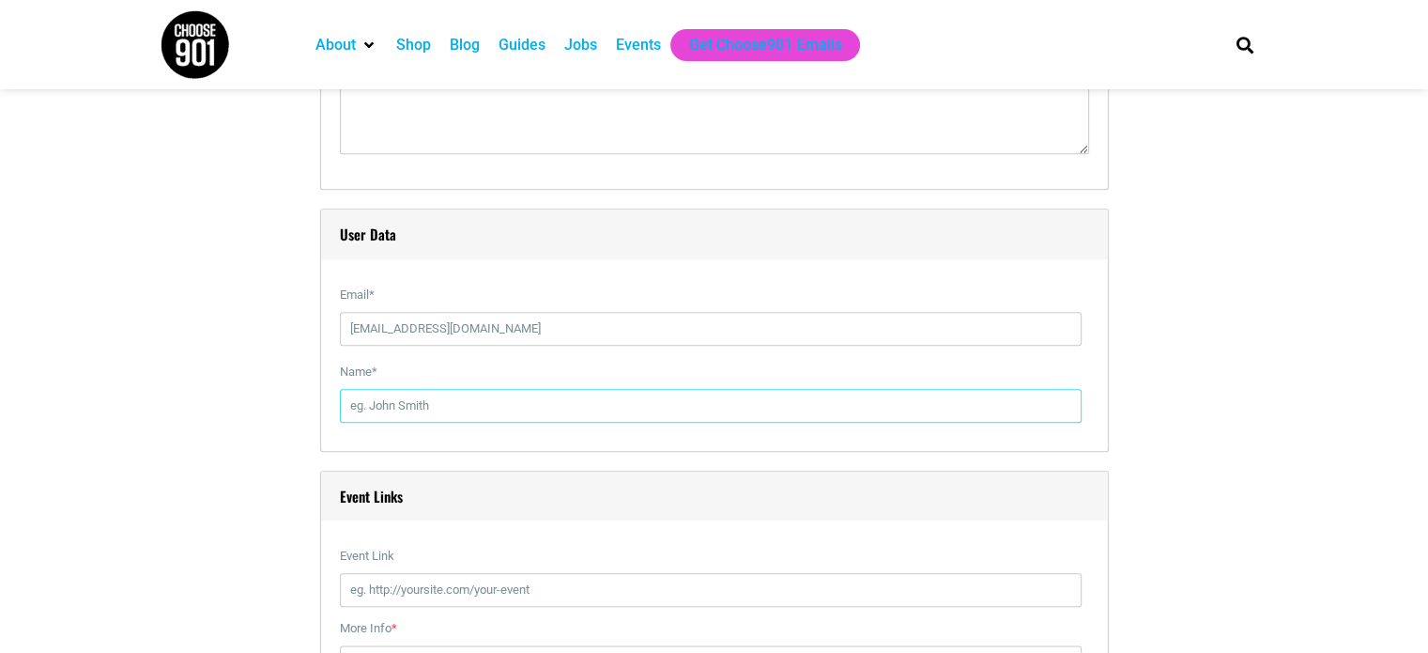
click at [413, 398] on input "Name *" at bounding box center [711, 406] width 742 height 34
type input "[PERSON_NAME]"
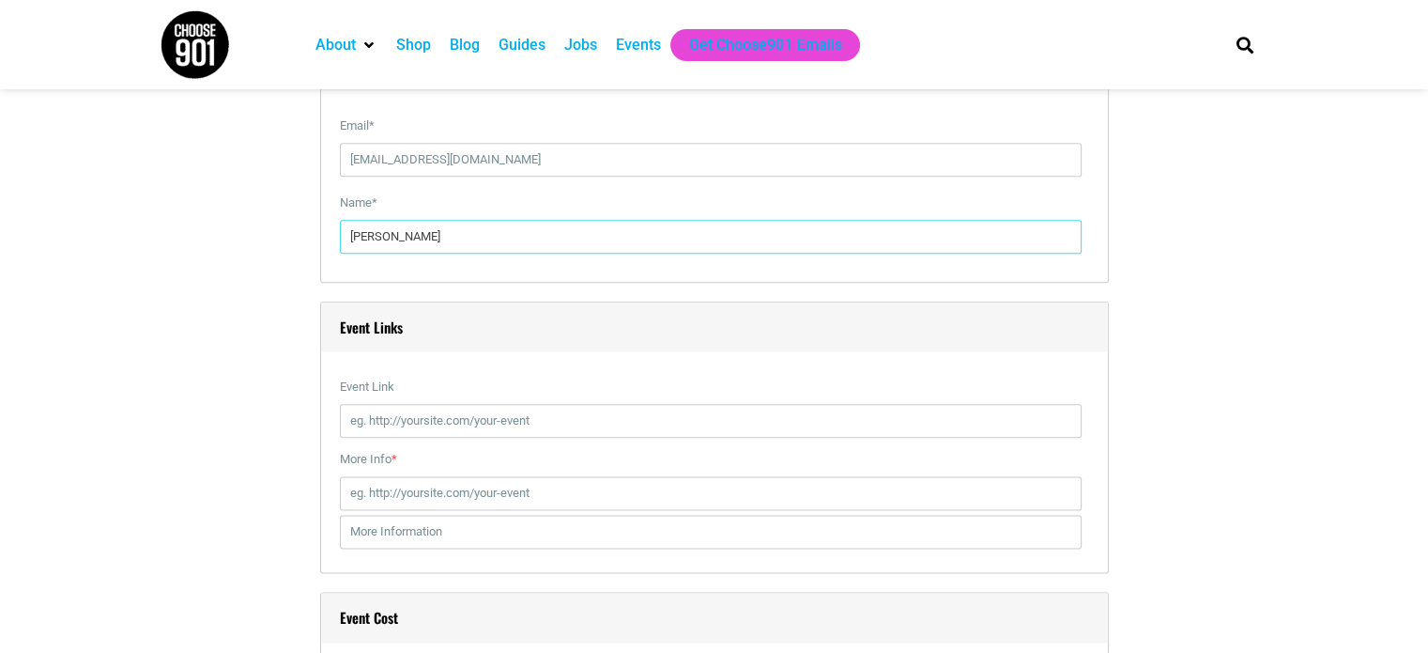
scroll to position [2254, 0]
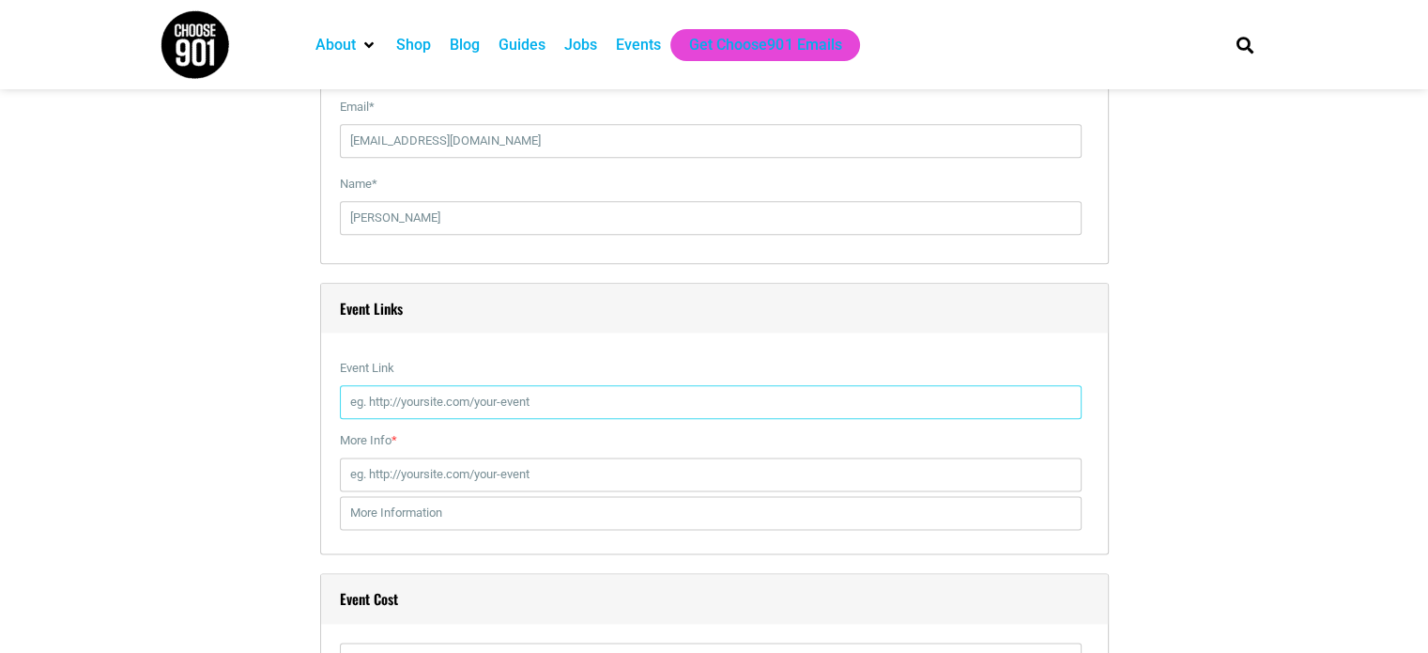
click at [414, 386] on input "Event Link" at bounding box center [711, 402] width 742 height 34
paste input "https://www.tfaforms.com/5175778"
type input "https://www.tfaforms.com/5175778"
click at [433, 476] on input "More Info *" at bounding box center [711, 474] width 742 height 34
paste input "https://www.tfaforms.com/5175778"
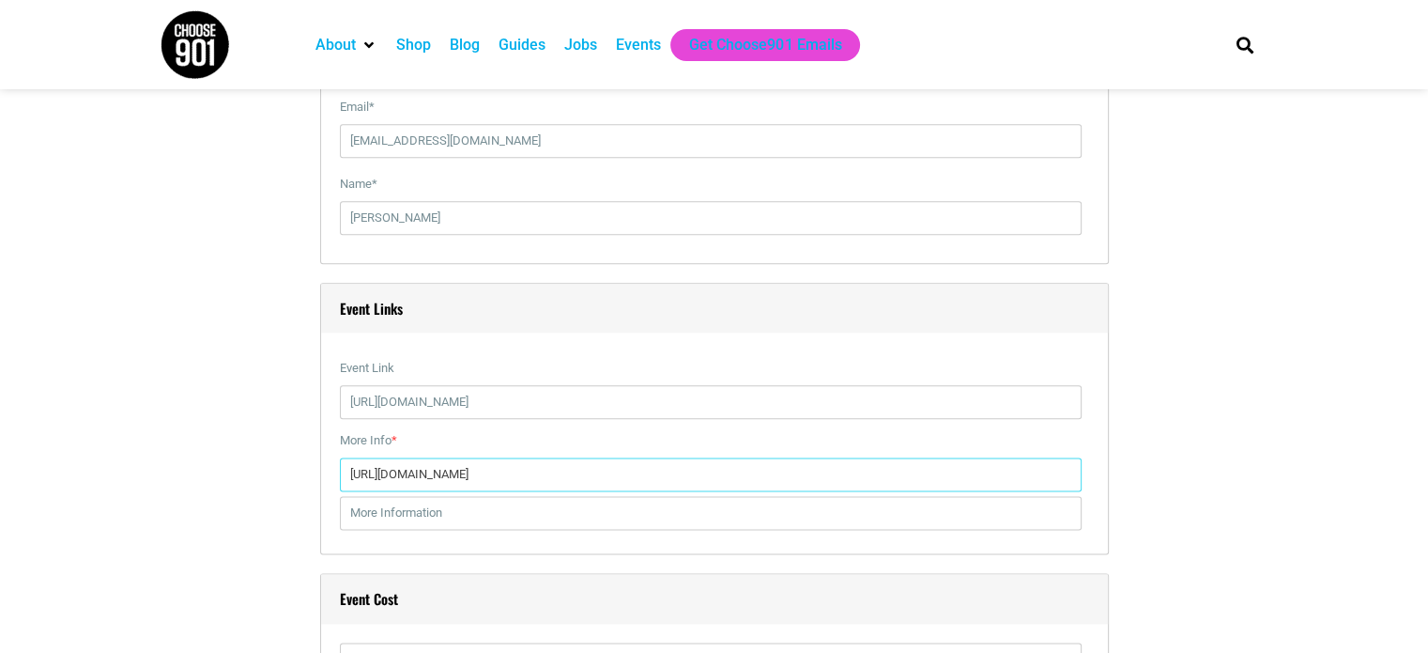
type input "https://www.tfaforms.com/5175778"
click at [393, 520] on input "text" at bounding box center [711, 513] width 742 height 34
type input "RSVP for this free event here!"
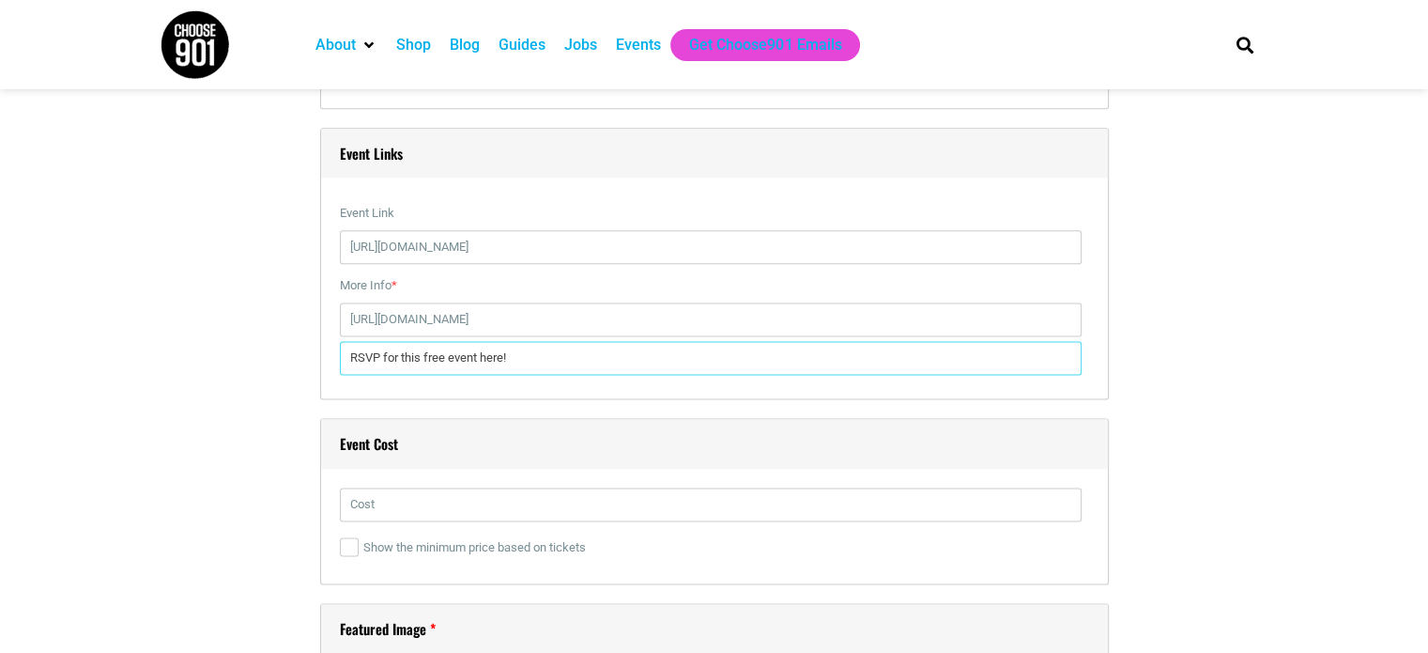
scroll to position [2441, 0]
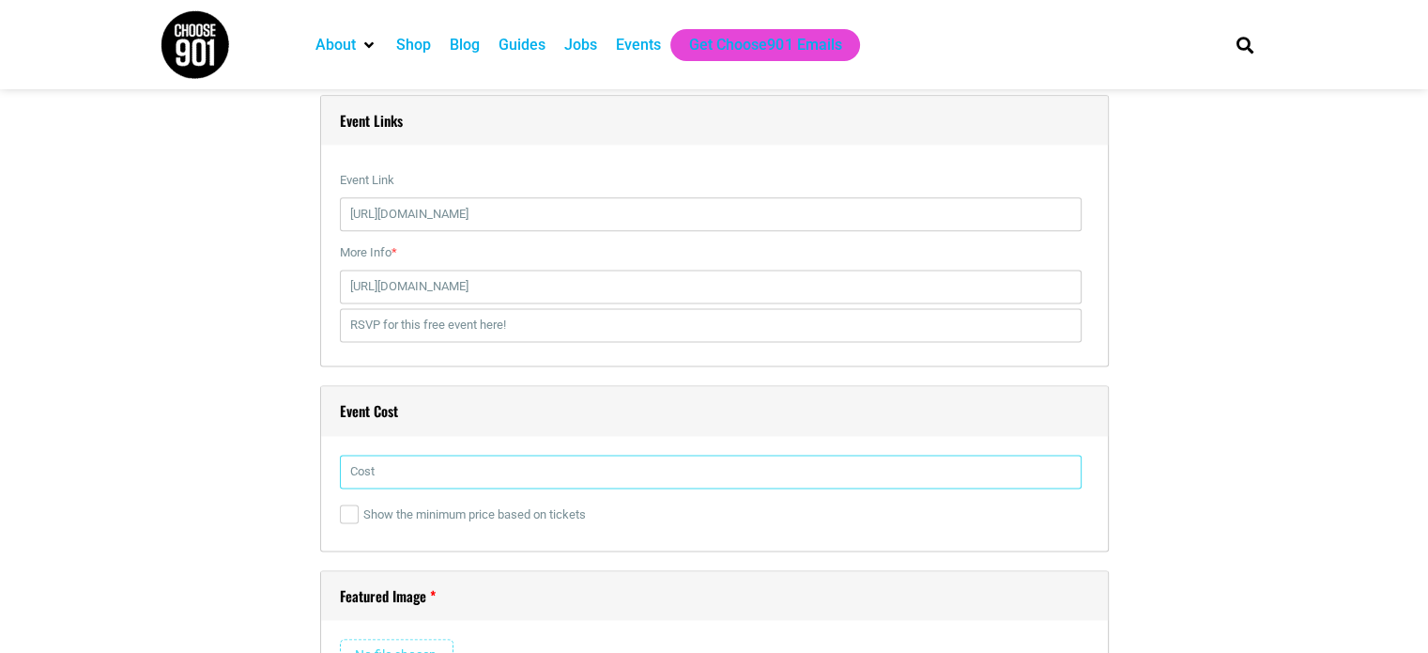
click at [476, 461] on input "text" at bounding box center [711, 471] width 742 height 34
type input "free"
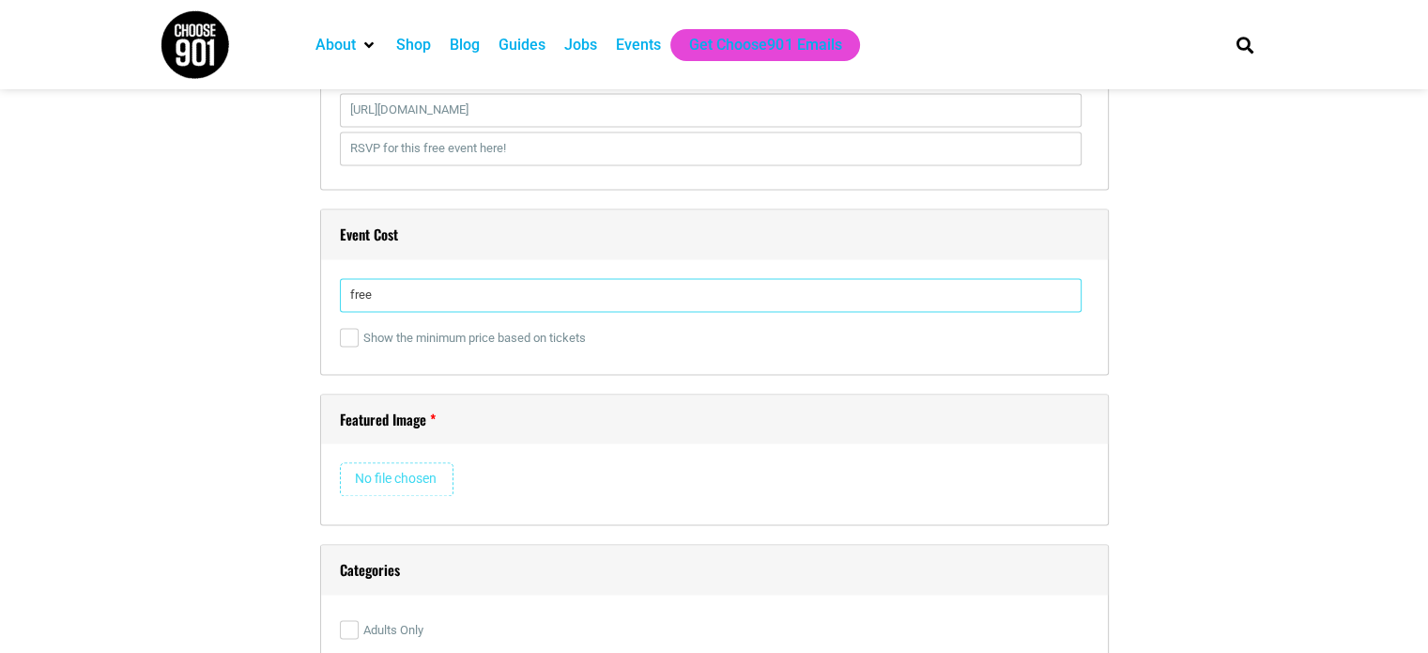
scroll to position [2629, 0]
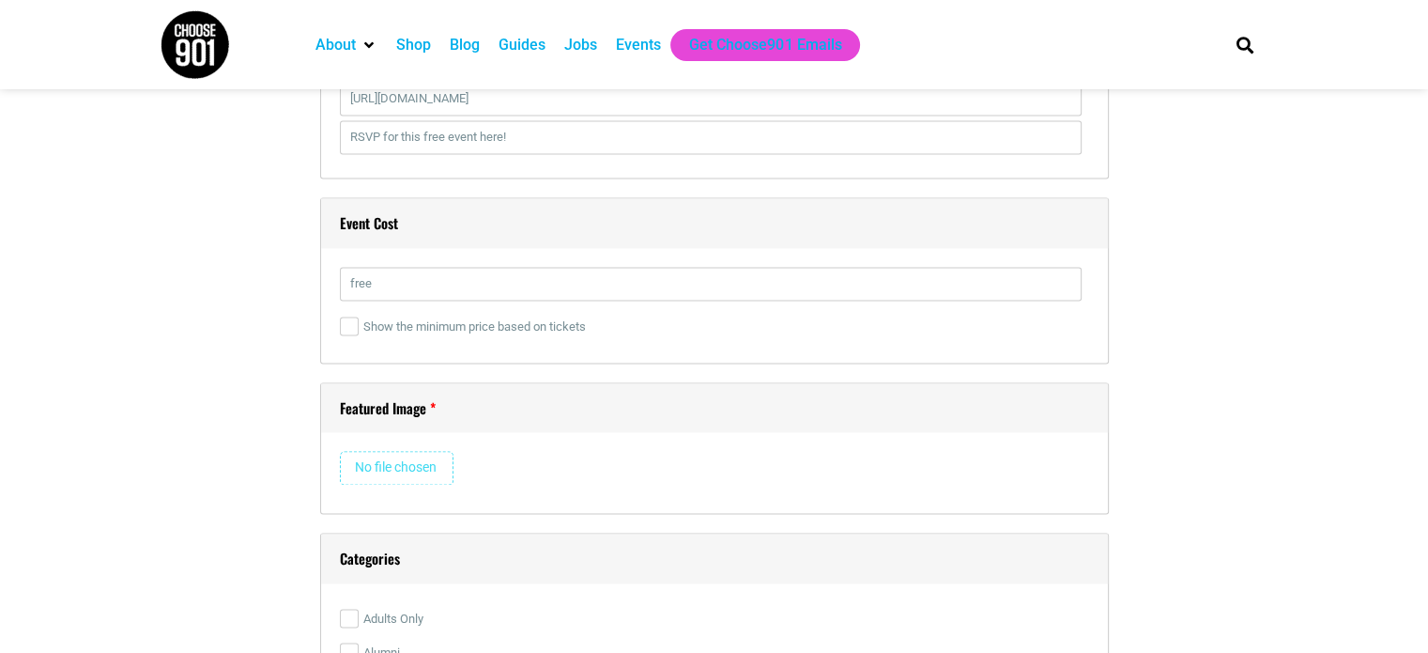
click at [437, 469] on input "file" at bounding box center [397, 468] width 114 height 34
type input "C:\fakepath\Memphis 101 Pre Roll 2025.jpg"
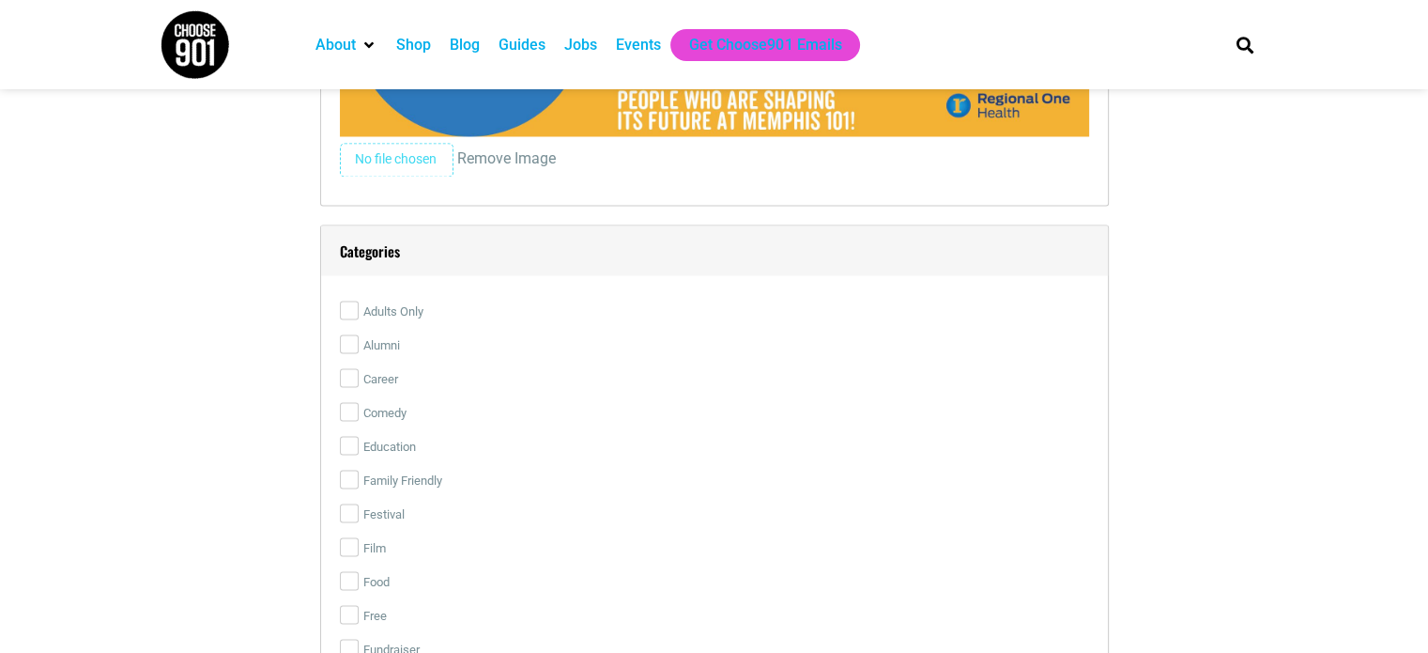
scroll to position [3380, 0]
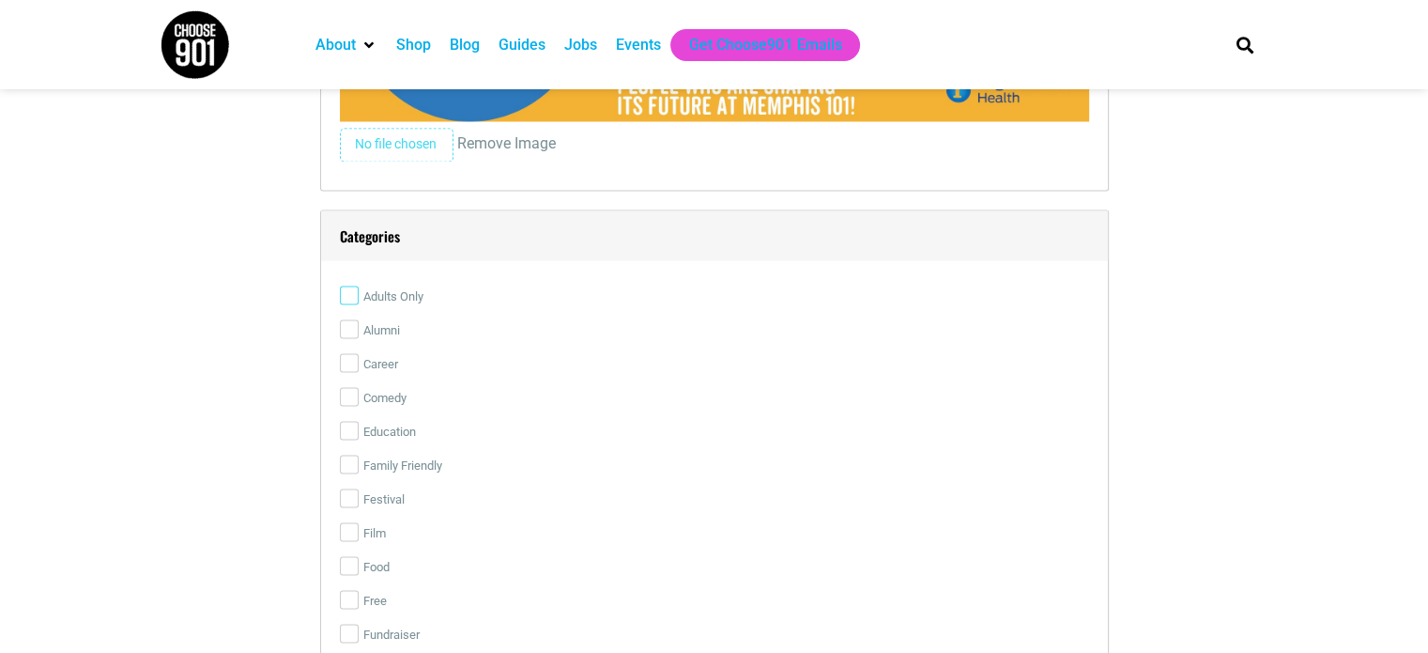
click at [346, 288] on input "Adults Only" at bounding box center [349, 294] width 19 height 19
checkbox input "true"
click at [343, 592] on input "Free" at bounding box center [349, 599] width 19 height 19
checkbox input "true"
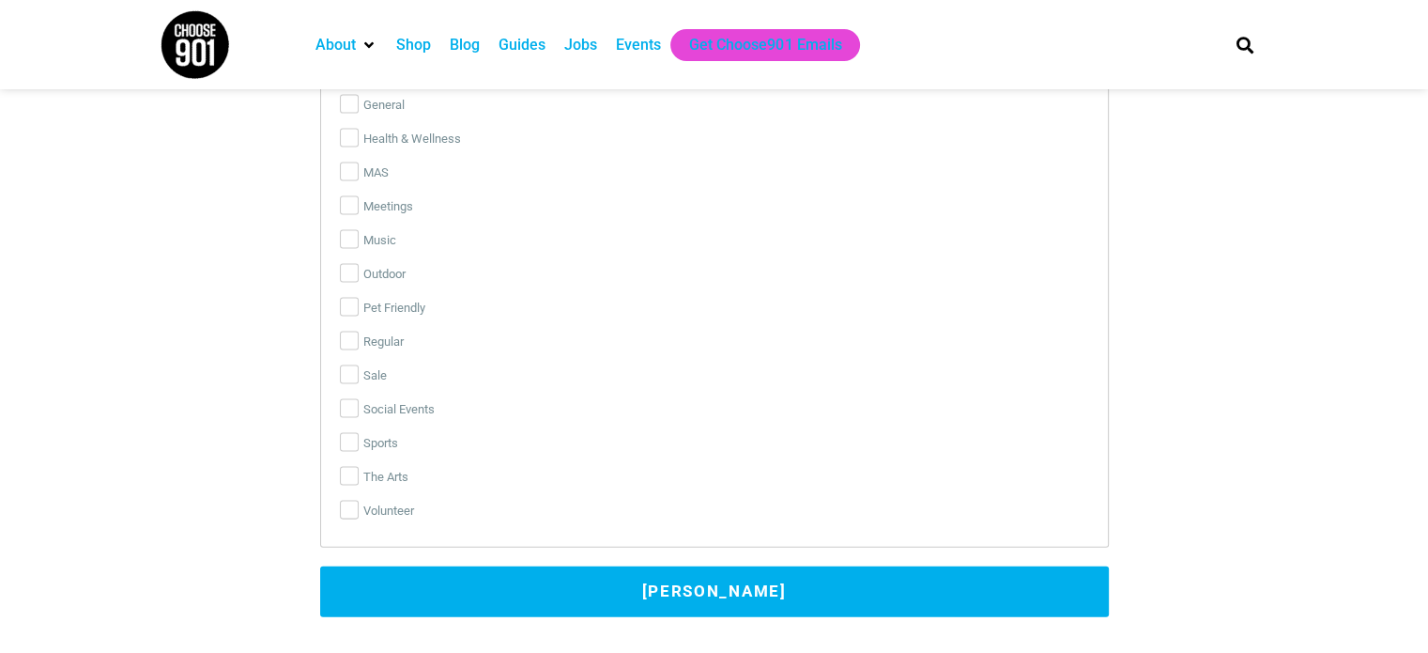
scroll to position [3944, 0]
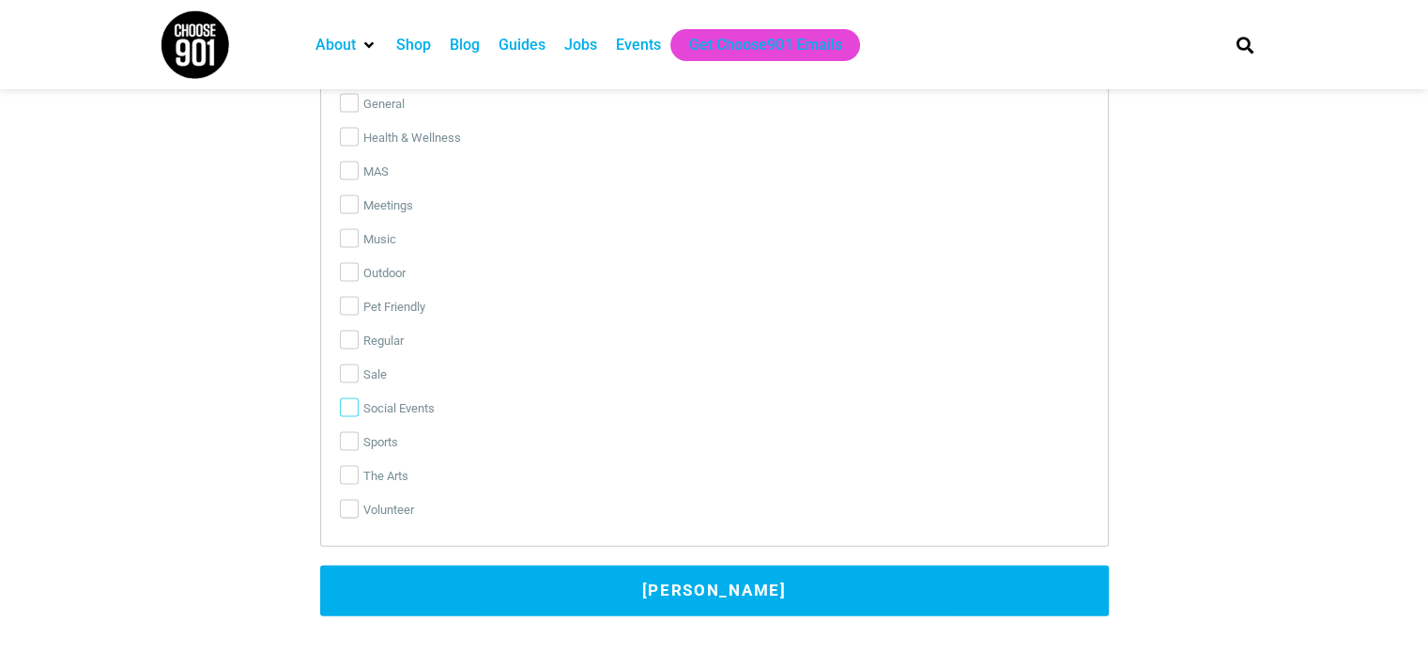
click at [349, 405] on input "Social Events" at bounding box center [349, 407] width 19 height 19
checkbox input "true"
click at [751, 589] on button "[PERSON_NAME]" at bounding box center [714, 590] width 789 height 51
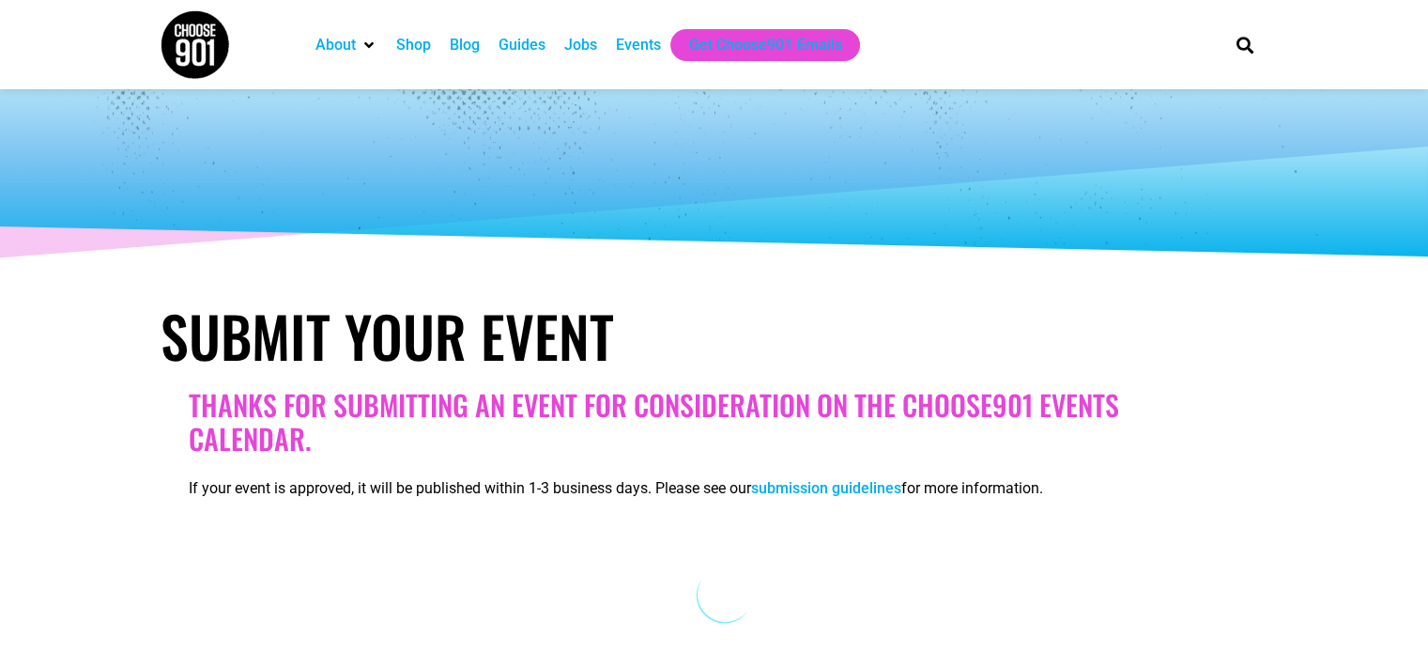
scroll to position [0, 0]
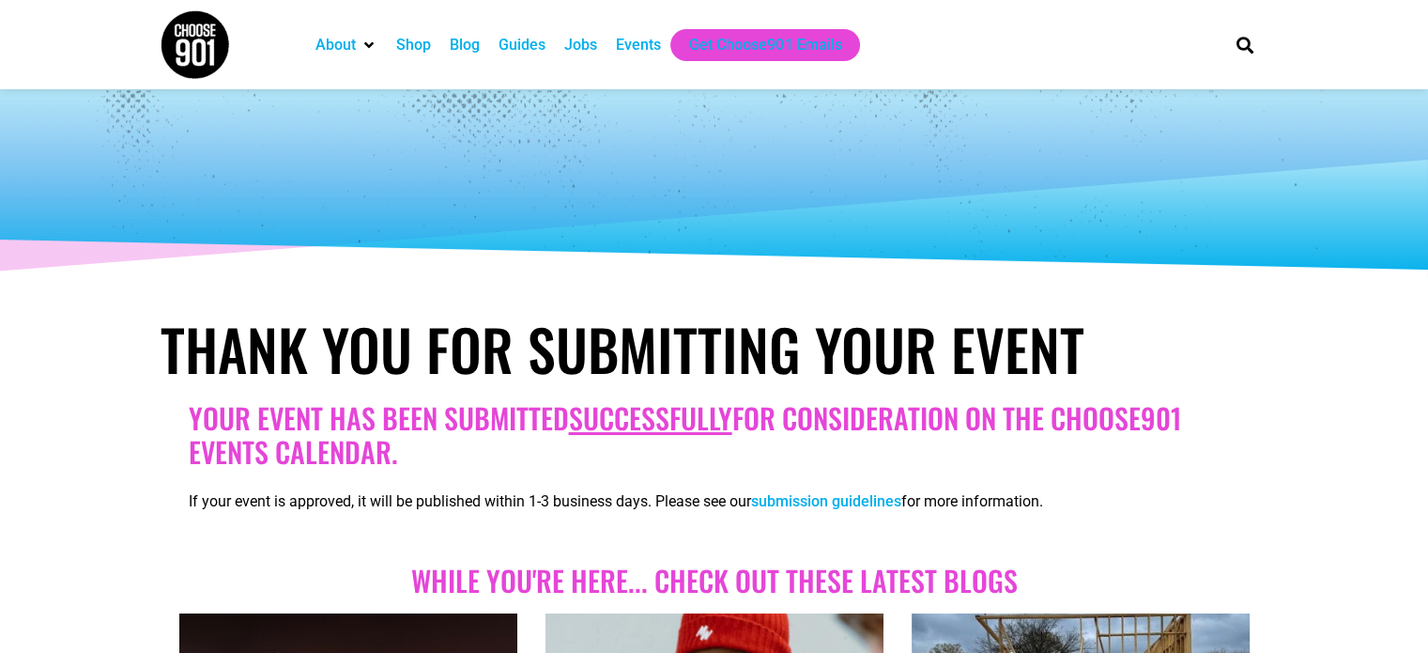
click at [617, 52] on div "Events" at bounding box center [638, 45] width 45 height 23
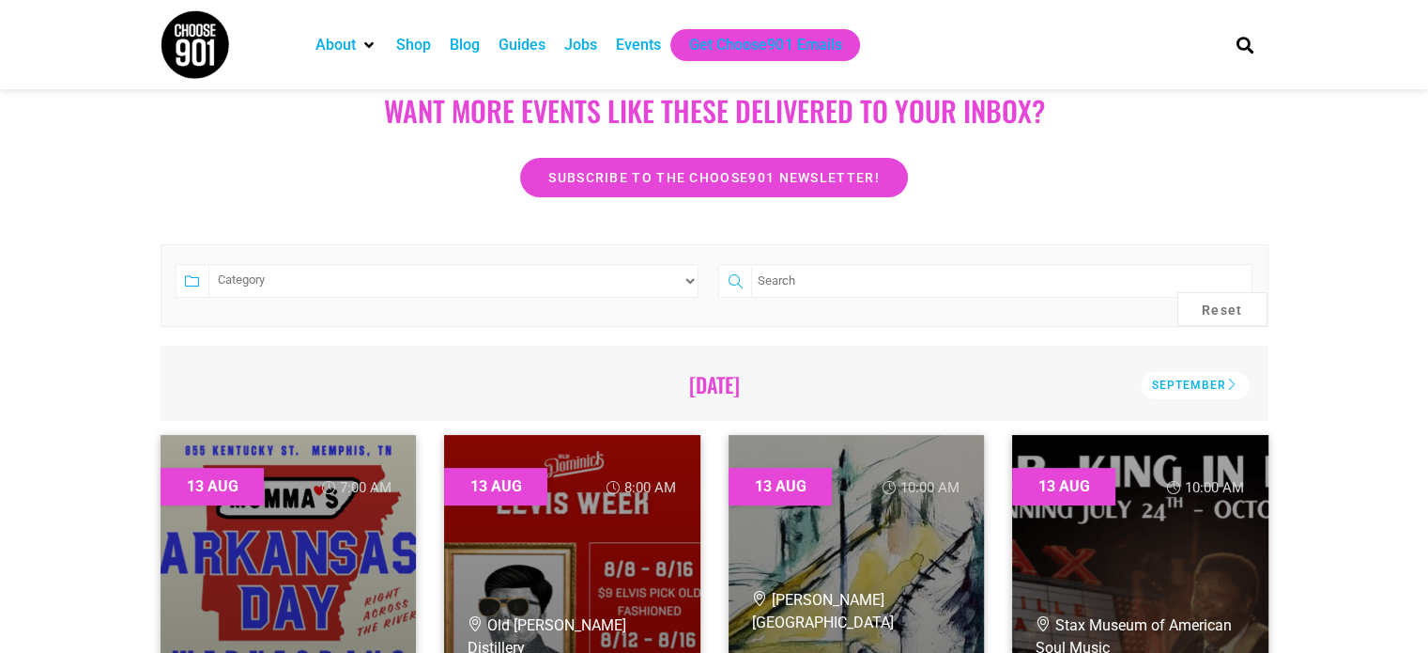
scroll to position [282, 0]
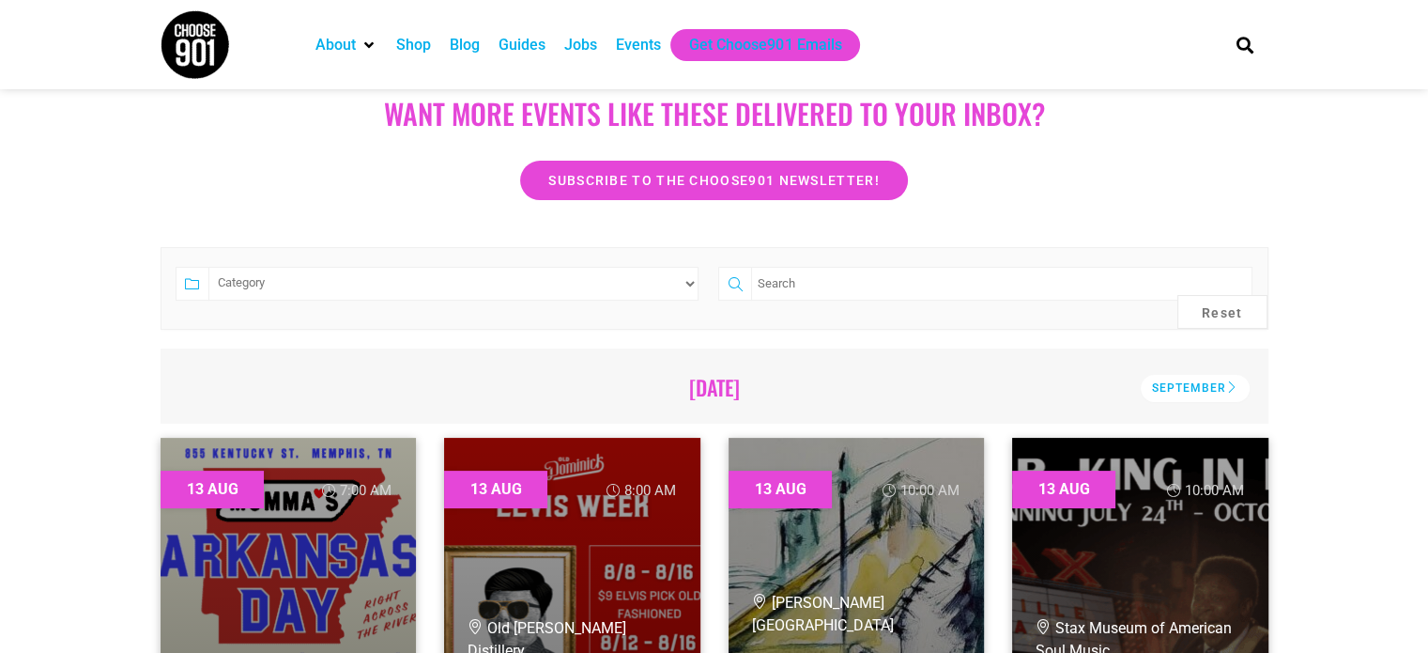
click at [578, 273] on select "Category Adults Only Career Comedy Education Family Friendly Festival Film Food…" at bounding box center [453, 284] width 491 height 34
click at [1208, 391] on div "September" at bounding box center [1195, 388] width 109 height 27
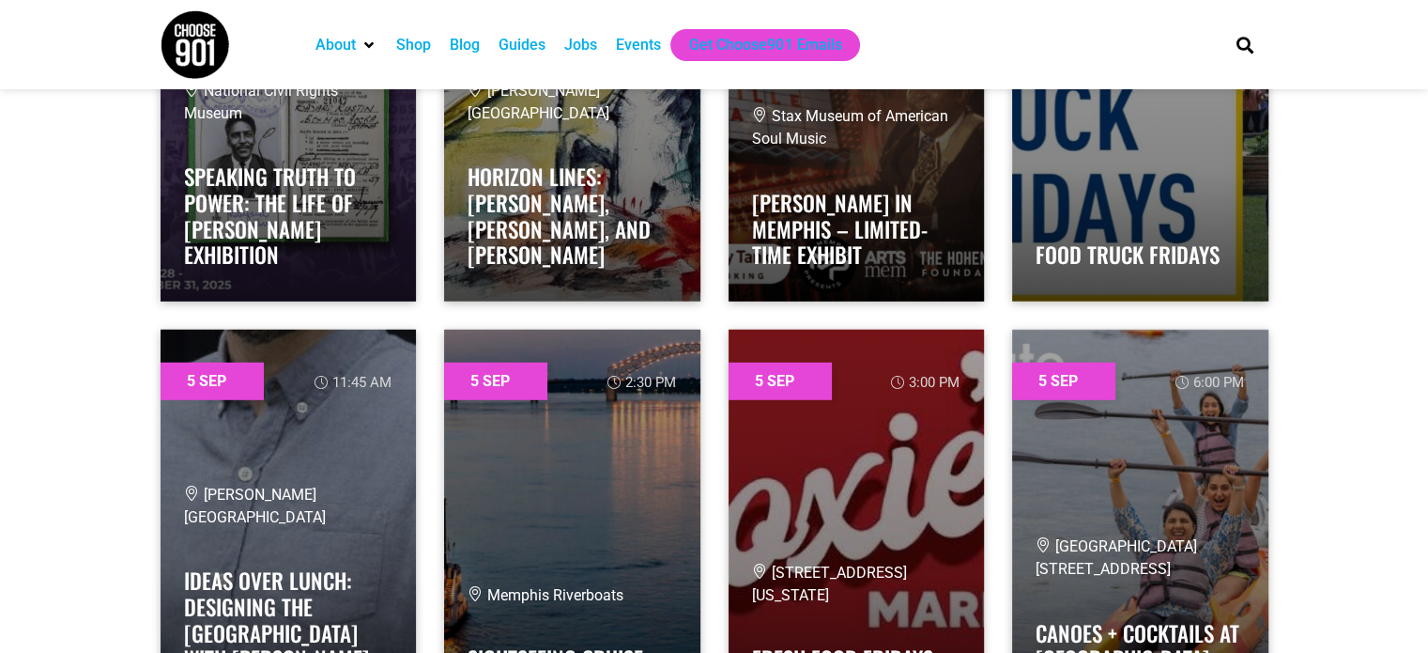
scroll to position [0, 0]
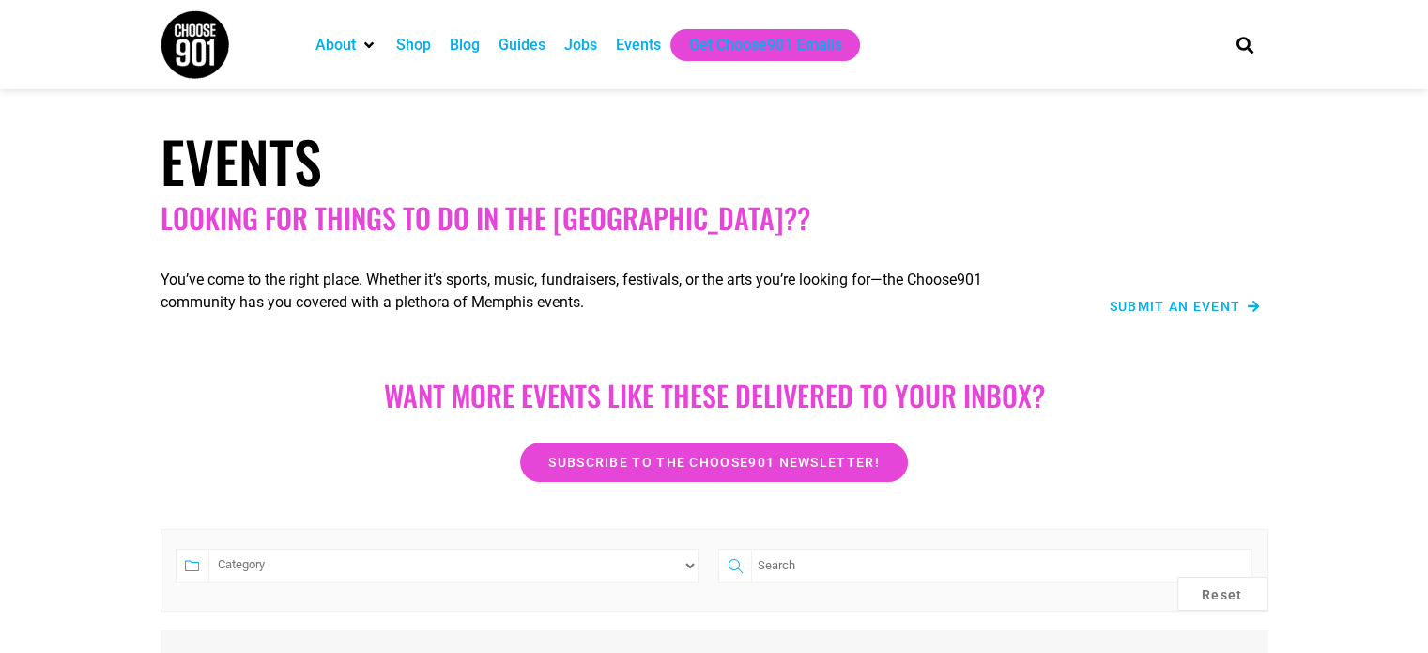
click at [1232, 308] on span "Submit an Event" at bounding box center [1175, 306] width 131 height 13
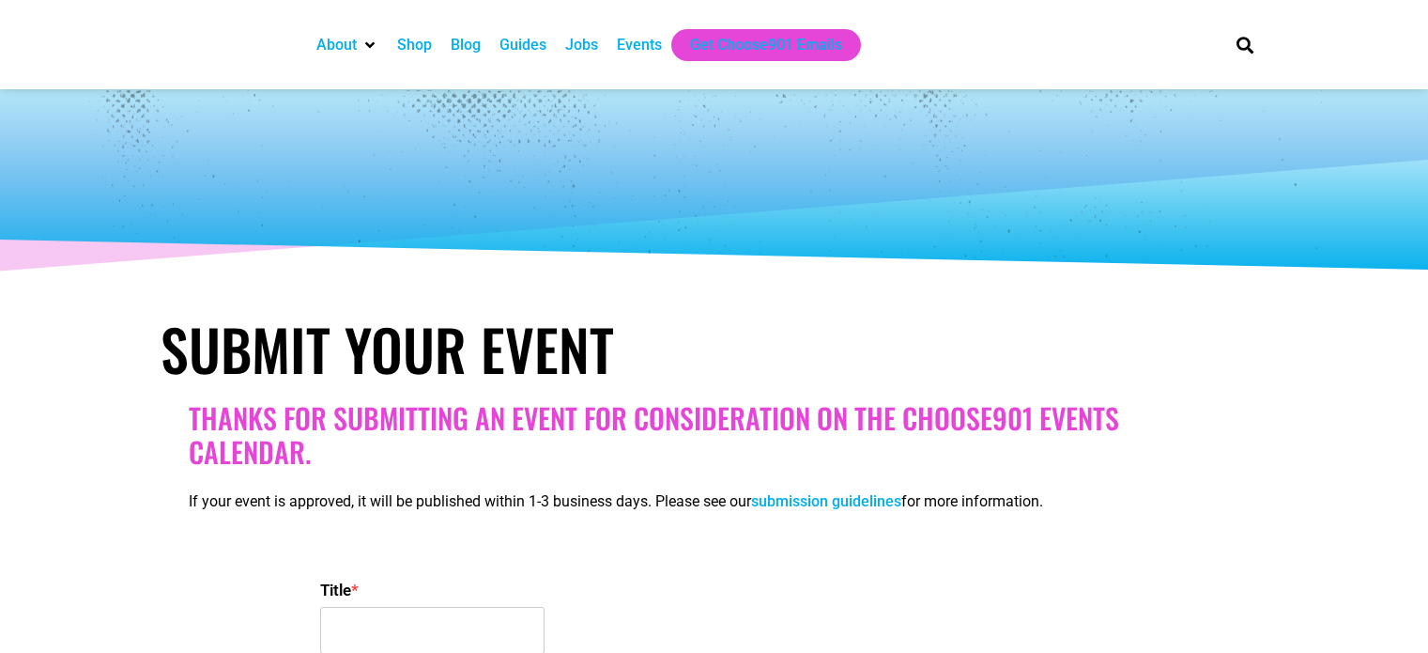
select select
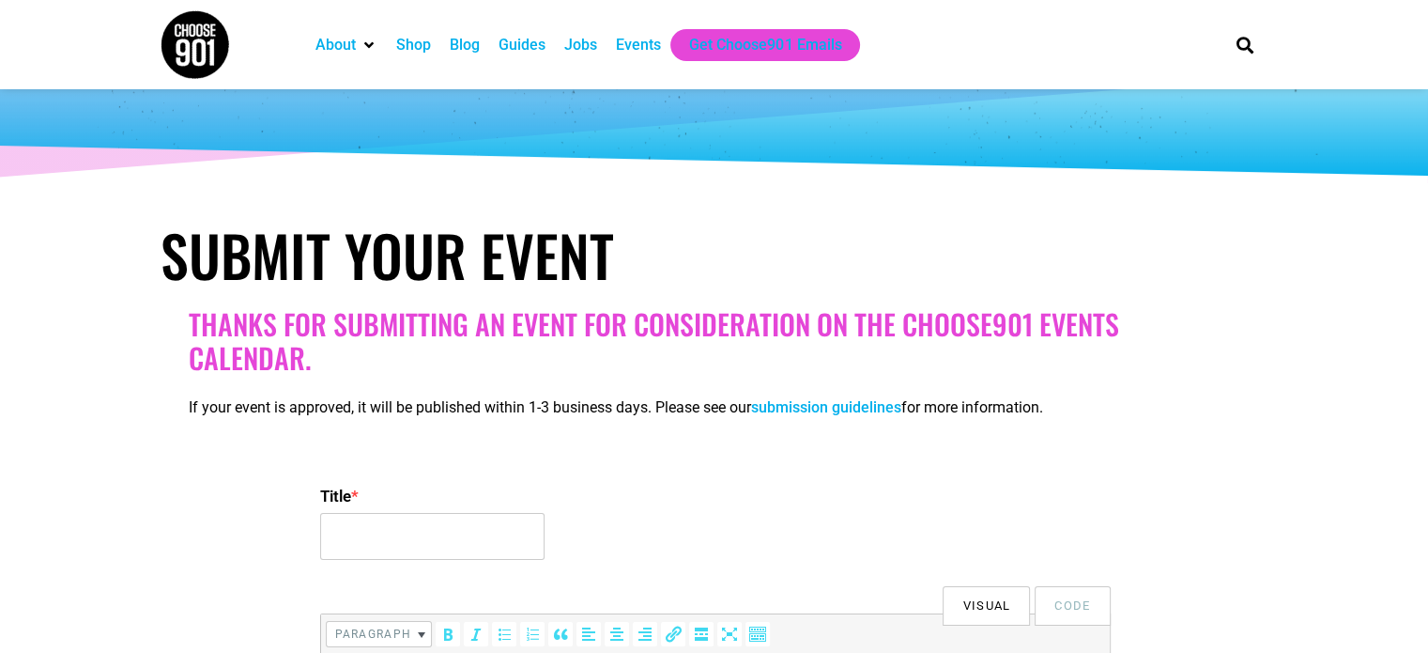
click at [428, 511] on label "Title *" at bounding box center [714, 496] width 789 height 34
click at [428, 513] on input "Title *" at bounding box center [432, 536] width 224 height 47
click at [432, 532] on input "Title *" at bounding box center [432, 536] width 224 height 47
type input "Navigating the Nonprofit World Workshop"
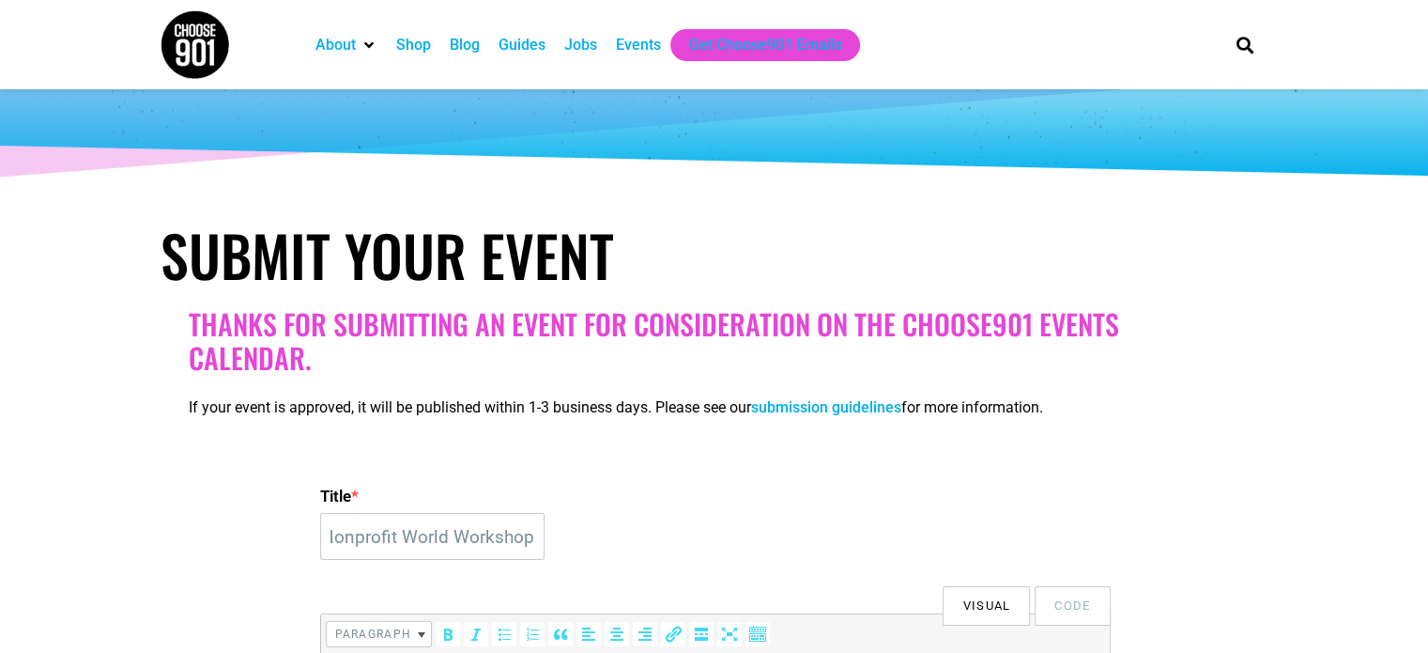
click at [605, 563] on div "Title * Navigating the Nonprofit World Workshop" at bounding box center [714, 524] width 789 height 90
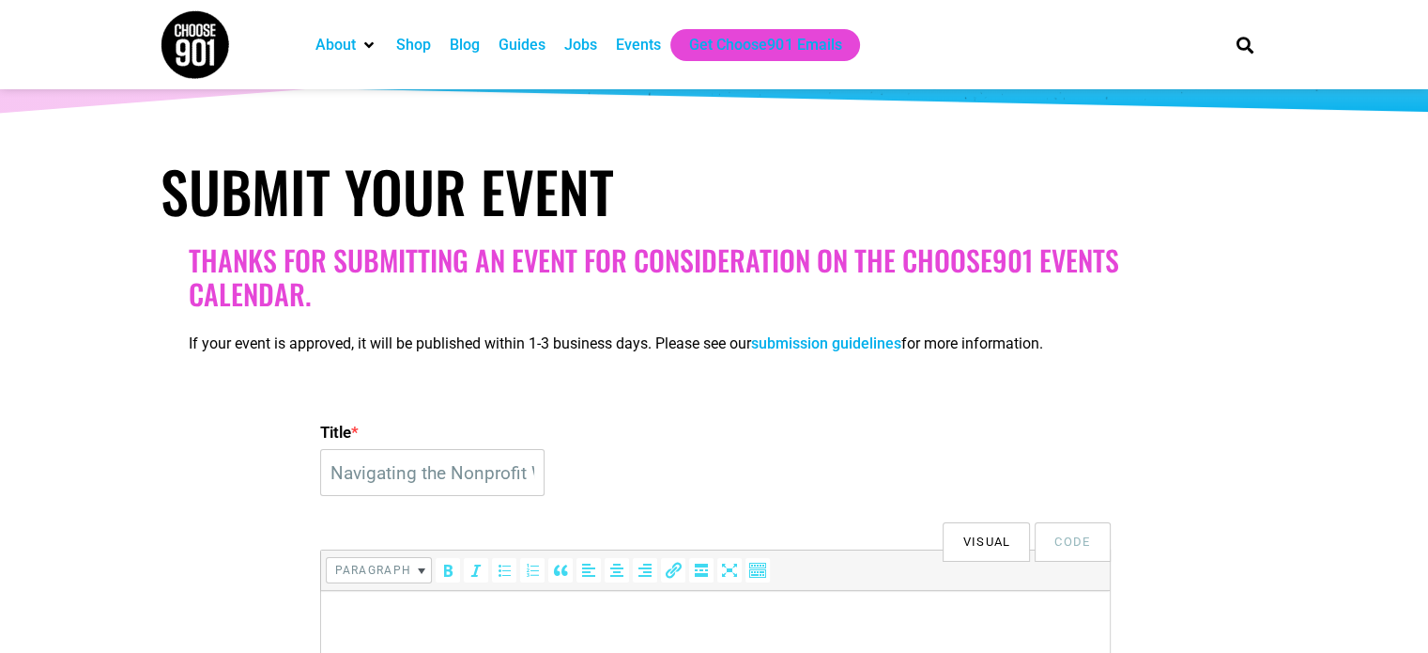
scroll to position [282, 0]
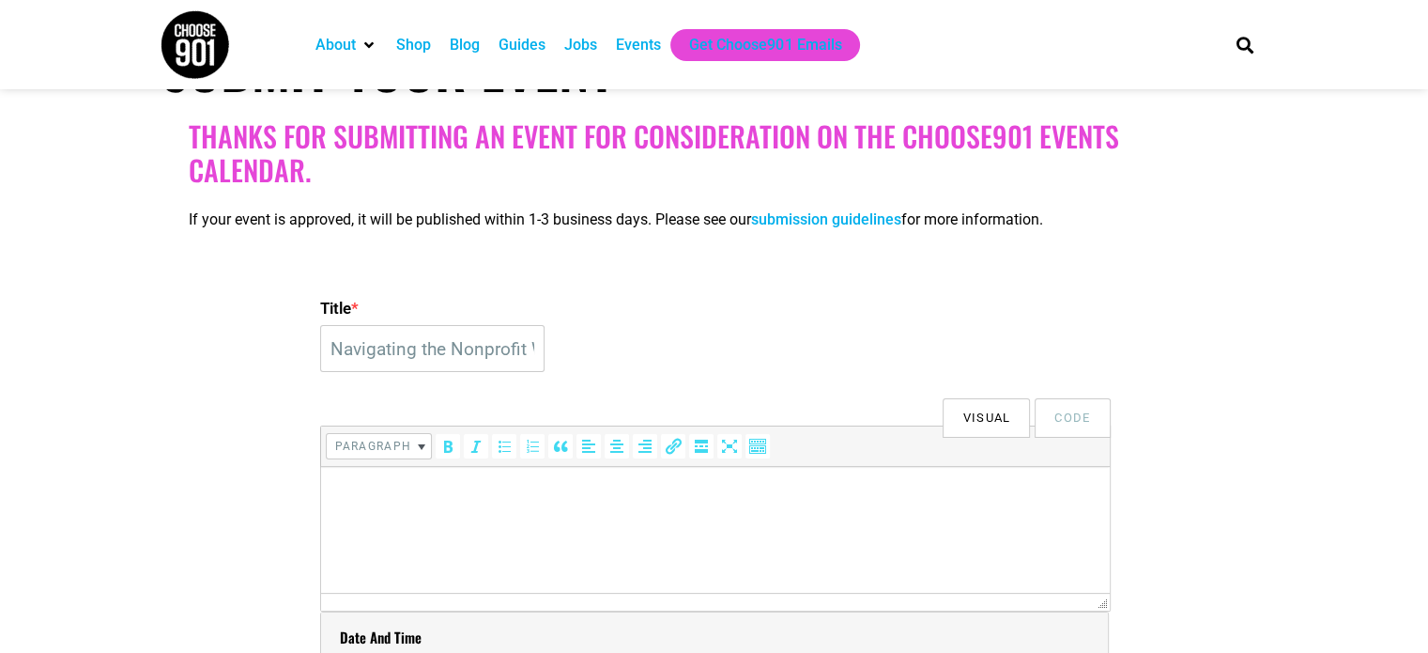
click at [381, 497] on p at bounding box center [715, 493] width 770 height 23
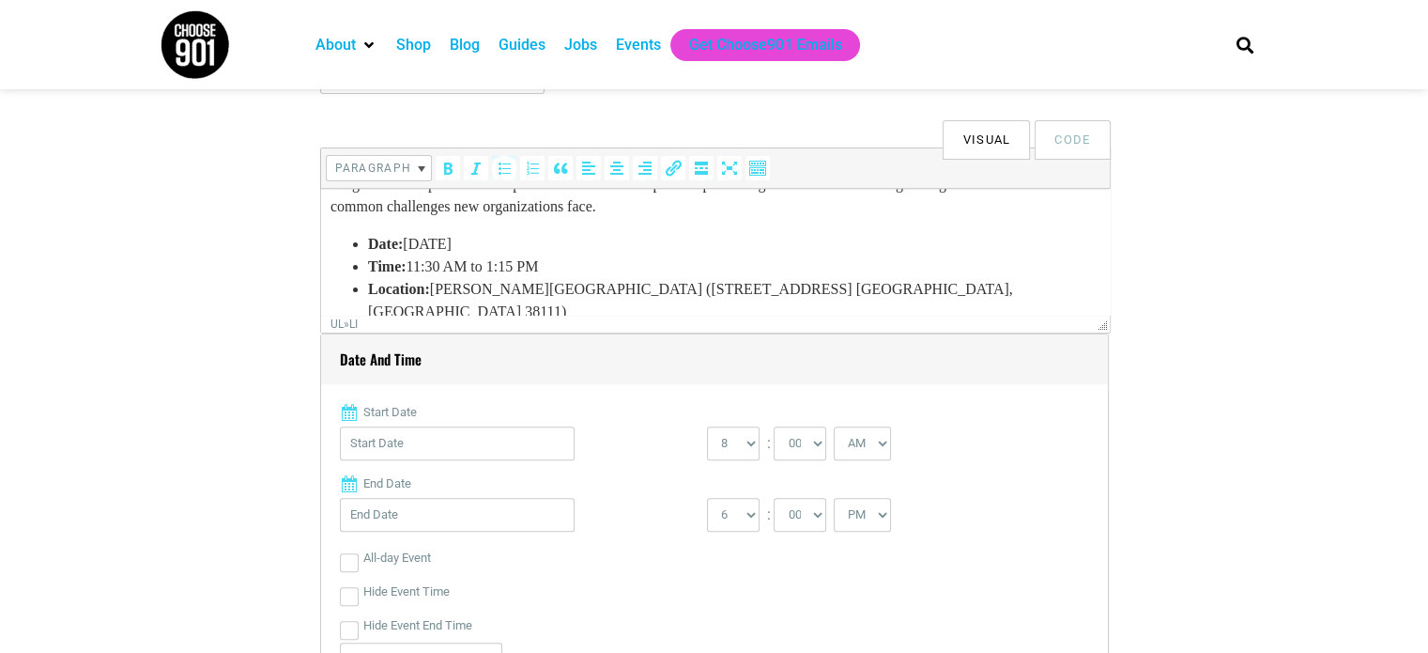
scroll to position [563, 0]
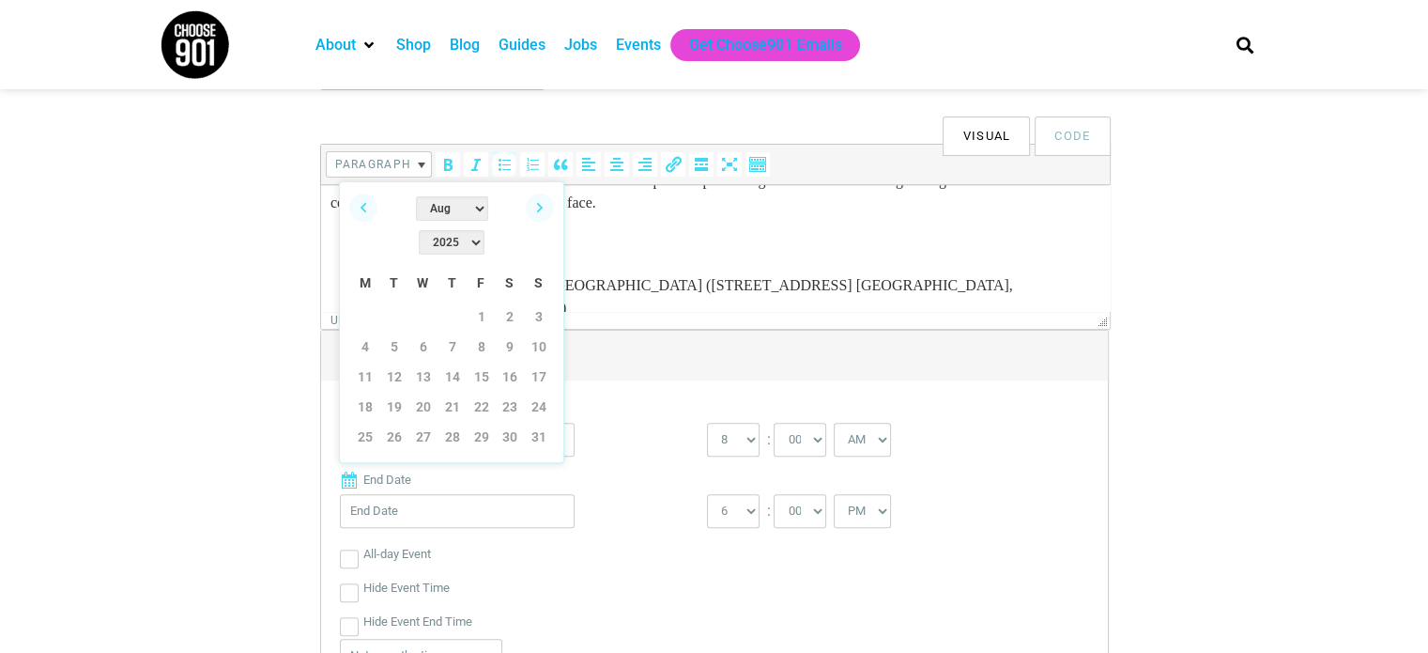
click at [435, 206] on select "Jan Feb Mar Apr May Jun Jul Aug Sep Oct Nov Dec" at bounding box center [452, 208] width 72 height 24
click at [402, 362] on link "16" at bounding box center [394, 376] width 28 height 28
type input "09/16/2025"
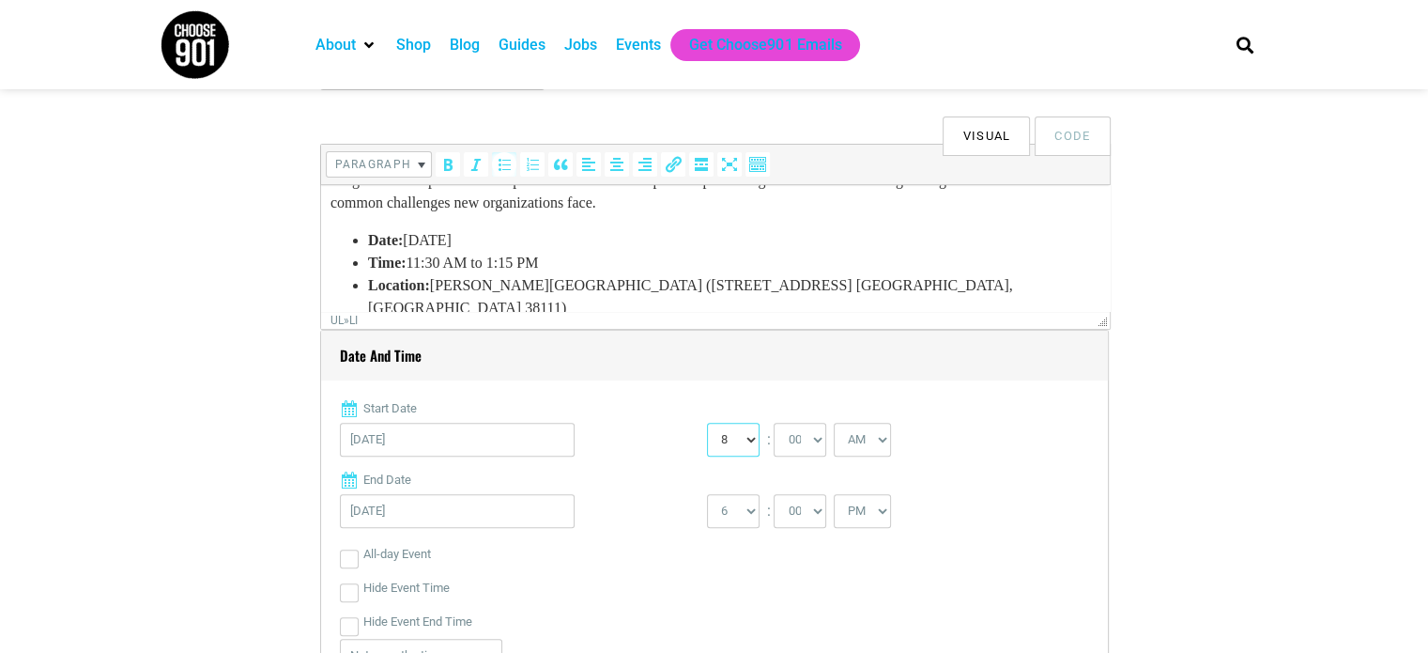
click at [744, 438] on select "0 1 2 3 4 5 6 7 8 9 10 11 12" at bounding box center [733, 440] width 53 height 34
select select "11"
click at [707, 423] on select "0 1 2 3 4 5 6 7 8 9 10 11 12" at bounding box center [733, 440] width 53 height 34
click at [806, 441] on select "00 05 10 15 20 25 30 35 40 45 50 55" at bounding box center [800, 440] width 53 height 34
select select "30"
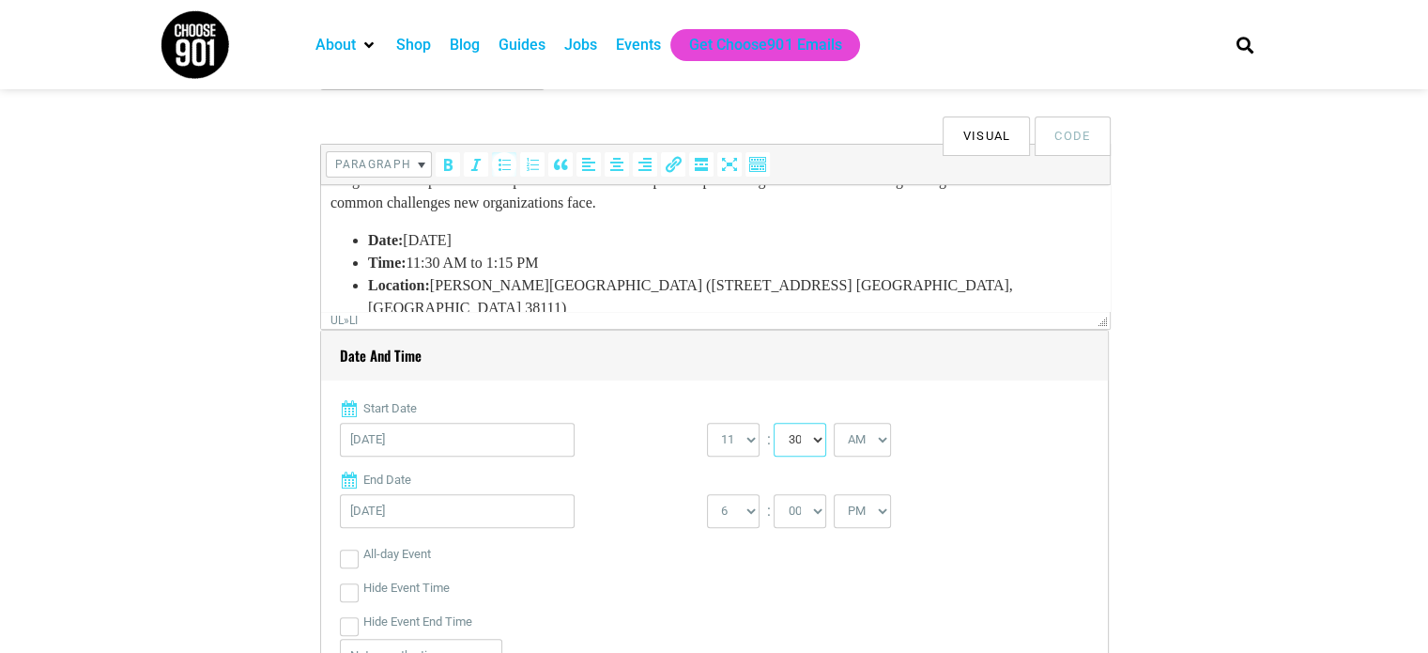
click at [774, 423] on select "00 05 10 15 20 25 30 35 40 45 50 55" at bounding box center [800, 440] width 53 height 34
click at [746, 515] on select "1 2 3 4 5 6 7 8 9 10 11 12" at bounding box center [733, 511] width 53 height 34
select select "1"
click at [707, 494] on select "1 2 3 4 5 6 7 8 9 10 11 12" at bounding box center [733, 511] width 53 height 34
click at [799, 514] on select "00 05 10 15 20 25 30 35 40 45 50 55" at bounding box center [800, 511] width 53 height 34
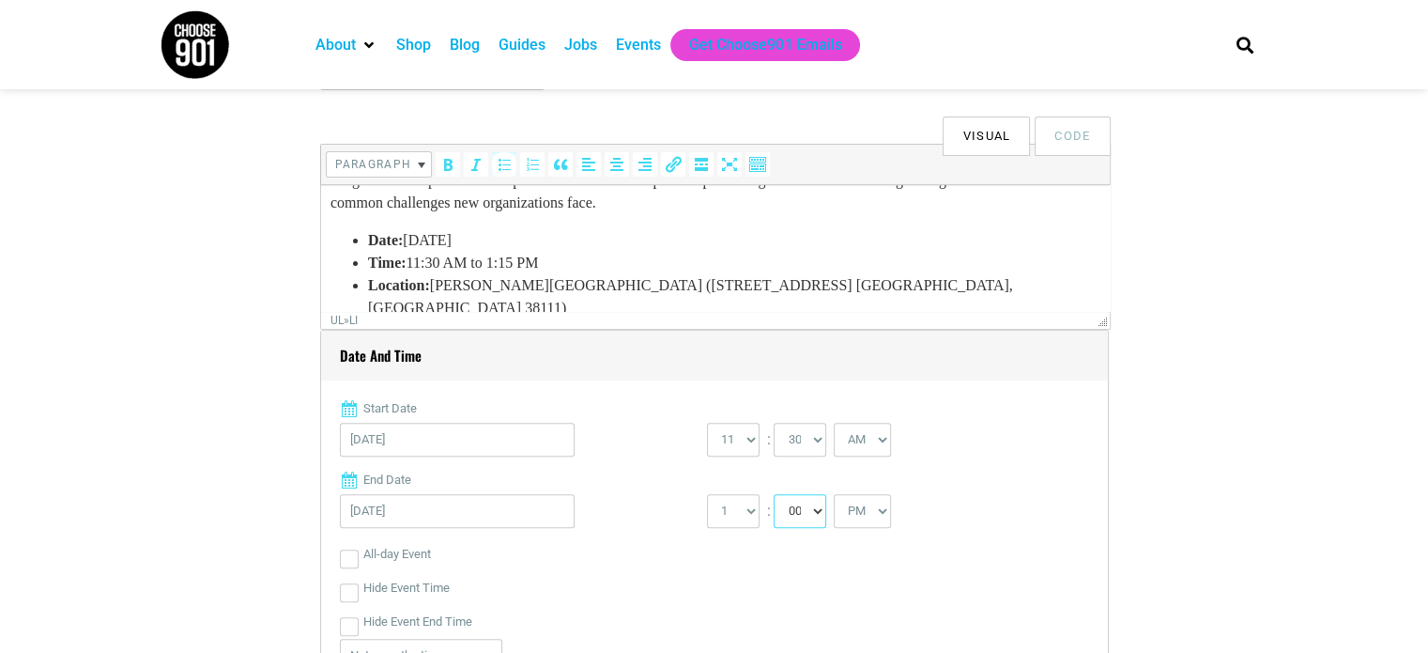
select select "15"
click at [774, 494] on select "00 05 10 15 20 25 30 35 40 45 50 55" at bounding box center [800, 511] width 53 height 34
click at [925, 562] on div "All-day Event" at bounding box center [714, 554] width 749 height 34
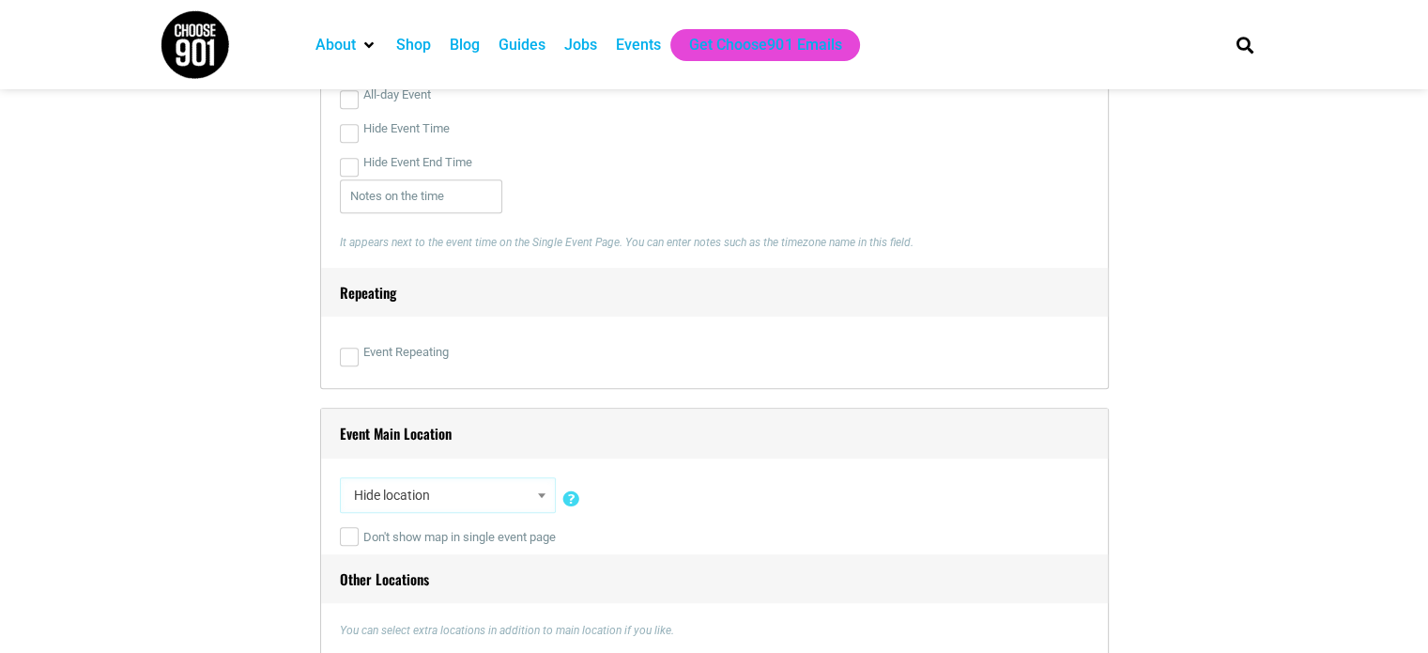
scroll to position [1033, 0]
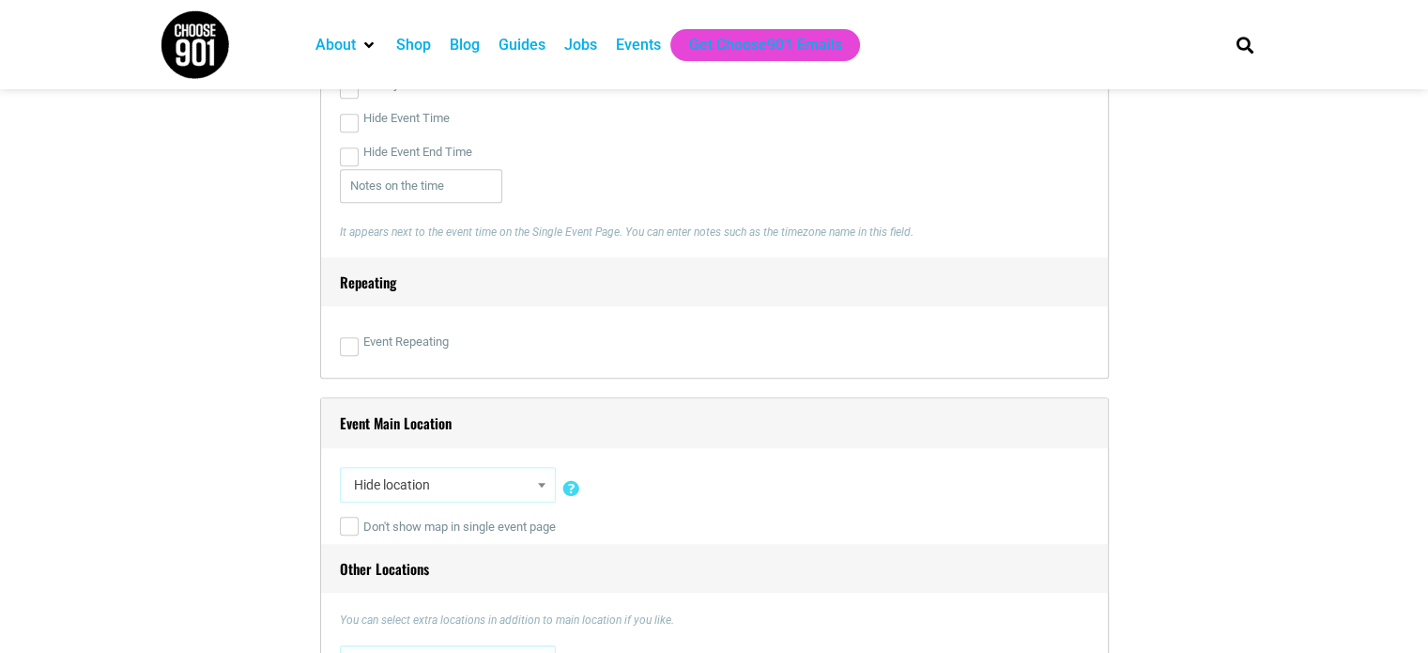
select select "5333"
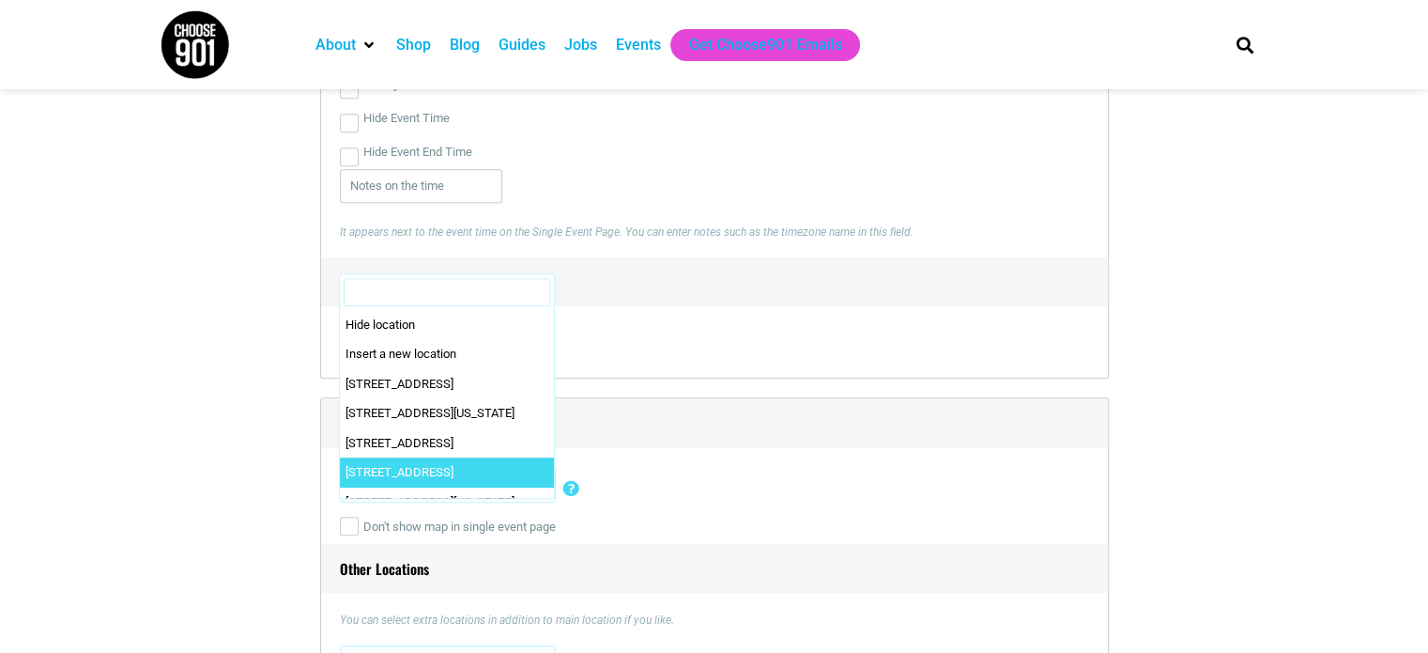
scroll to position [136, 0]
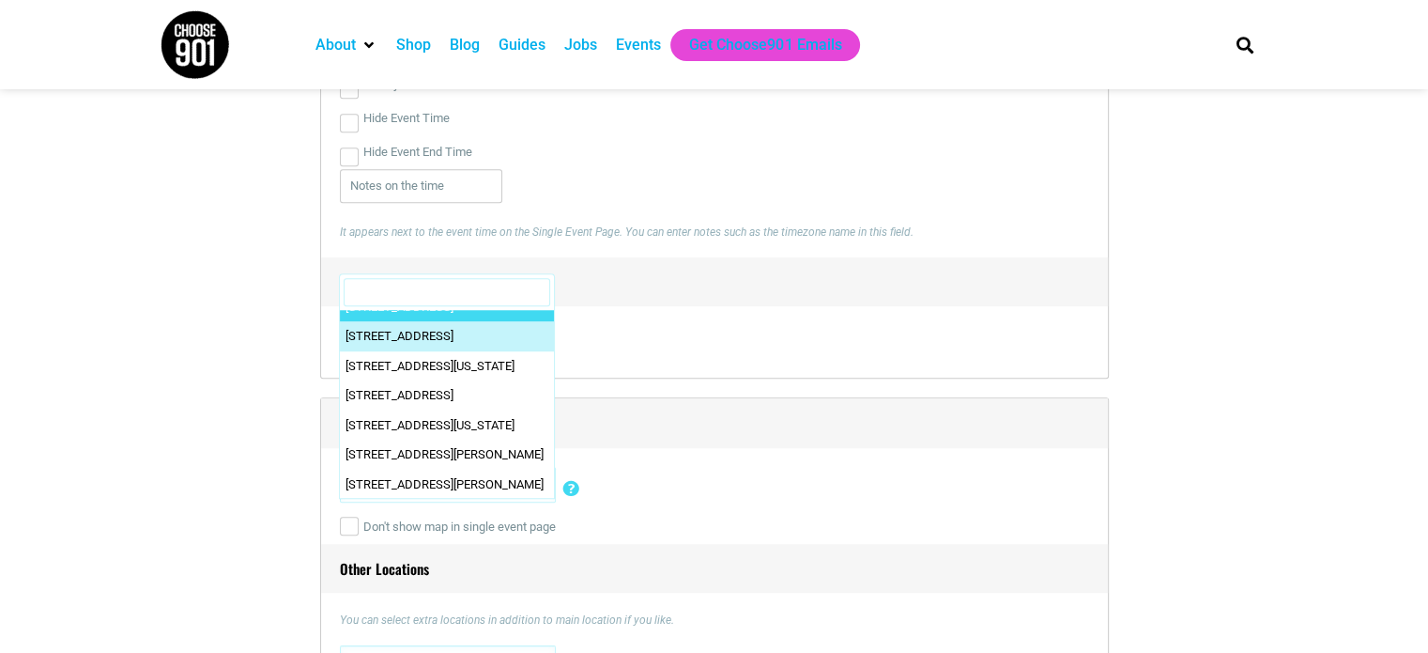
click at [473, 295] on input "Search" at bounding box center [447, 292] width 207 height 28
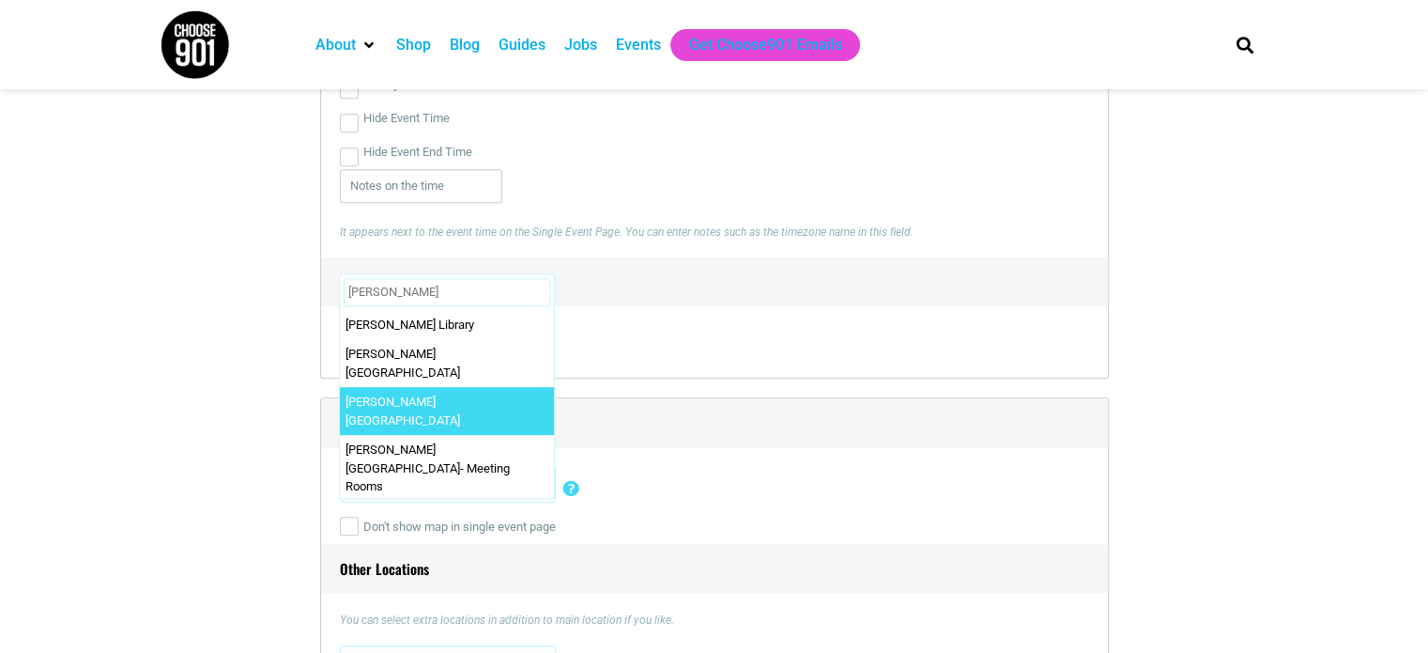
type input "Benjamin"
select select "1666"
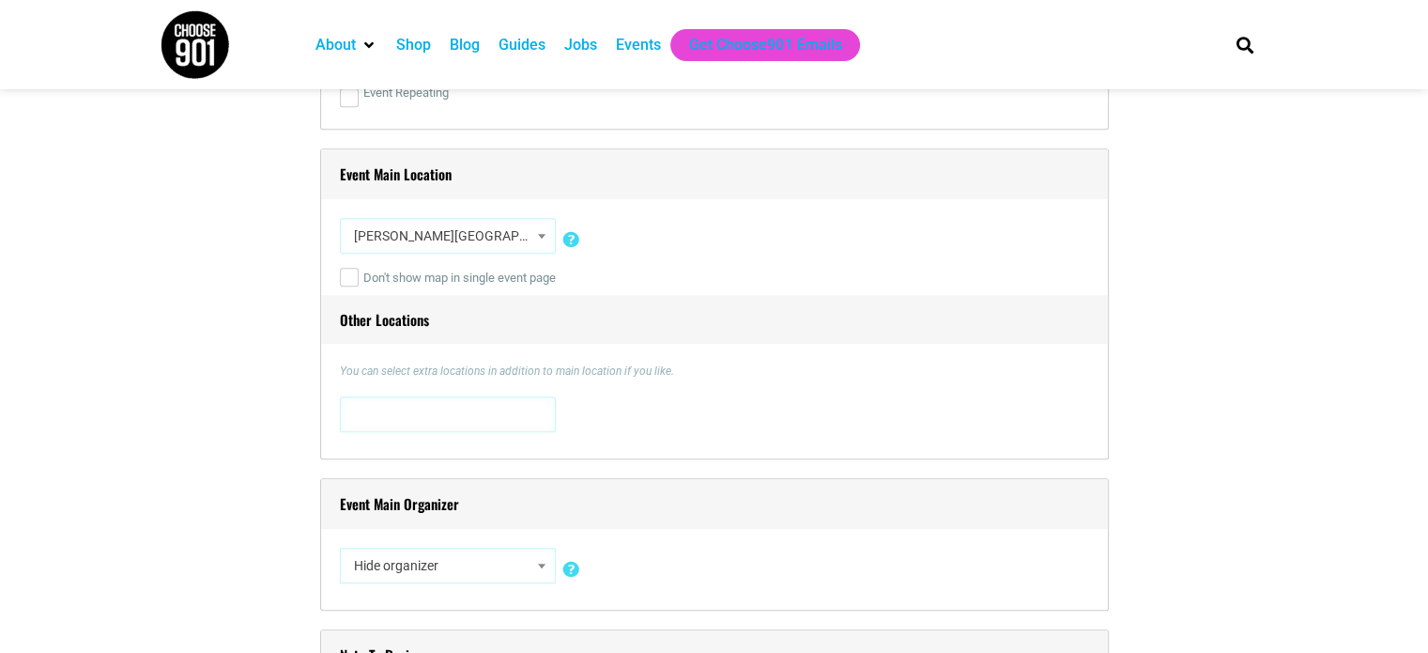
scroll to position [1315, 0]
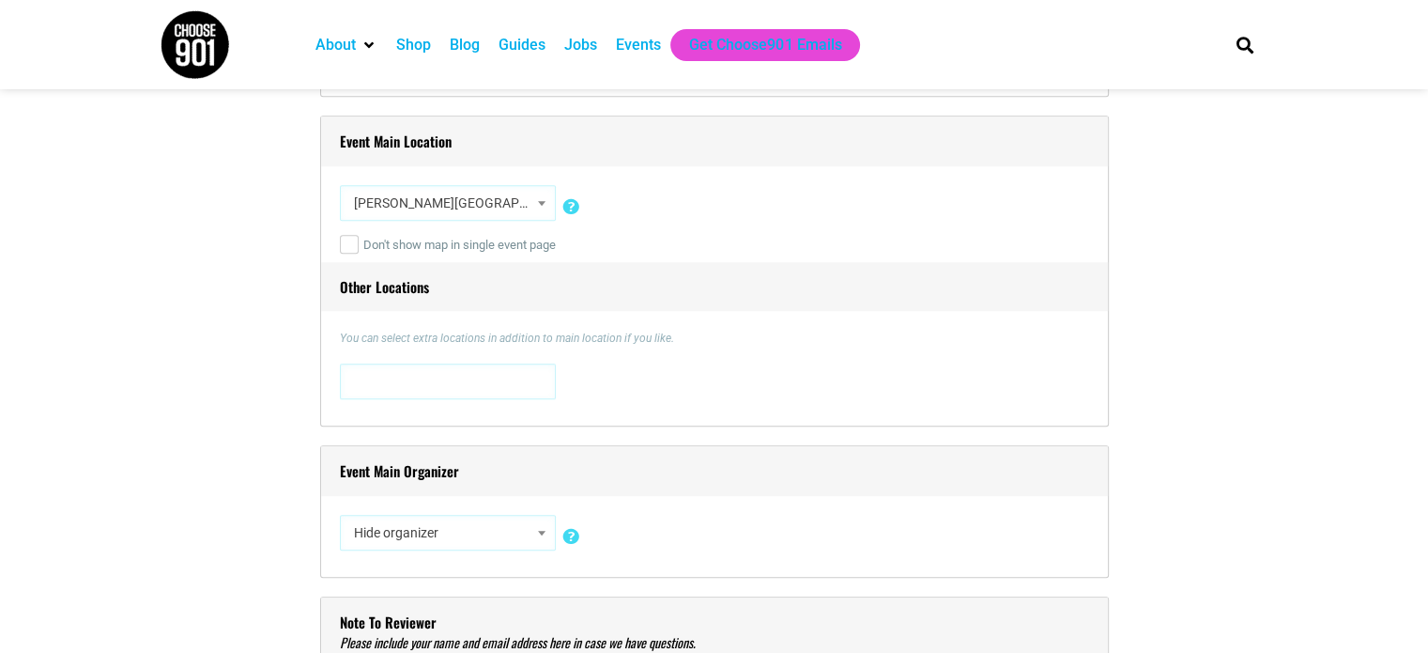
select select "5427"
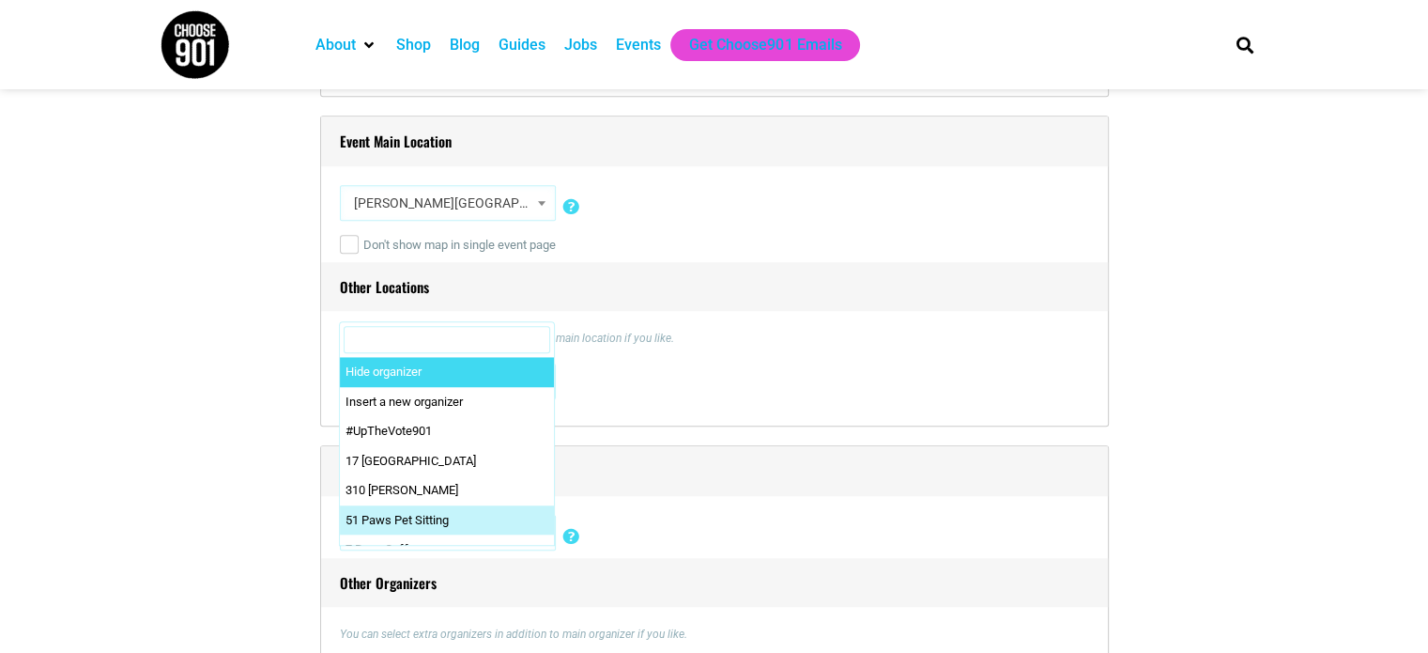
click at [507, 339] on input "Search" at bounding box center [447, 340] width 207 height 28
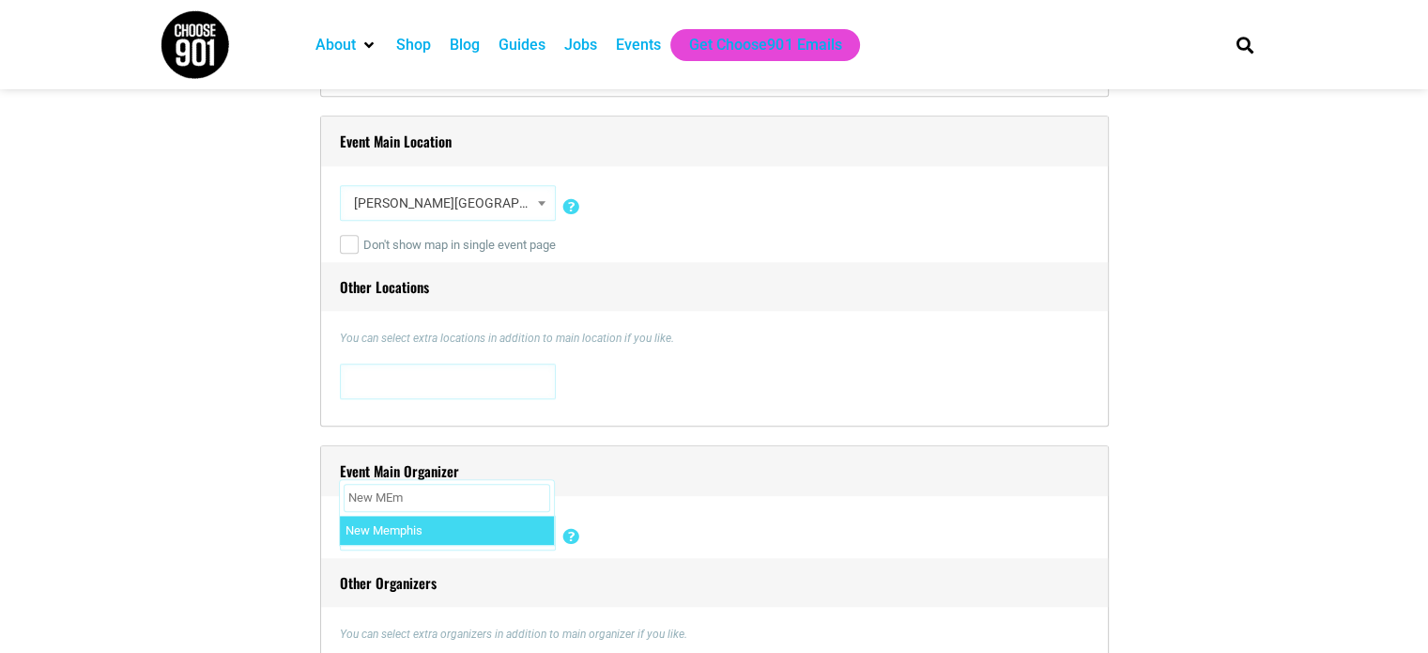
type input "New MEm"
select select "1609"
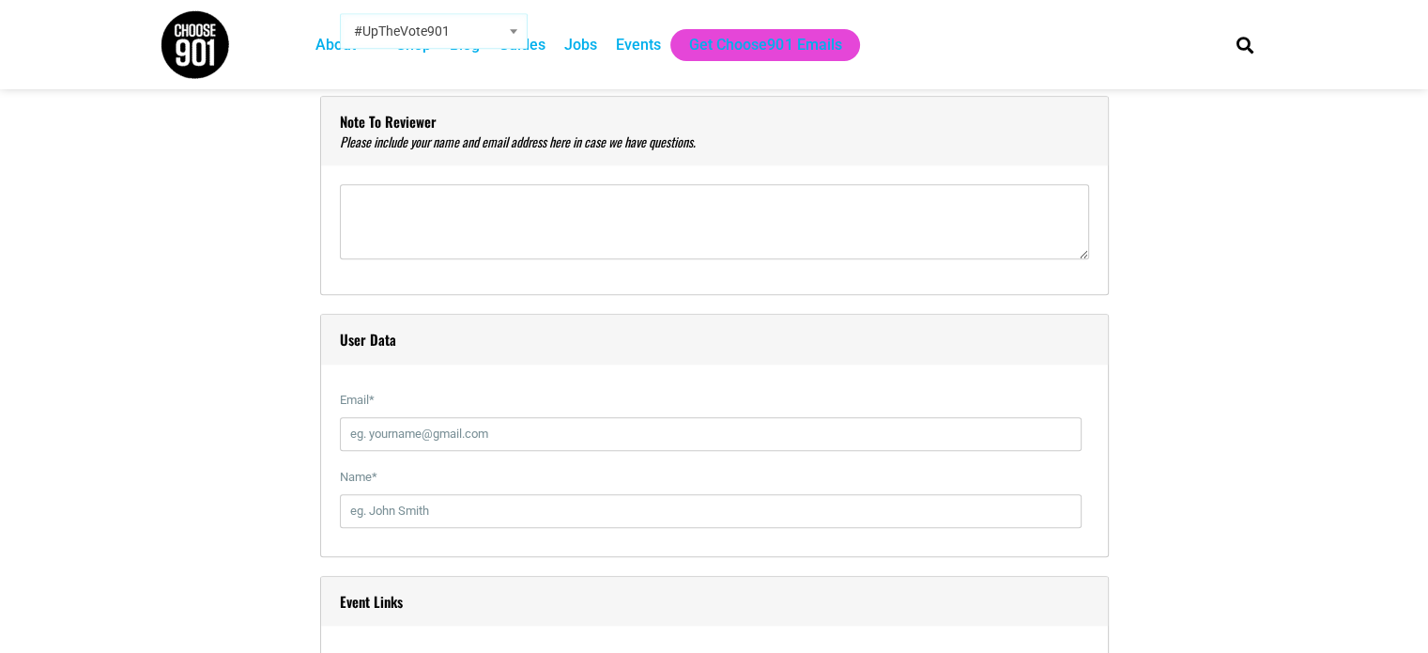
scroll to position [1972, 0]
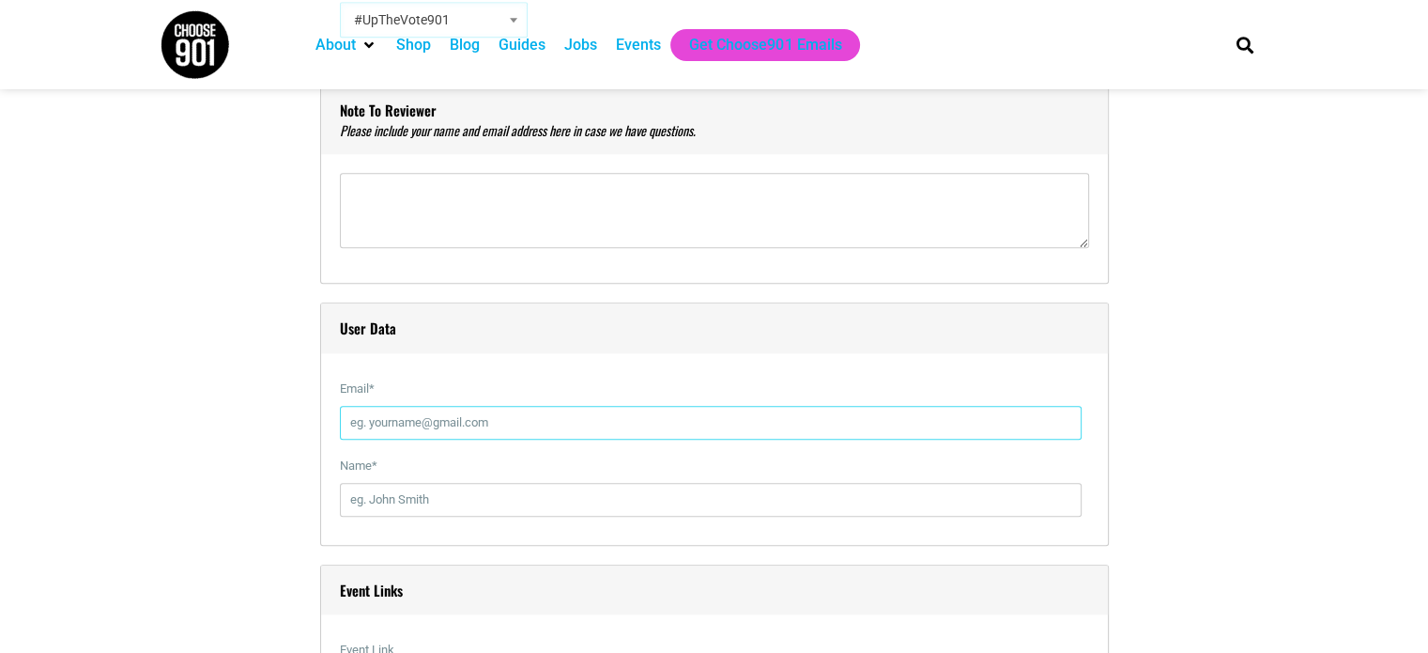
click at [399, 429] on input "Email *" at bounding box center [711, 423] width 742 height 34
type input "[EMAIL_ADDRESS][DOMAIN_NAME]"
click at [406, 498] on input "Name *" at bounding box center [711, 500] width 742 height 34
type input "[PERSON_NAME]"
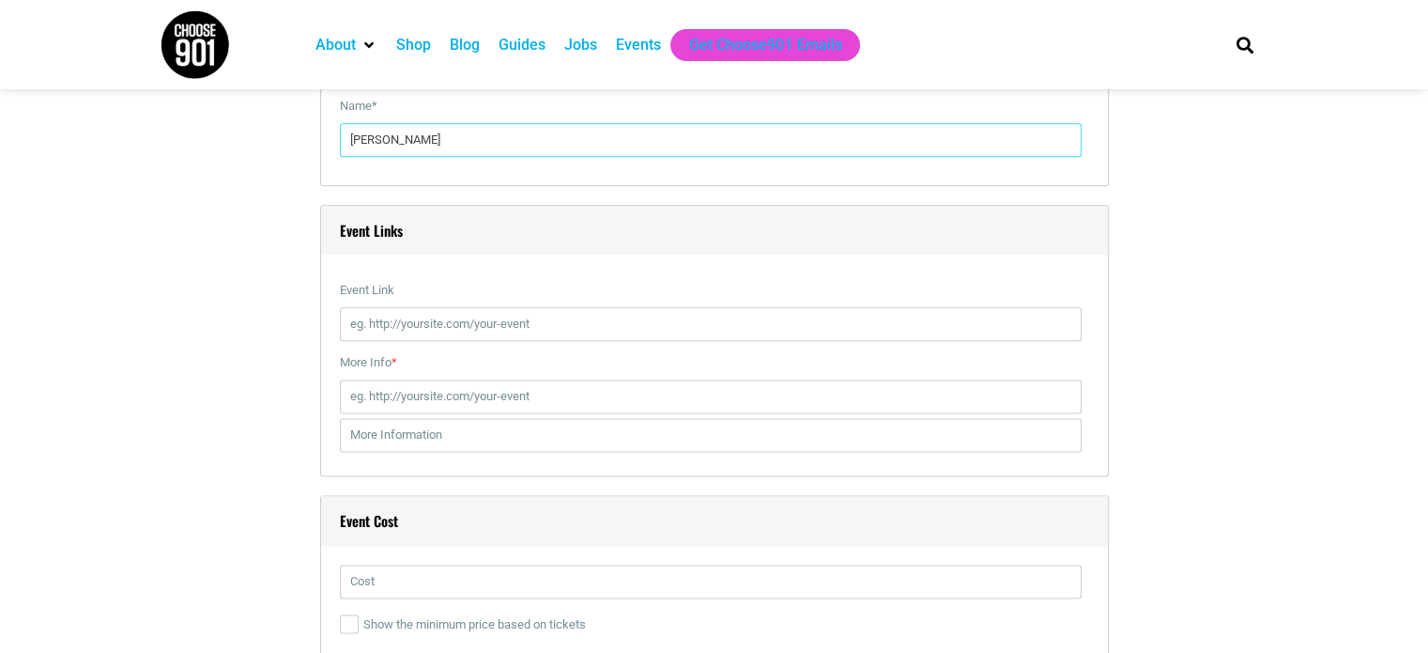
scroll to position [2347, 0]
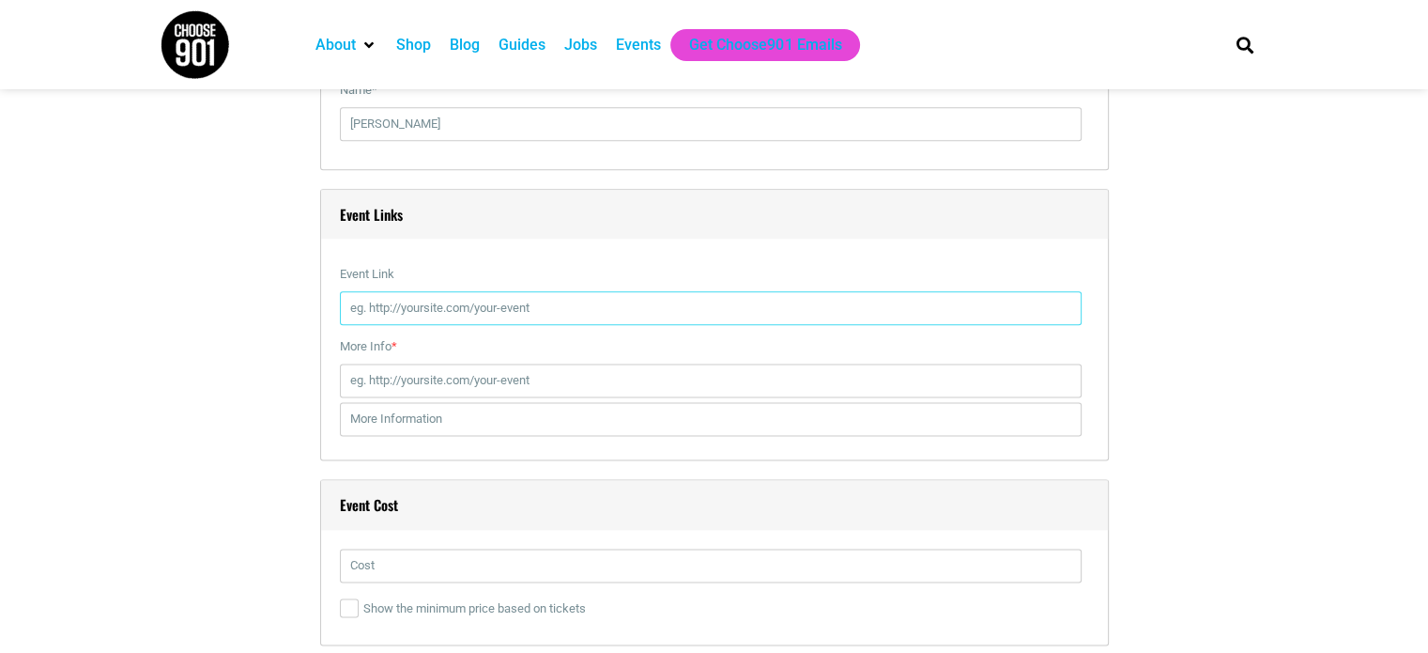
click at [499, 291] on input "Event Link" at bounding box center [711, 308] width 742 height 34
paste input "https://www.tfaforms.com/5165285"
type input "https://www.tfaforms.com/5165285"
click at [428, 378] on input "More Info *" at bounding box center [711, 380] width 742 height 34
paste input "https://www.tfaforms.com/5165285"
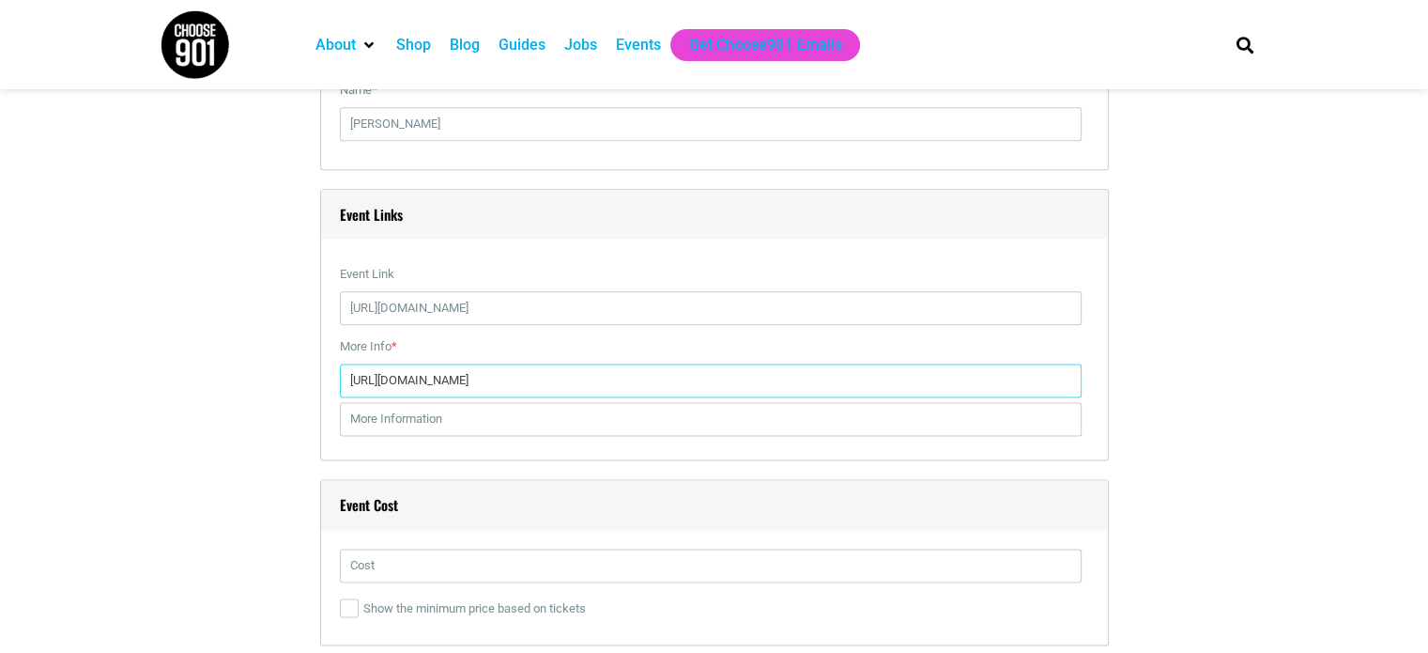
type input "https://www.tfaforms.com/5165285"
click at [525, 427] on input "text" at bounding box center [711, 419] width 742 height 34
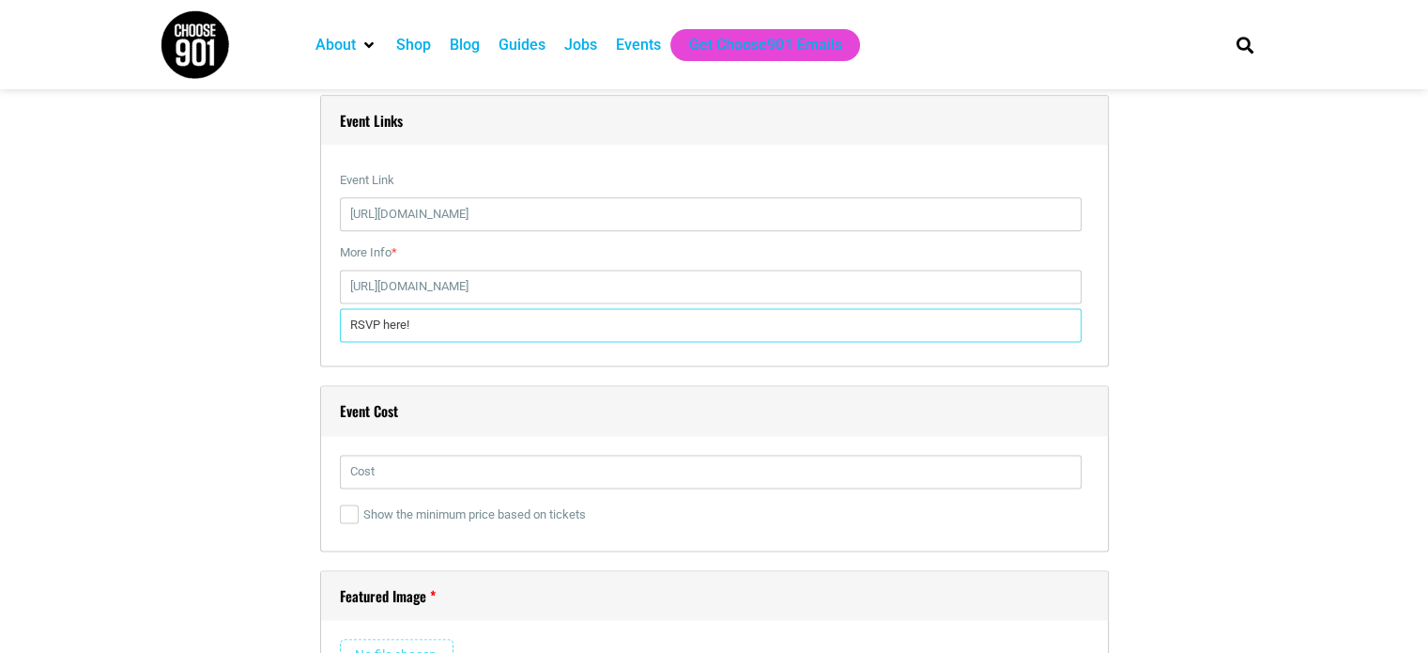
type input "RSVP here!"
click at [462, 474] on input "text" at bounding box center [711, 471] width 742 height 34
type input "free"
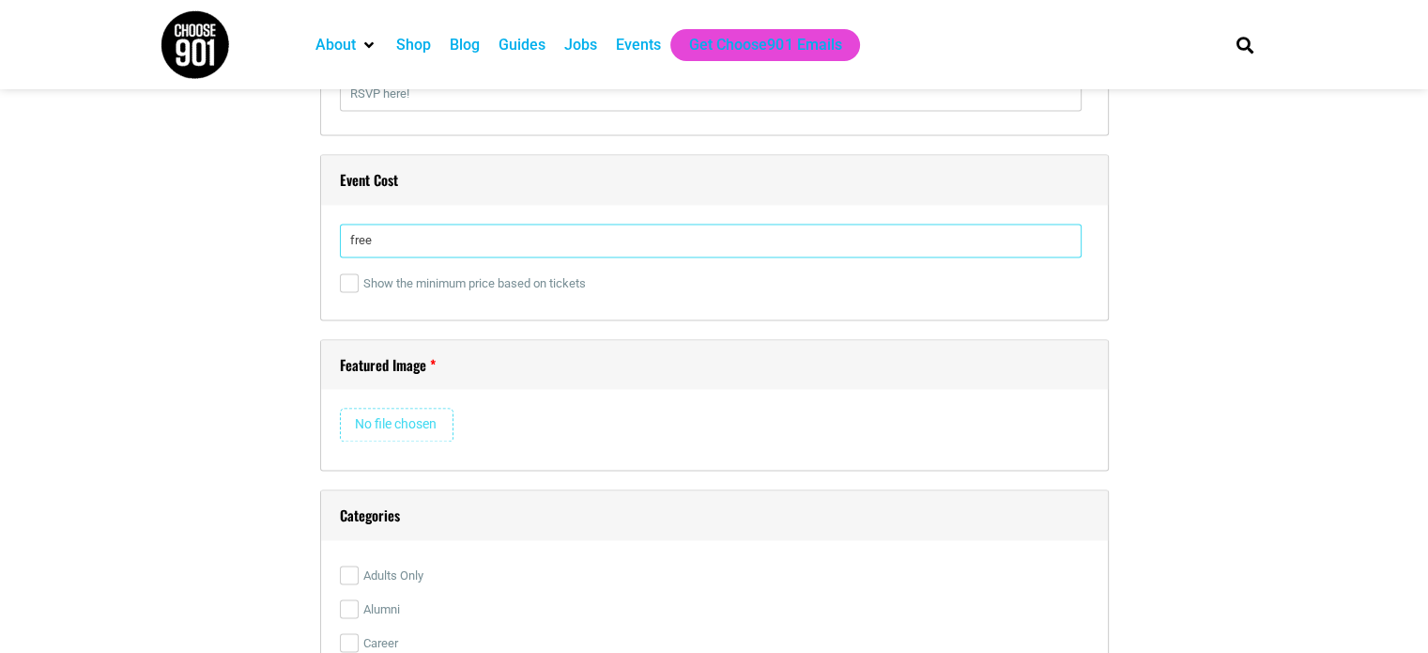
scroll to position [2817, 0]
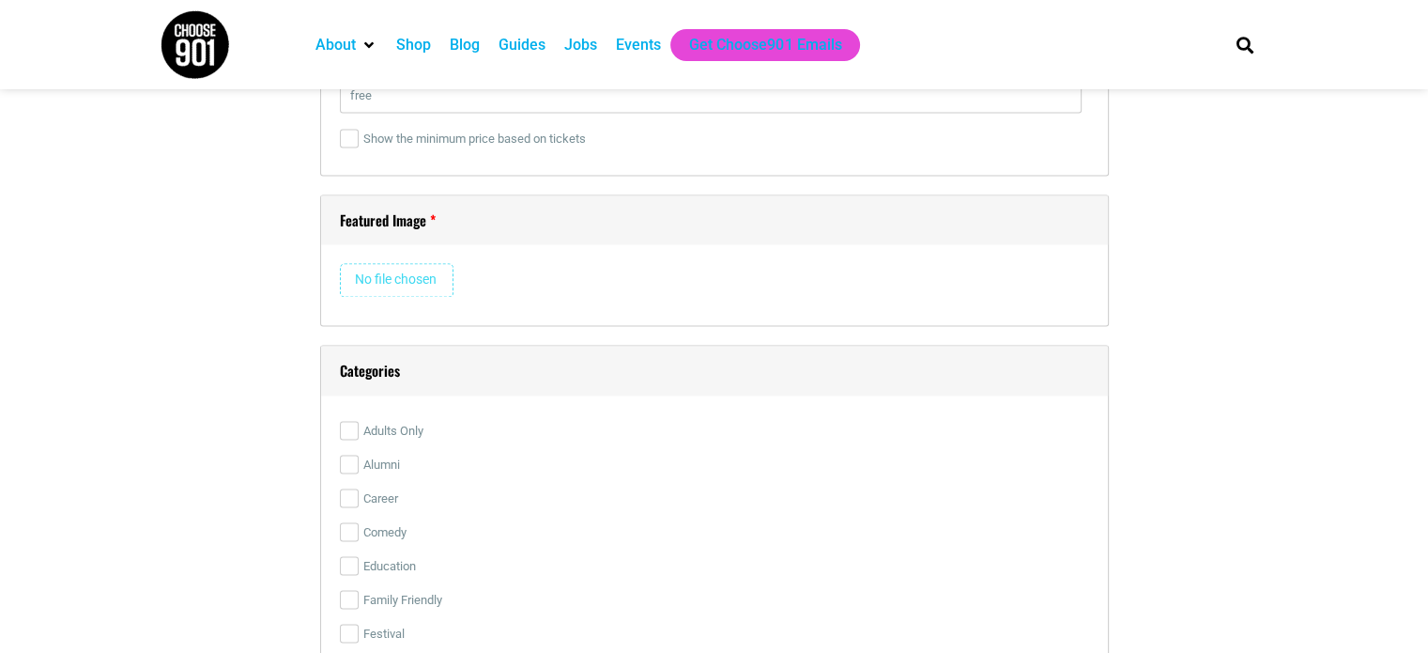
click at [402, 274] on input "file" at bounding box center [397, 280] width 114 height 34
type input "C:\fakepath\Navigating the Nonprofit World_Web Calendar.png"
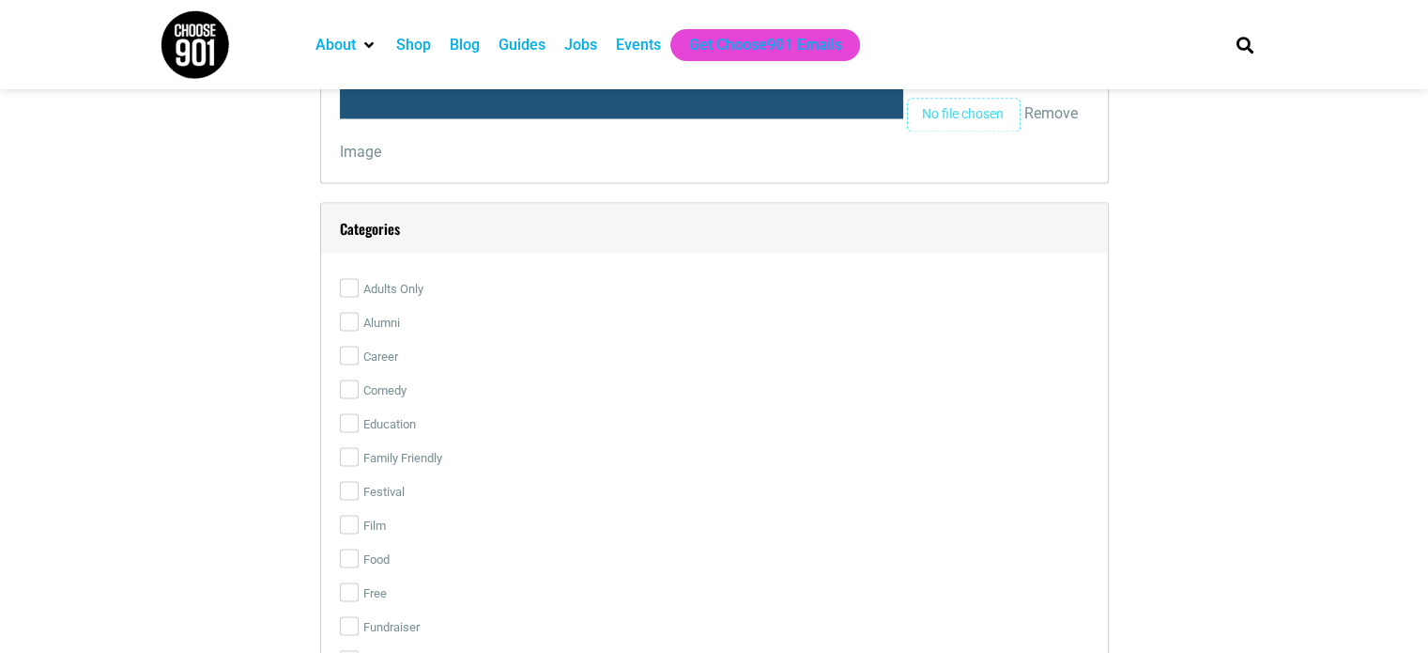
scroll to position [3380, 0]
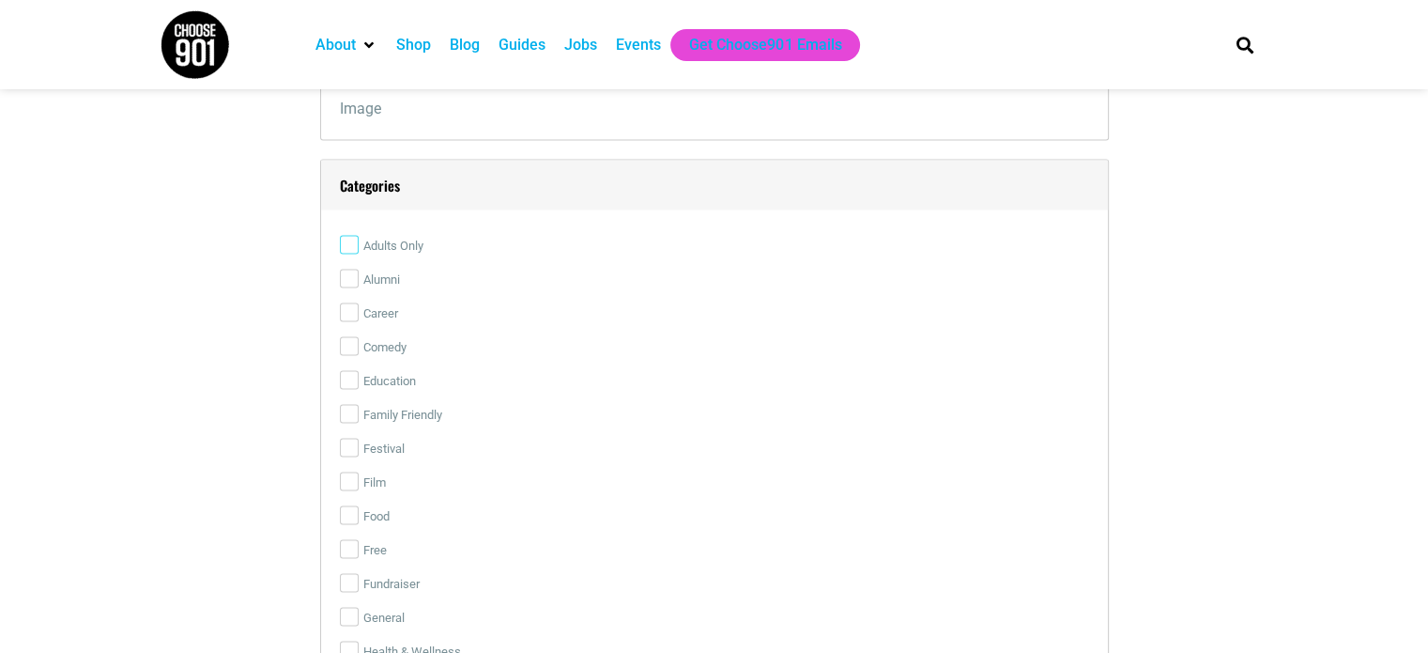
click at [352, 244] on input "Adults Only" at bounding box center [349, 244] width 19 height 19
checkbox input "true"
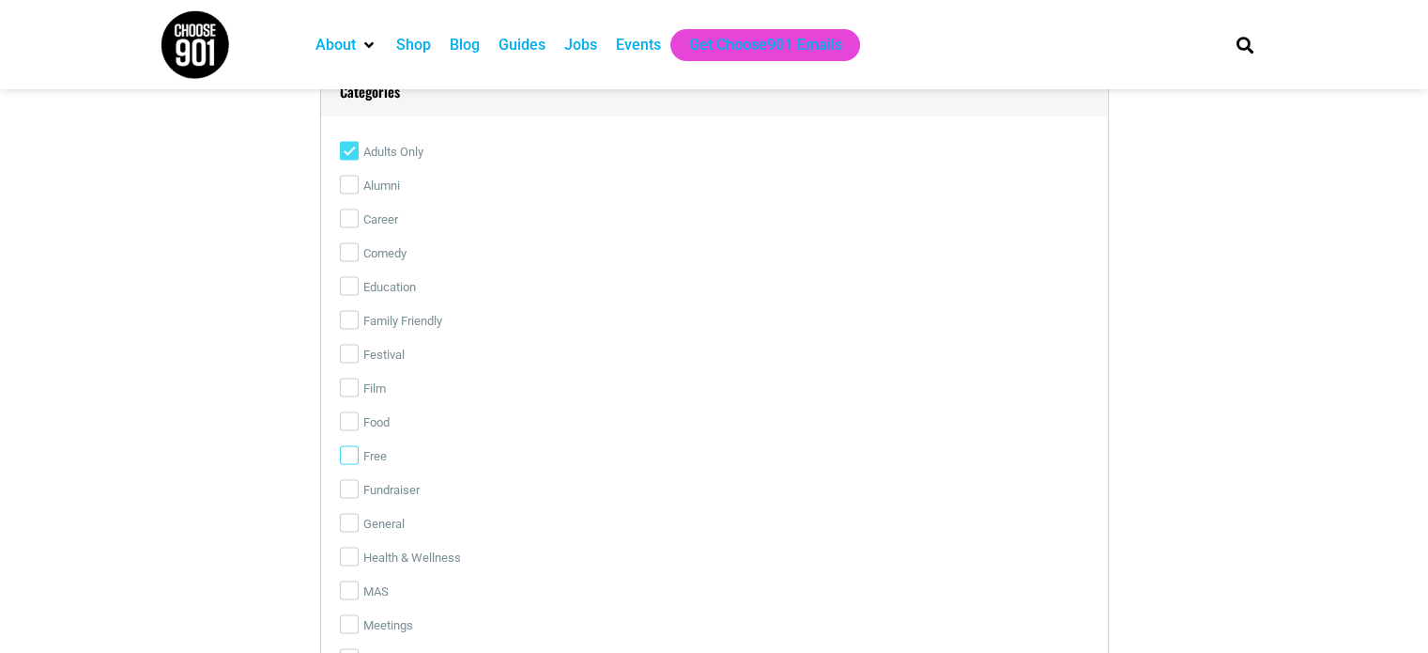
click at [340, 448] on input "Free" at bounding box center [349, 454] width 19 height 19
checkbox input "true"
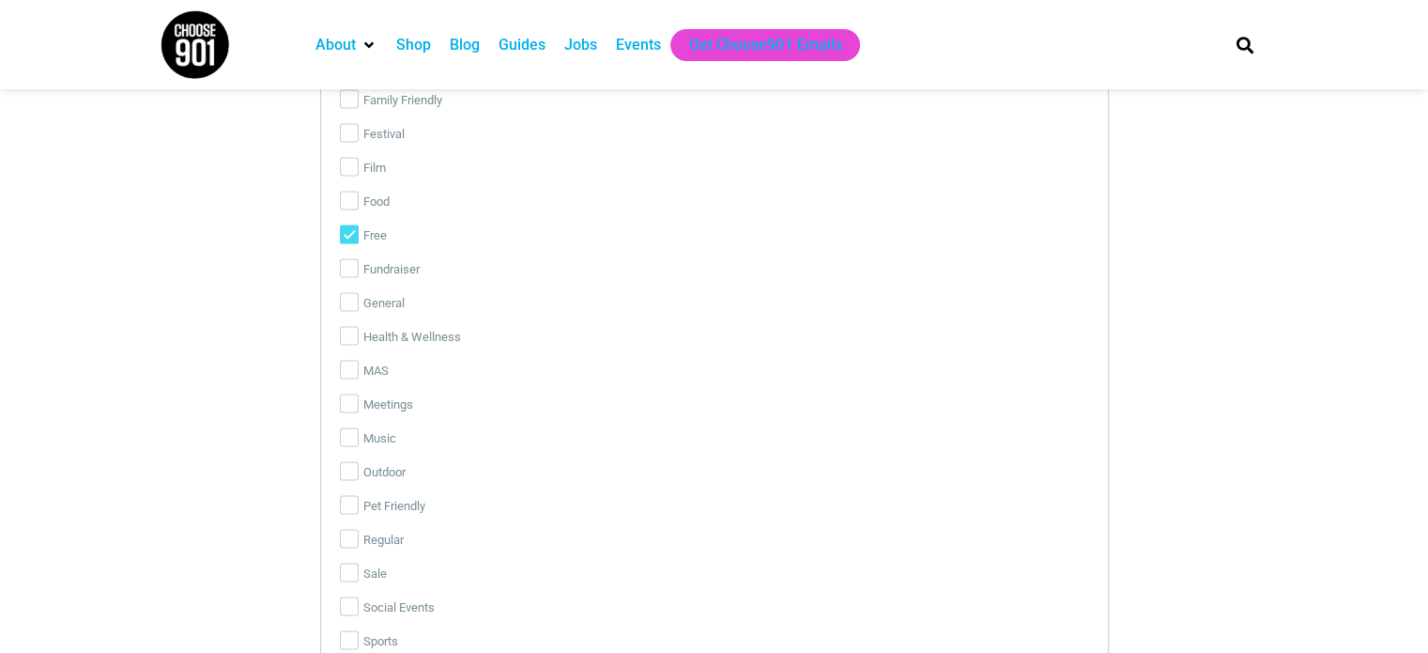
scroll to position [3662, 0]
click at [354, 435] on input "Meetings" at bounding box center [349, 435] width 19 height 19
checkbox input "true"
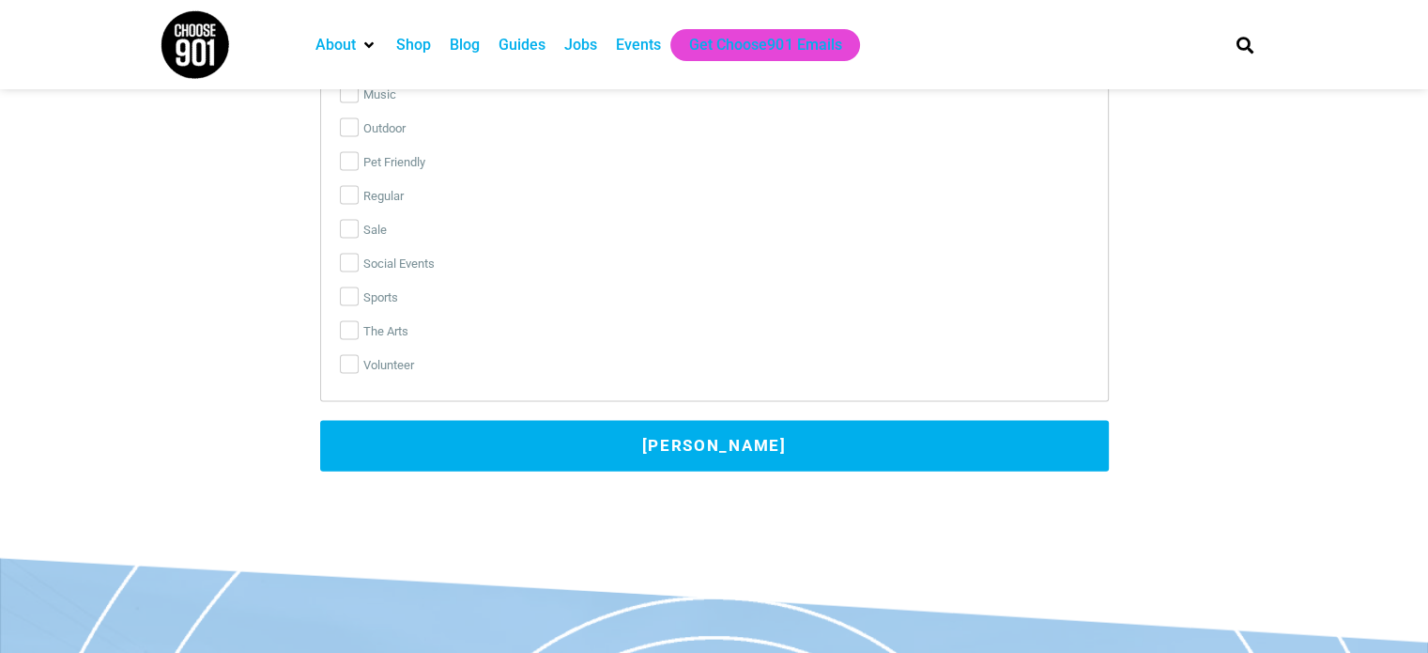
click at [687, 444] on button "[PERSON_NAME]" at bounding box center [714, 446] width 789 height 51
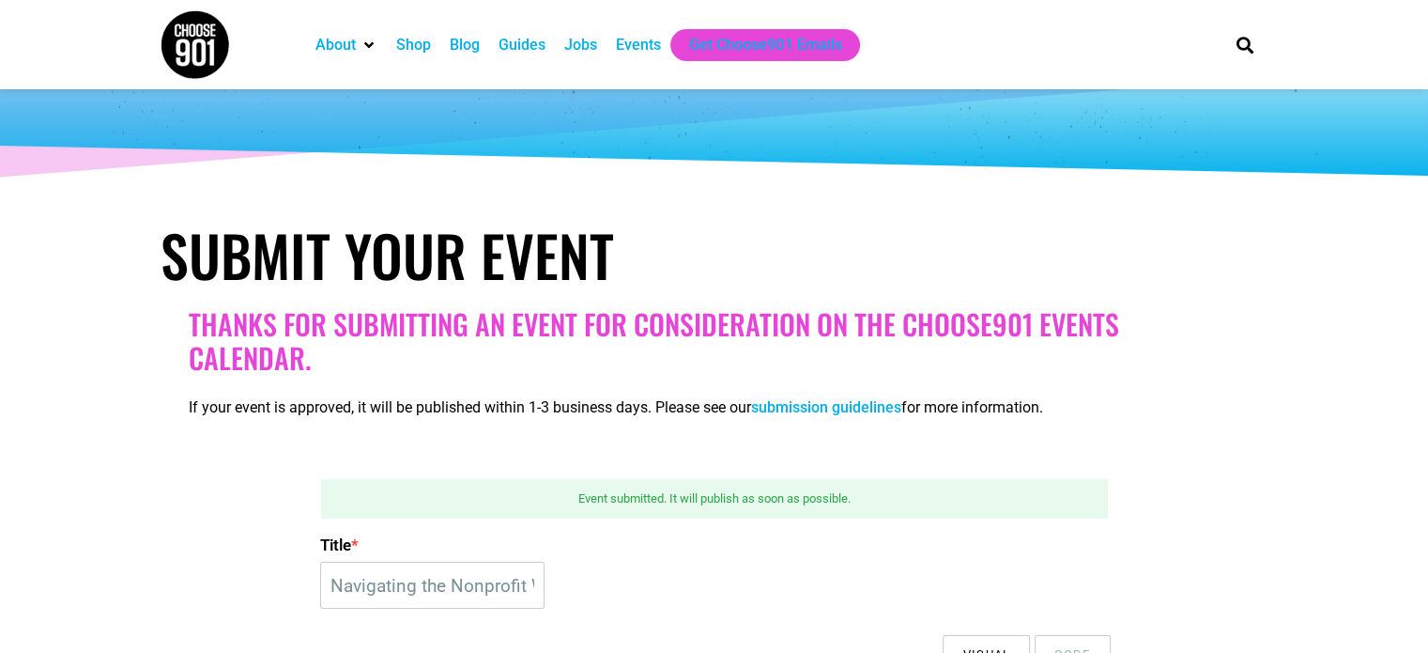
scroll to position [0, 0]
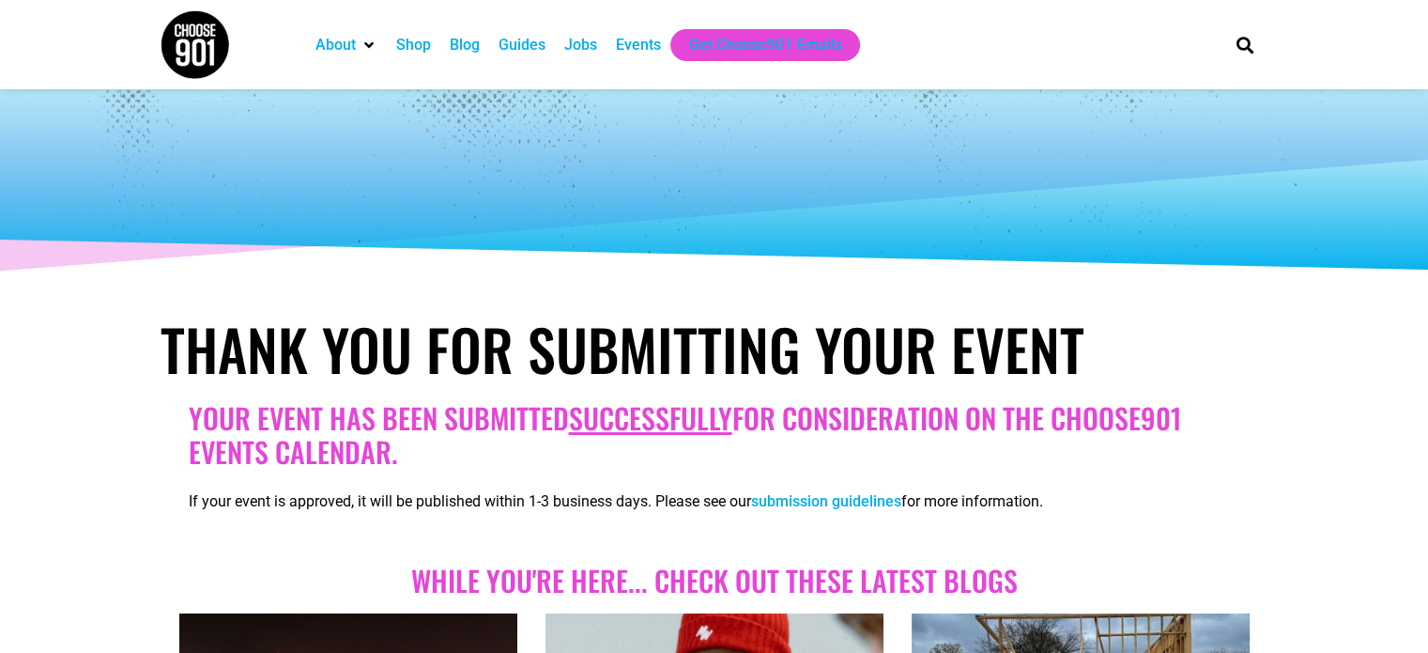
click at [617, 36] on div "Events" at bounding box center [638, 45] width 45 height 23
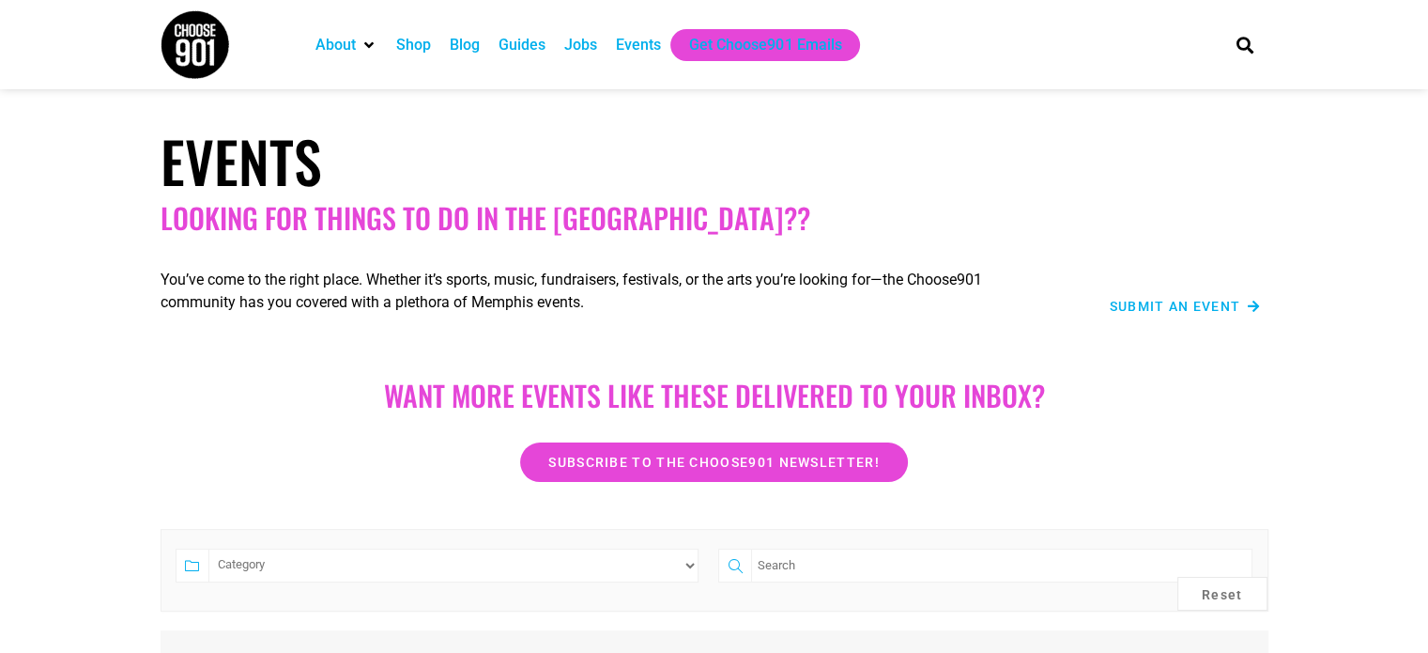
click at [1179, 312] on span "Submit an Event" at bounding box center [1175, 306] width 131 height 13
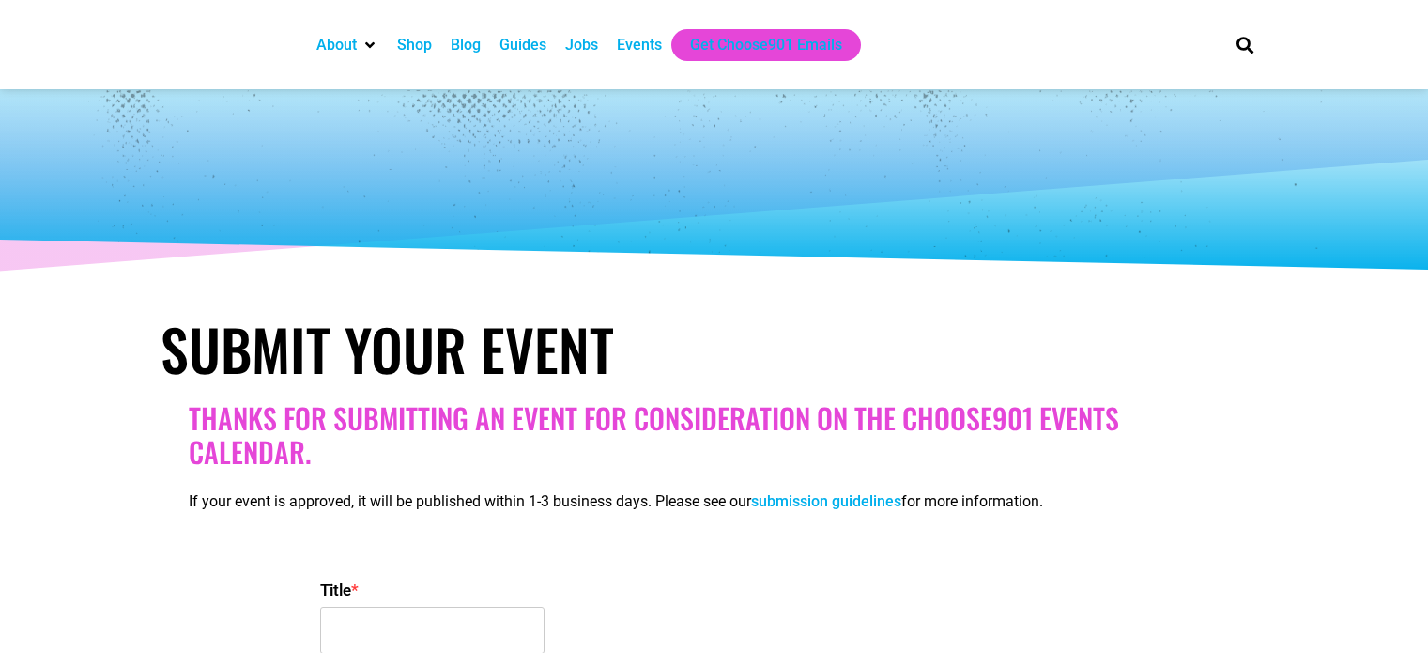
select select
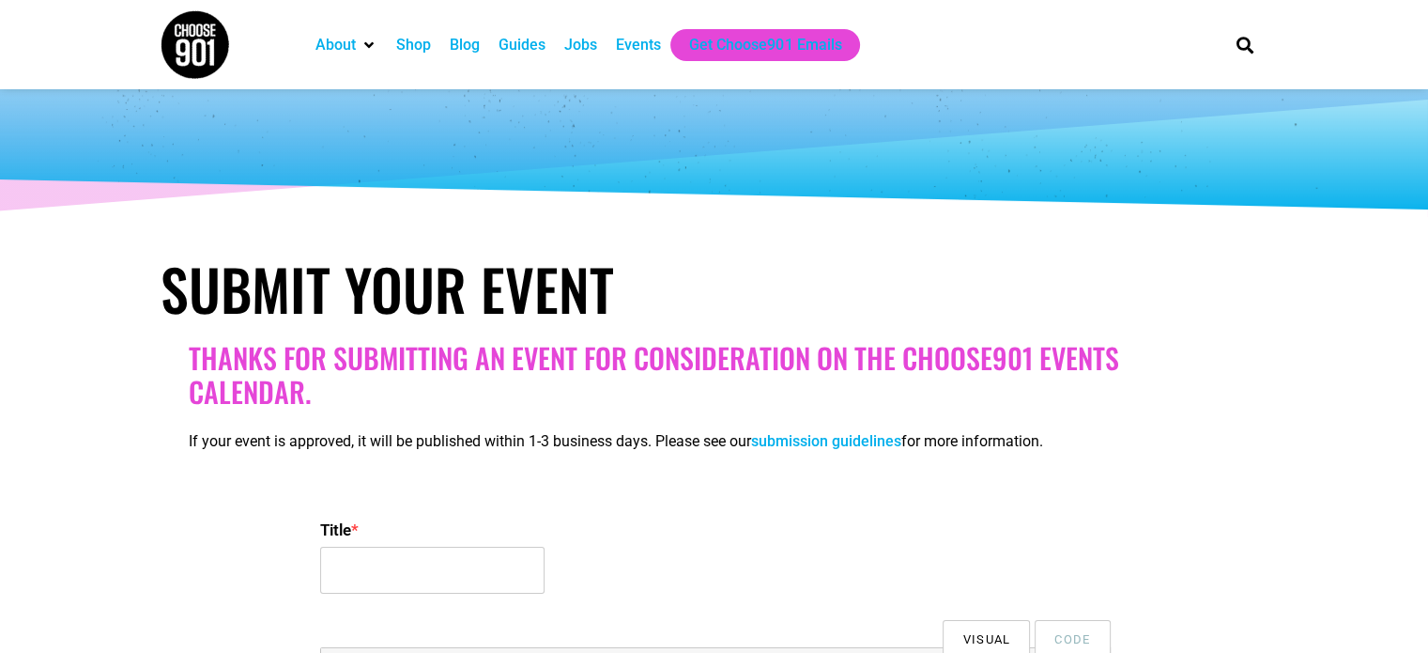
scroll to position [94, 0]
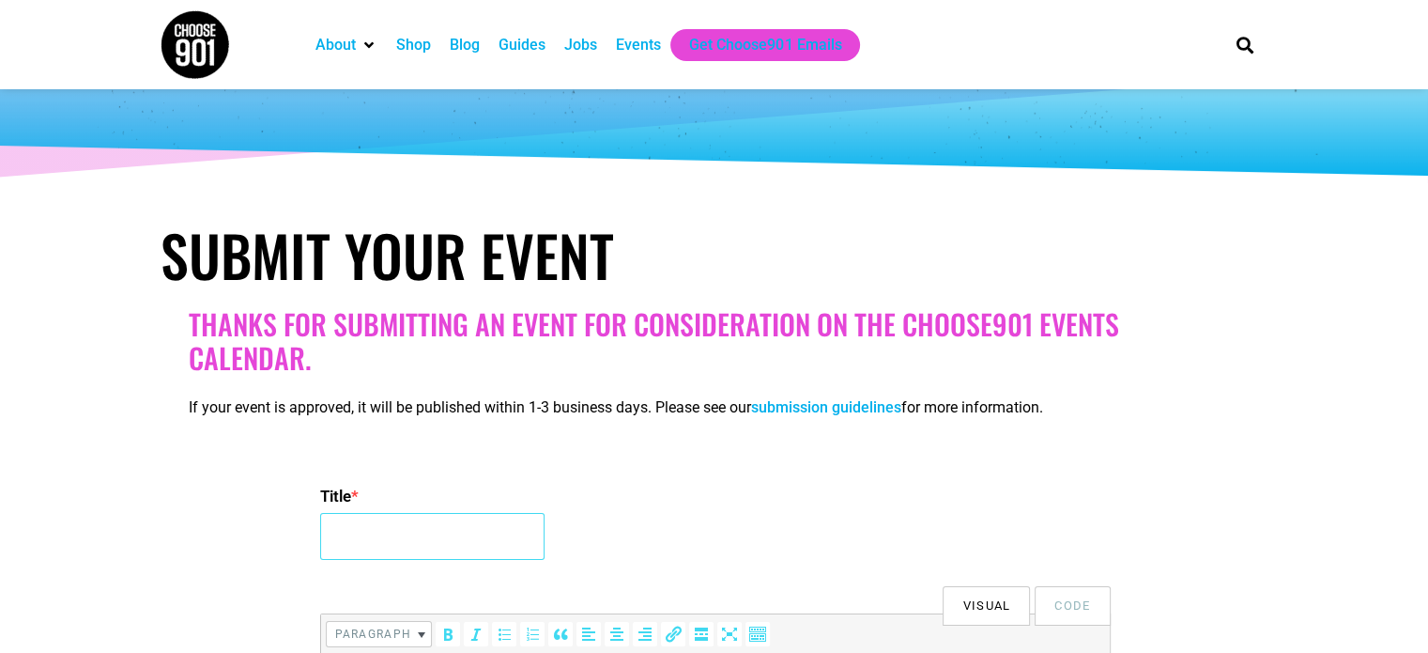
click at [475, 524] on input "Title *" at bounding box center [432, 536] width 224 height 47
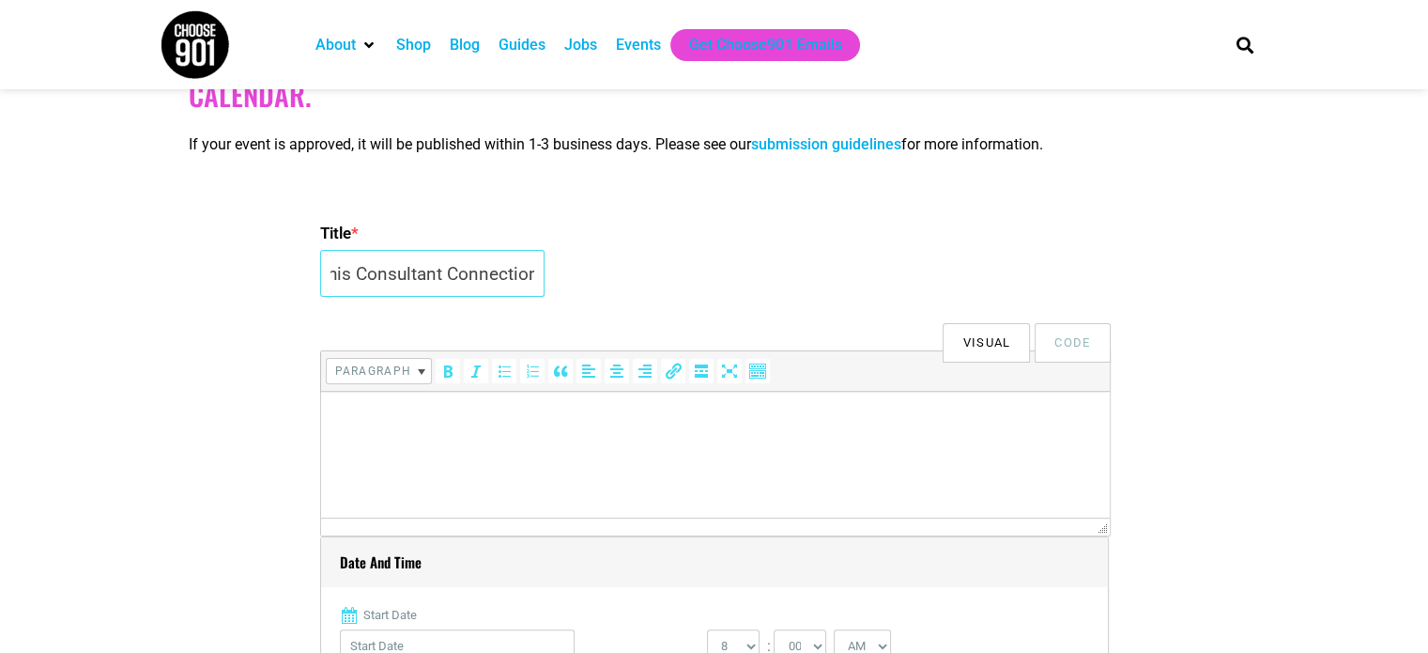
scroll to position [376, 0]
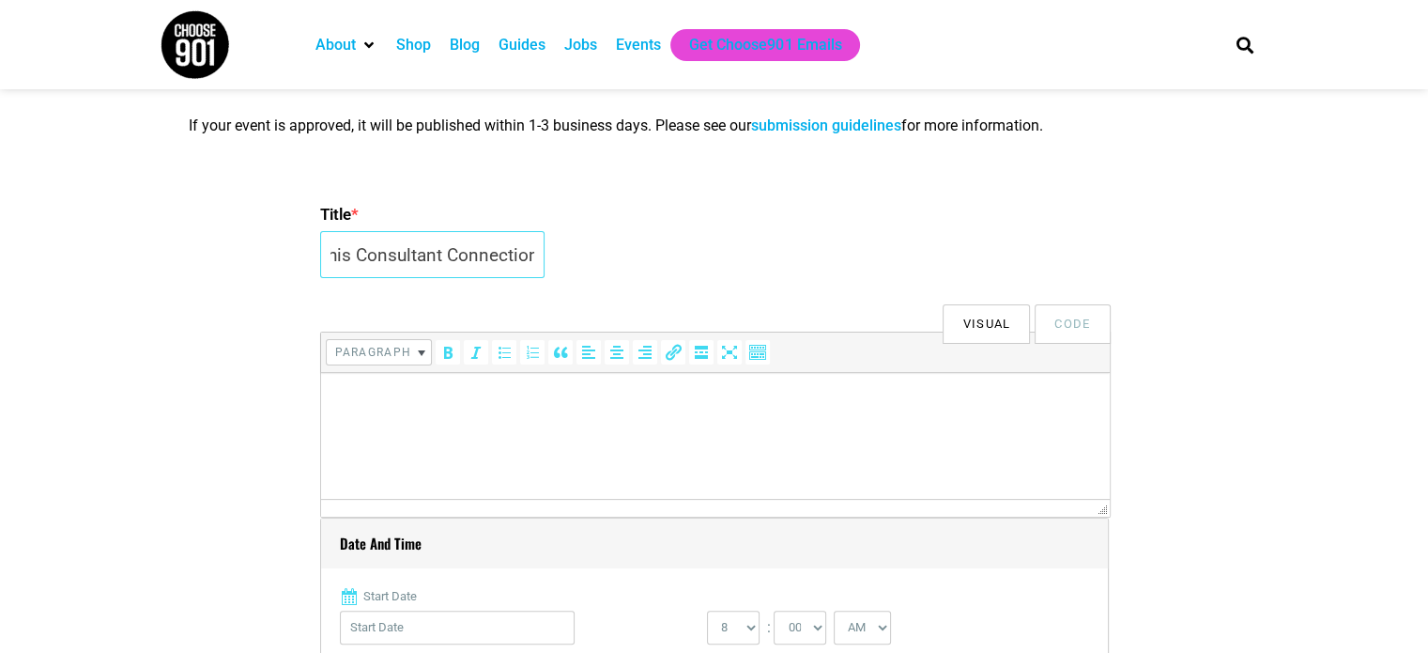
type input "New Memphis Consultant Connection"
click at [534, 425] on html at bounding box center [714, 399] width 789 height 53
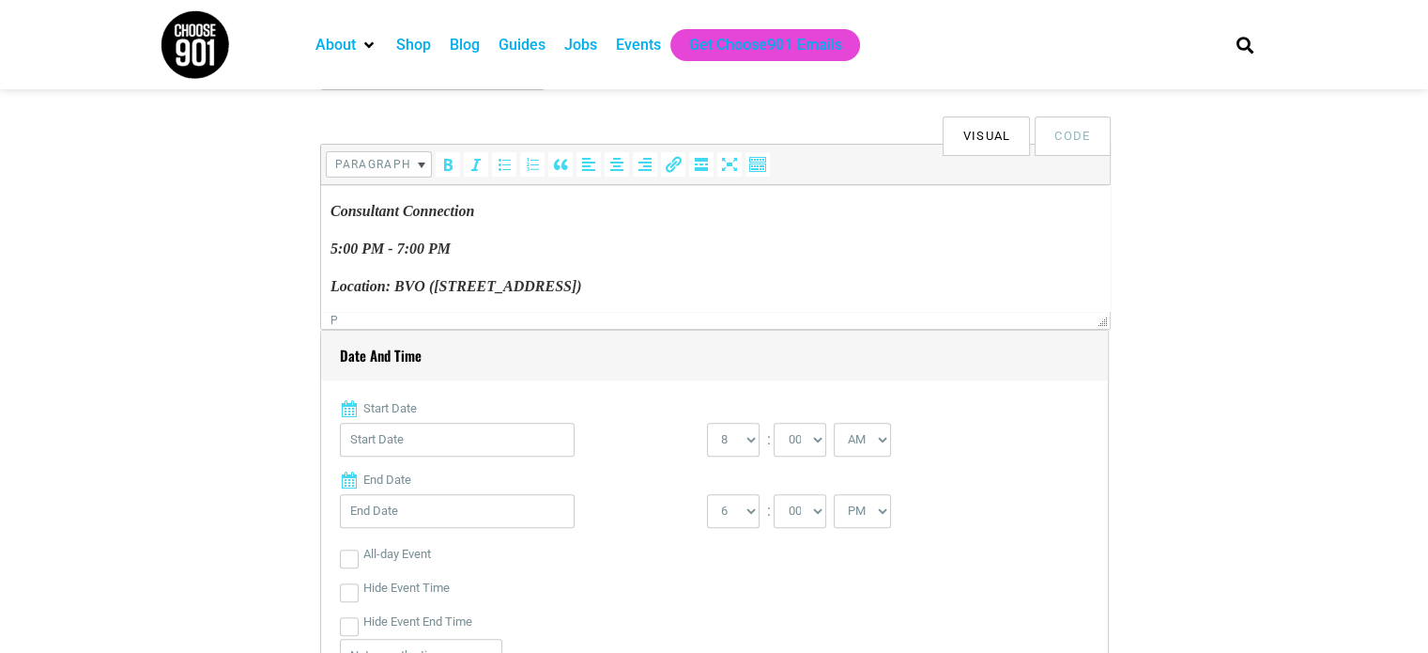
scroll to position [106, 0]
click at [444, 416] on label "Start Date" at bounding box center [714, 408] width 749 height 19
click at [444, 423] on input "Start Date" at bounding box center [457, 440] width 235 height 34
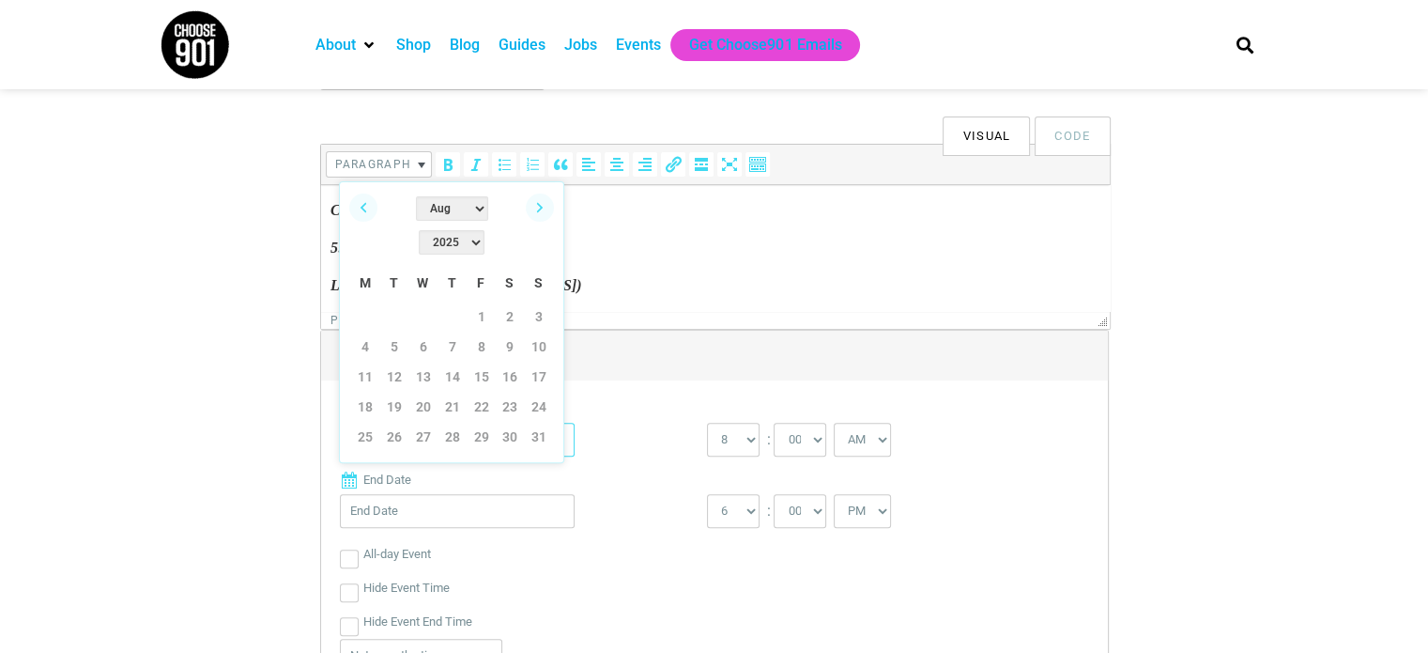
click at [423, 449] on input "Start Date" at bounding box center [457, 440] width 235 height 34
click at [478, 392] on link "22" at bounding box center [482, 406] width 28 height 28
type input "[DATE]"
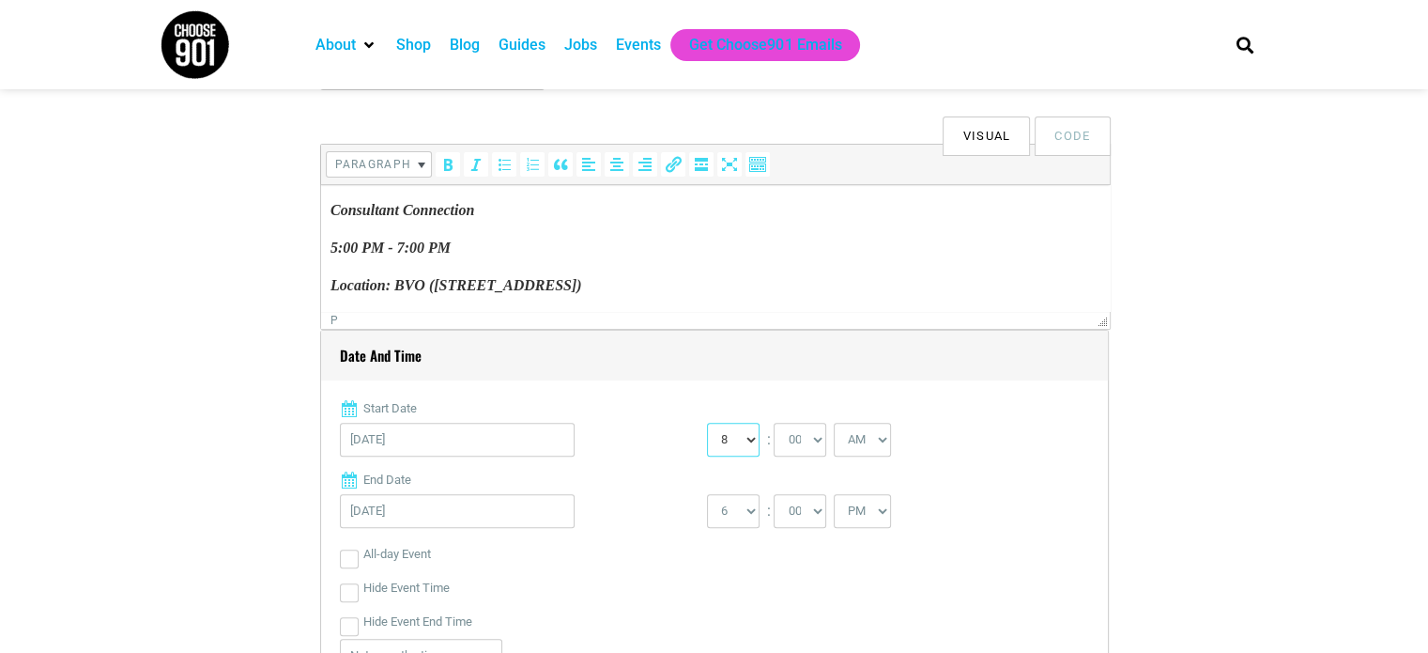
click at [756, 439] on select "0 1 2 3 4 5 6 7 8 9 10 11 12" at bounding box center [733, 440] width 53 height 34
select select "5"
click at [707, 423] on select "0 1 2 3 4 5 6 7 8 9 10 11 12" at bounding box center [733, 440] width 53 height 34
click at [875, 432] on select "AM PM" at bounding box center [862, 440] width 57 height 34
select select "PM"
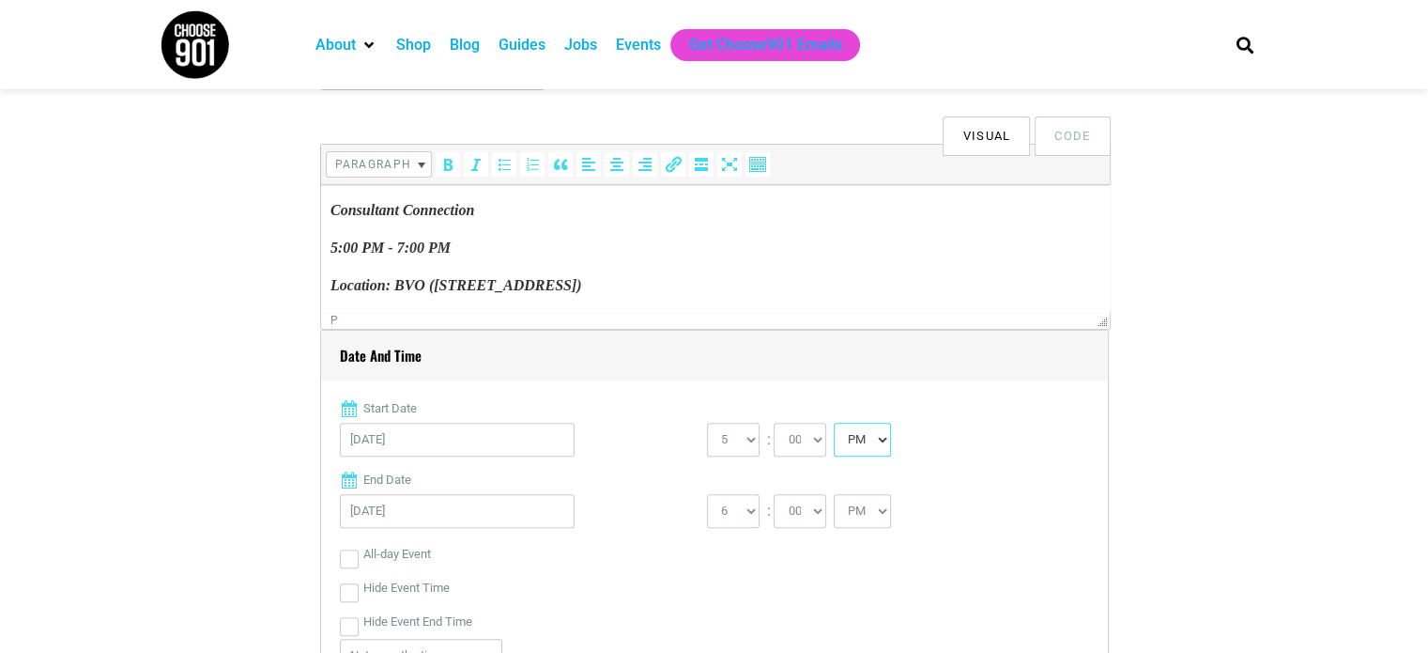
click at [834, 423] on select "AM PM" at bounding box center [862, 440] width 57 height 34
click at [742, 517] on select "1 2 3 4 5 6 7 8 9 10 11 12" at bounding box center [733, 511] width 53 height 34
select select "7"
click at [707, 494] on select "1 2 3 4 5 6 7 8 9 10 11 12" at bounding box center [733, 511] width 53 height 34
click at [537, 592] on div "Hide Event Time" at bounding box center [714, 588] width 749 height 34
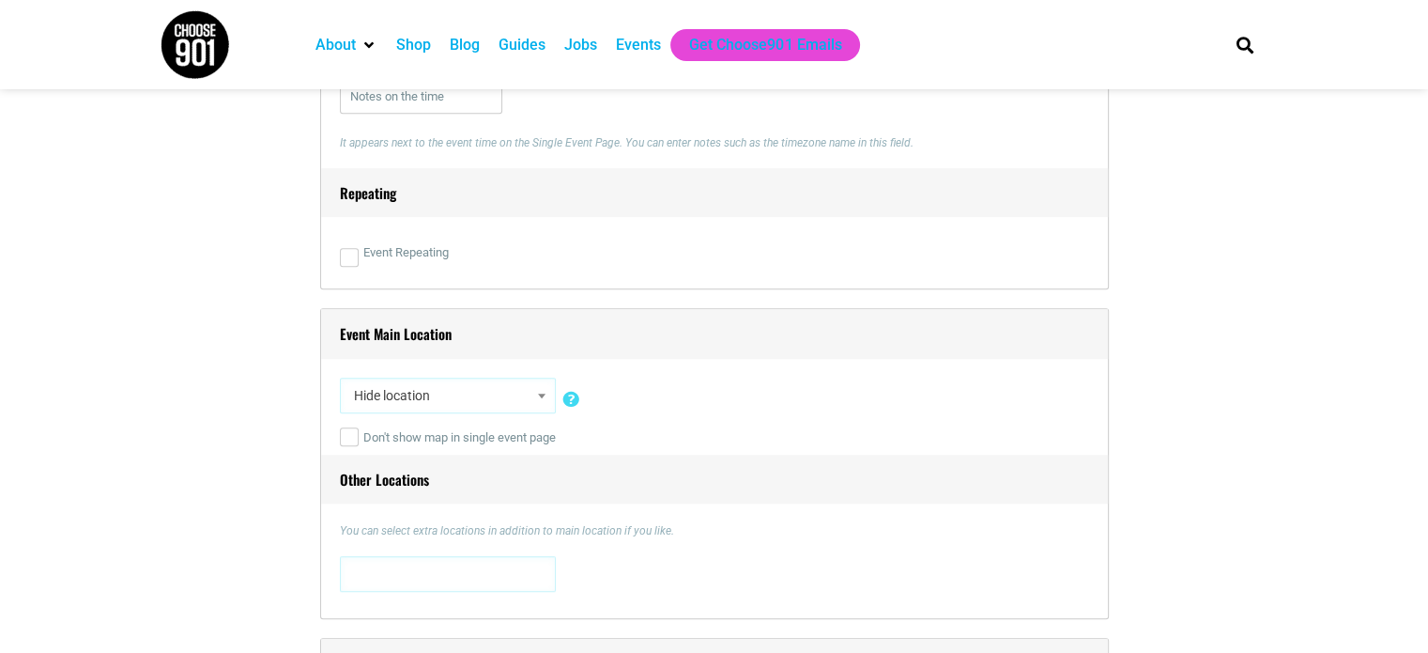
scroll to position [1127, 0]
click at [530, 392] on span "Hide location" at bounding box center [447, 391] width 203 height 34
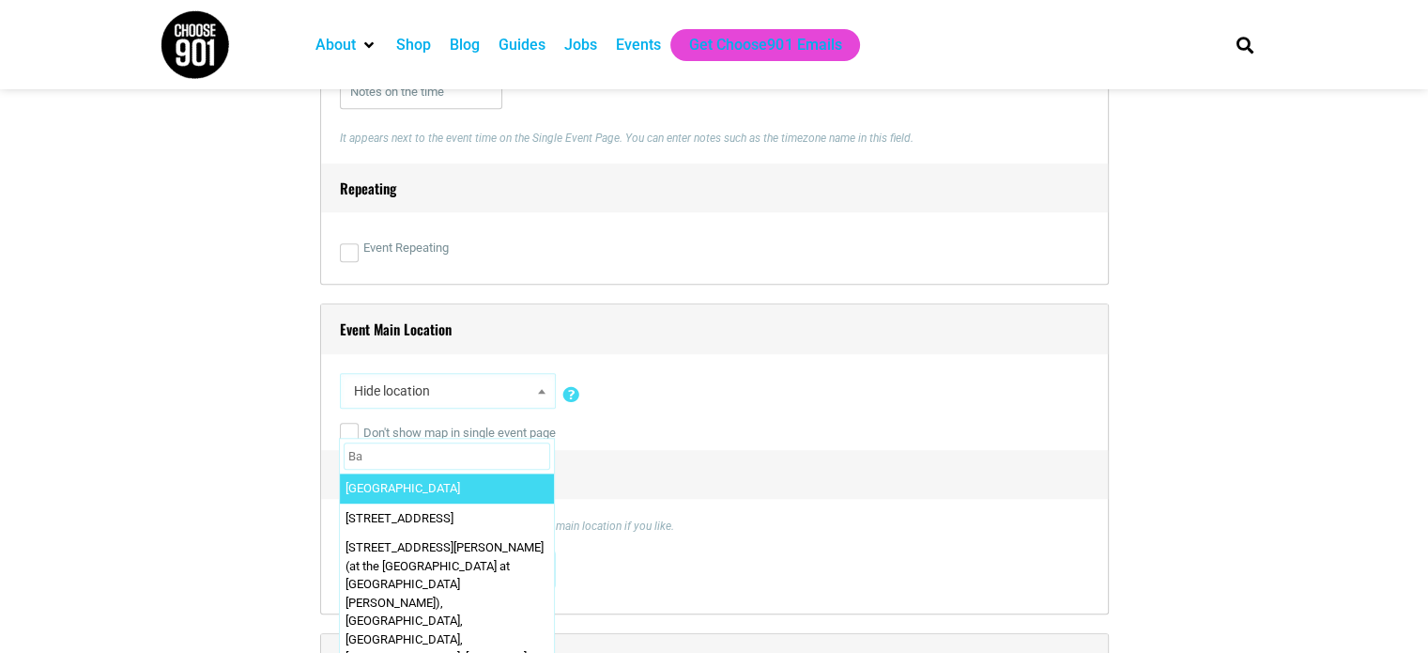
type input "B"
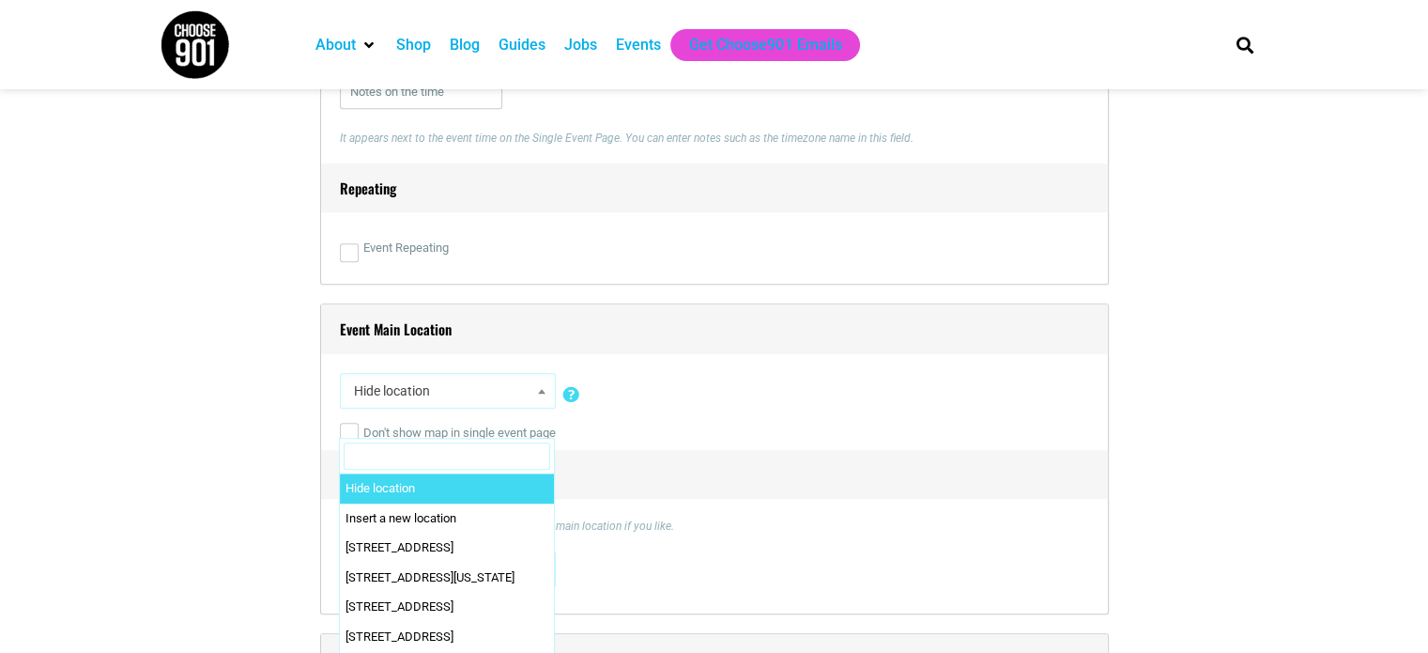
click at [687, 389] on div "Hide location Insert a new location 0 [STREET_ADDRESS][US_STATE] [STREET_ADDRES…" at bounding box center [714, 394] width 749 height 43
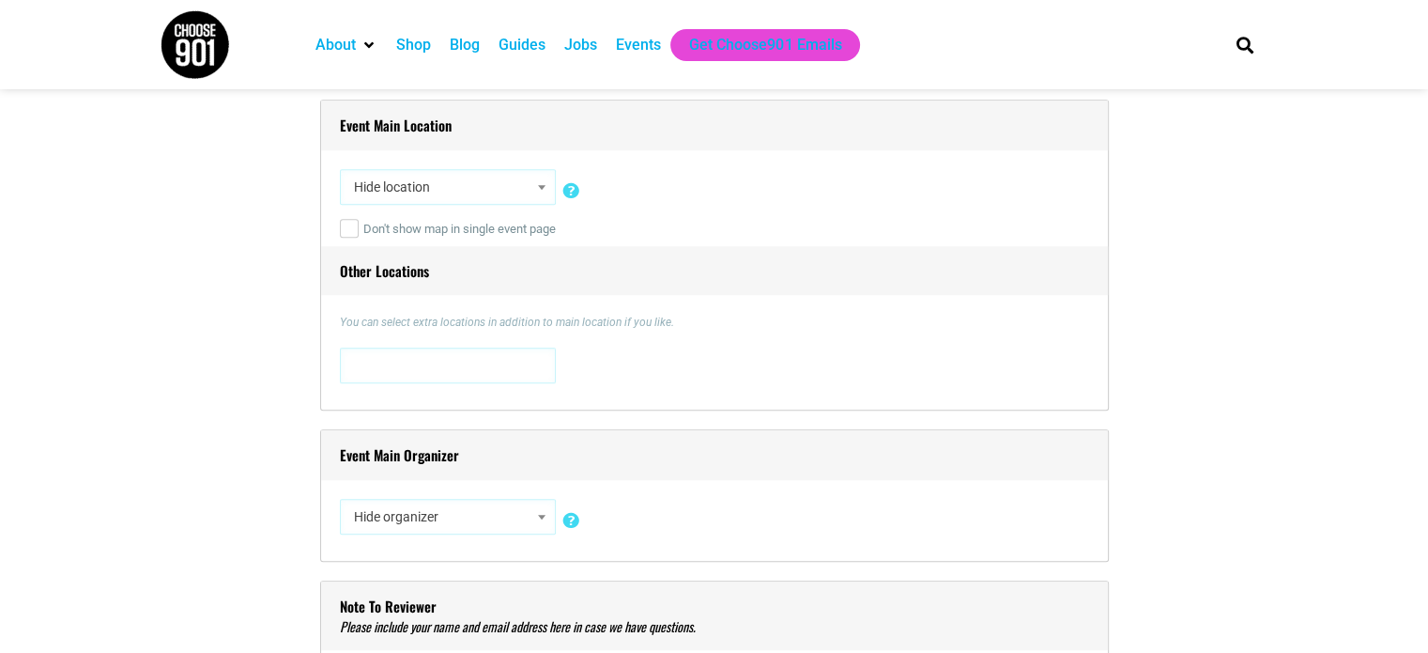
scroll to position [1502, 0]
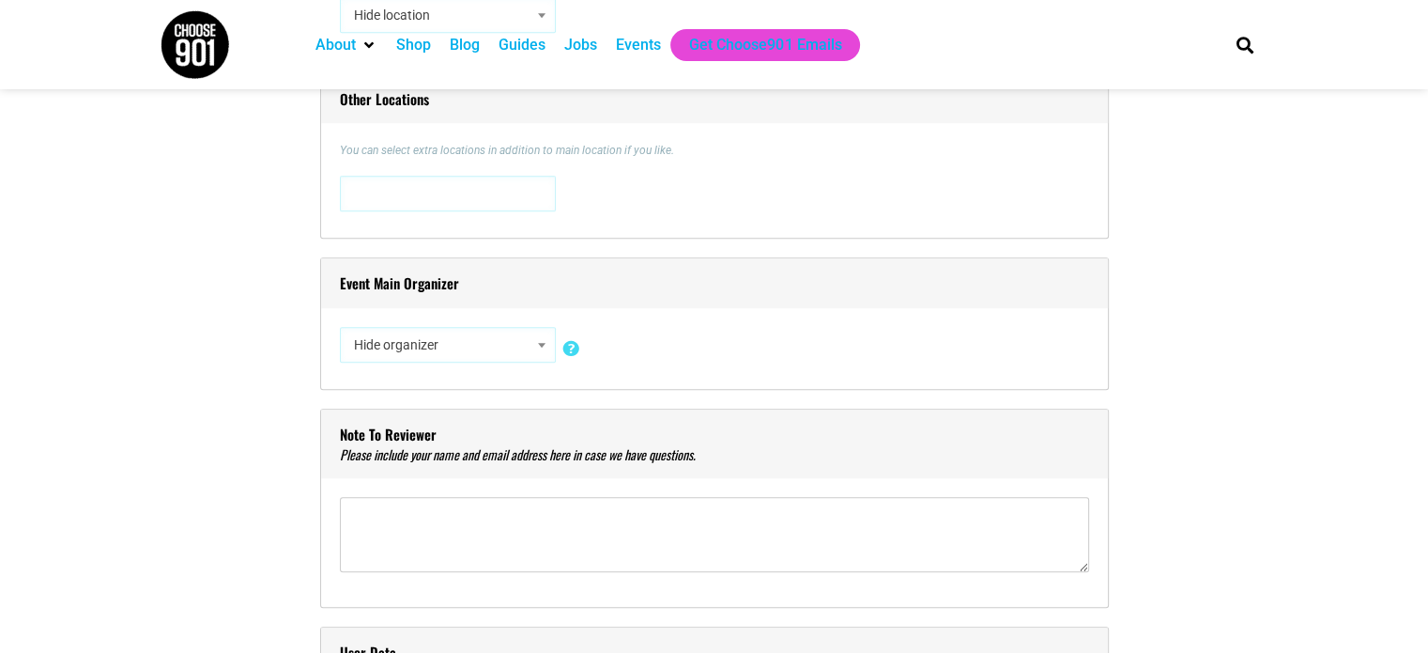
click at [408, 347] on span "Hide organizer" at bounding box center [447, 345] width 203 height 34
type input "New Me"
select select "1609"
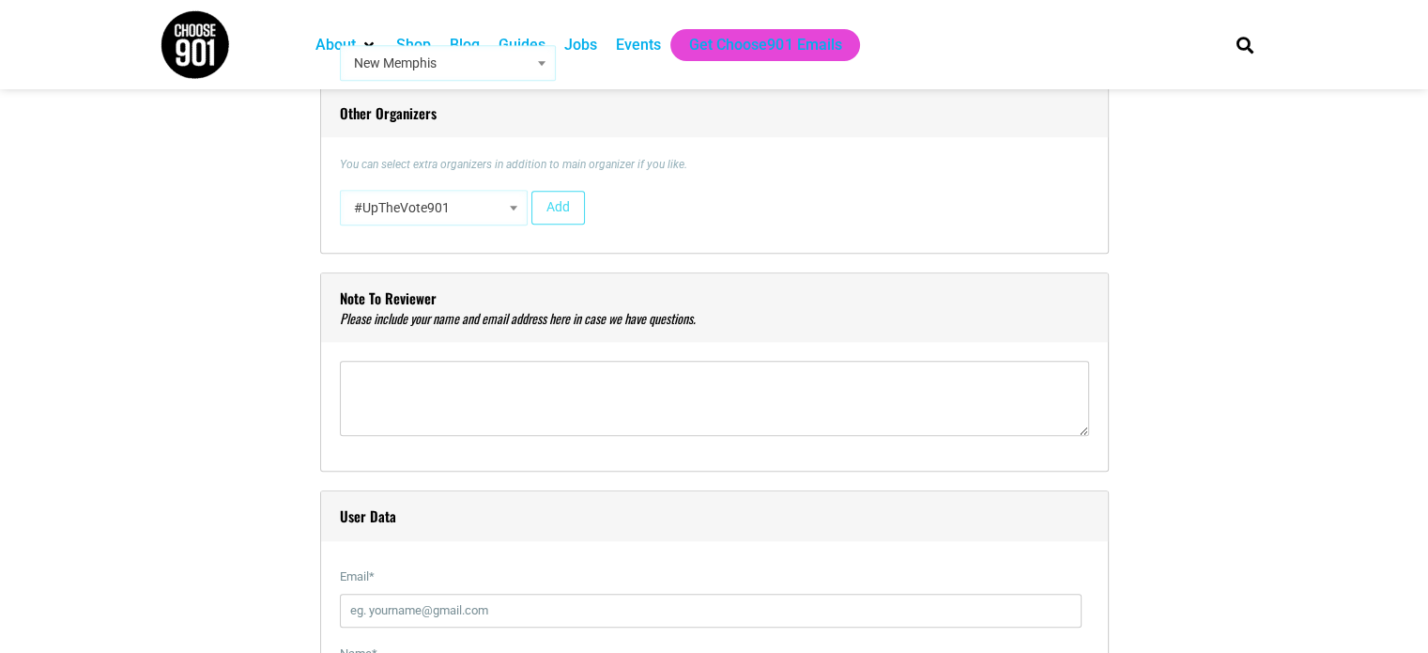
scroll to position [1972, 0]
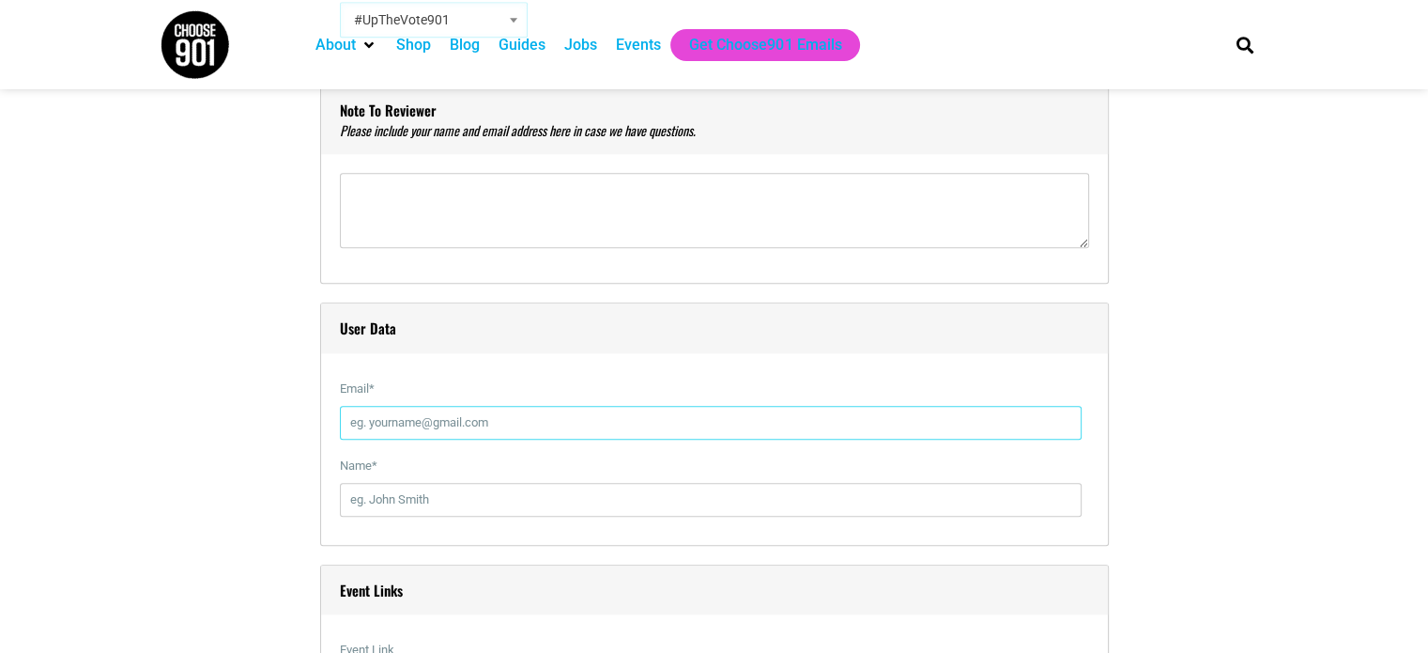
click at [510, 442] on div "Email *" at bounding box center [714, 410] width 749 height 77
click at [500, 427] on input "Email *" at bounding box center [711, 423] width 742 height 34
type input "[EMAIL_ADDRESS][DOMAIN_NAME]"
click at [395, 499] on input "Name *" at bounding box center [711, 500] width 742 height 34
type input "[PERSON_NAME]"
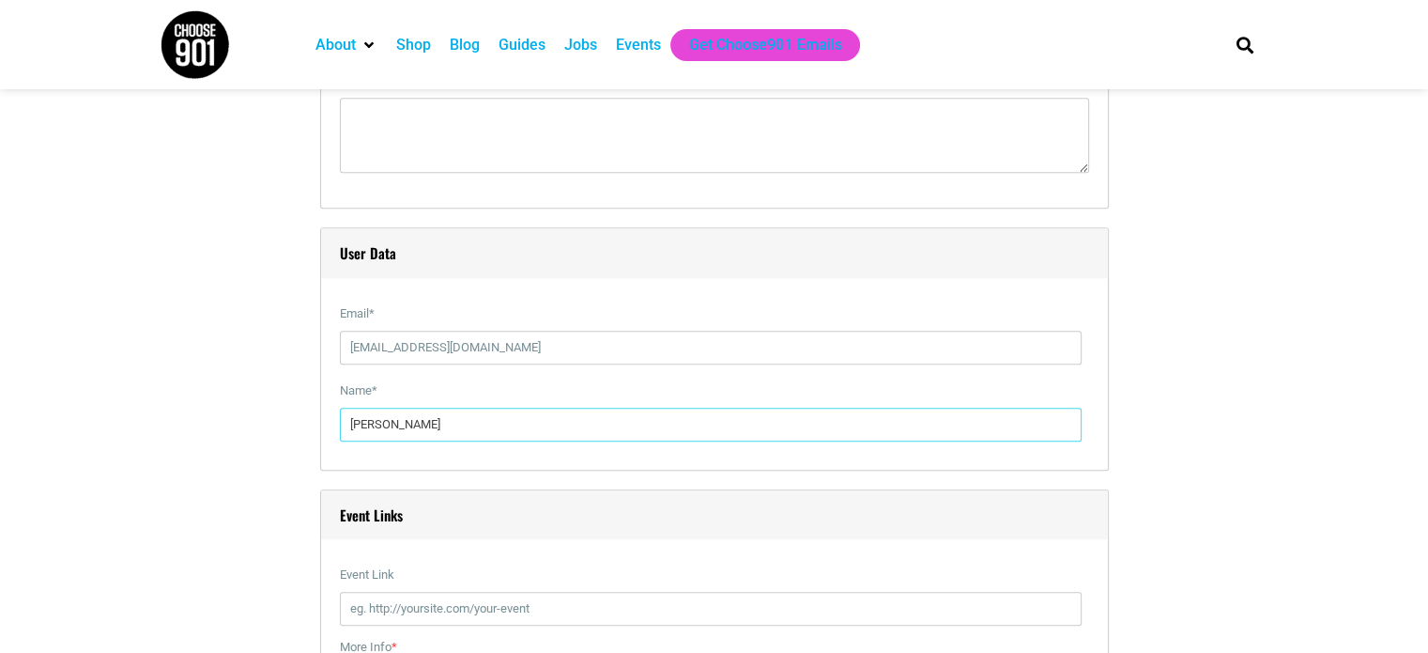
scroll to position [2160, 0]
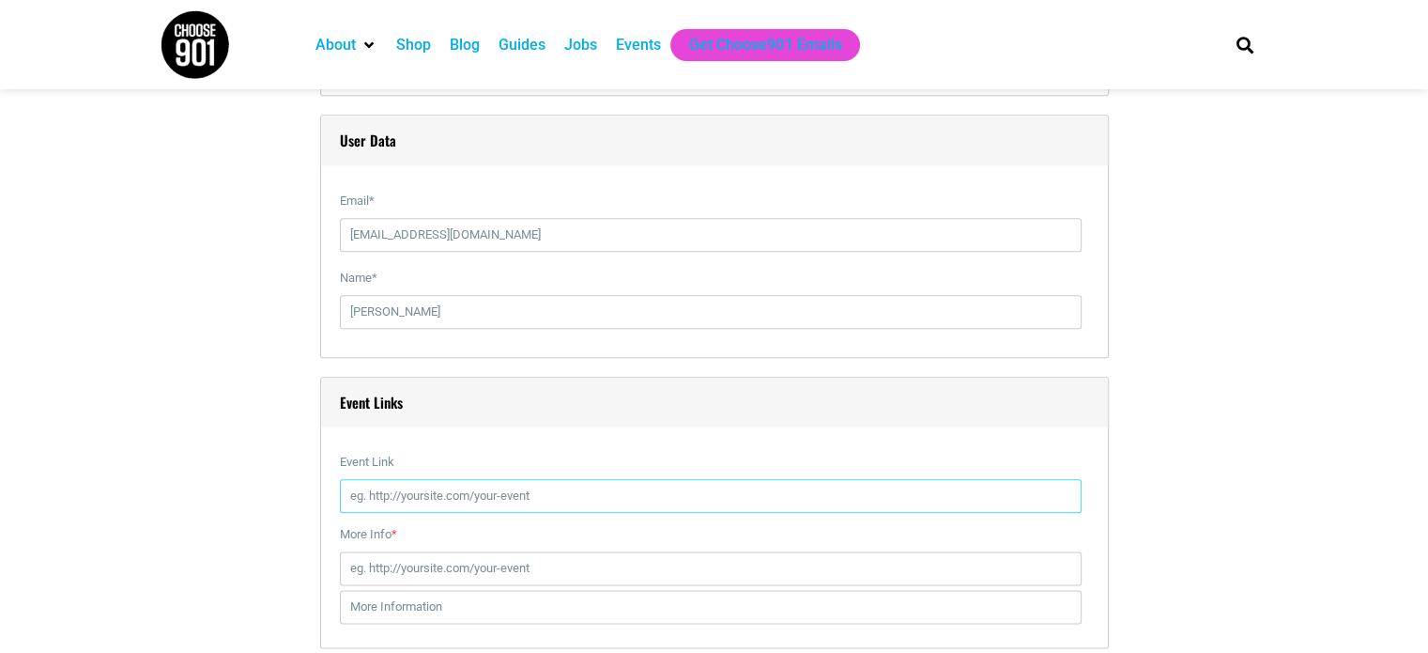
click at [480, 506] on input "Event Link" at bounding box center [711, 496] width 742 height 34
paste input "[URL][DOMAIN_NAME]"
type input "[URL][DOMAIN_NAME]"
click at [409, 569] on input "More Info *" at bounding box center [711, 568] width 742 height 34
paste input "[URL][DOMAIN_NAME]"
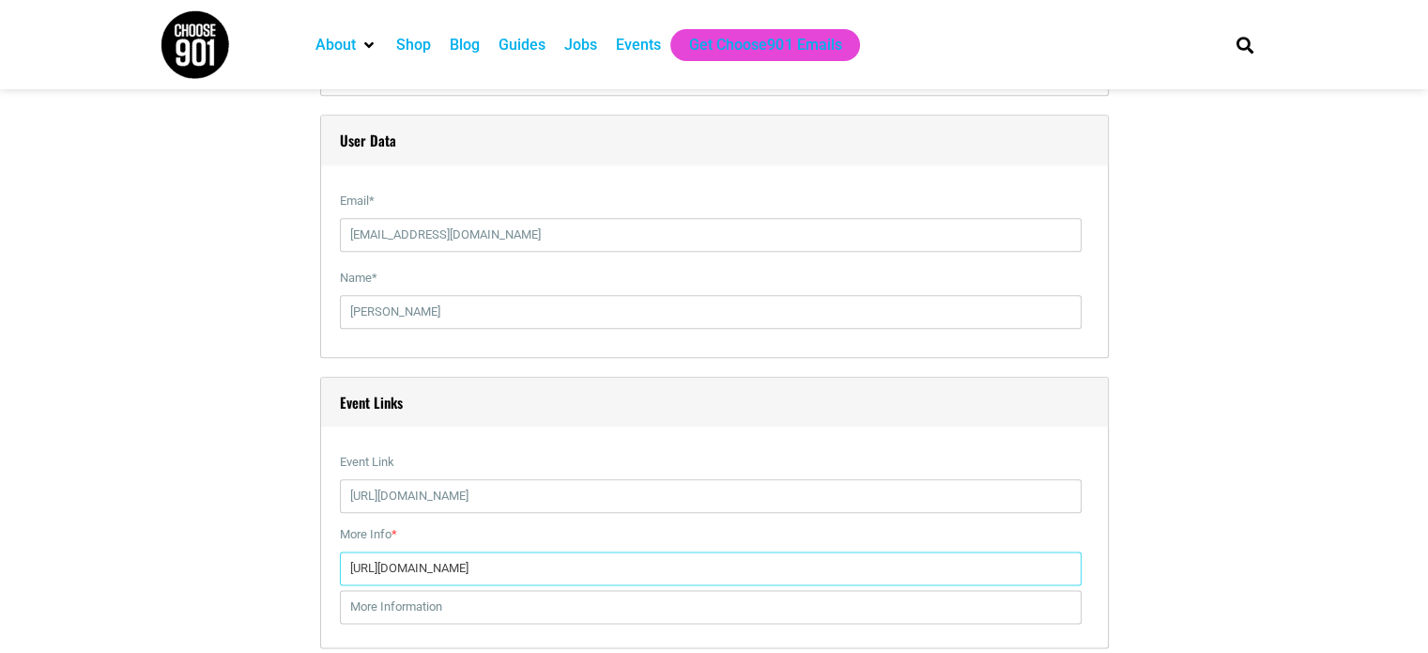
type input "[URL][DOMAIN_NAME]"
click at [428, 619] on input "text" at bounding box center [711, 607] width 742 height 34
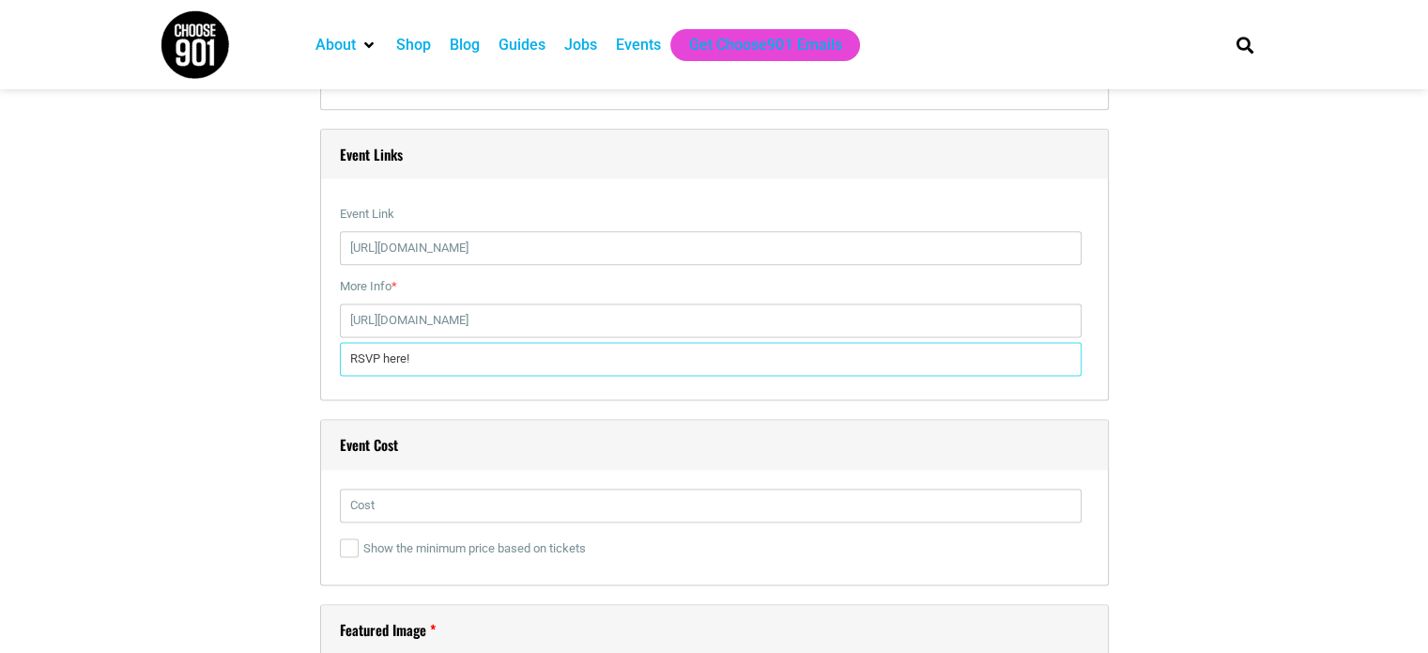
scroll to position [2441, 0]
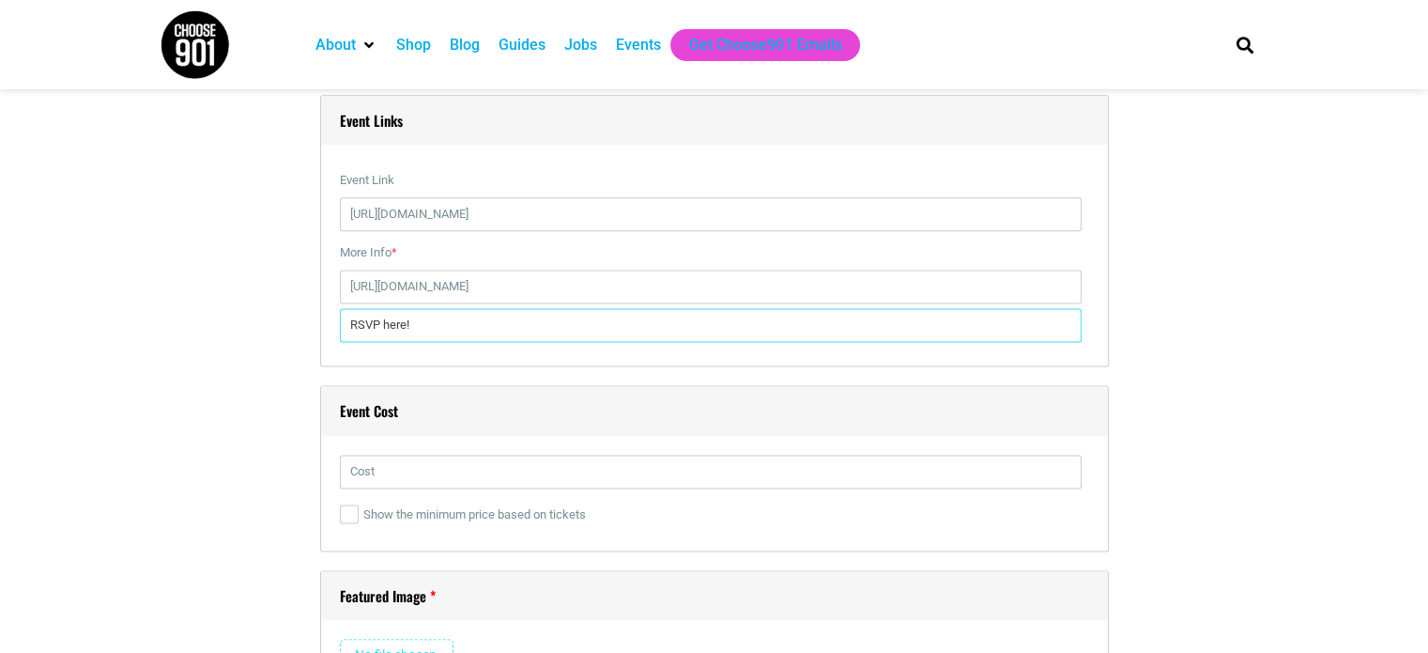
type input "RSVP here!"
click at [440, 455] on input "text" at bounding box center [711, 471] width 742 height 34
type input "free"
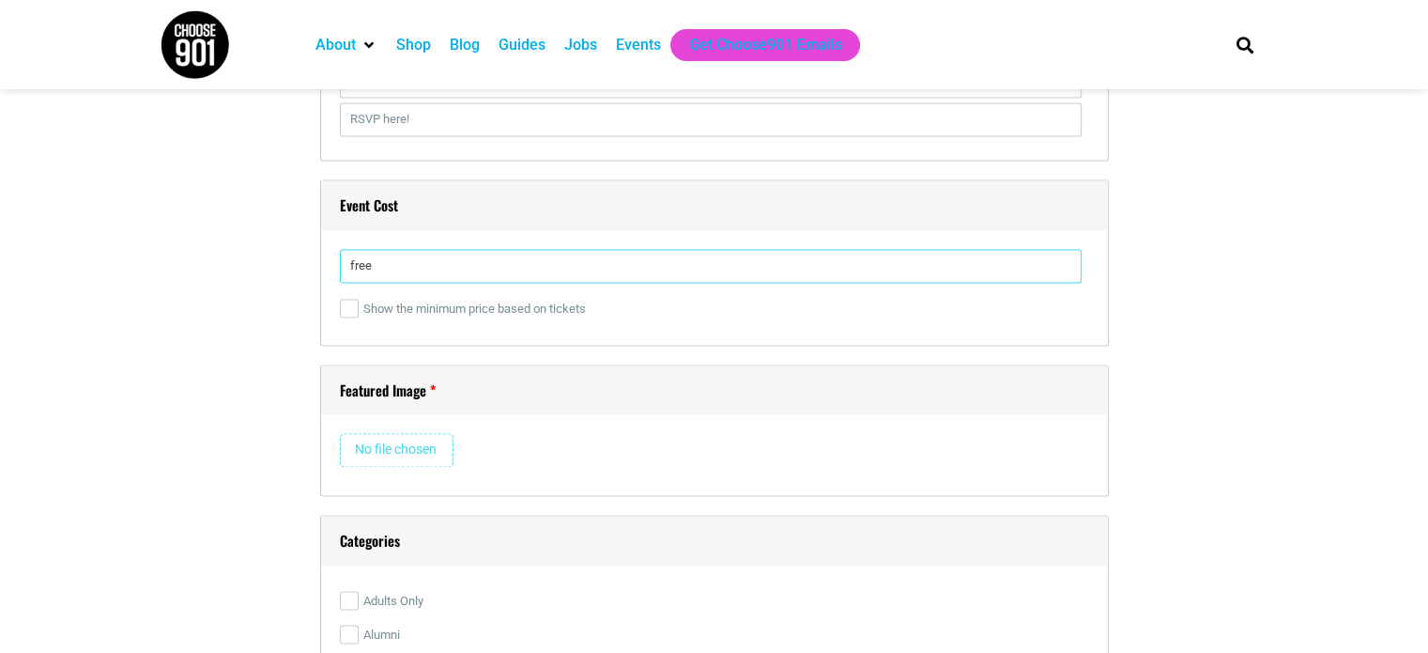
scroll to position [2723, 0]
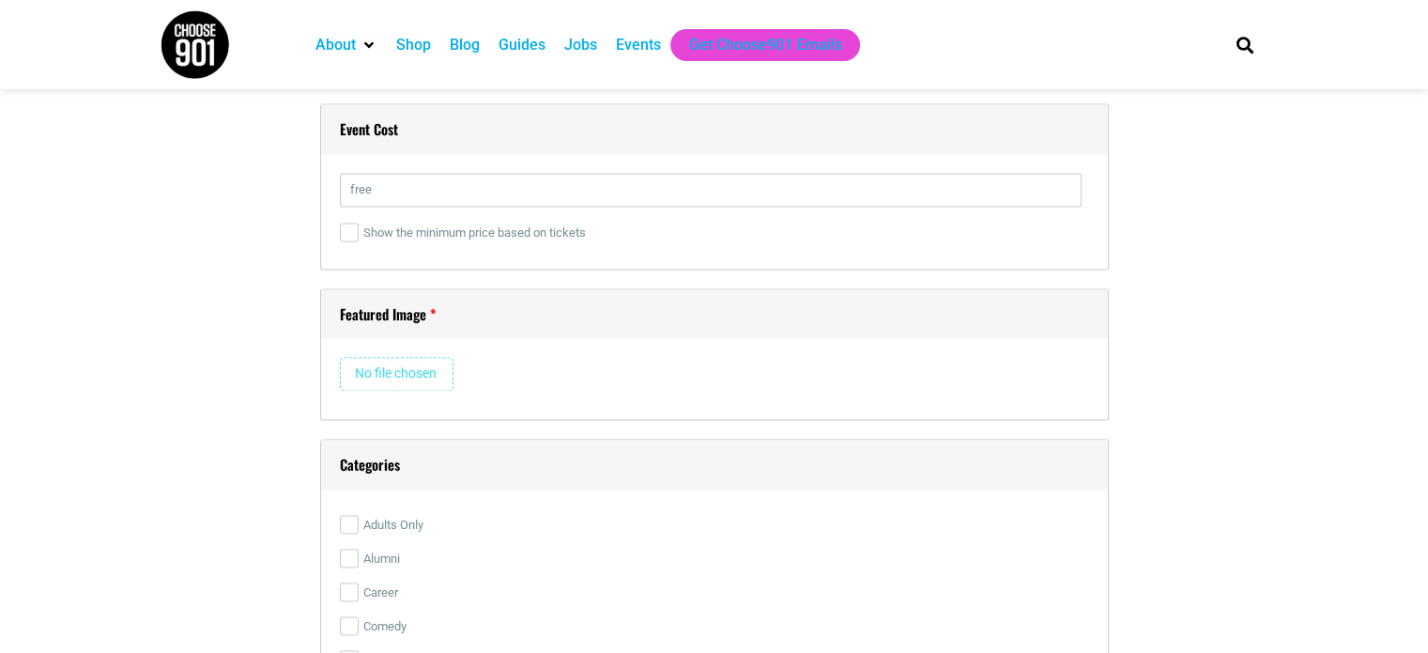
click at [427, 357] on input "file" at bounding box center [397, 374] width 114 height 34
type input "C:\fakepath\August_Consultant Connection_Social (1).png"
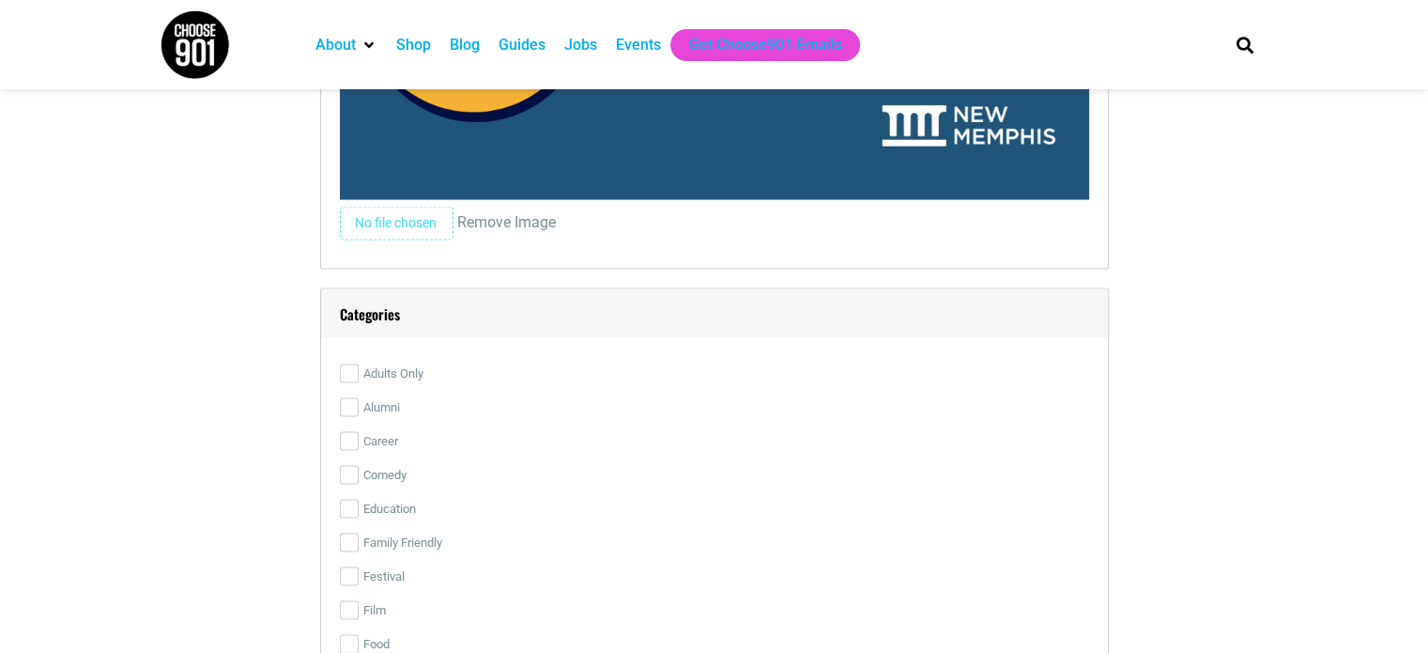
scroll to position [3850, 0]
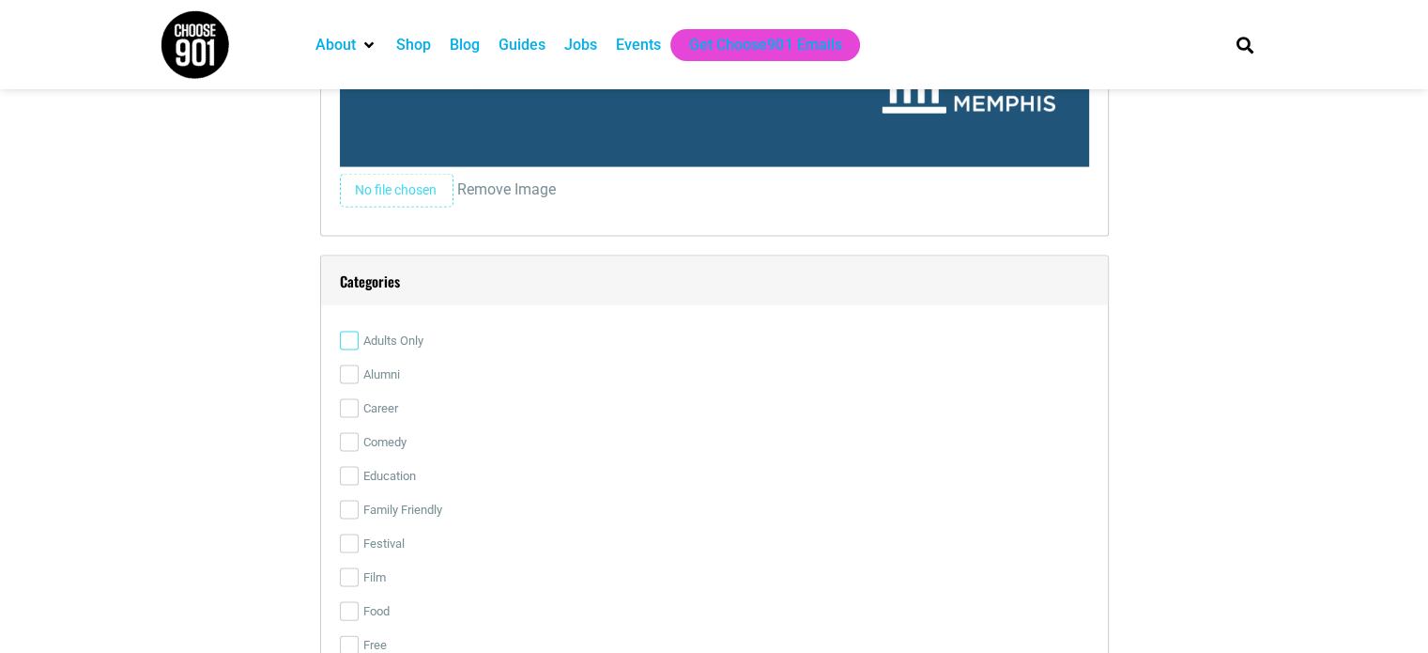
click at [357, 331] on input "Adults Only" at bounding box center [349, 340] width 19 height 19
checkbox input "true"
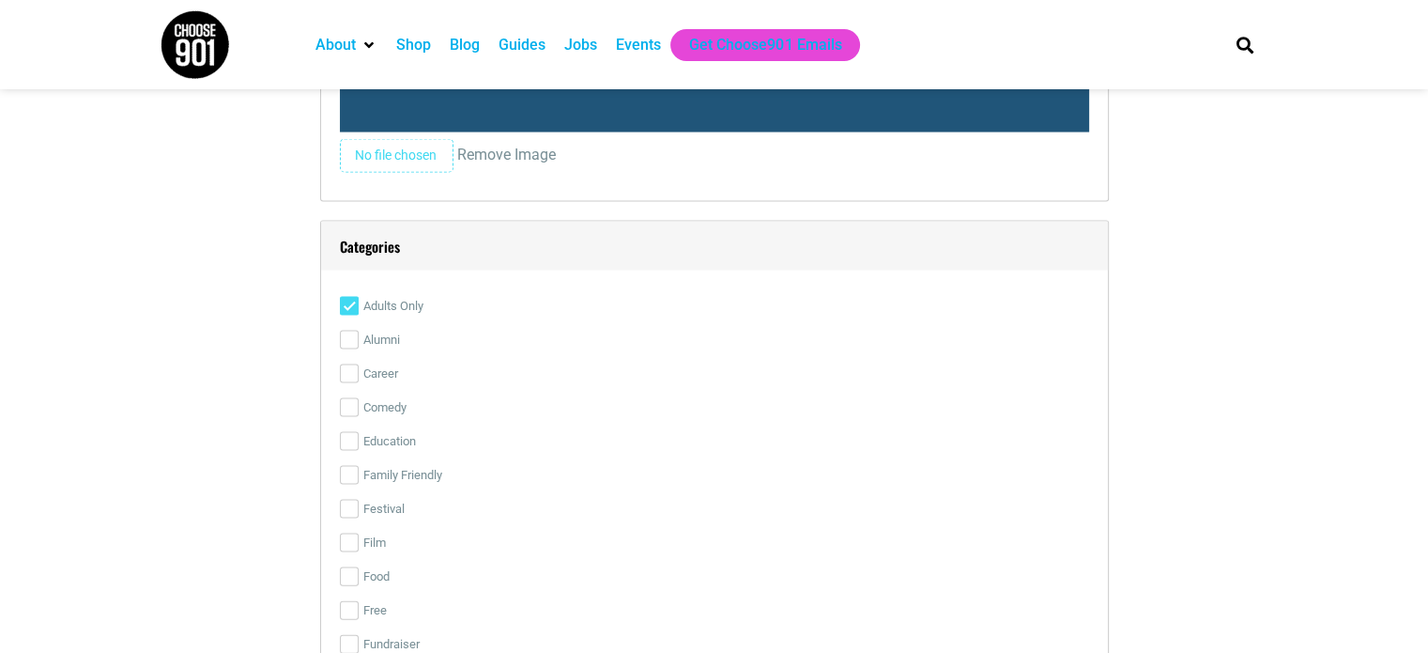
scroll to position [3944, 0]
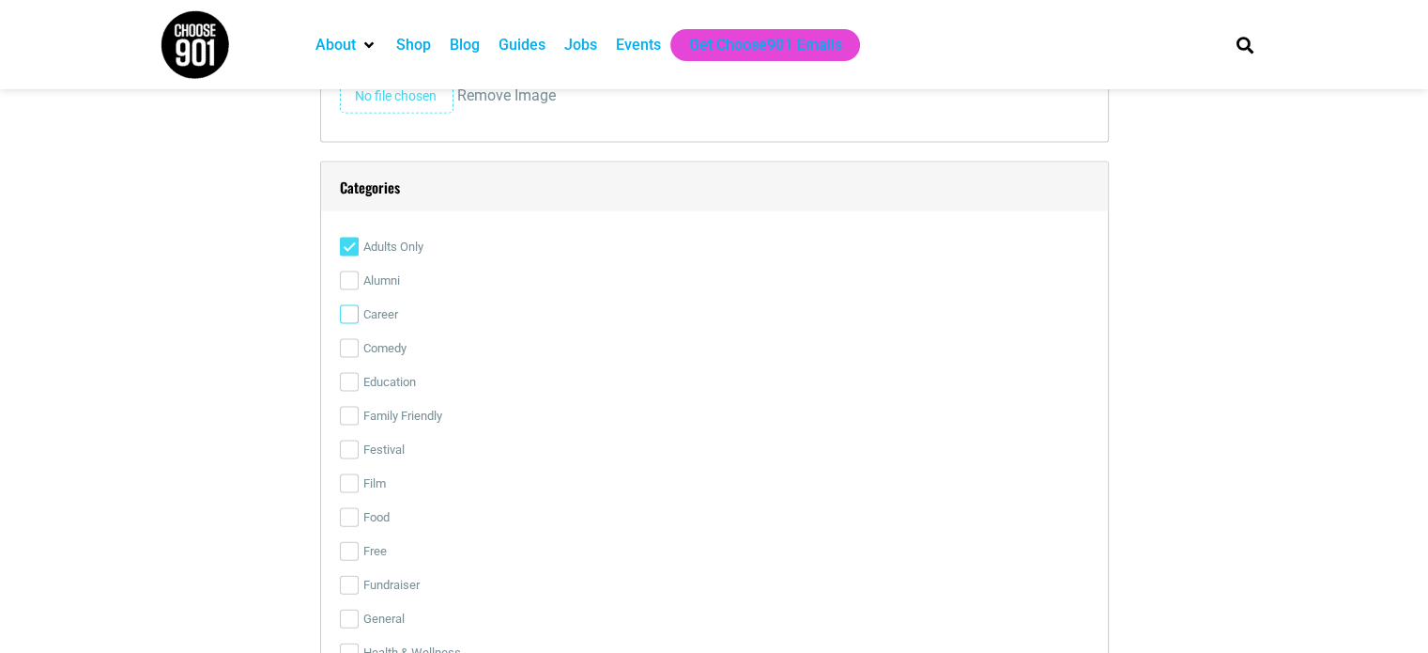
click at [348, 315] on input "Career" at bounding box center [349, 314] width 19 height 19
checkbox input "true"
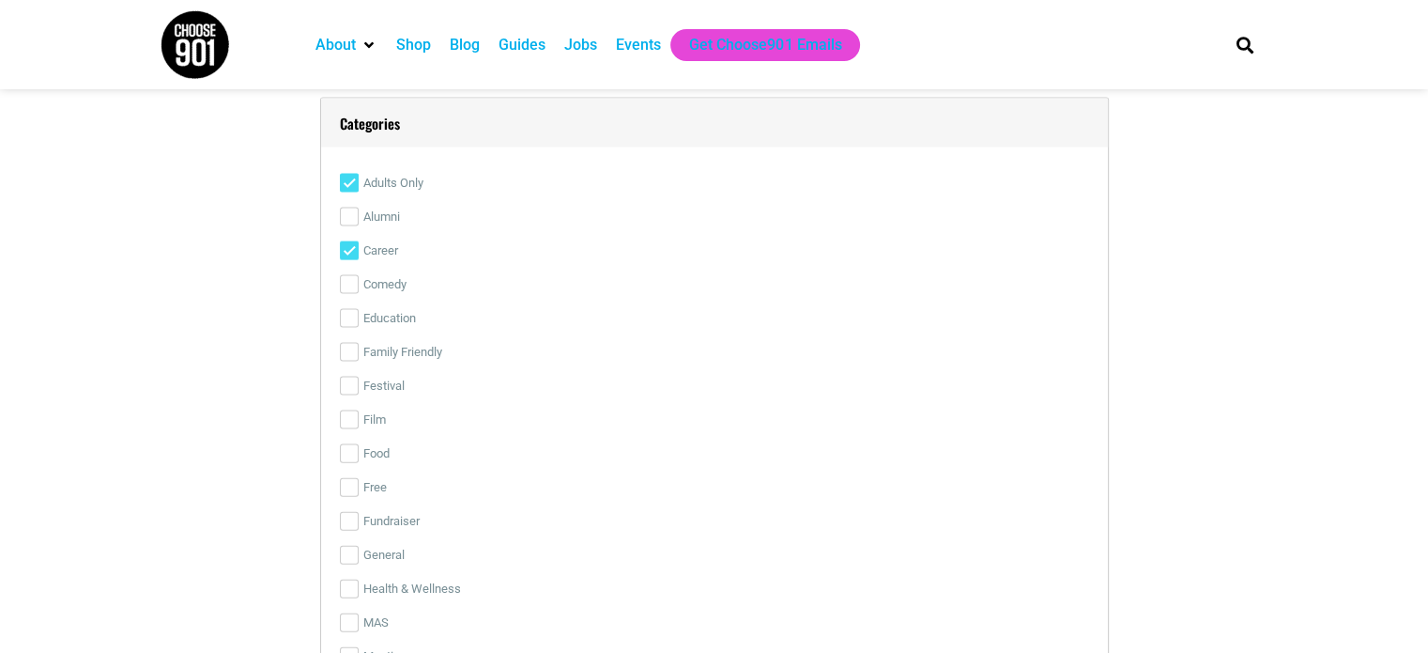
scroll to position [4038, 0]
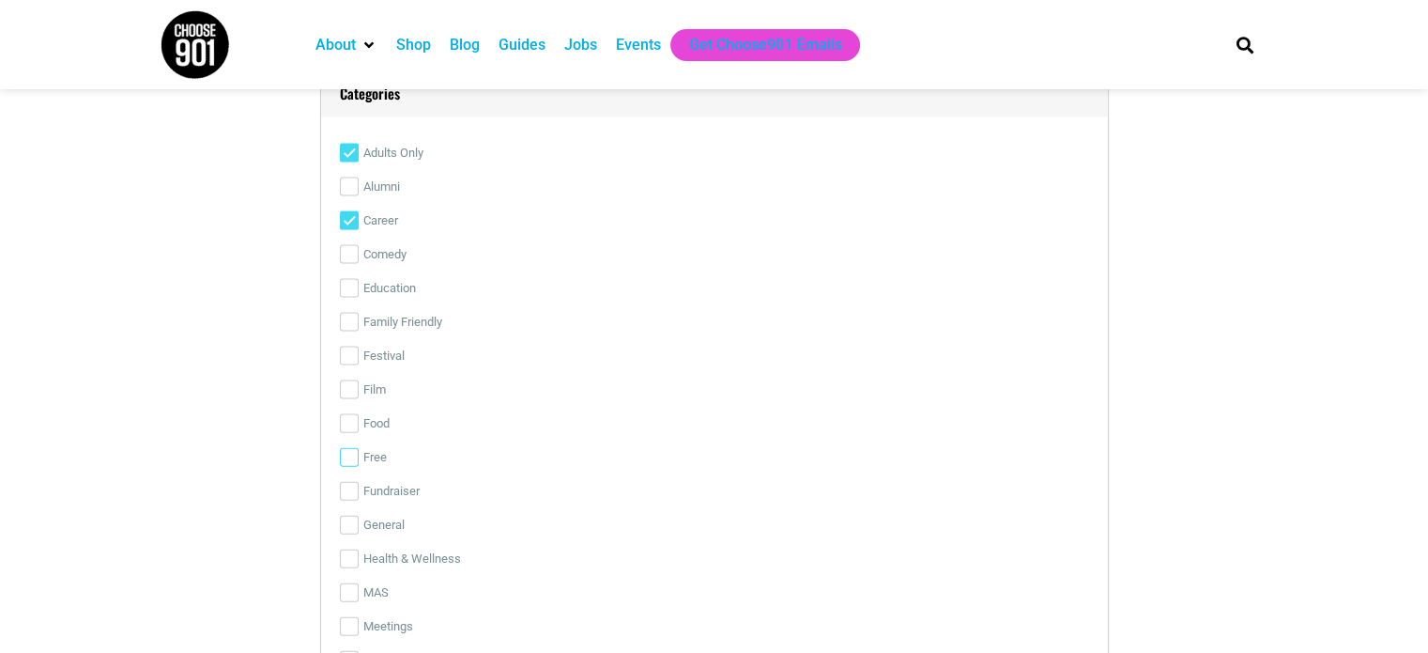
click at [344, 458] on input "Free" at bounding box center [349, 457] width 19 height 19
checkbox input "true"
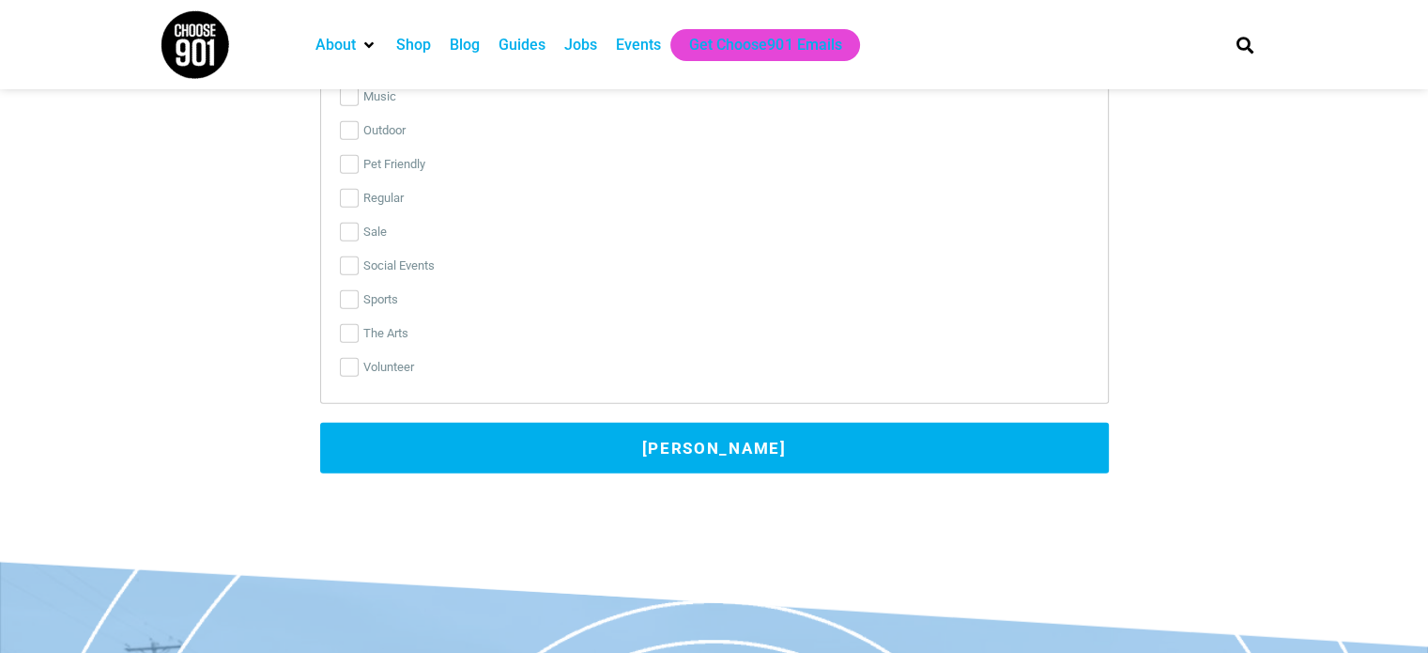
scroll to position [4789, 0]
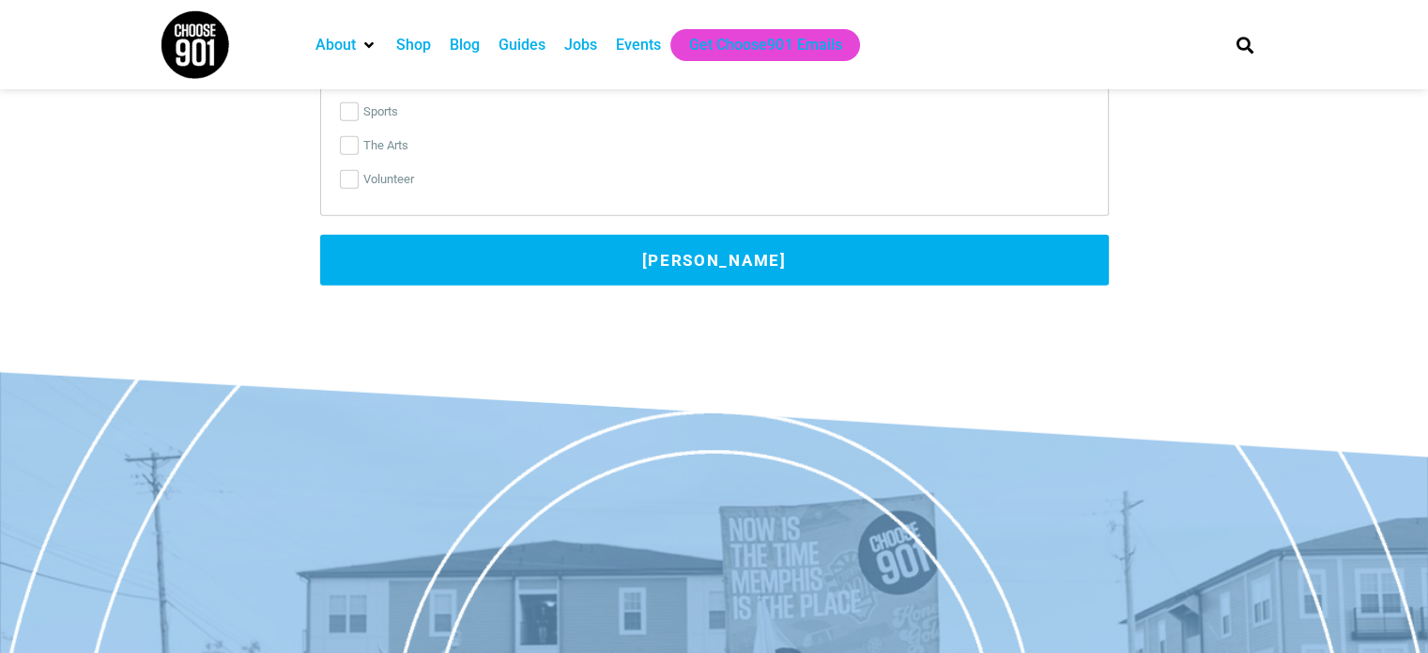
click at [748, 262] on button "[PERSON_NAME]" at bounding box center [714, 260] width 789 height 51
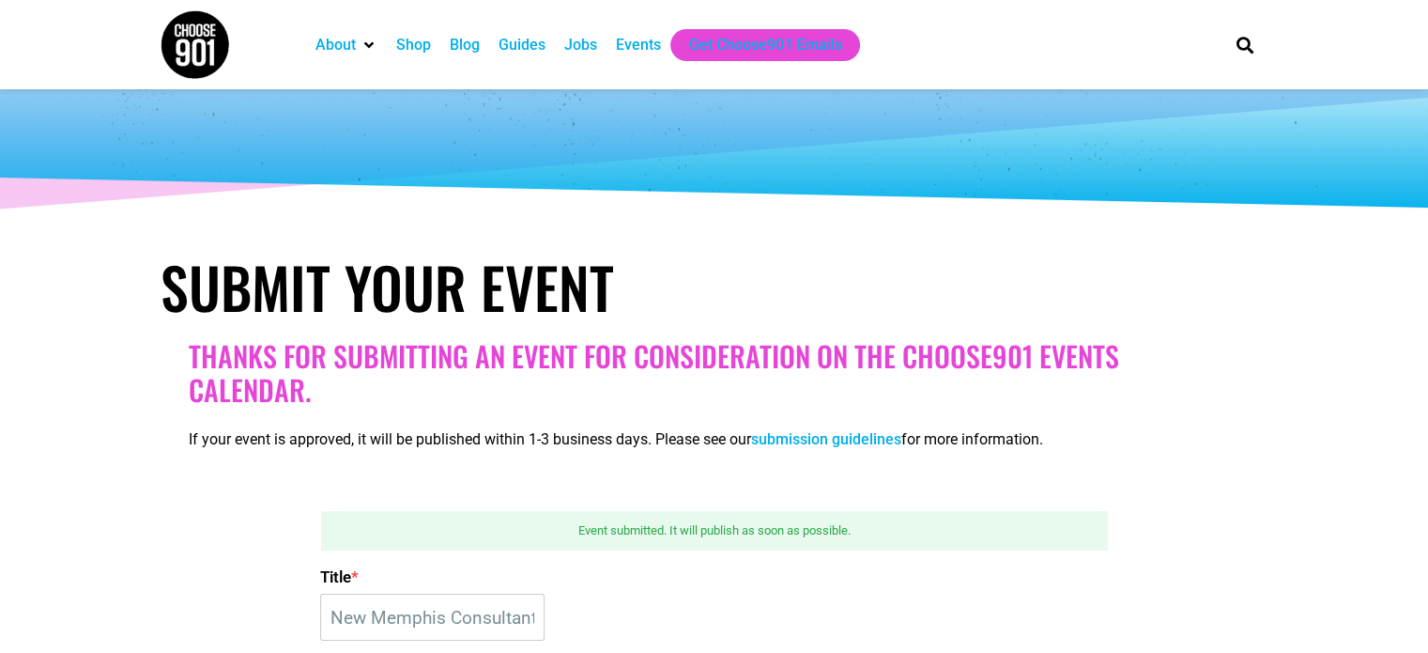
scroll to position [188, 0]
